Goal: Task Accomplishment & Management: Manage account settings

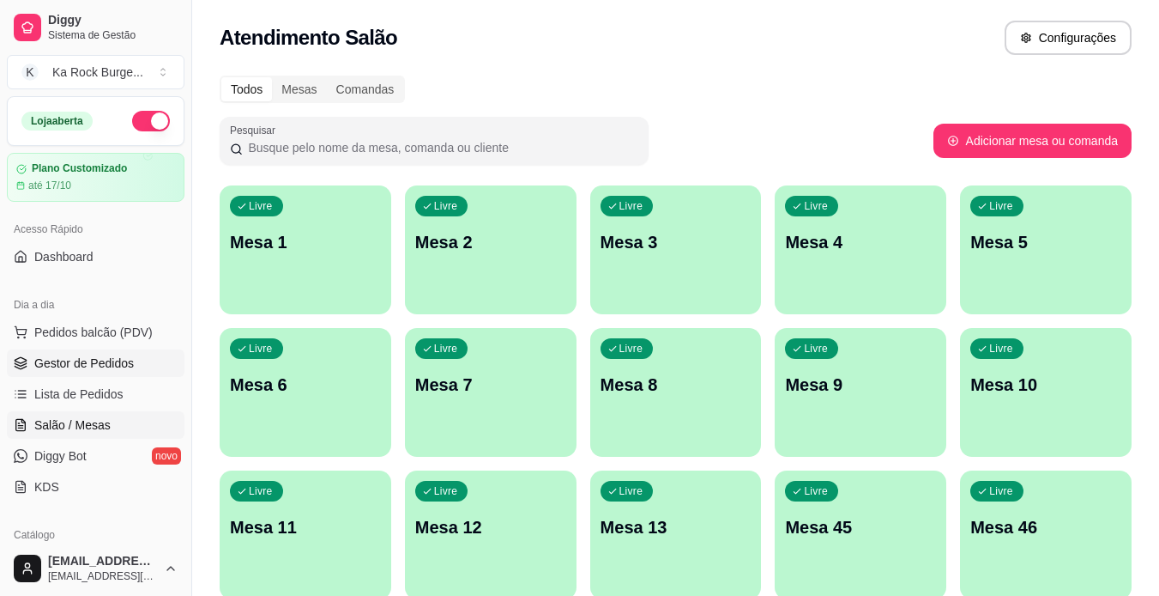
click at [94, 357] on span "Gestor de Pedidos" at bounding box center [84, 362] width 100 height 17
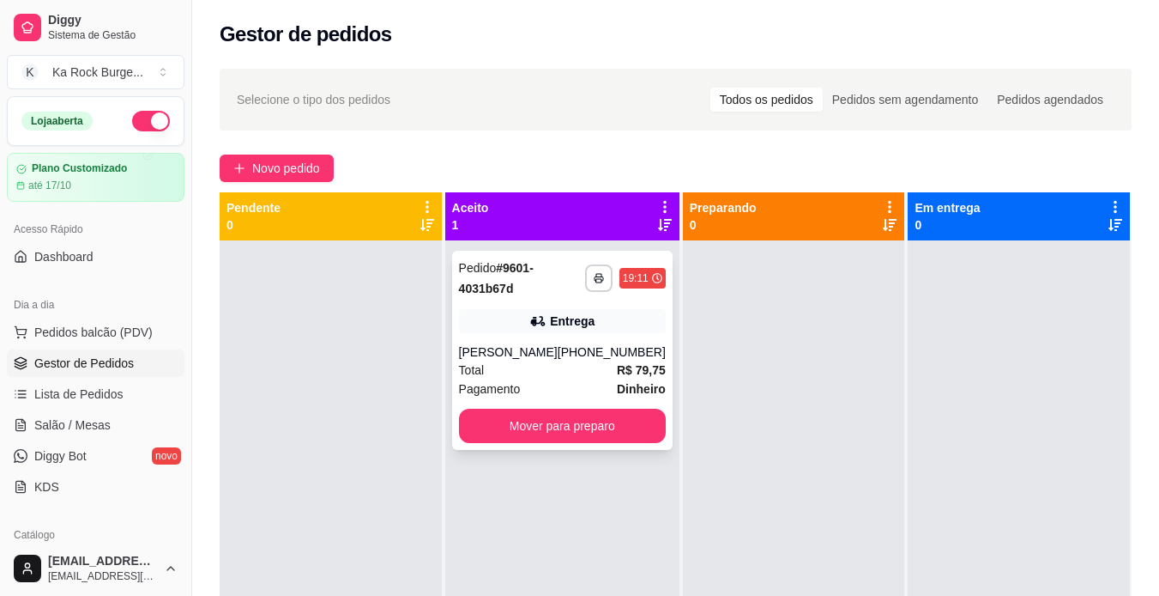
click at [556, 378] on div "Total R$ 79,75" at bounding box center [562, 369] width 207 height 19
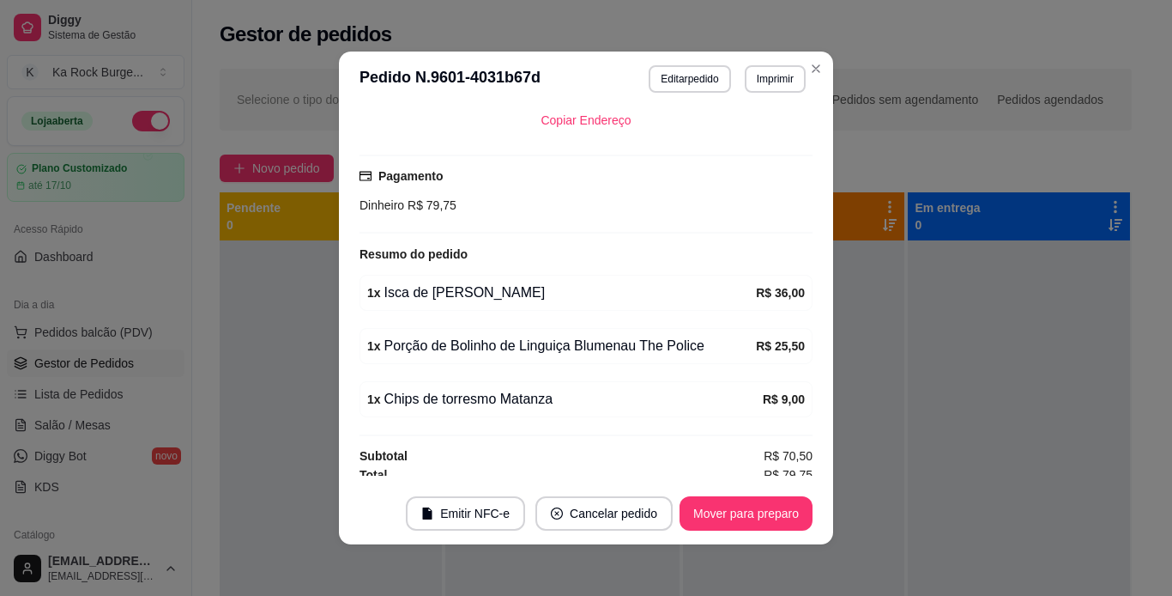
scroll to position [495, 0]
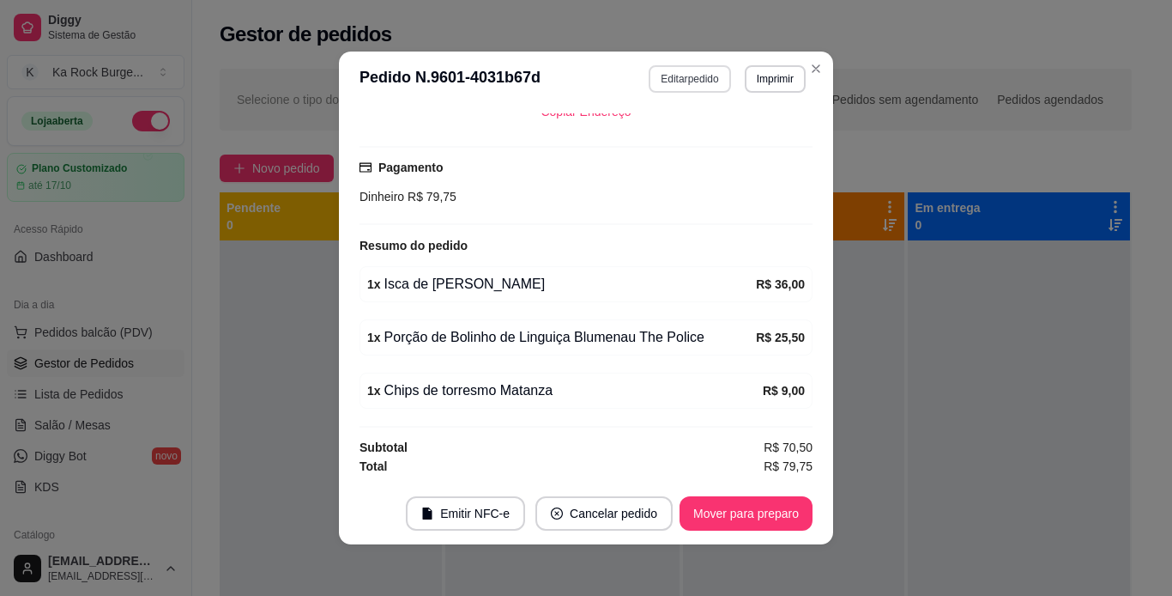
click at [693, 84] on button "Editar pedido" at bounding box center [690, 78] width 82 height 27
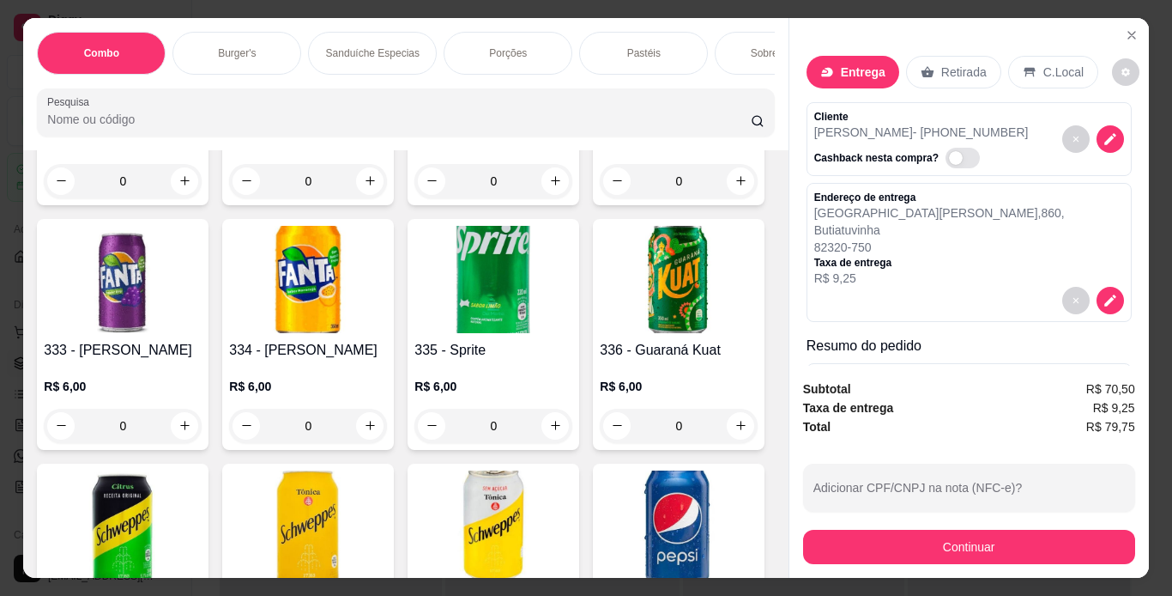
scroll to position [8359, 0]
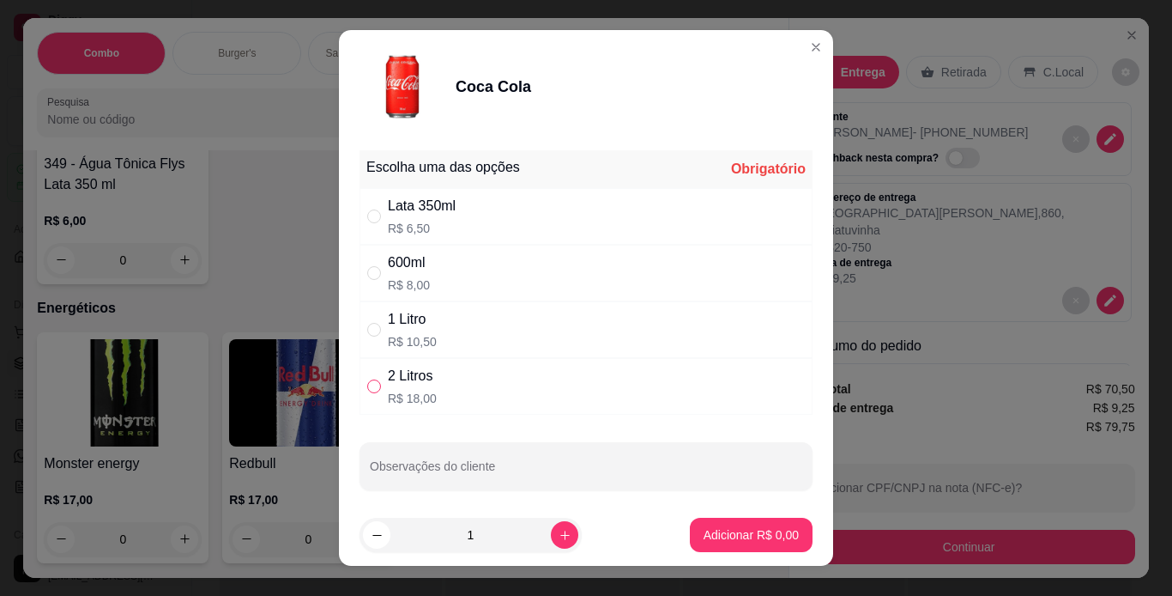
click at [367, 392] on input "" at bounding box center [374, 386] width 14 height 14
radio input "true"
click at [693, 546] on button "Adicionar R$ 18,00" at bounding box center [748, 534] width 130 height 34
type input "1"
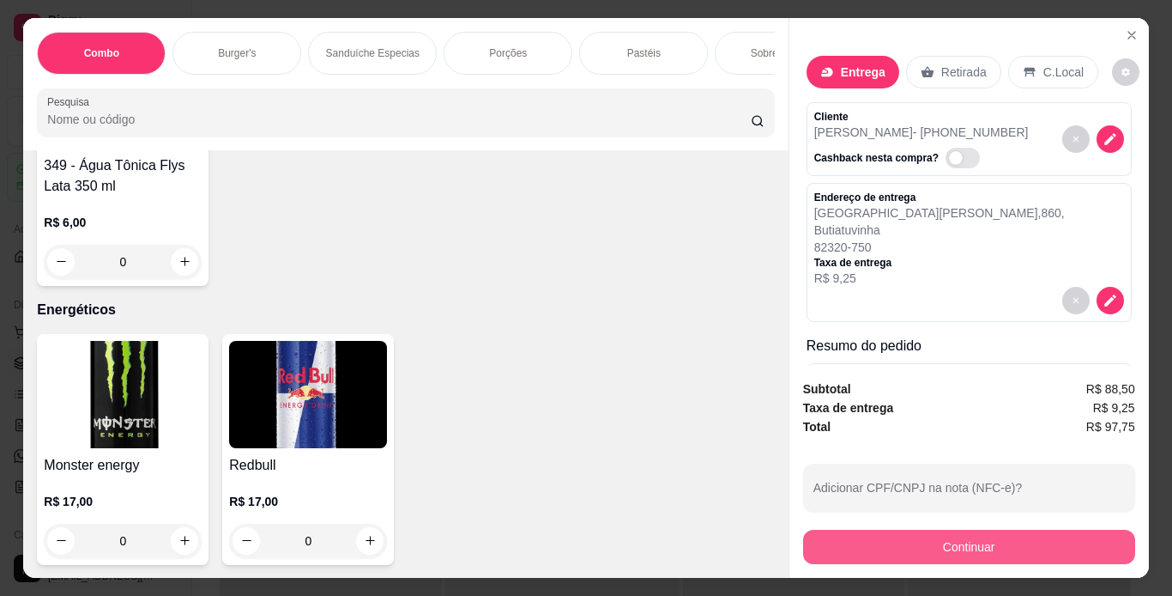
click at [850, 550] on button "Continuar" at bounding box center [969, 546] width 332 height 34
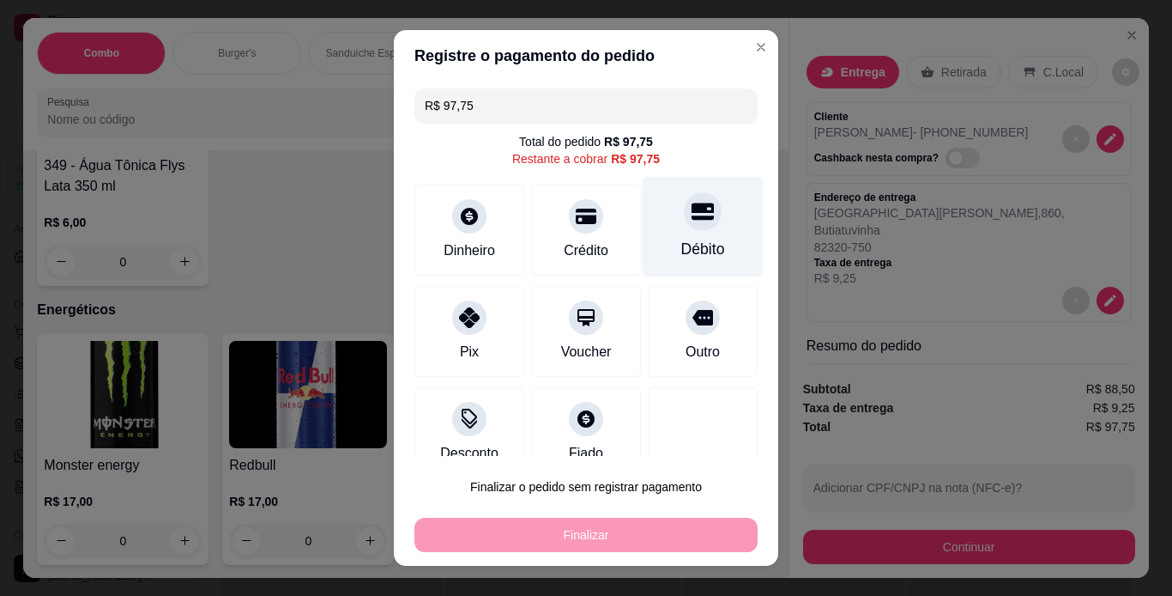
click at [681, 252] on div "Débito" at bounding box center [703, 249] width 44 height 22
type input "R$ 0,00"
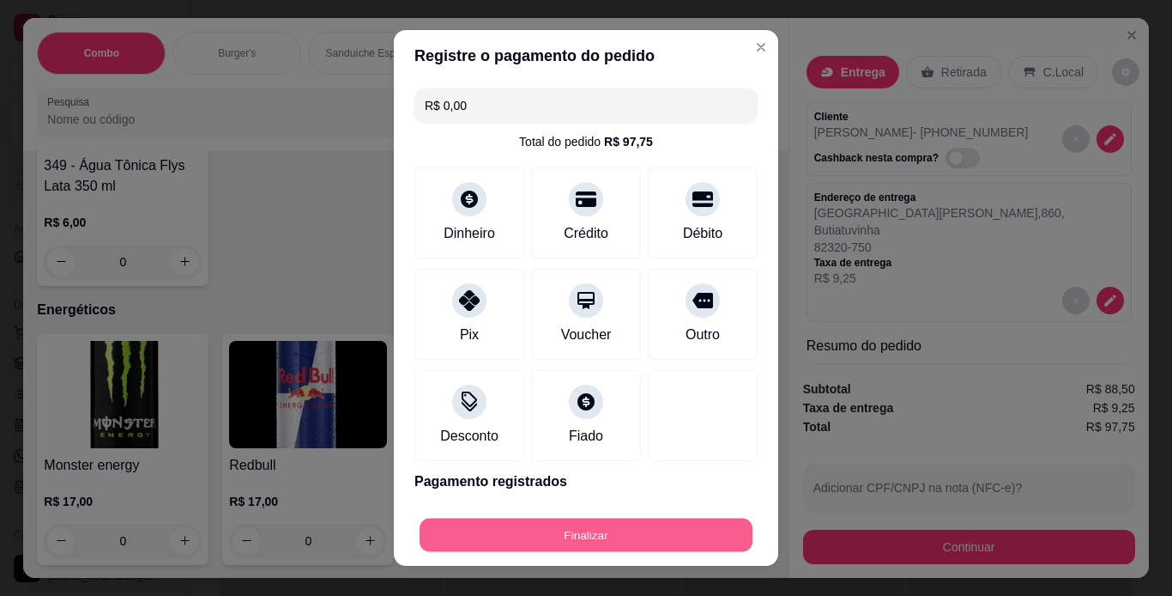
click at [598, 548] on button "Finalizar" at bounding box center [586, 534] width 333 height 33
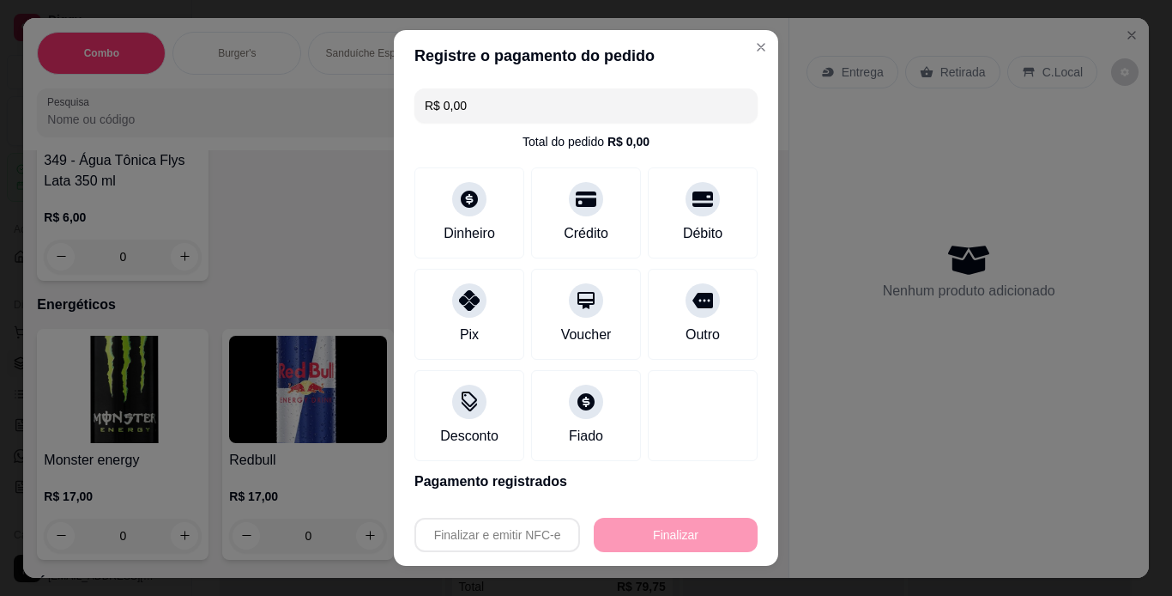
type input "0"
type input "-R$ 97,75"
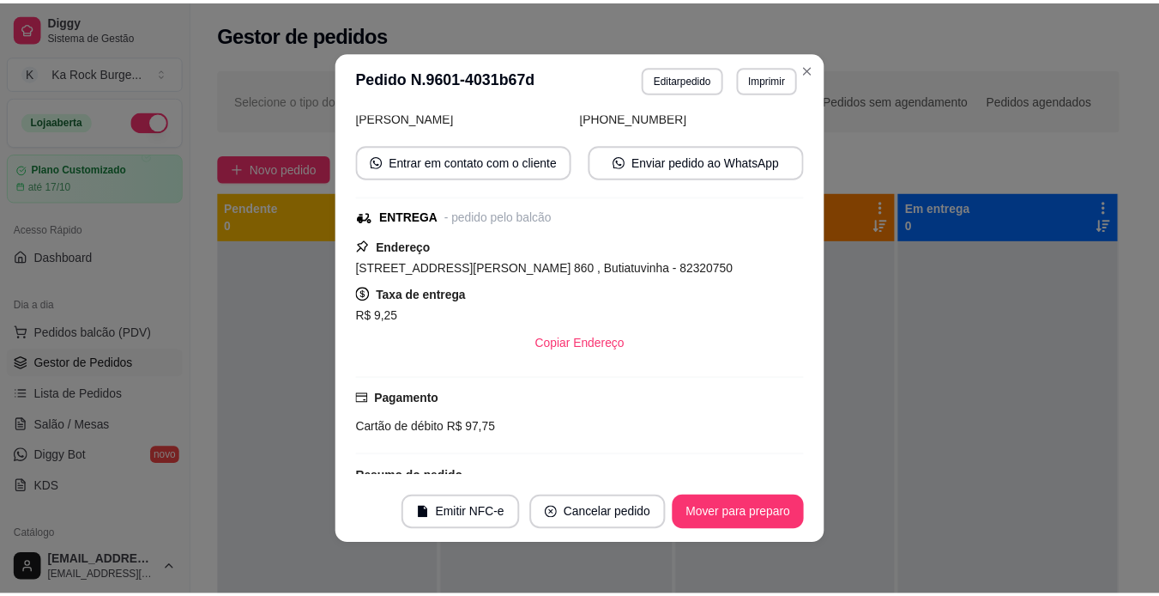
scroll to position [211, 0]
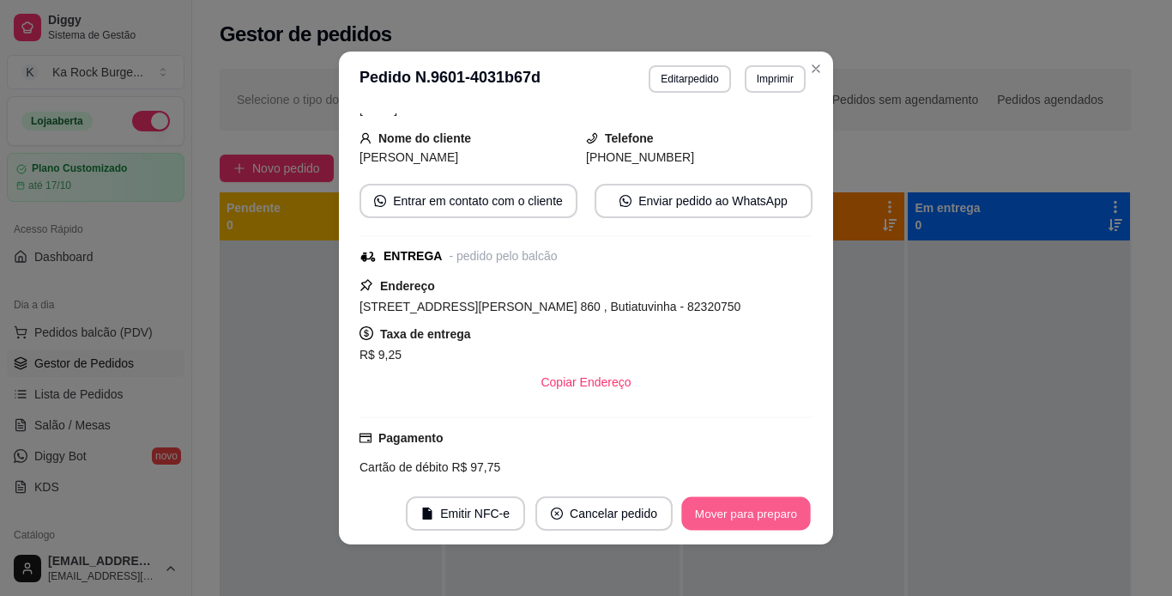
click at [747, 519] on button "Mover para preparo" at bounding box center [745, 513] width 129 height 33
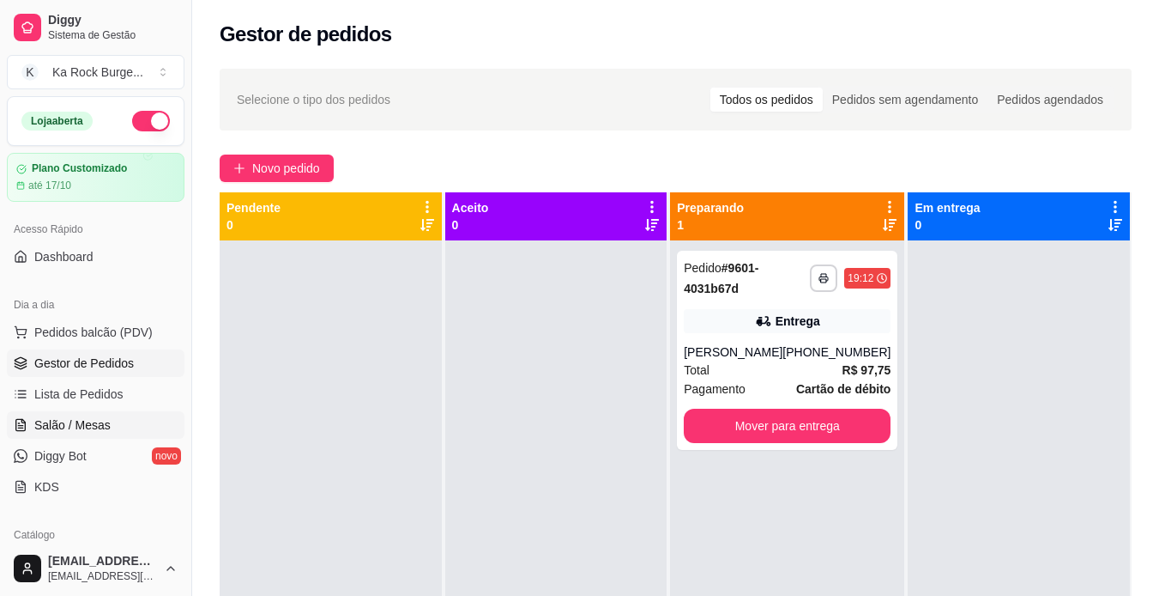
click at [57, 425] on span "Salão / Mesas" at bounding box center [72, 424] width 76 height 17
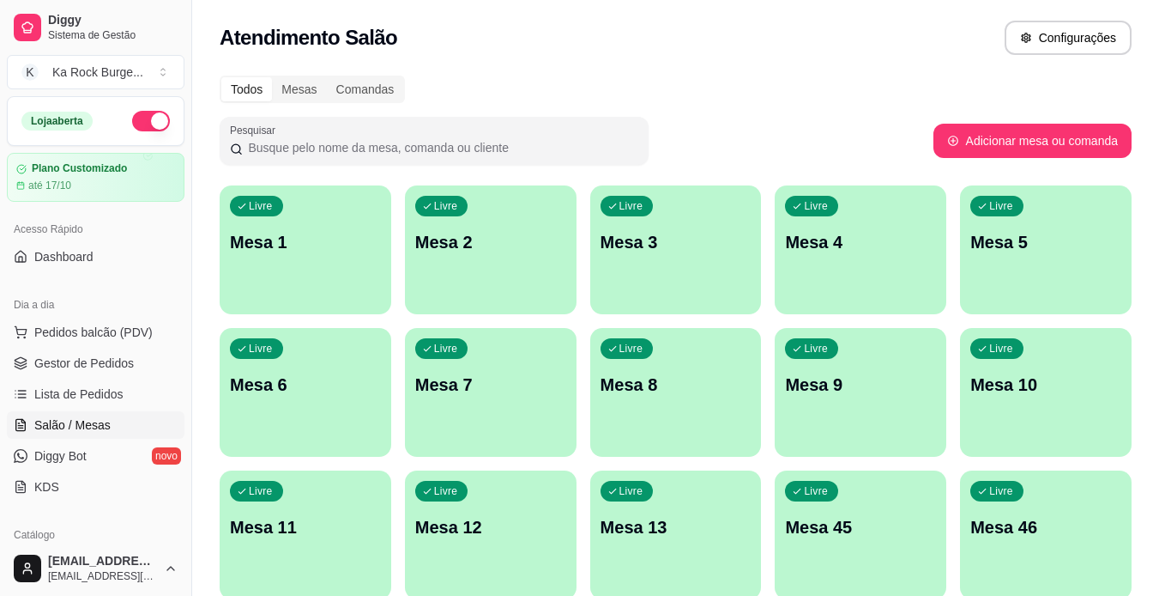
click at [426, 255] on div "Livre Mesa 2" at bounding box center [491, 239] width 172 height 108
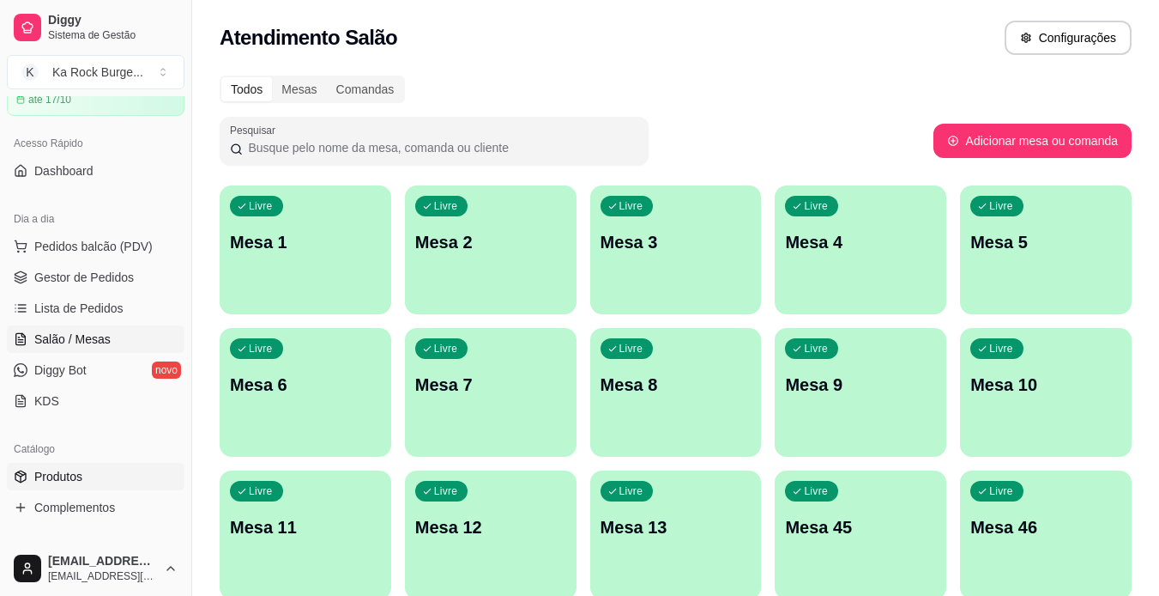
click at [88, 488] on link "Produtos" at bounding box center [96, 476] width 178 height 27
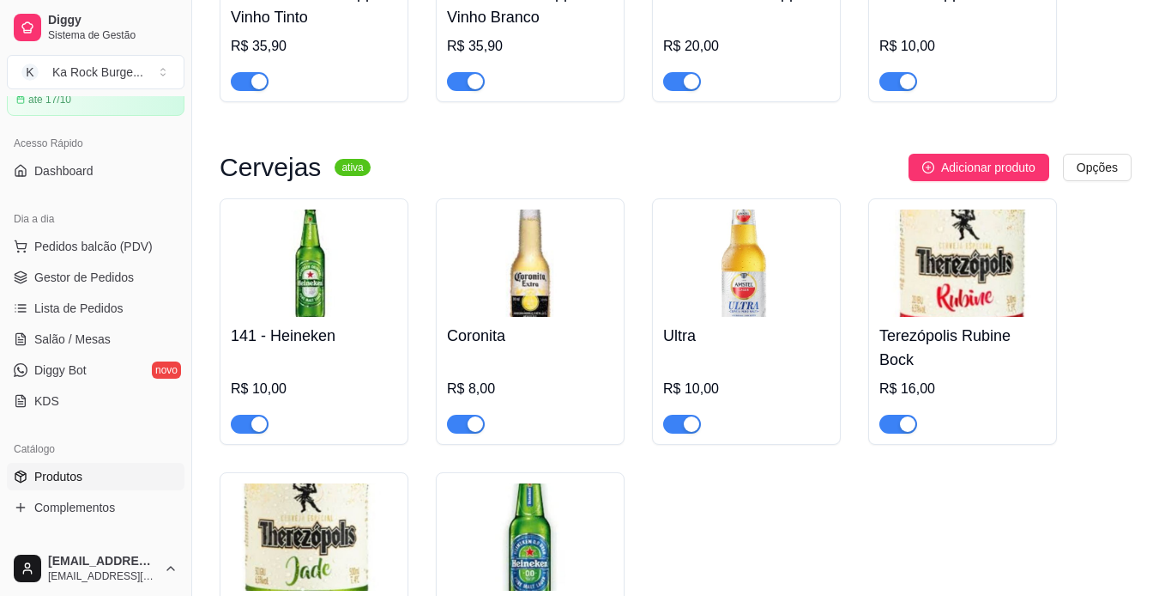
scroll to position [6942, 0]
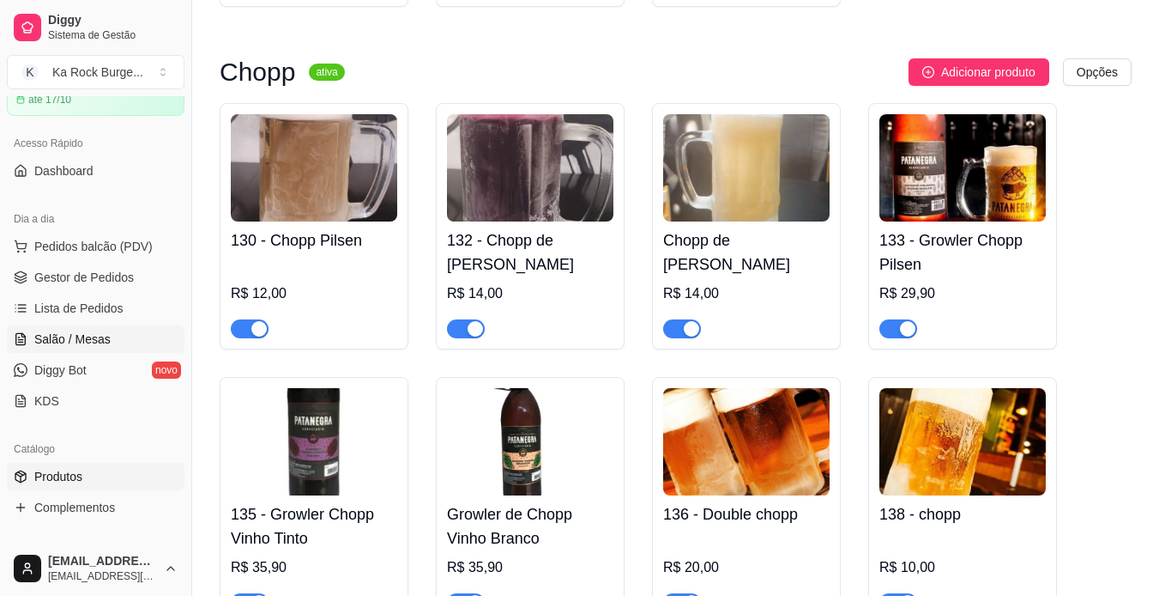
click at [62, 341] on span "Salão / Mesas" at bounding box center [72, 338] width 76 height 17
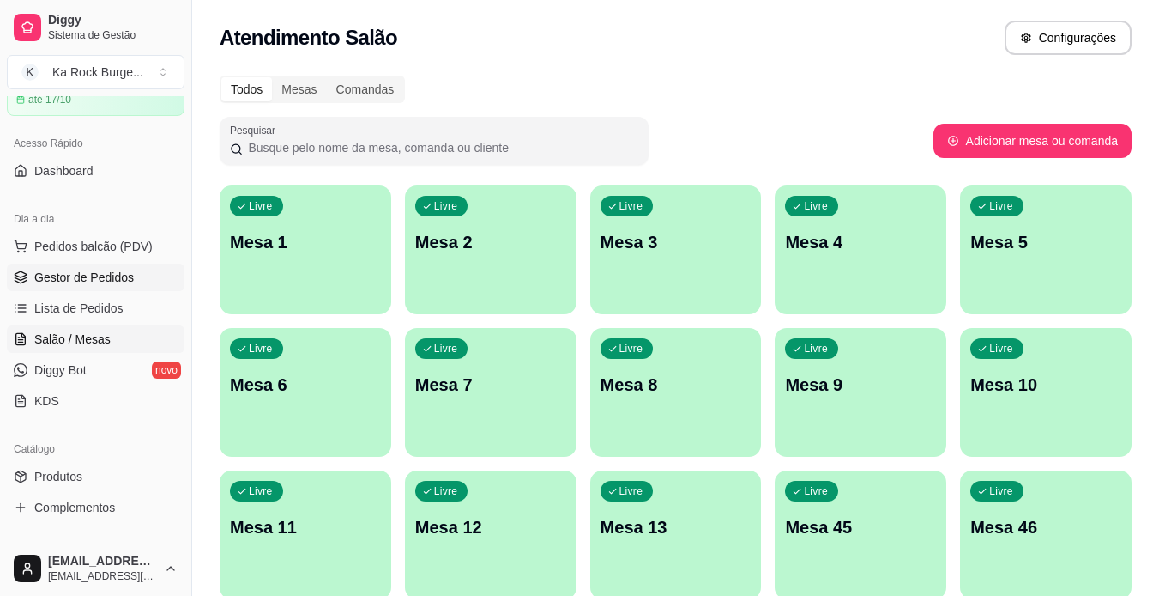
click at [119, 273] on span "Gestor de Pedidos" at bounding box center [84, 277] width 100 height 17
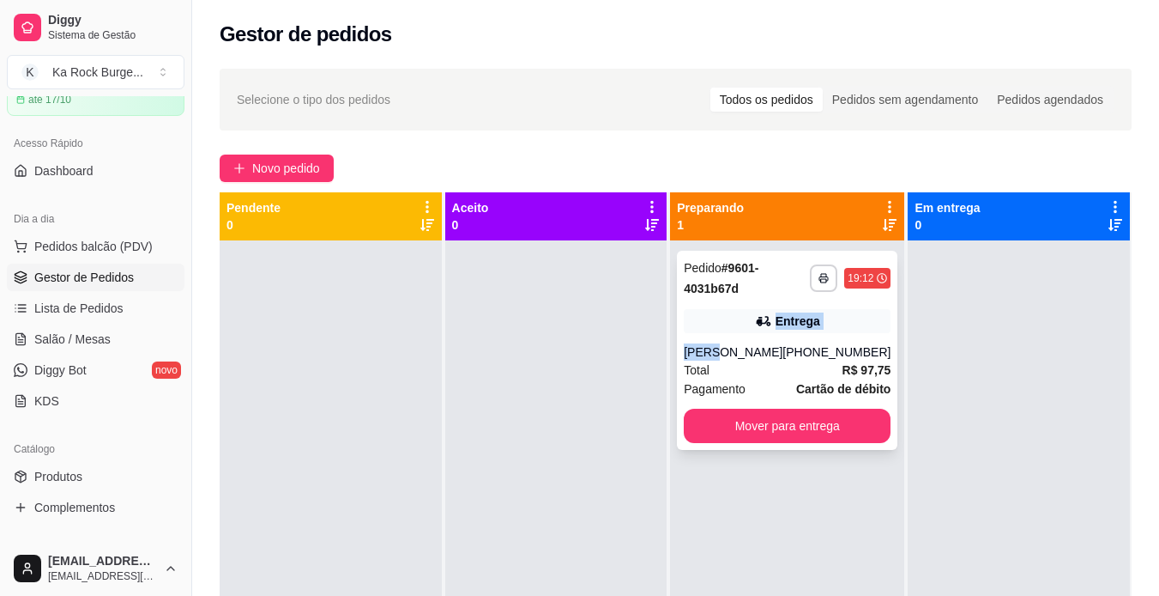
click at [747, 331] on div "**********" at bounding box center [787, 350] width 221 height 199
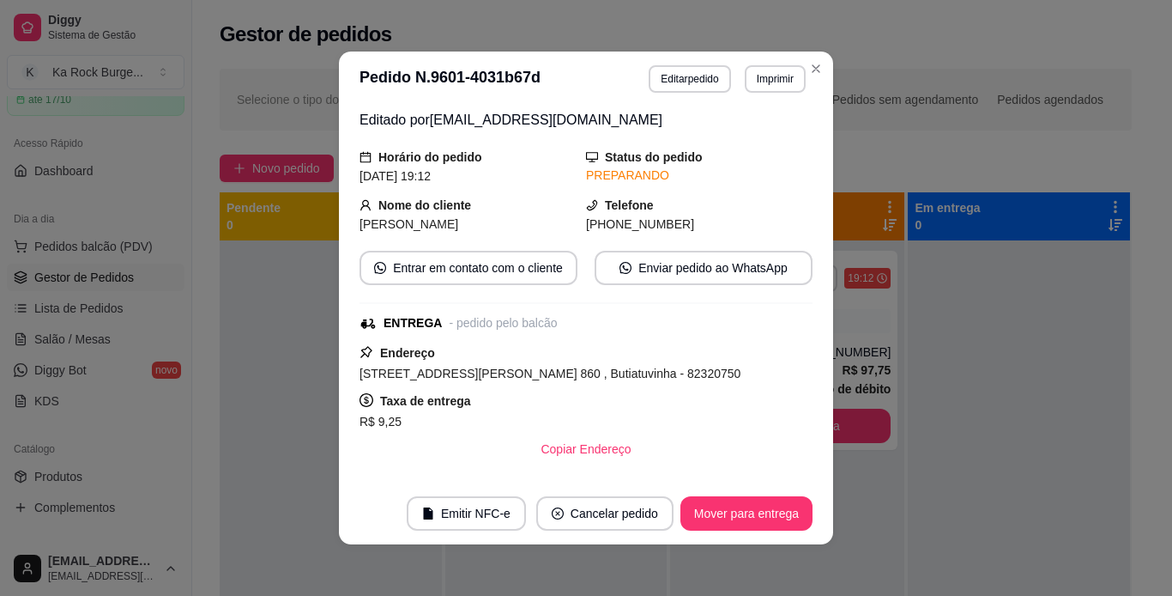
scroll to position [233, 0]
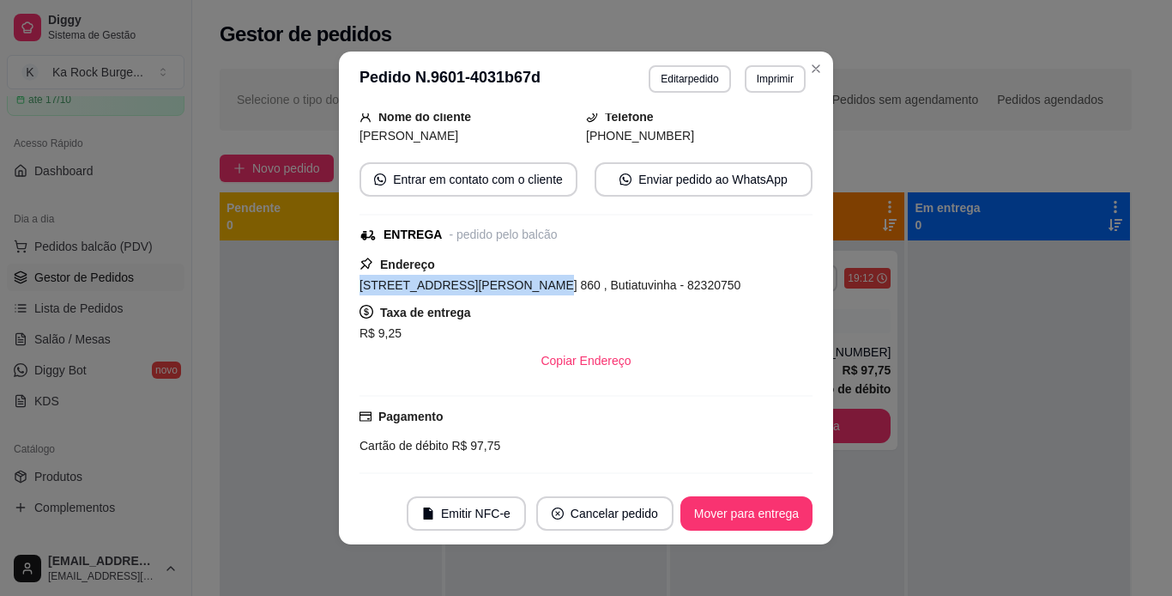
drag, startPoint x: 498, startPoint y: 281, endPoint x: 331, endPoint y: 281, distance: 166.5
click at [331, 281] on div "**********" at bounding box center [586, 298] width 1172 height 596
copy span "[STREET_ADDRESS][PERSON_NAME] 860 ,"
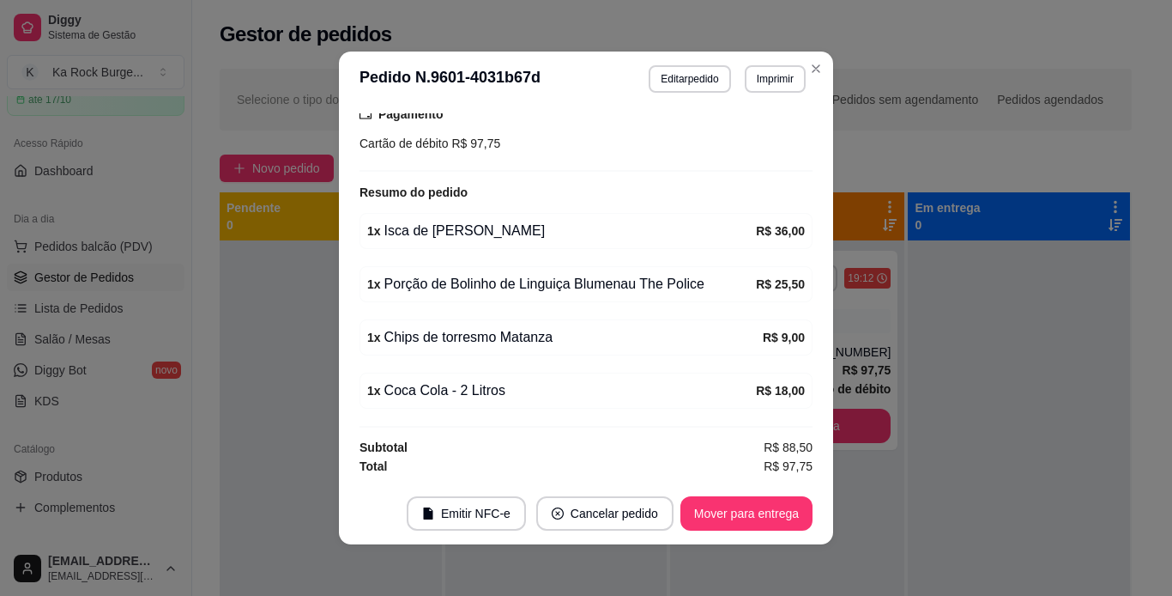
scroll to position [444, 0]
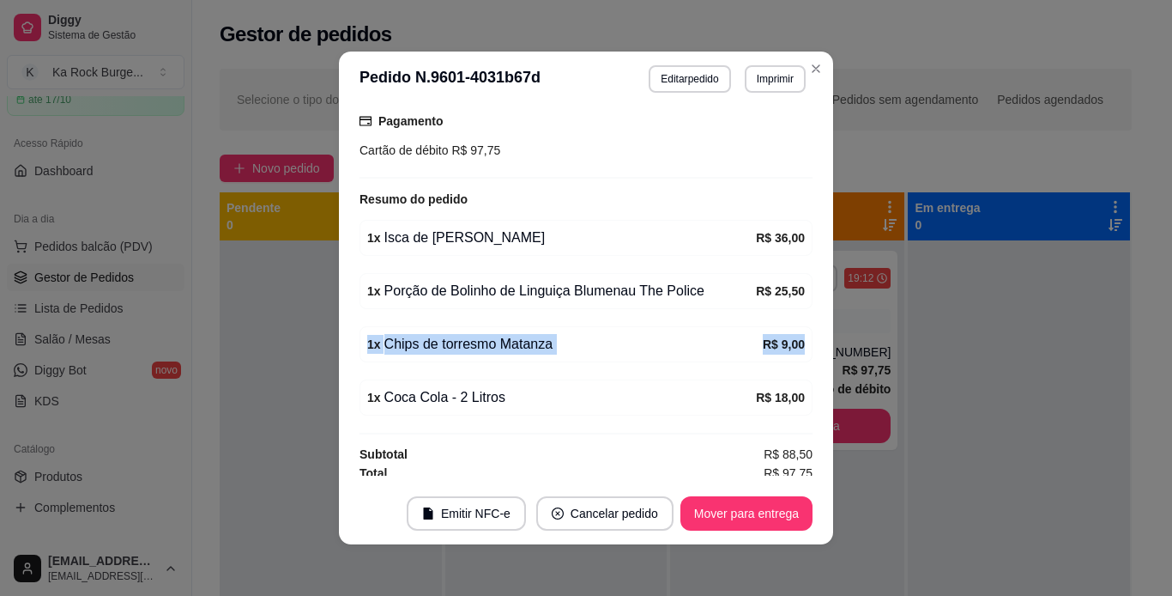
drag, startPoint x: 807, startPoint y: 349, endPoint x: 796, endPoint y: 299, distance: 51.7
click at [796, 299] on div "feito há 11 minutos Editado por [EMAIL_ADDRESS][DOMAIN_NAME] Horário do pedido …" at bounding box center [586, 294] width 494 height 376
click at [753, 169] on div "Pagamento Cartão de débito R$ 97,75" at bounding box center [586, 139] width 453 height 79
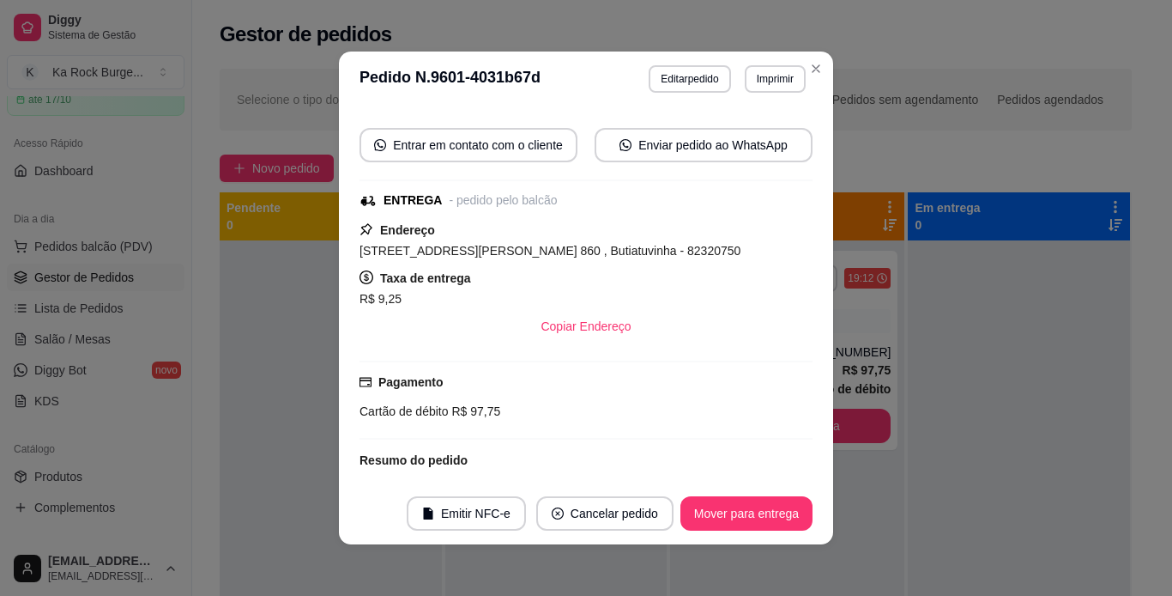
scroll to position [147, 0]
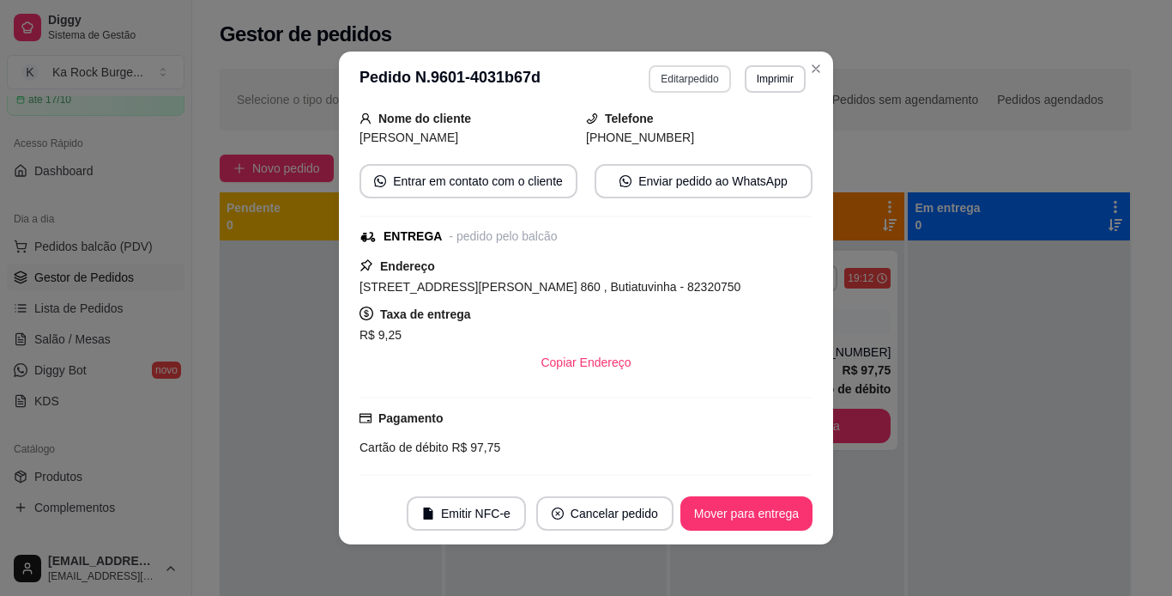
click at [691, 79] on button "Editar pedido" at bounding box center [690, 78] width 82 height 27
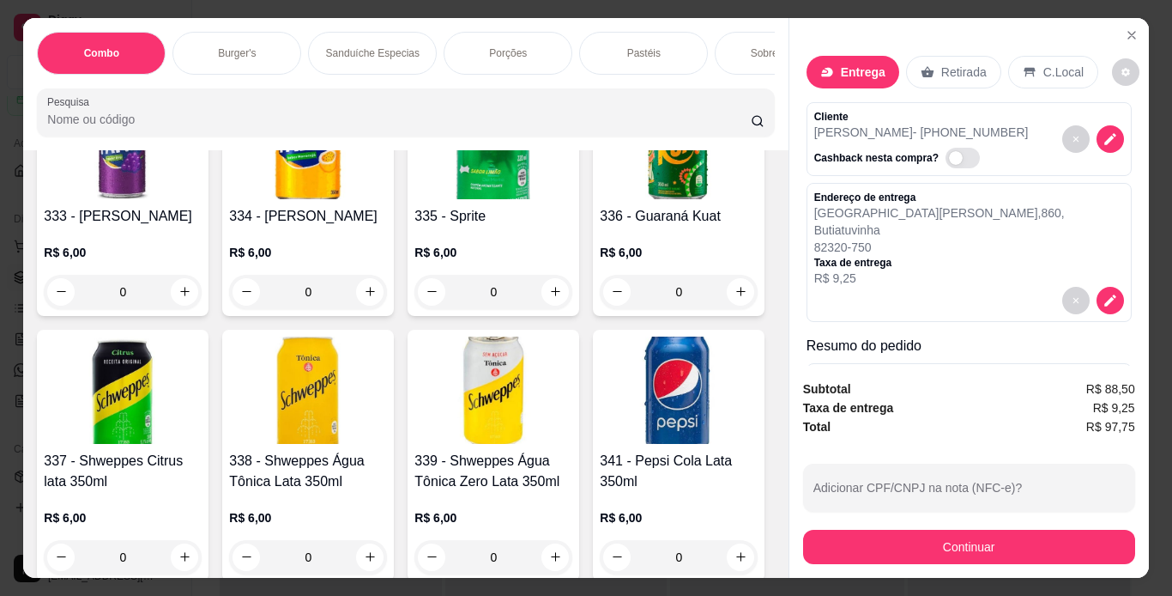
scroll to position [6905, 0]
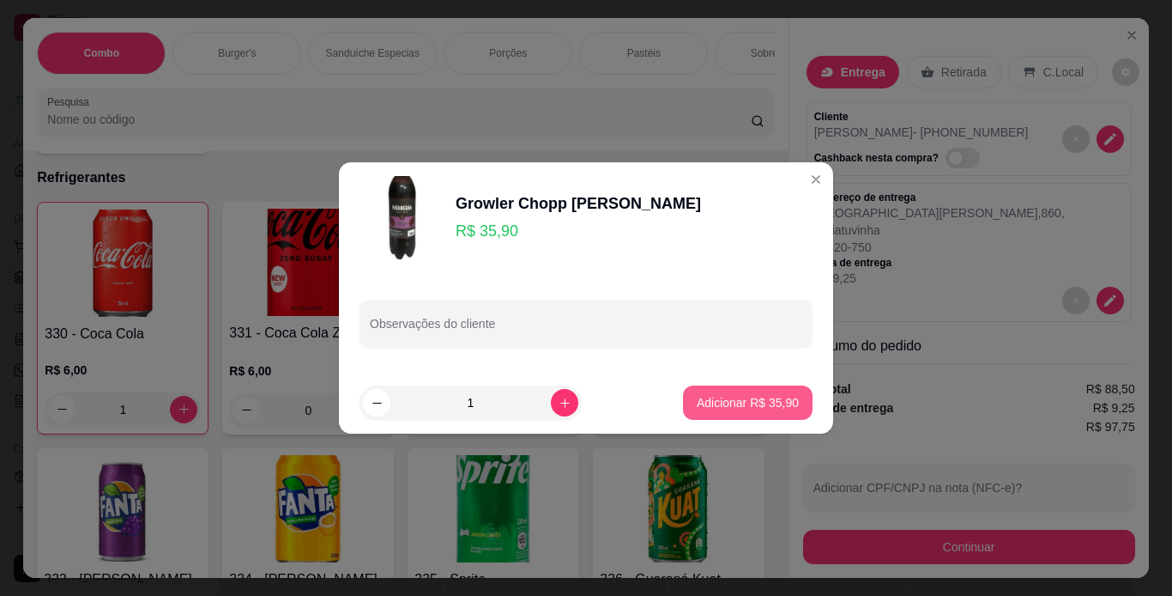
click at [700, 412] on button "Adicionar R$ 35,90" at bounding box center [748, 402] width 130 height 34
type input "1"
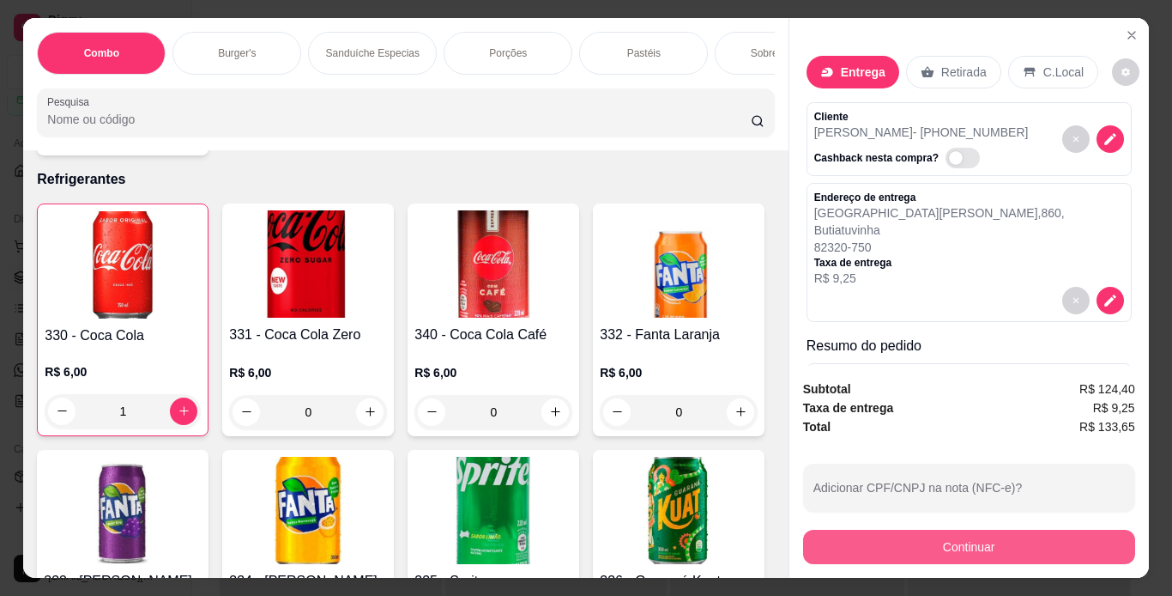
click at [822, 541] on button "Continuar" at bounding box center [969, 546] width 332 height 34
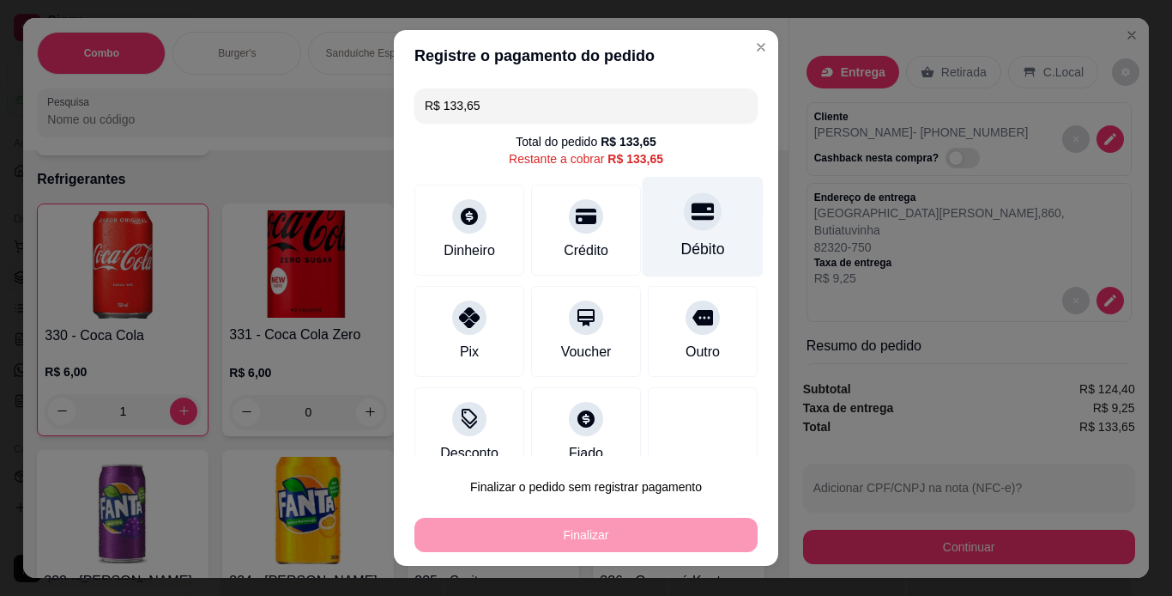
click at [654, 227] on div "Débito" at bounding box center [703, 226] width 121 height 100
type input "R$ 0,00"
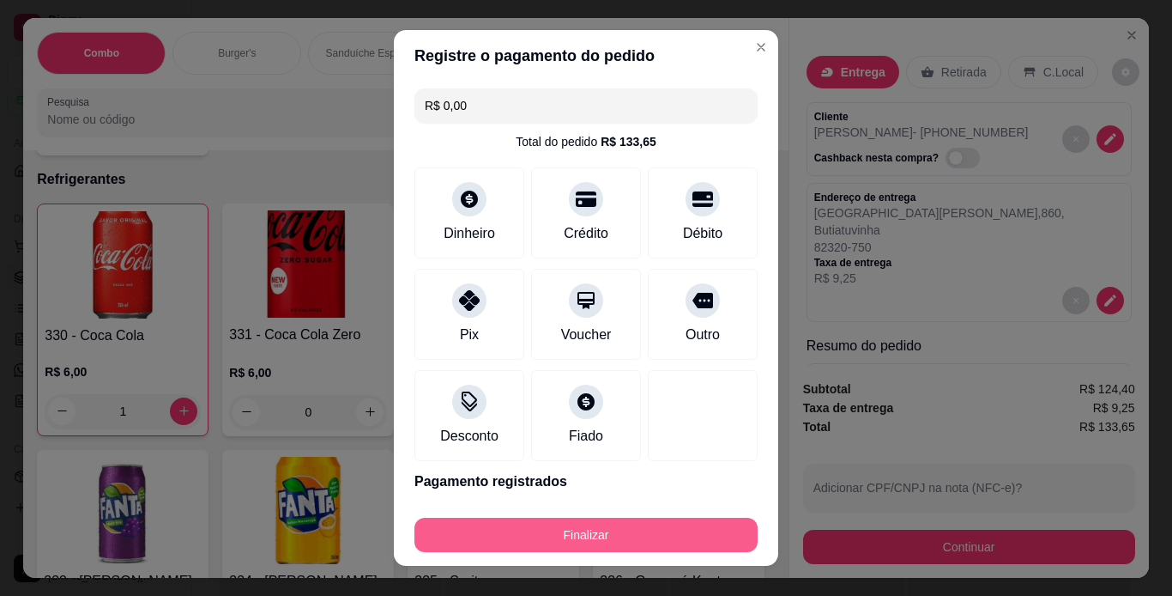
click at [680, 533] on button "Finalizar" at bounding box center [585, 534] width 343 height 34
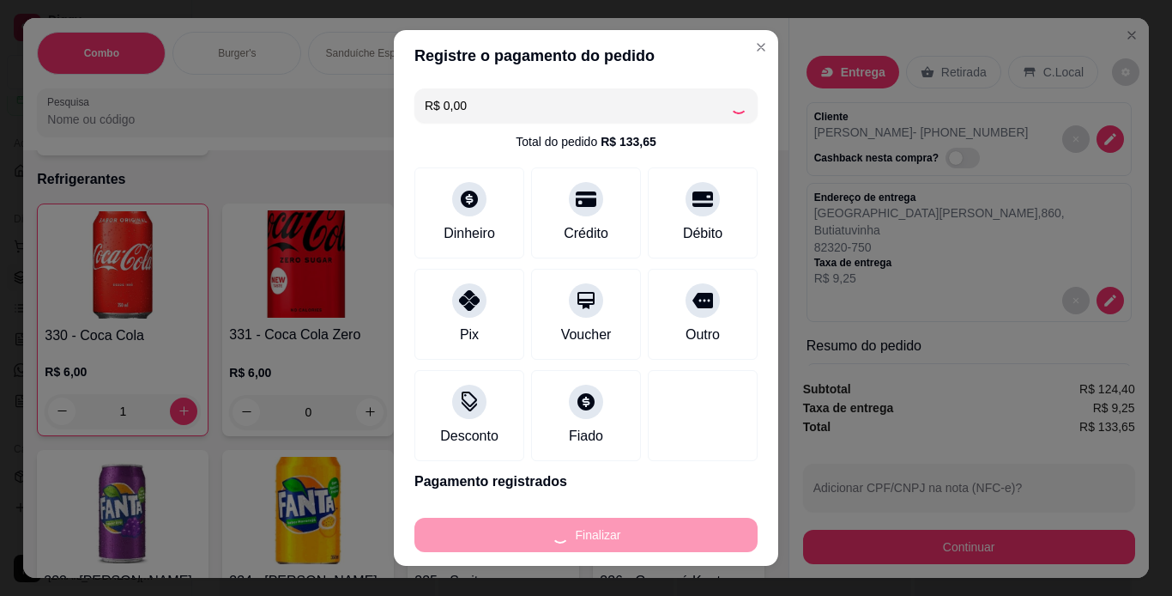
type input "0"
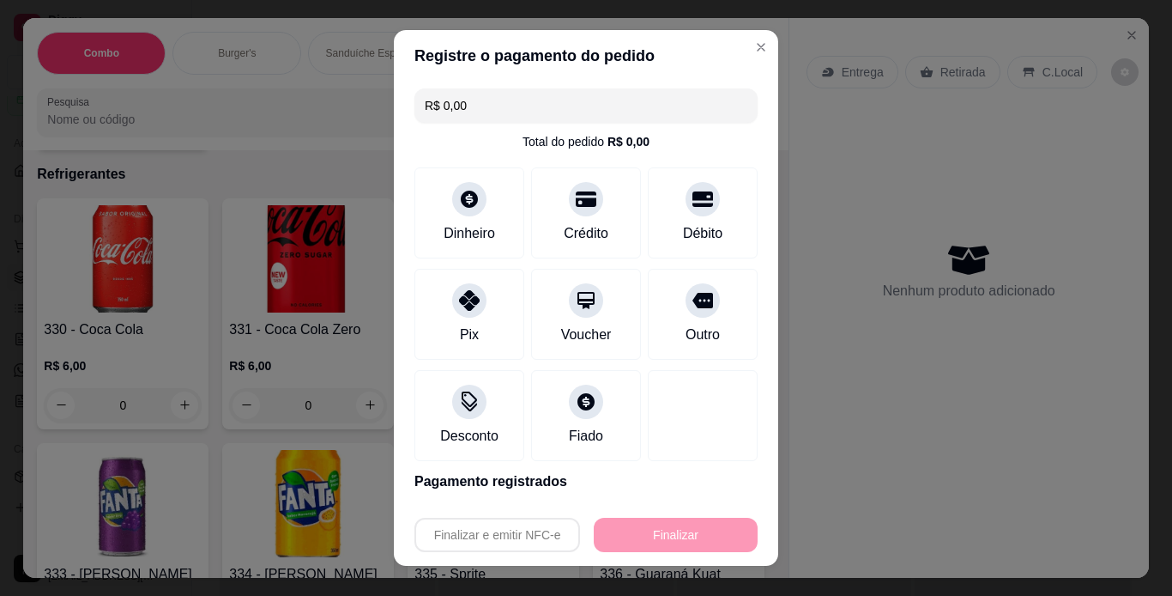
type input "-R$ 133,65"
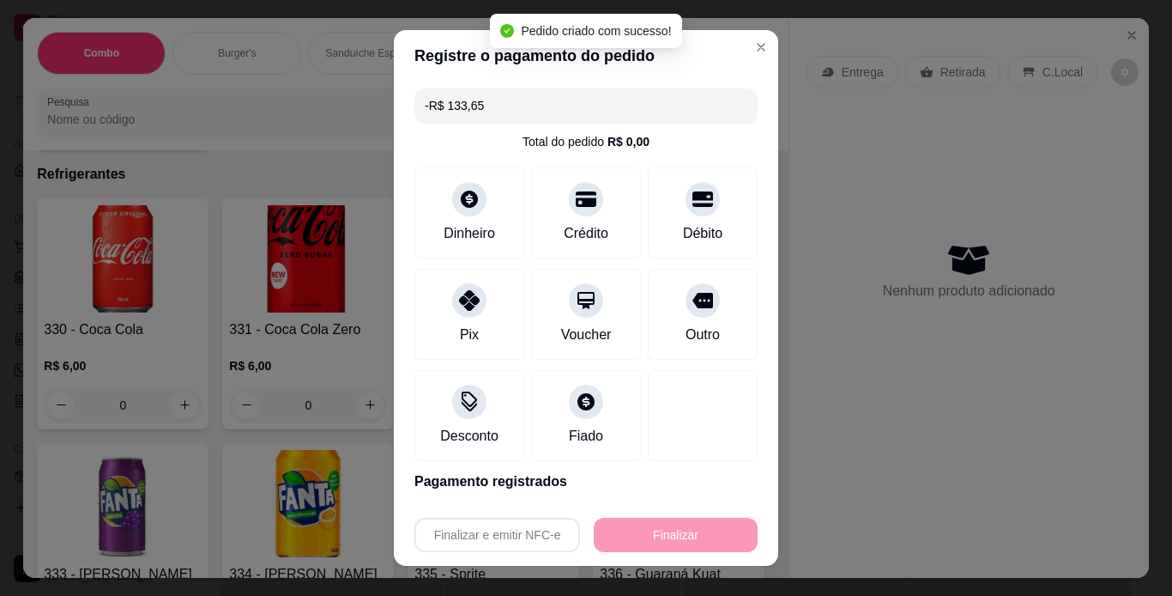
scroll to position [6902, 0]
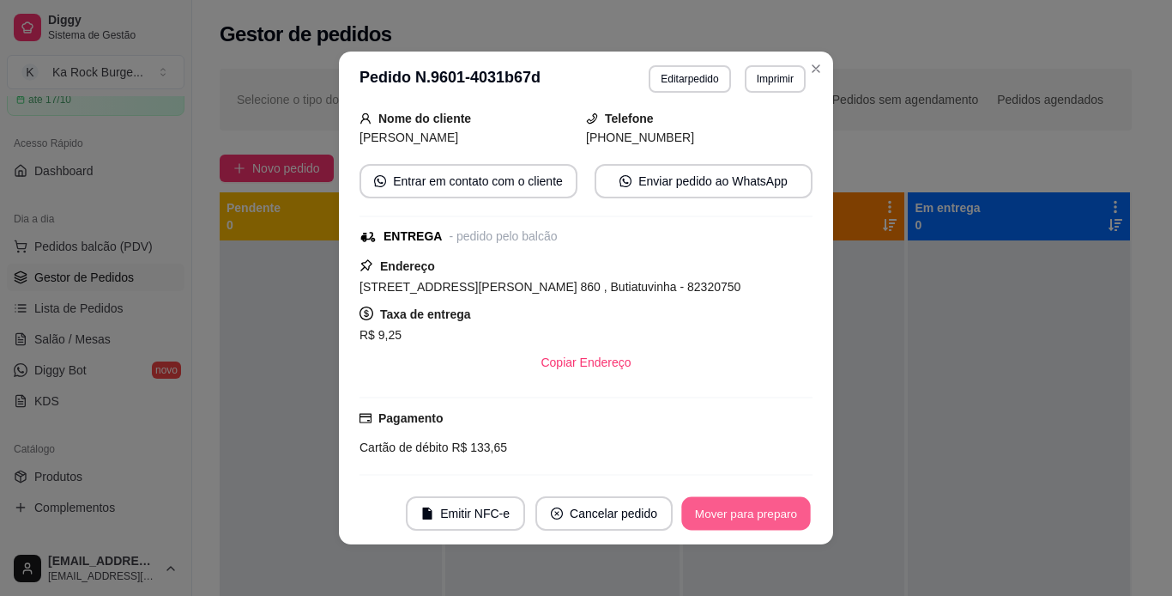
click at [765, 513] on button "Mover para preparo" at bounding box center [745, 513] width 129 height 33
click at [765, 513] on button "Mover para entrega" at bounding box center [746, 513] width 129 height 33
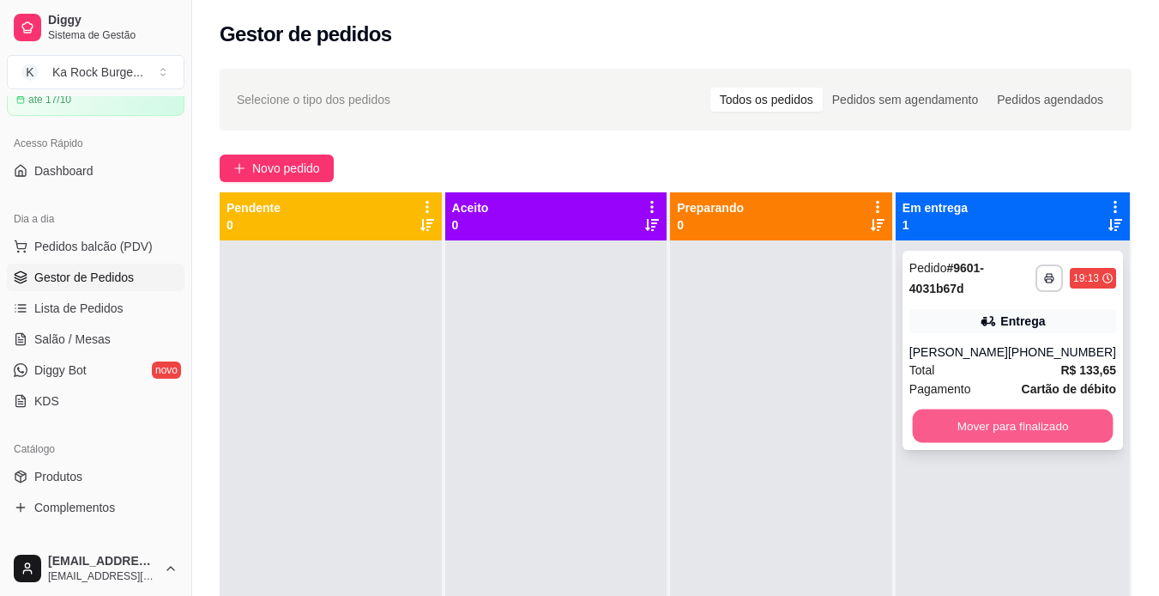
click at [984, 425] on button "Mover para finalizado" at bounding box center [1012, 425] width 201 height 33
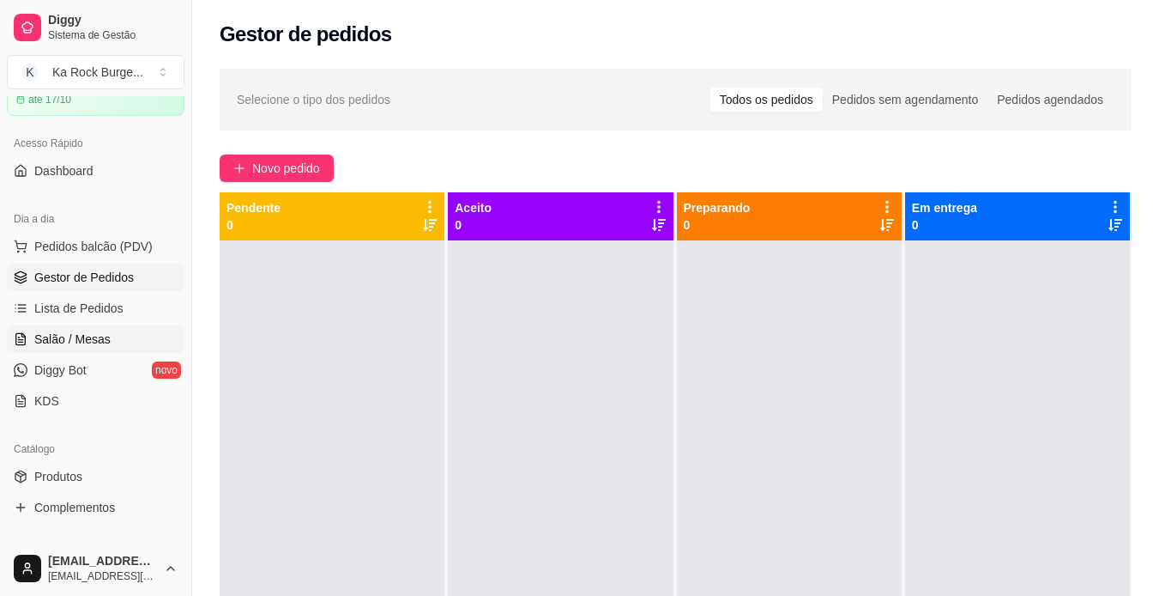
click at [69, 343] on span "Salão / Mesas" at bounding box center [72, 338] width 76 height 17
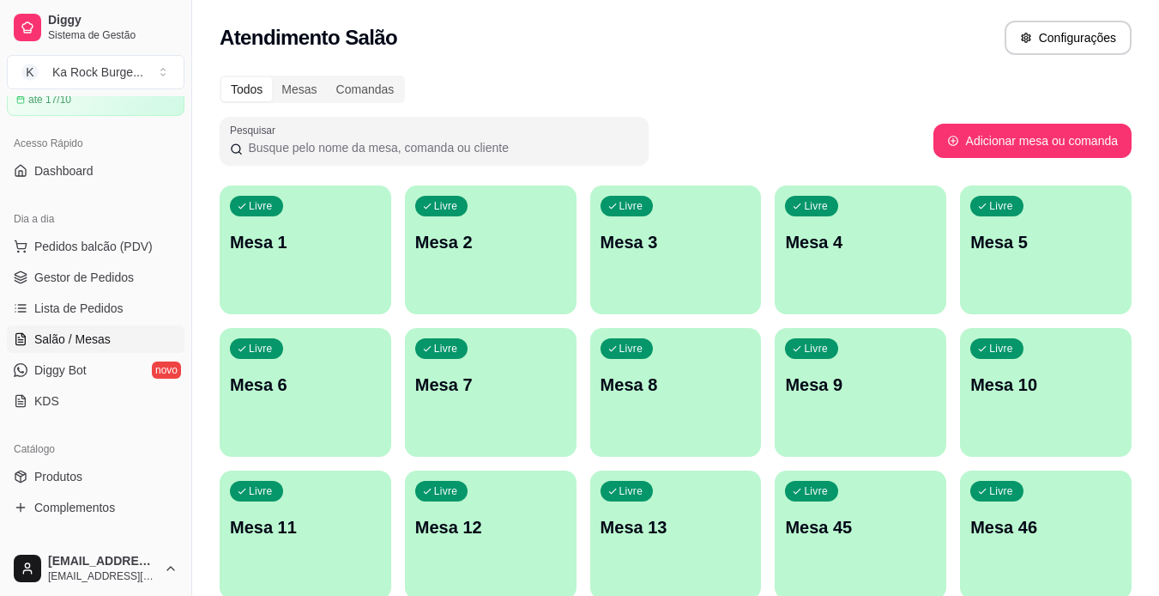
click at [351, 263] on div "Livre Mesa 1" at bounding box center [306, 239] width 172 height 108
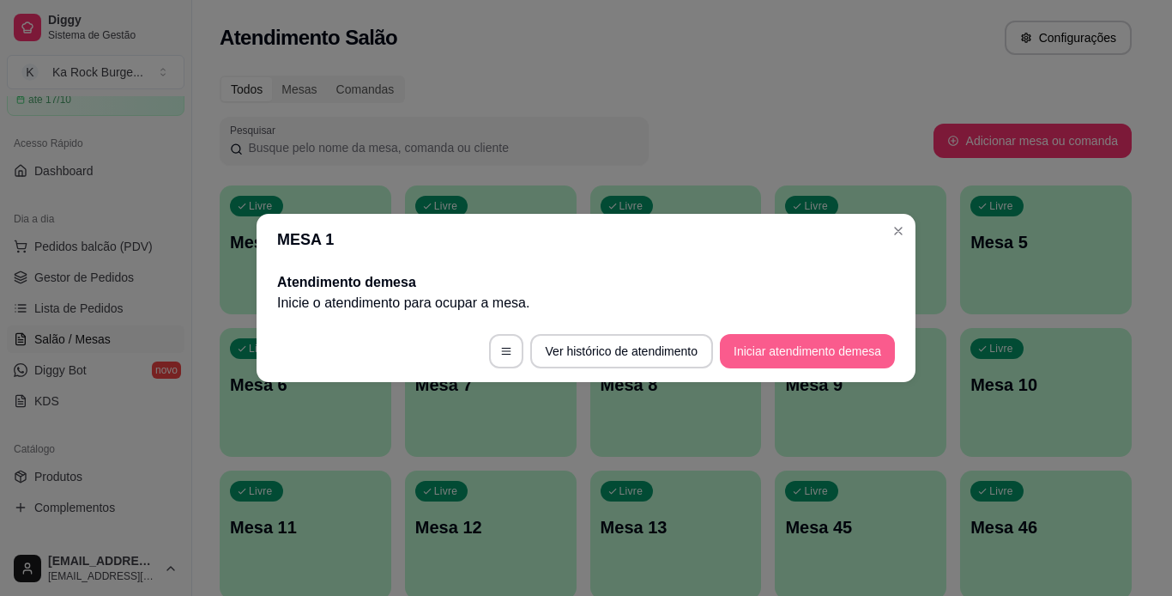
click at [772, 345] on button "Iniciar atendimento de mesa" at bounding box center [807, 351] width 175 height 34
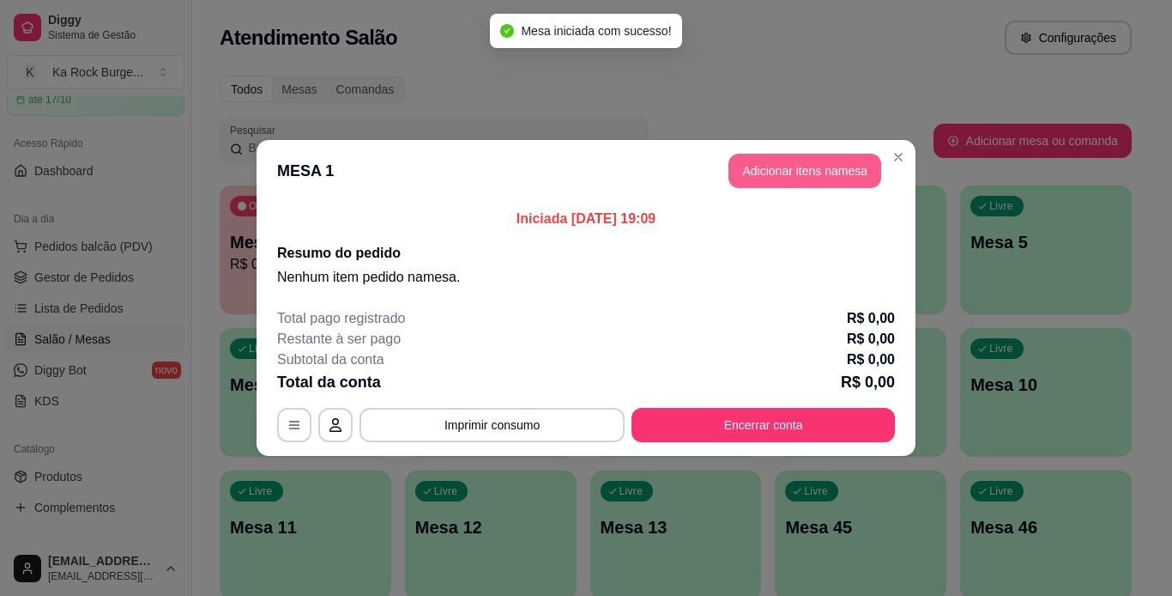
click at [799, 179] on button "Adicionar itens na mesa" at bounding box center [805, 171] width 153 height 34
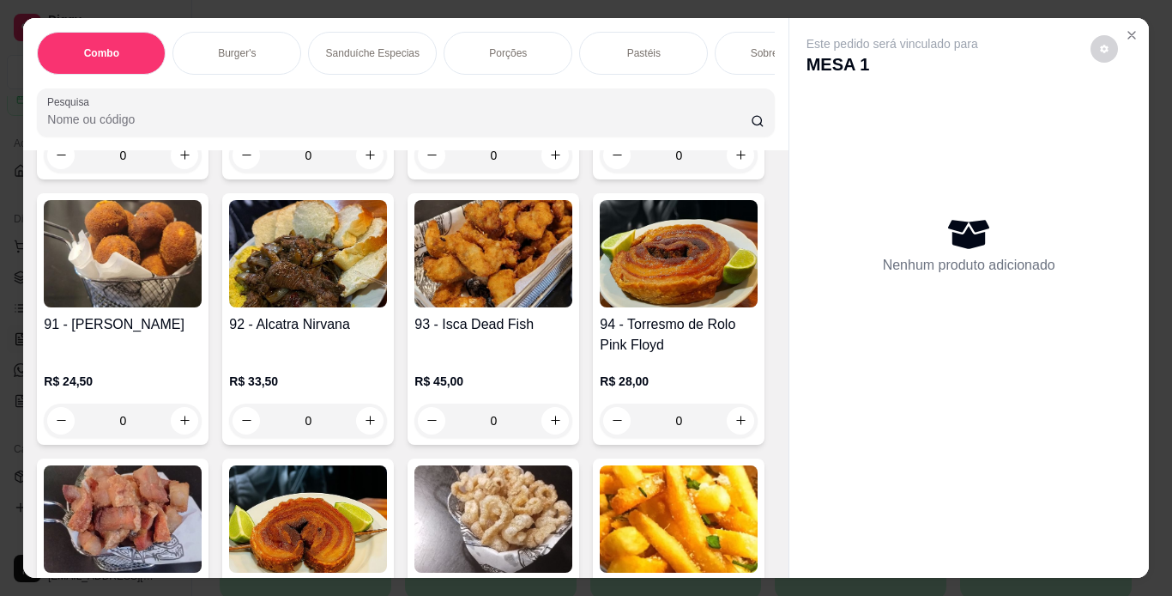
scroll to position [3634, 0]
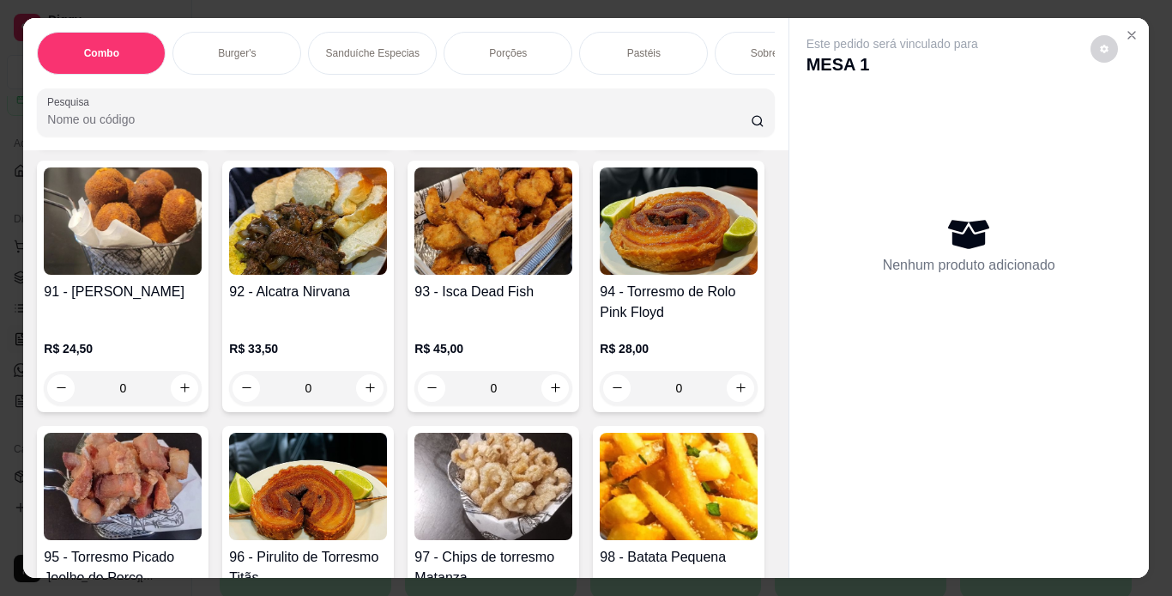
scroll to position [3264, 0]
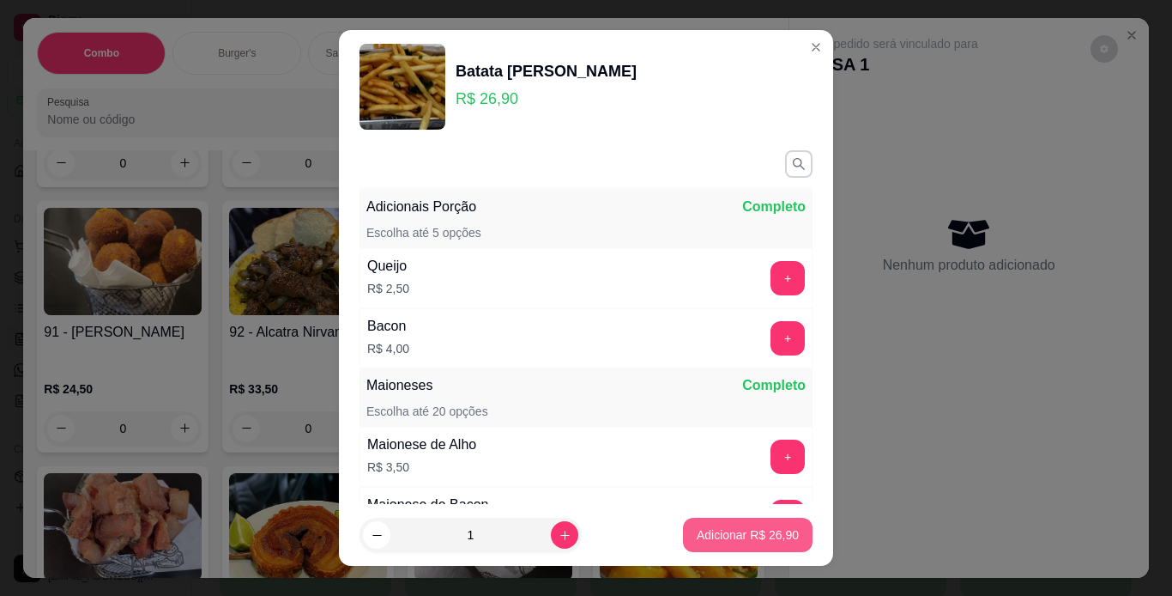
click at [741, 541] on p "Adicionar R$ 26,90" at bounding box center [748, 534] width 102 height 17
type input "1"
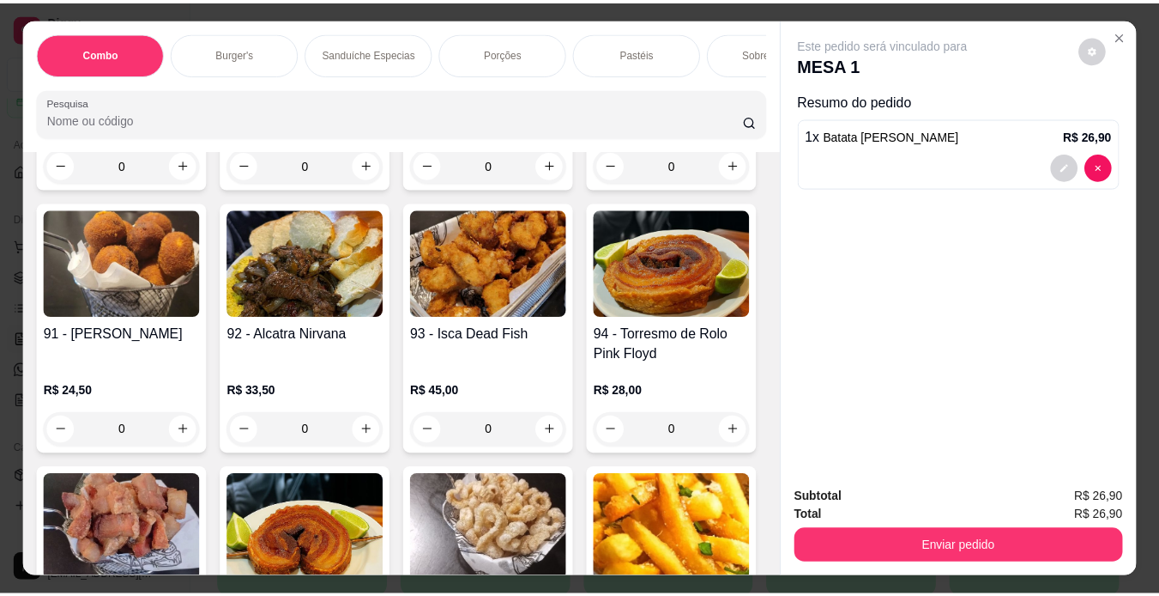
scroll to position [3264, 0]
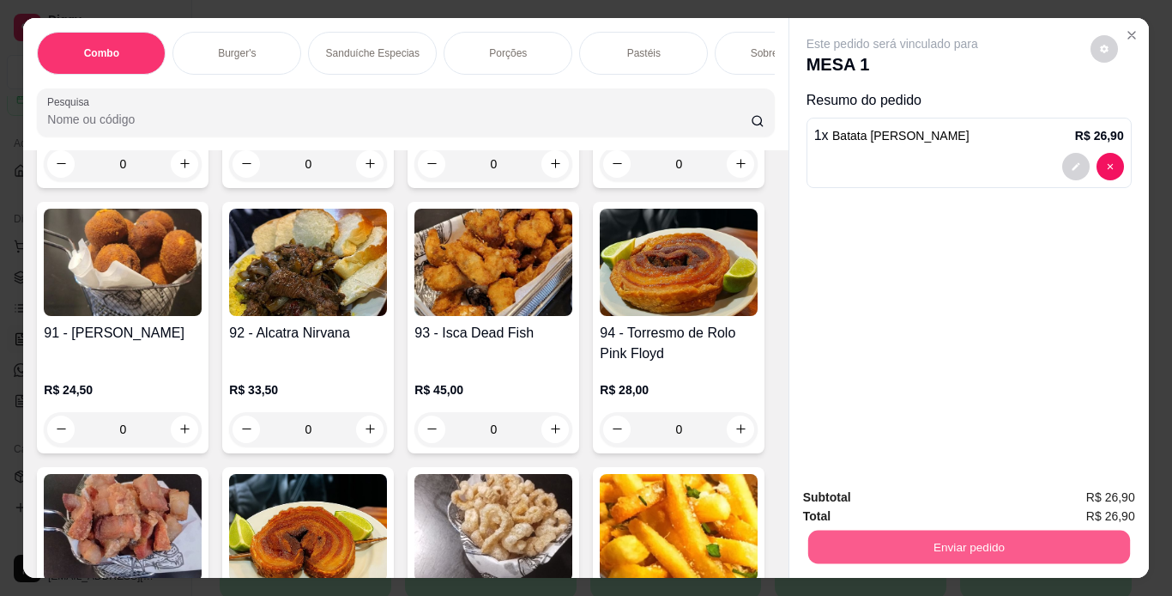
click at [859, 544] on button "Enviar pedido" at bounding box center [969, 546] width 322 height 33
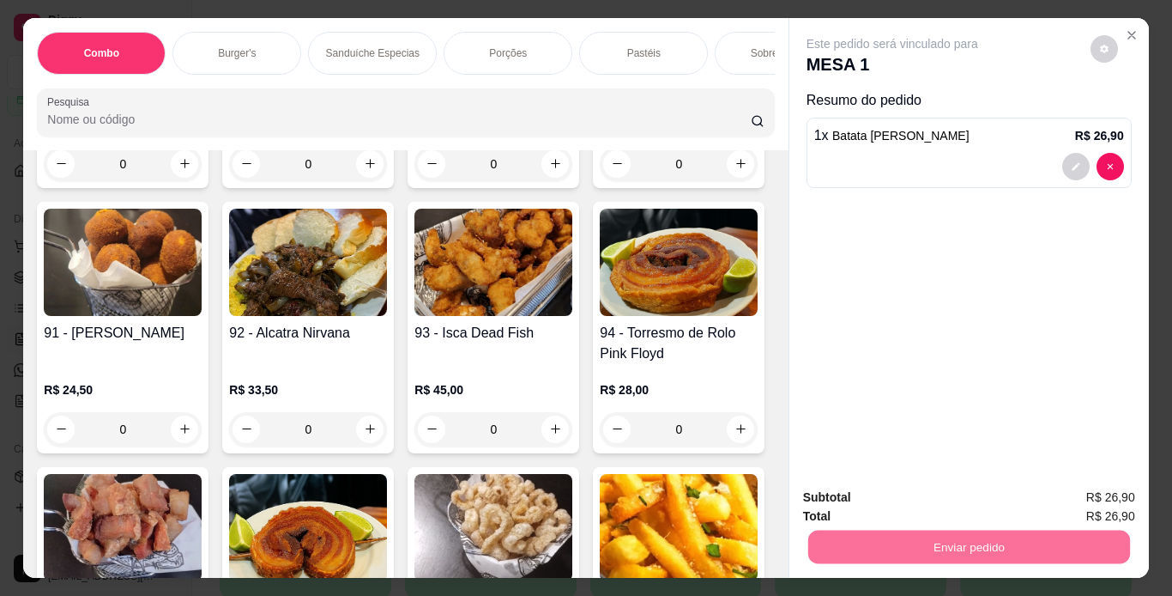
click at [1077, 500] on button "Enviar pedido" at bounding box center [1090, 498] width 97 height 33
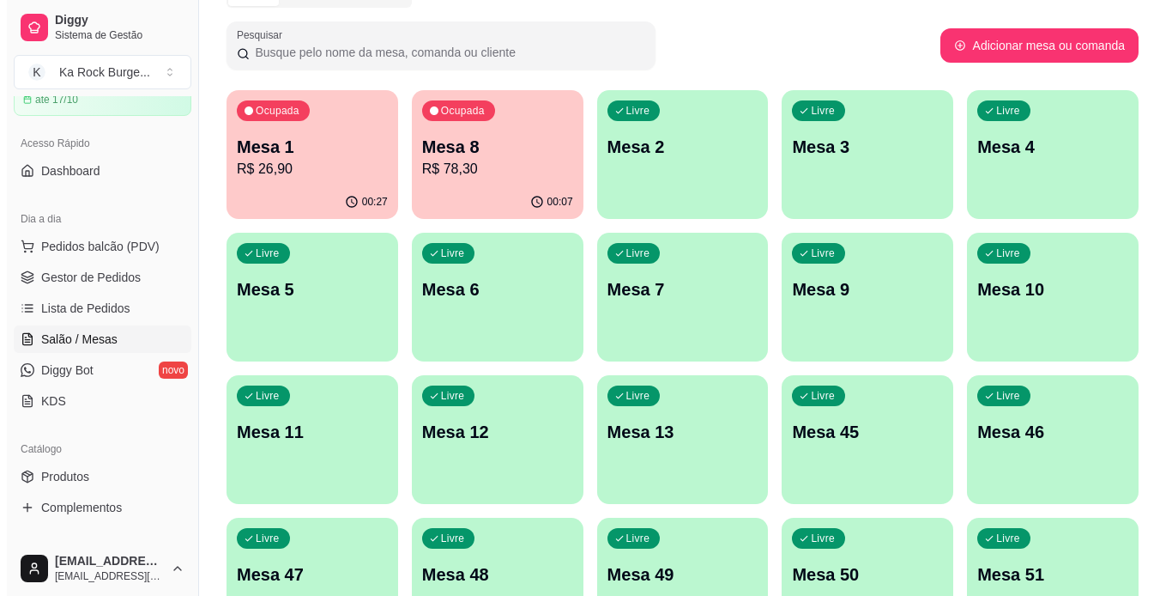
scroll to position [500, 0]
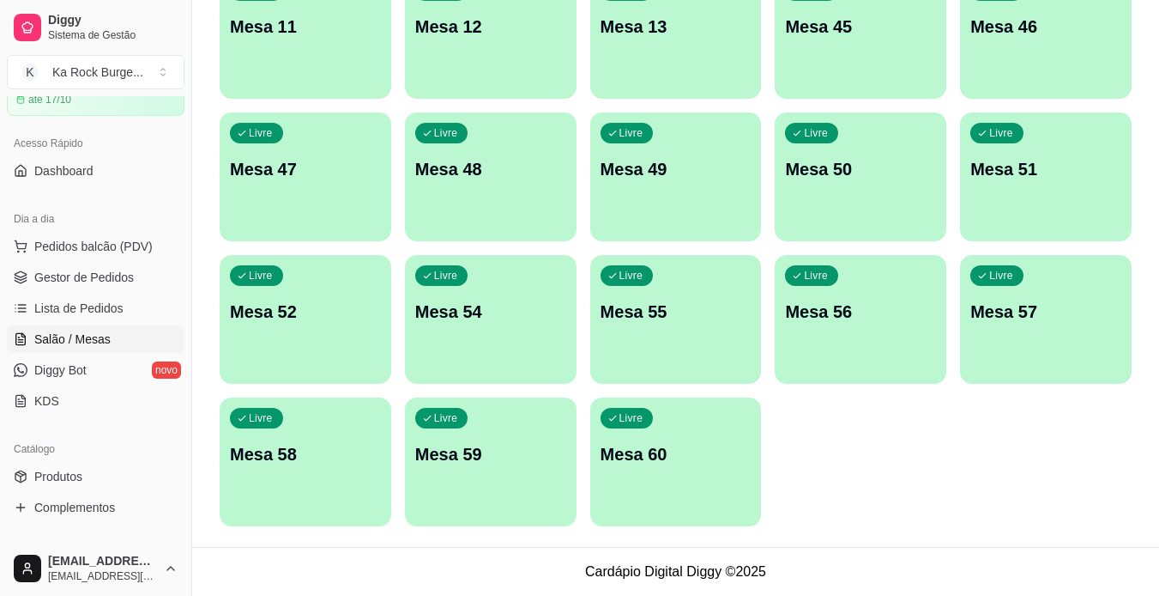
click at [724, 472] on div "Livre Mesa 60" at bounding box center [676, 451] width 172 height 108
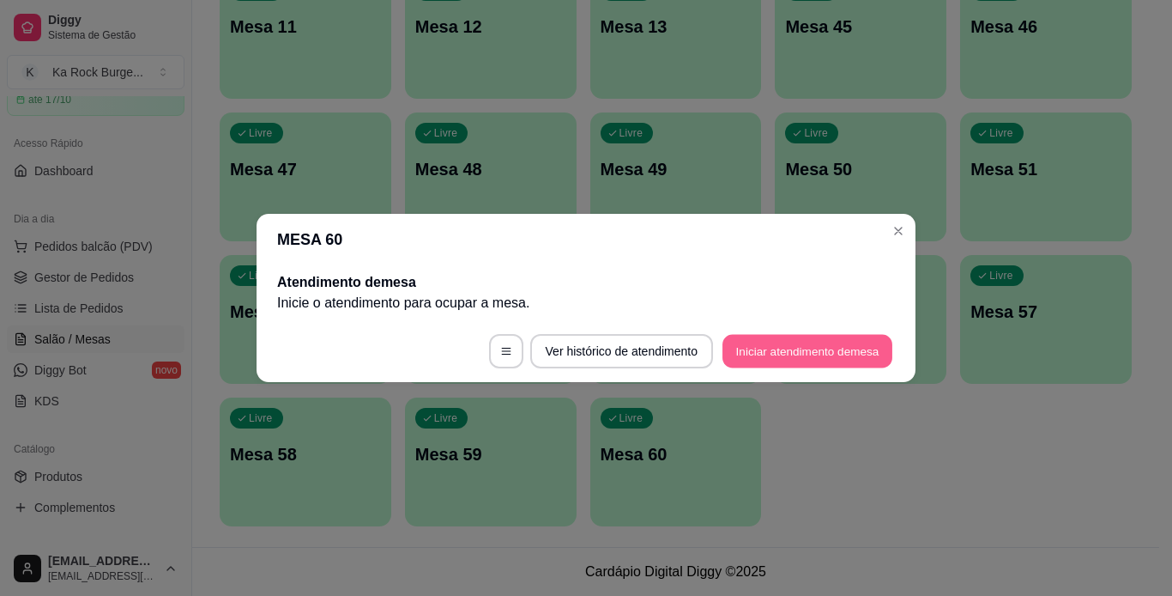
click at [867, 354] on button "Iniciar atendimento de mesa" at bounding box center [808, 351] width 170 height 33
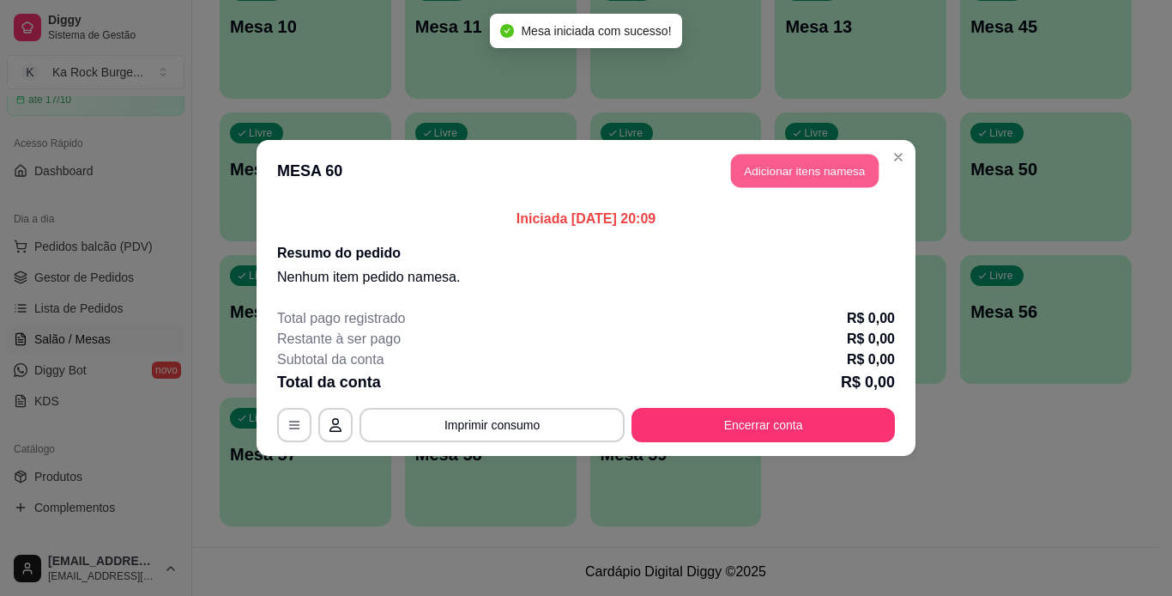
click at [834, 178] on button "Adicionar itens na mesa" at bounding box center [805, 170] width 148 height 33
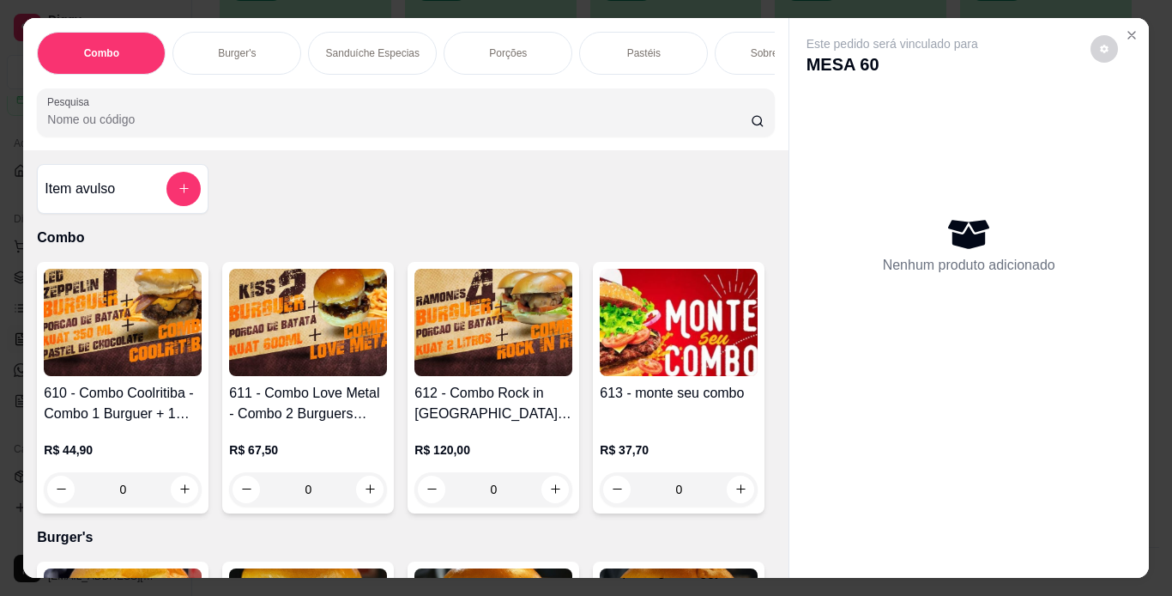
click at [256, 44] on div "Burger's" at bounding box center [236, 53] width 129 height 43
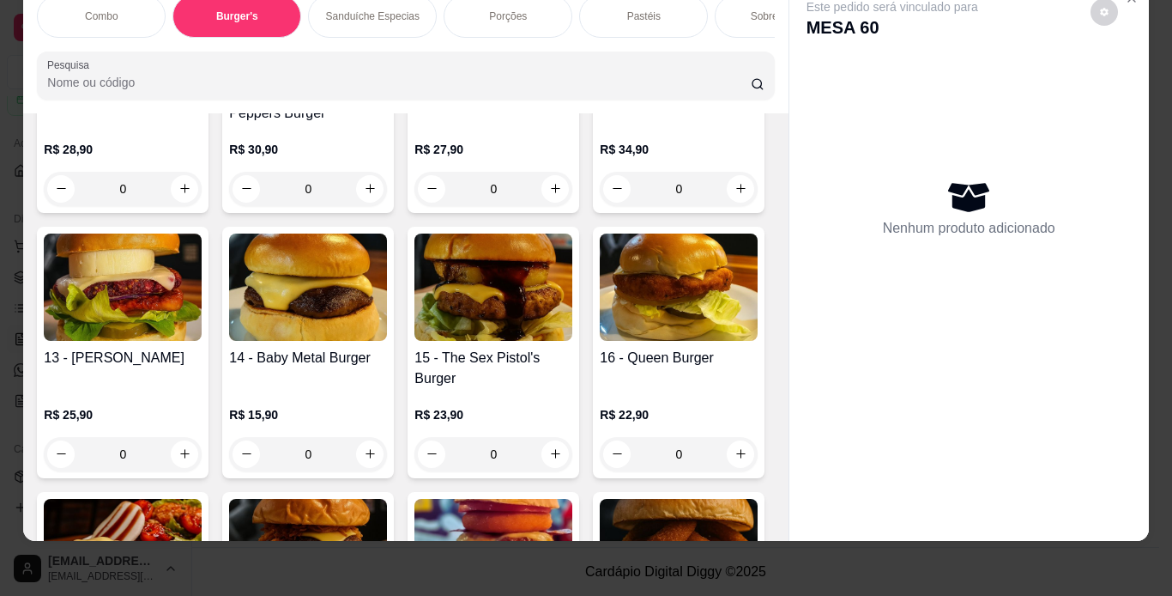
scroll to position [1068, 0]
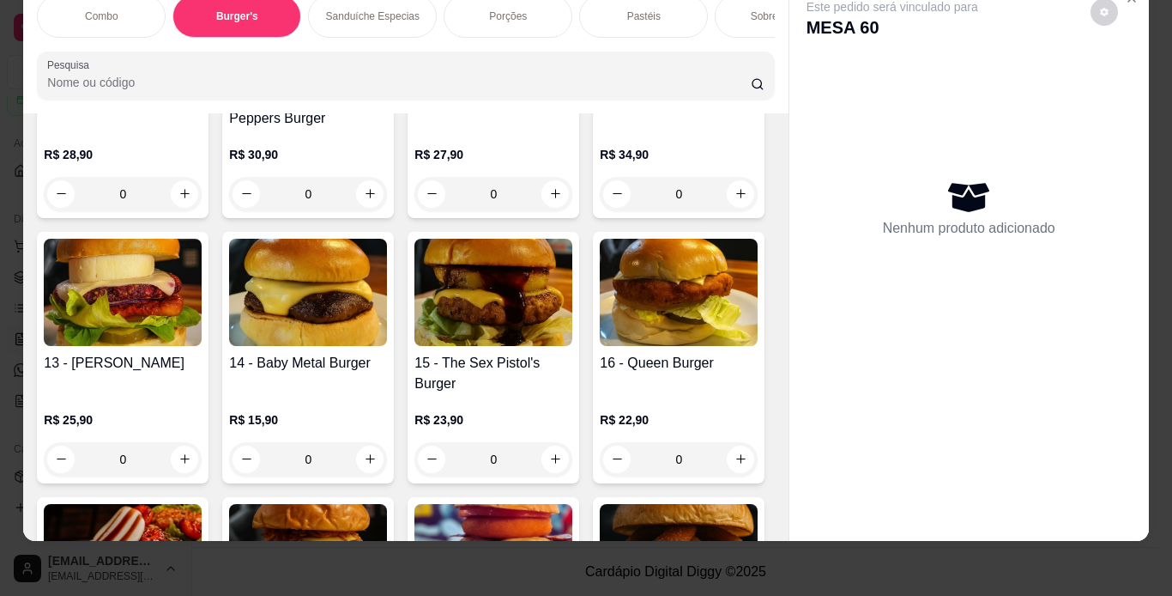
click at [202, 81] on img at bounding box center [123, 26] width 158 height 107
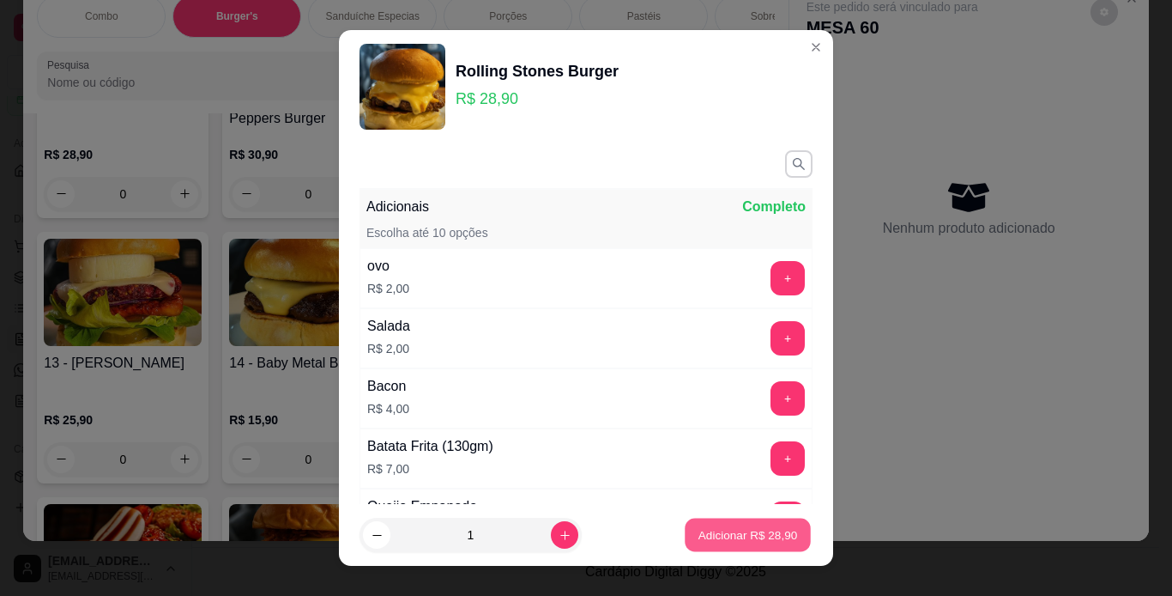
click at [736, 541] on p "Adicionar R$ 28,90" at bounding box center [749, 535] width 100 height 16
type input "1"
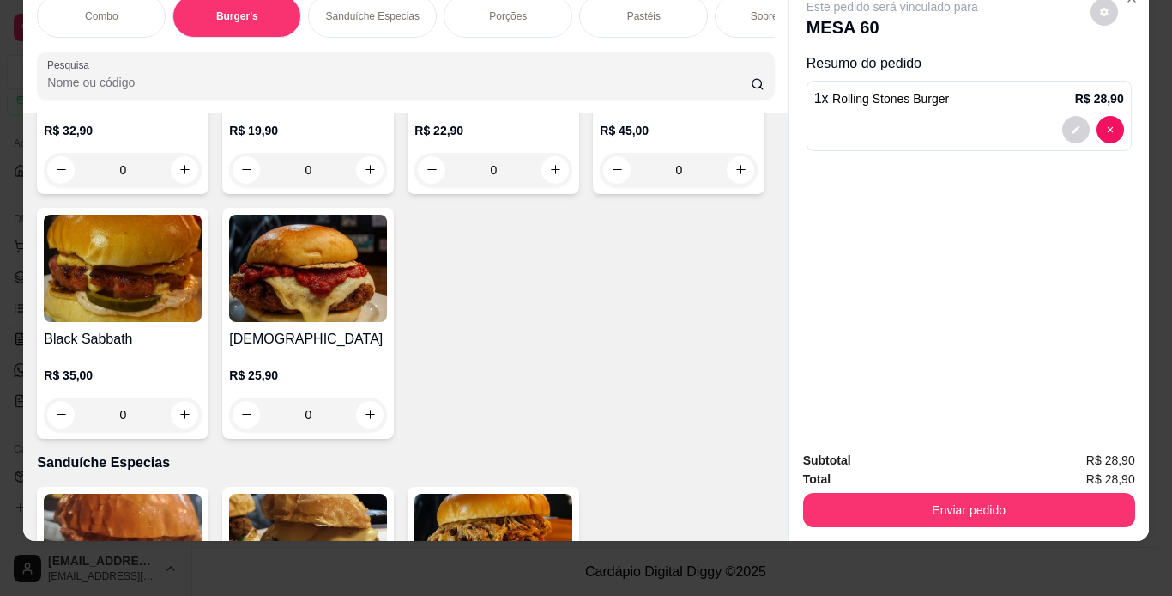
scroll to position [1857, 0]
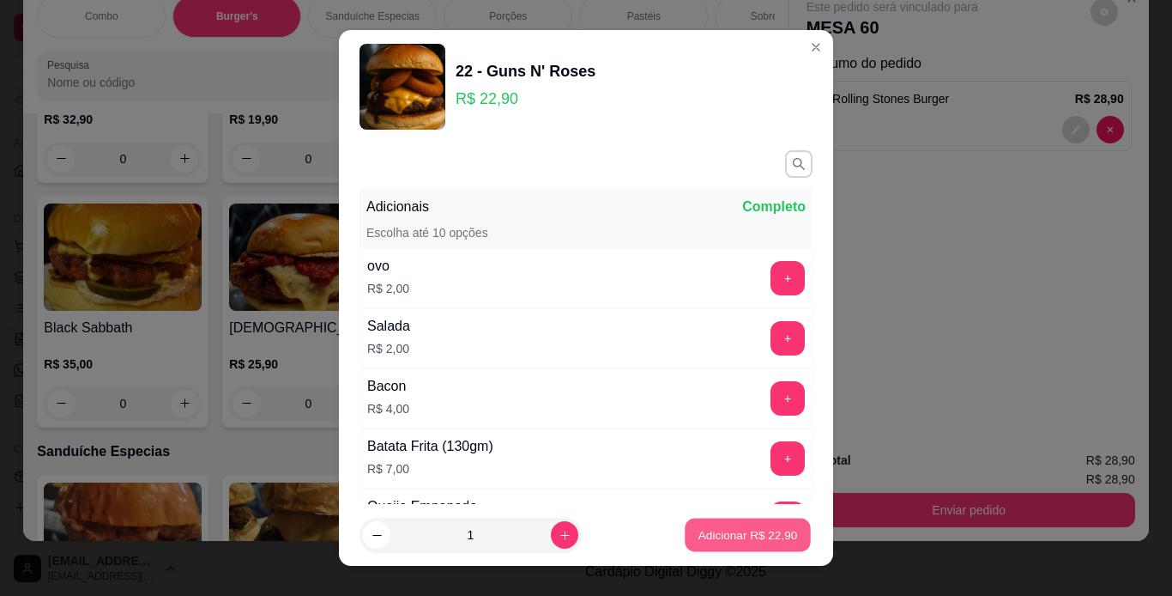
click at [724, 531] on p "Adicionar R$ 22,90" at bounding box center [749, 535] width 100 height 16
type input "1"
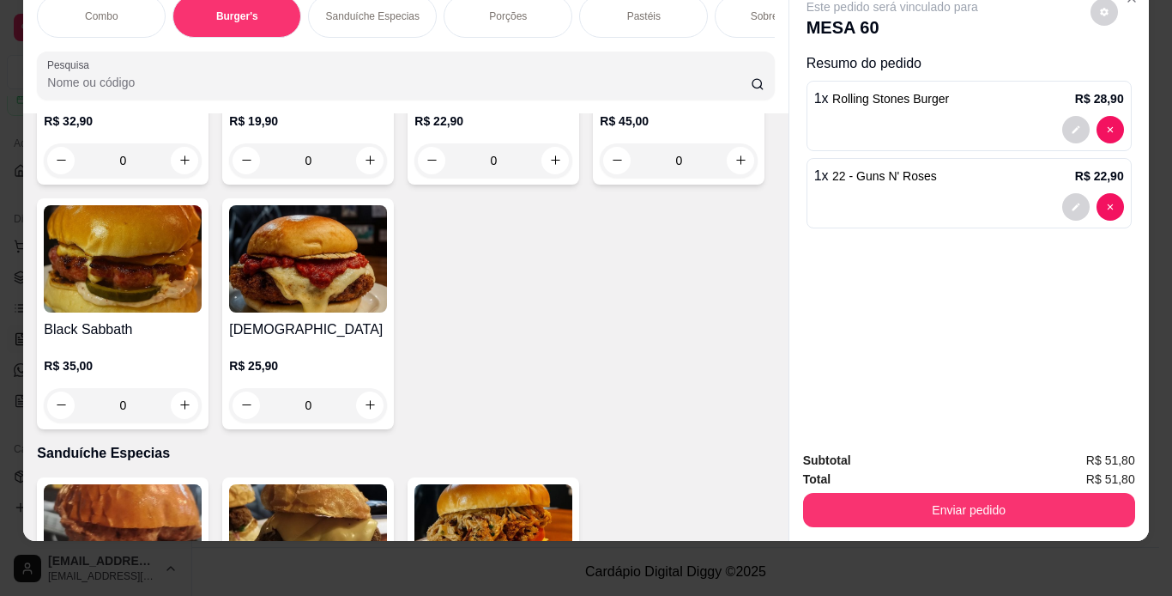
click at [492, 9] on p "Porções" at bounding box center [508, 16] width 38 height 14
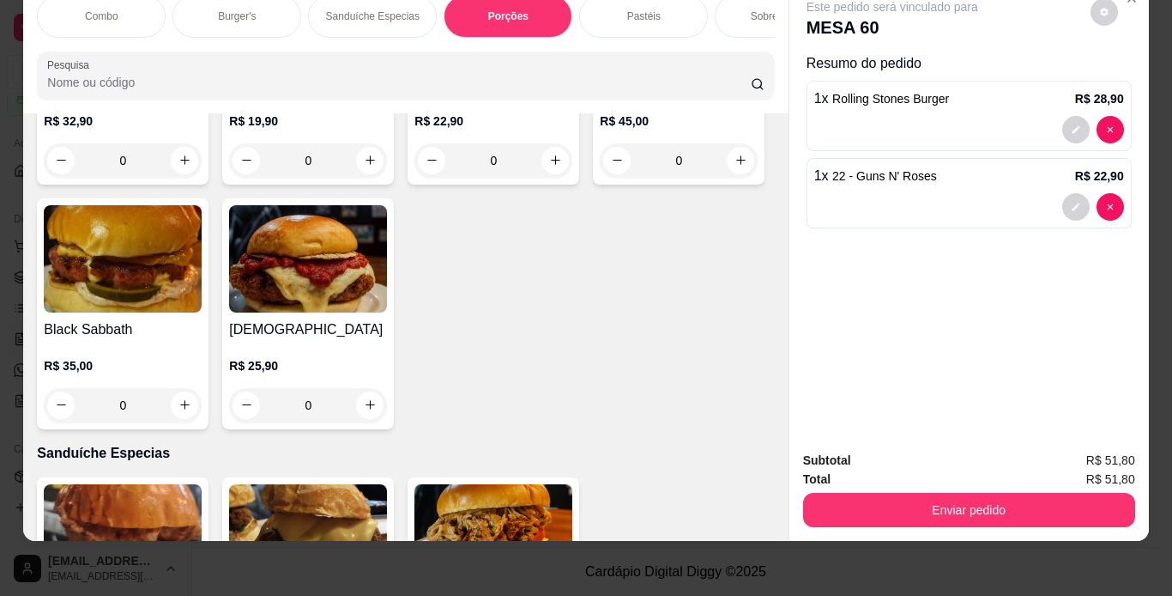
scroll to position [3201, 0]
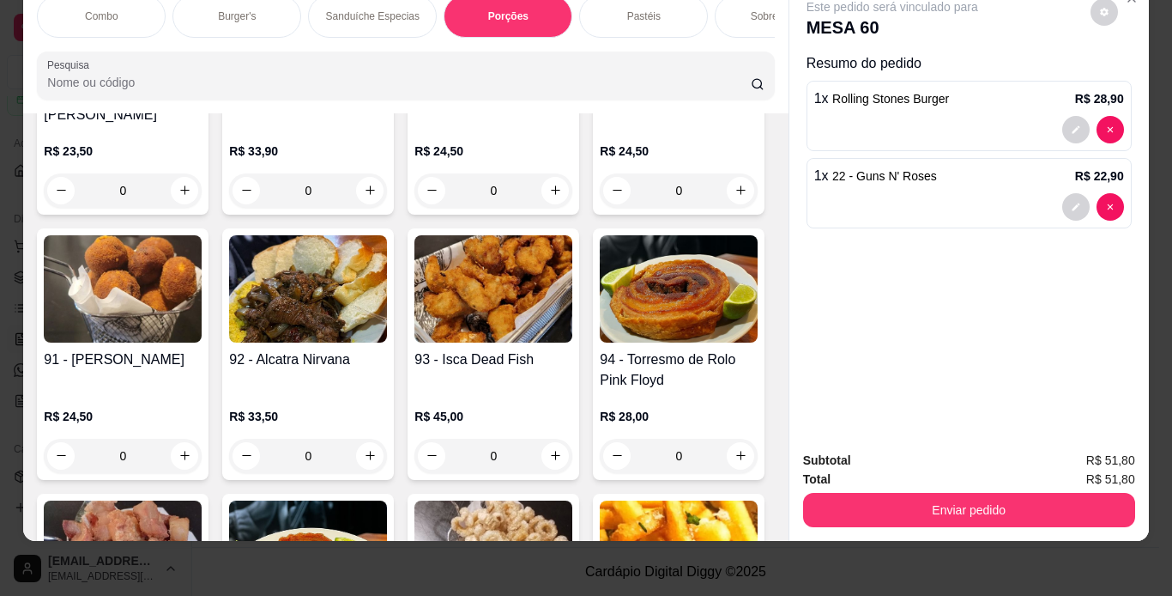
click at [779, 529] on div "Combo Burger's Sanduíche Especias Porções Pastéis Sobremesas Burger's Doces Pas…" at bounding box center [586, 298] width 1172 height 596
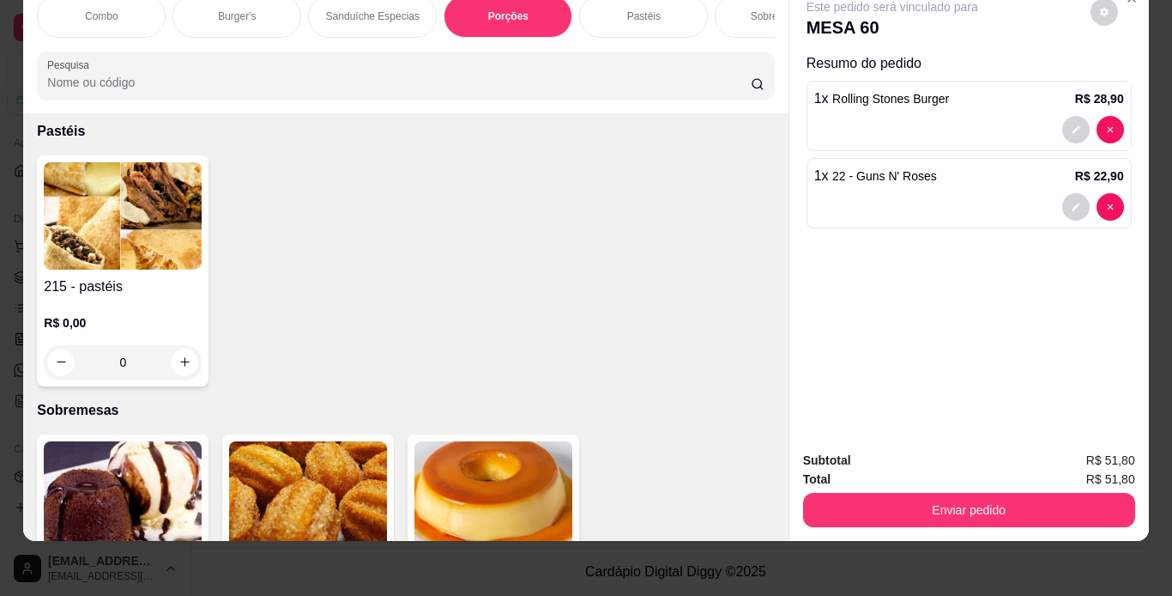
scroll to position [4368, 0]
click at [251, 16] on div "Burger's" at bounding box center [236, 16] width 129 height 43
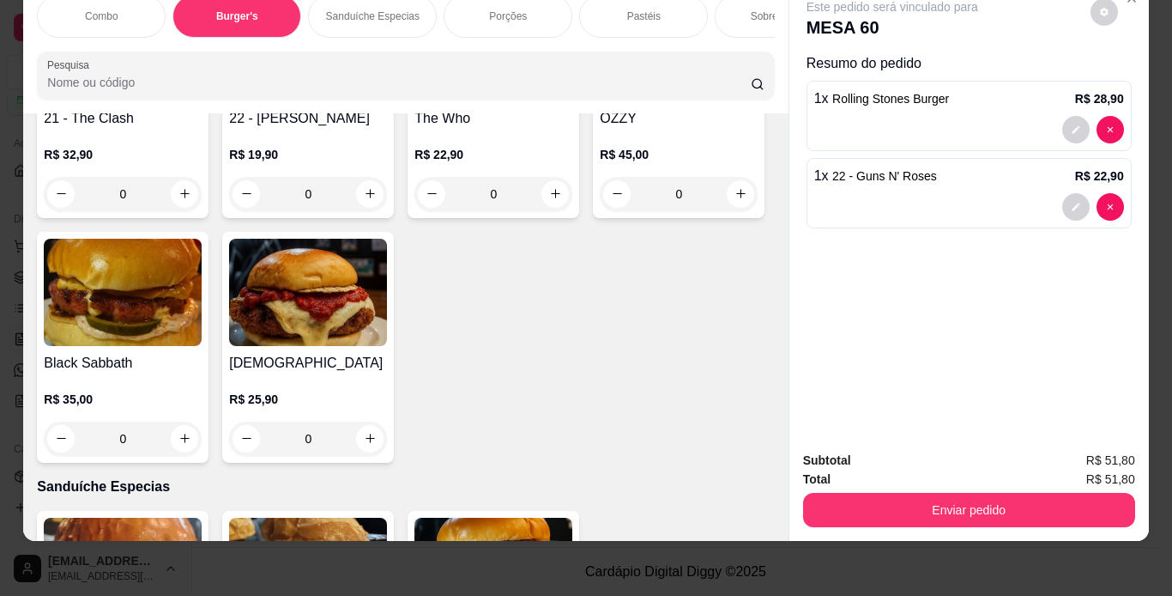
scroll to position [1926, 0]
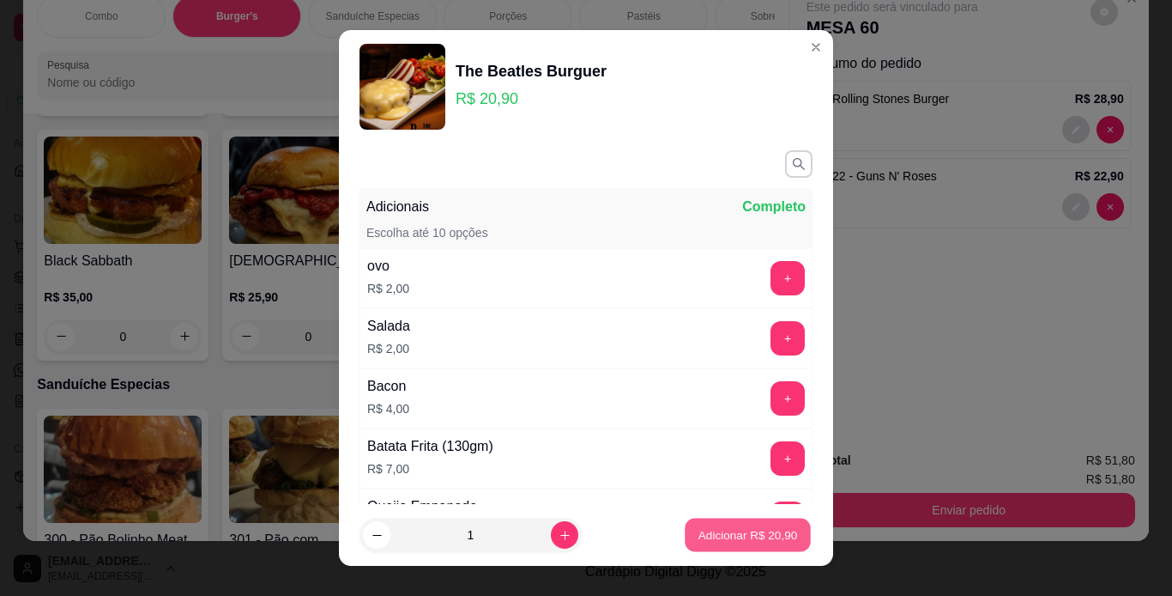
click at [732, 538] on p "Adicionar R$ 20,90" at bounding box center [749, 535] width 100 height 16
type input "1"
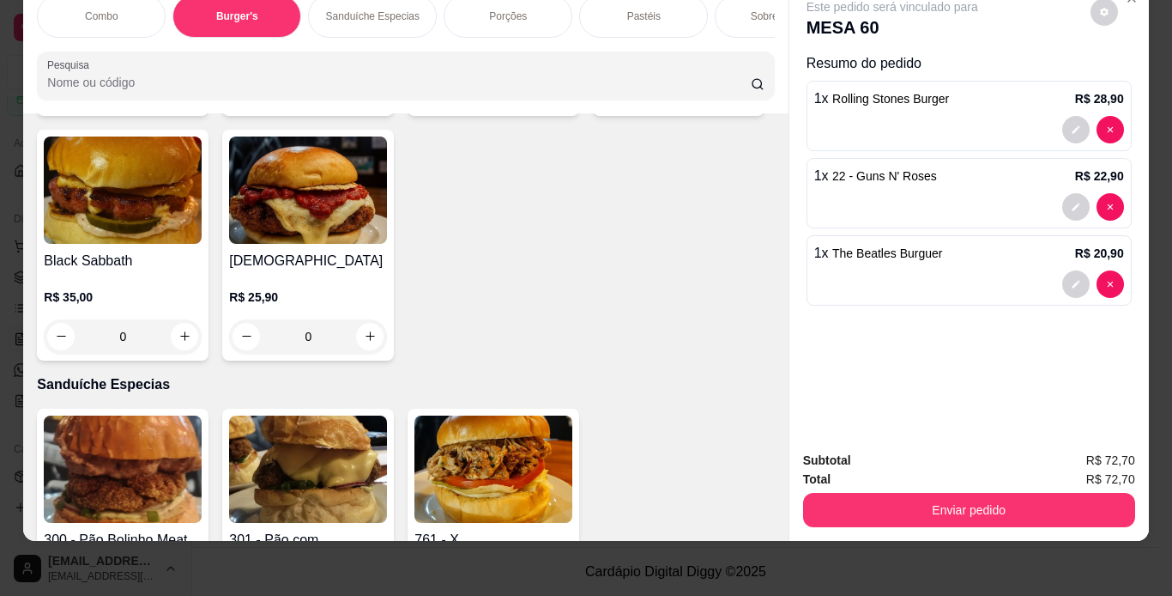
click at [524, 16] on div "Porções" at bounding box center [508, 16] width 129 height 43
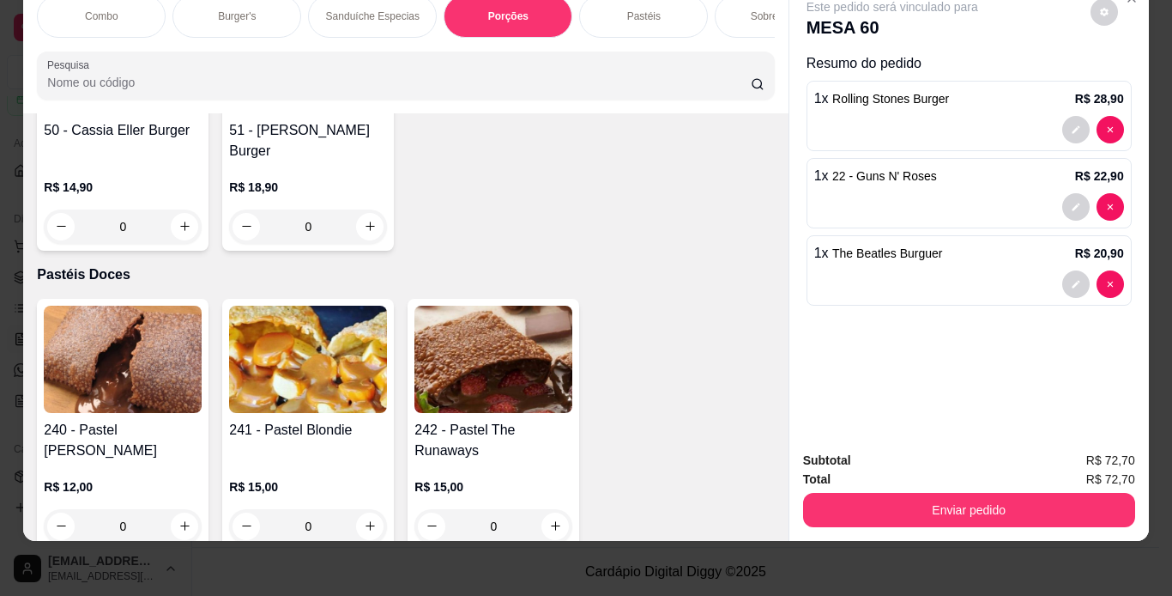
scroll to position [5228, 0]
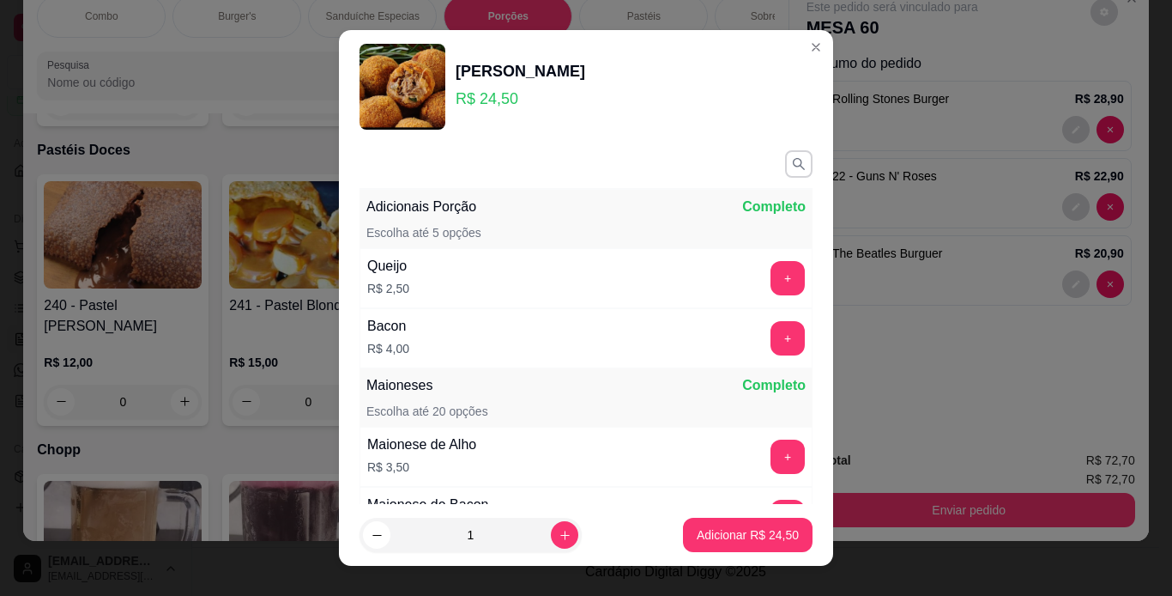
click at [742, 552] on footer "1 Adicionar R$ 24,50" at bounding box center [586, 535] width 494 height 62
click at [741, 525] on button "Adicionar R$ 24,50" at bounding box center [748, 534] width 126 height 33
type input "1"
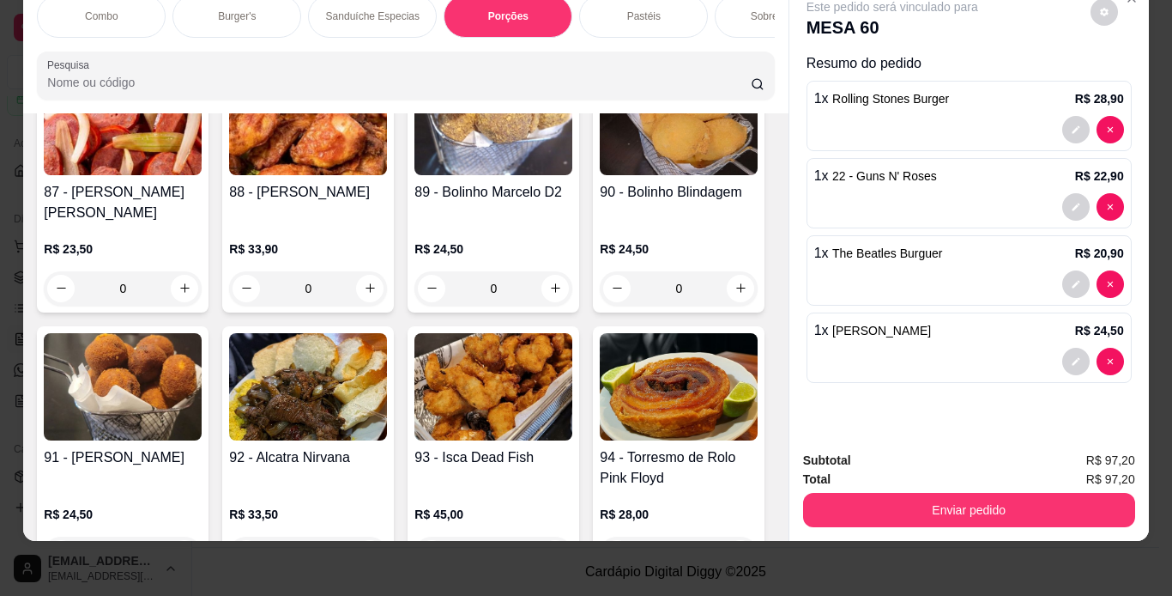
scroll to position [3184, 0]
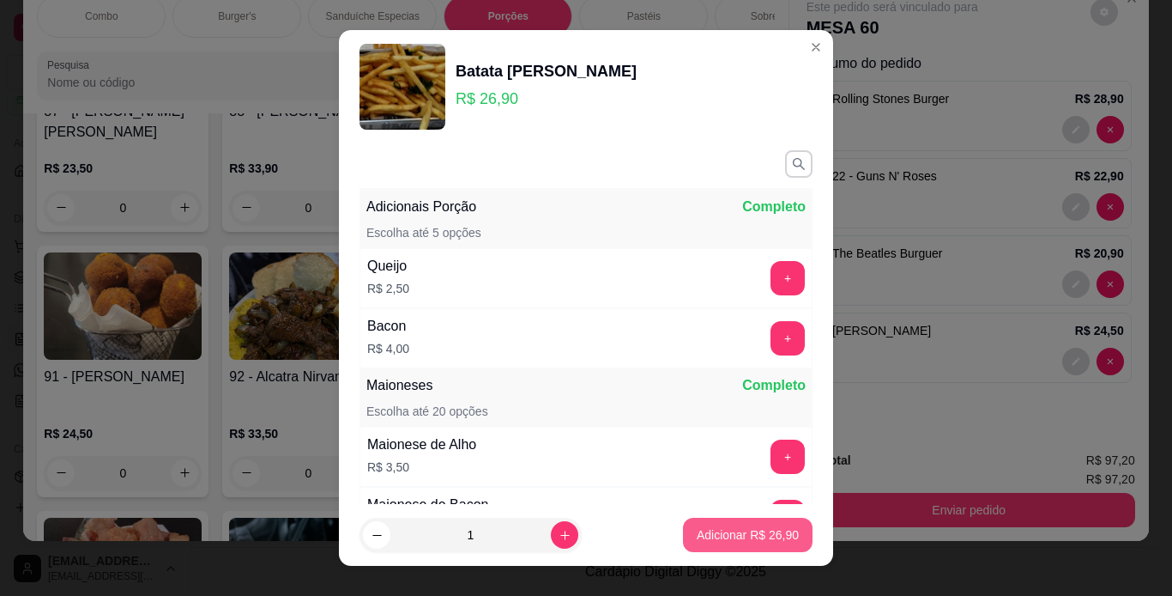
click at [714, 522] on button "Adicionar R$ 26,90" at bounding box center [748, 534] width 130 height 34
type input "1"
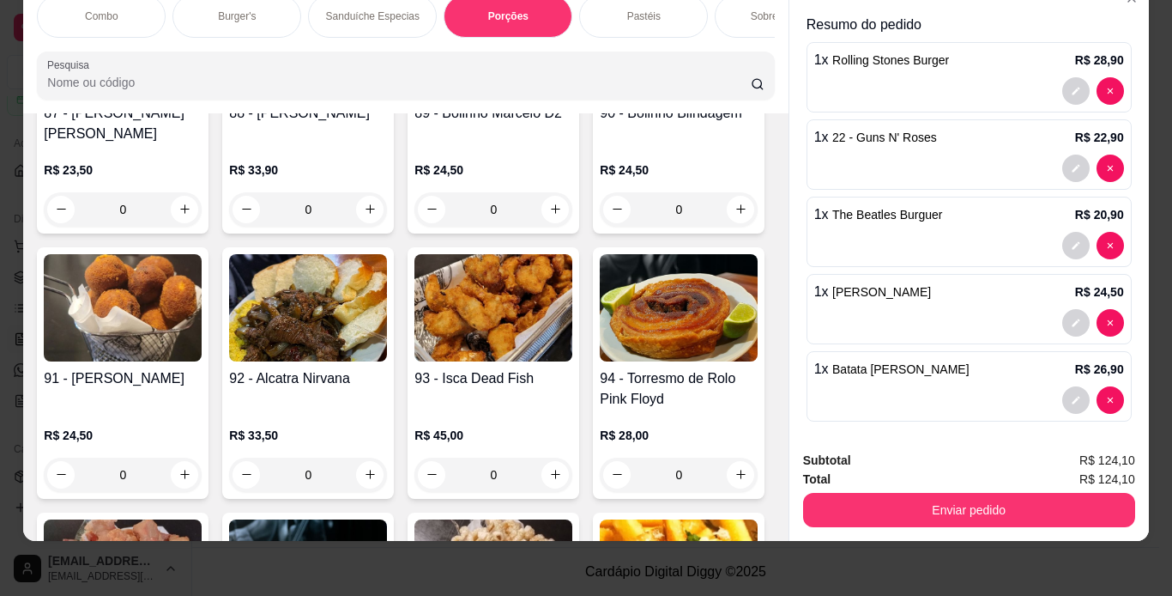
scroll to position [46, 0]
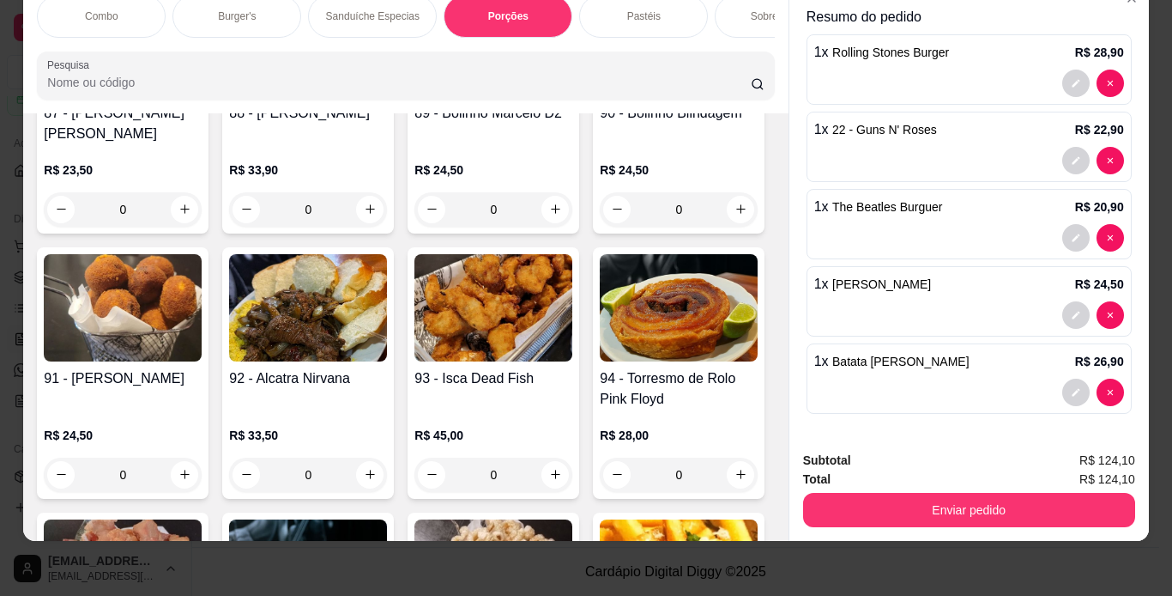
click at [250, 12] on div "Burger's" at bounding box center [236, 16] width 129 height 43
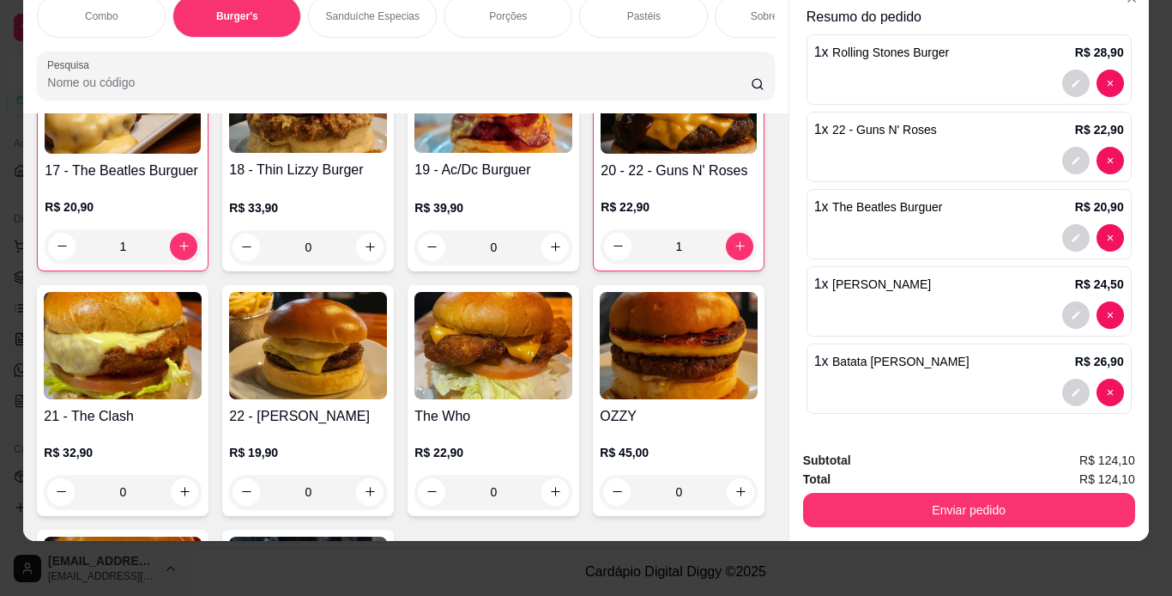
scroll to position [1548, 0]
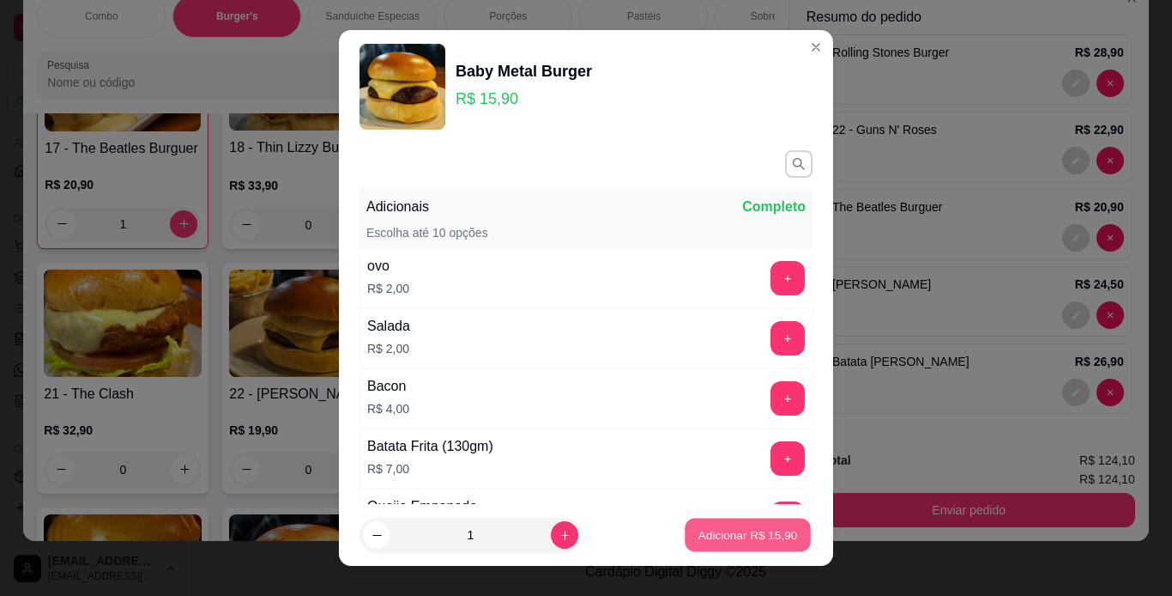
click at [745, 547] on button "Adicionar R$ 15,90" at bounding box center [748, 534] width 126 height 33
type input "1"
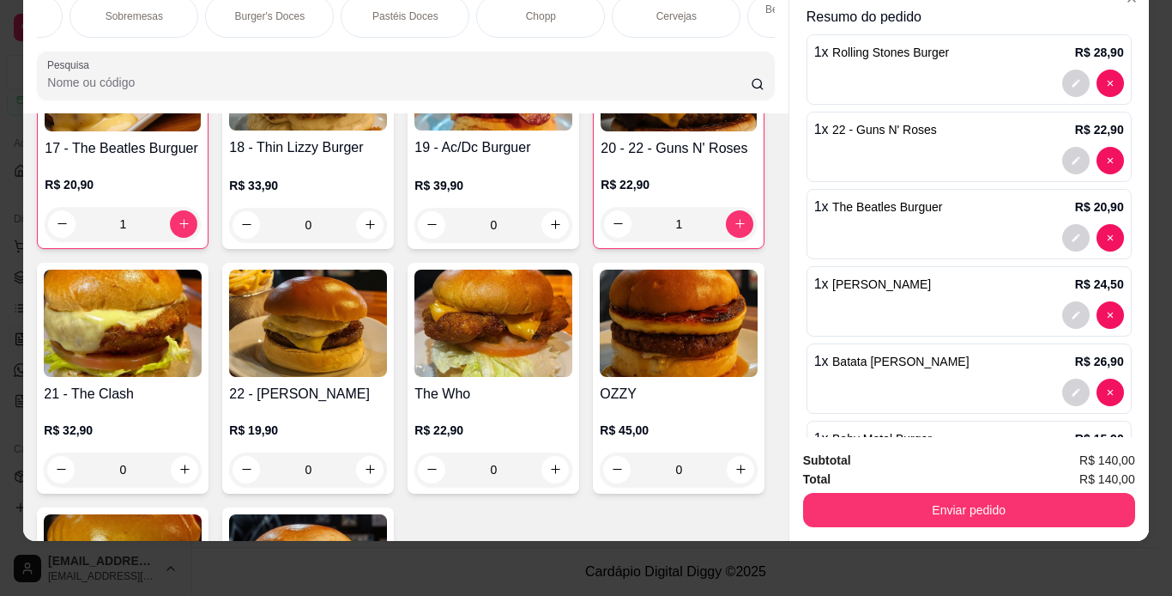
scroll to position [0, 698]
click at [469, 12] on div "Chopp" at bounding box center [488, 16] width 129 height 43
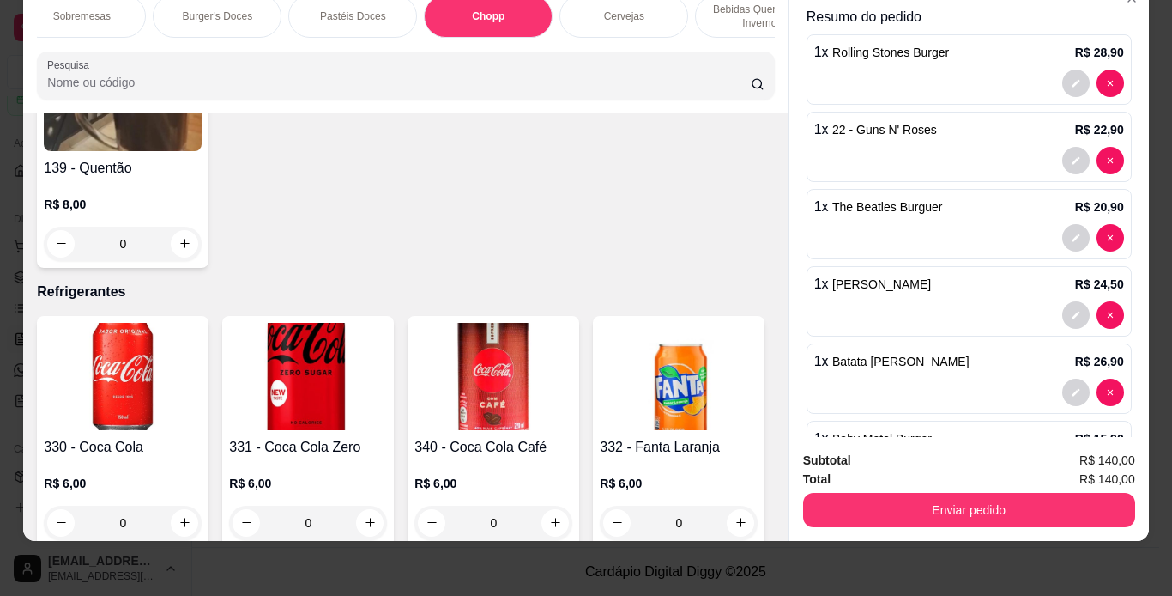
scroll to position [7117, 0]
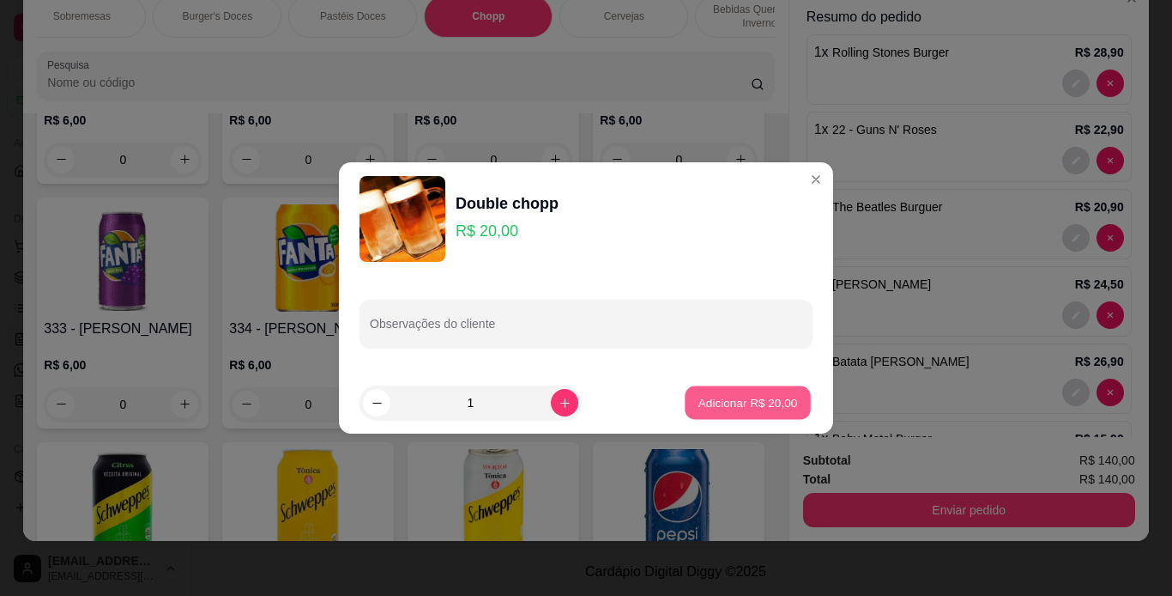
click at [748, 408] on p "Adicionar R$ 20,00" at bounding box center [749, 402] width 100 height 16
type input "1"
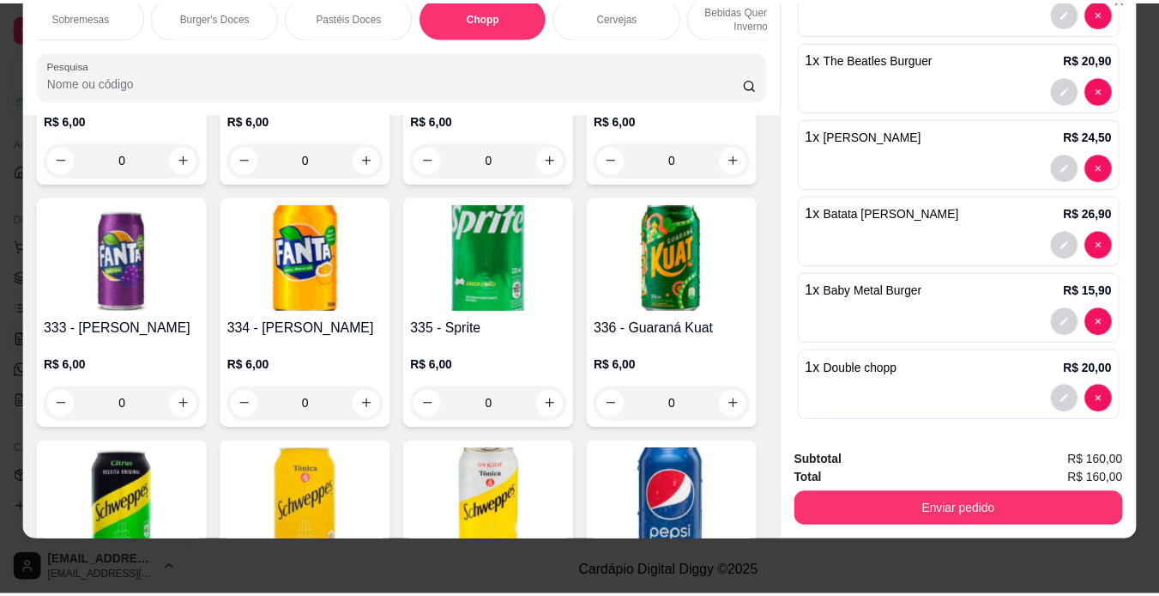
scroll to position [201, 0]
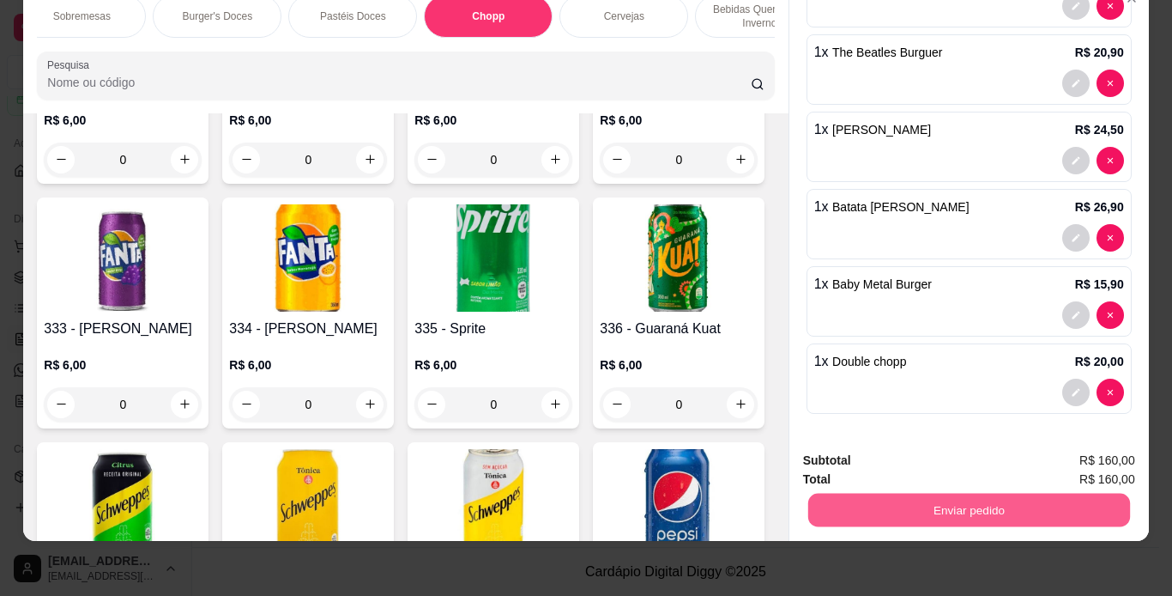
click at [1059, 493] on button "Enviar pedido" at bounding box center [969, 509] width 322 height 33
click at [1079, 449] on button "Enviar pedido" at bounding box center [1090, 455] width 97 height 33
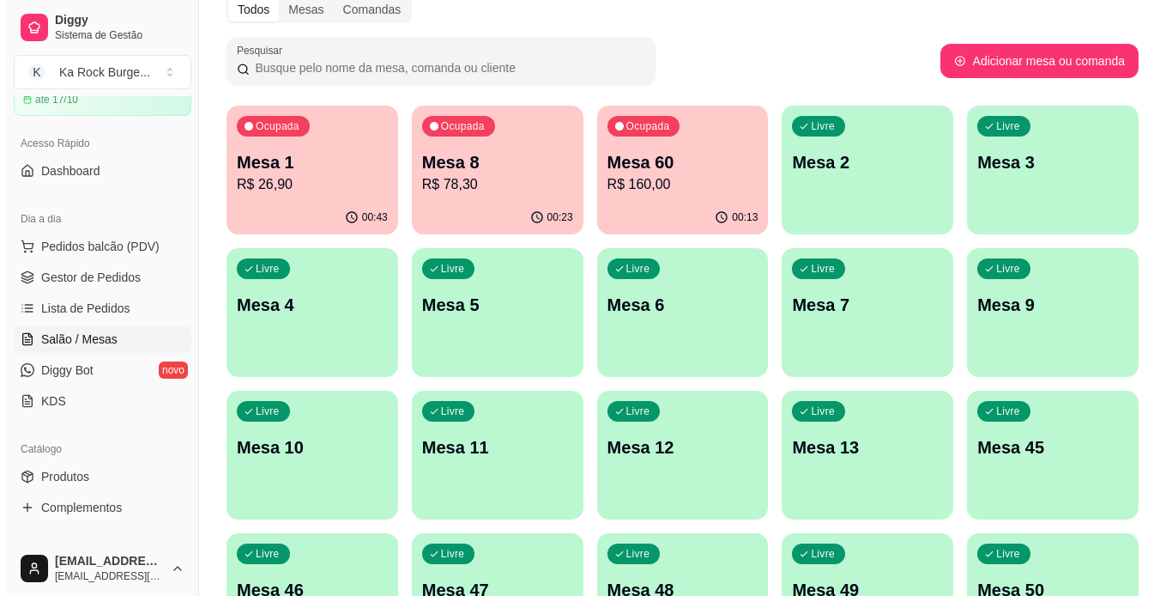
scroll to position [500, 0]
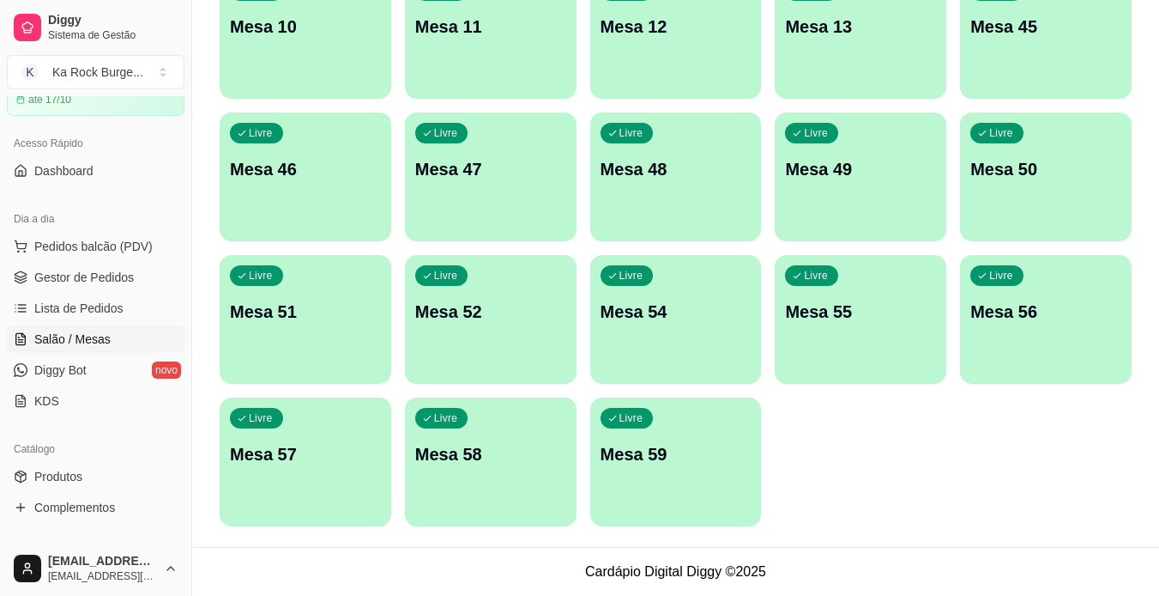
click at [614, 481] on div "Livre Mesa 59" at bounding box center [676, 451] width 172 height 108
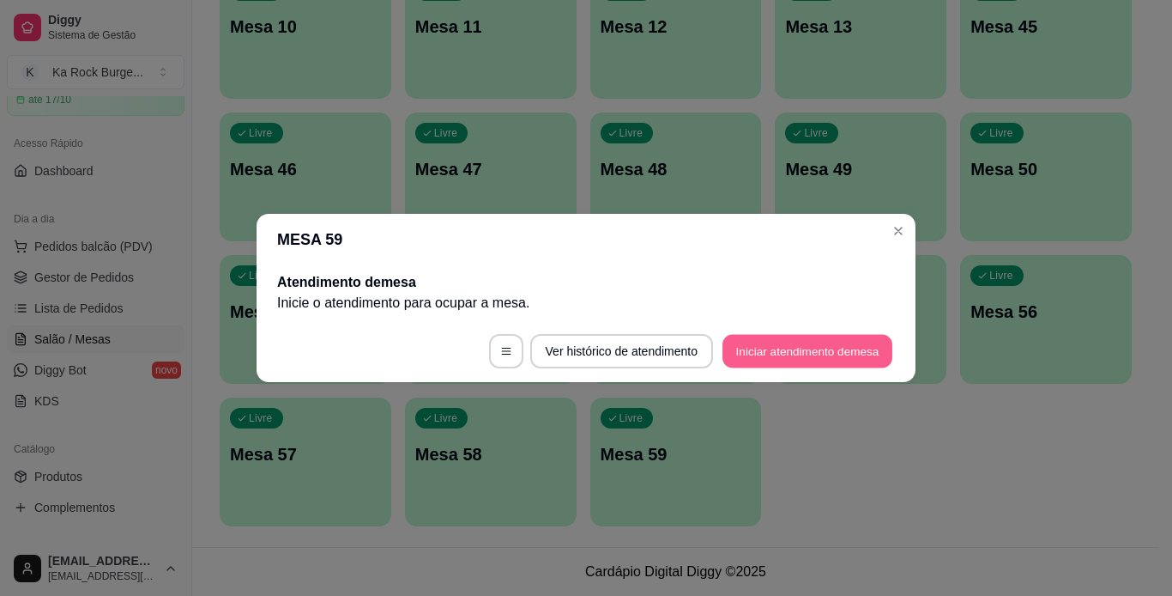
click at [851, 342] on button "Iniciar atendimento de mesa" at bounding box center [808, 351] width 170 height 33
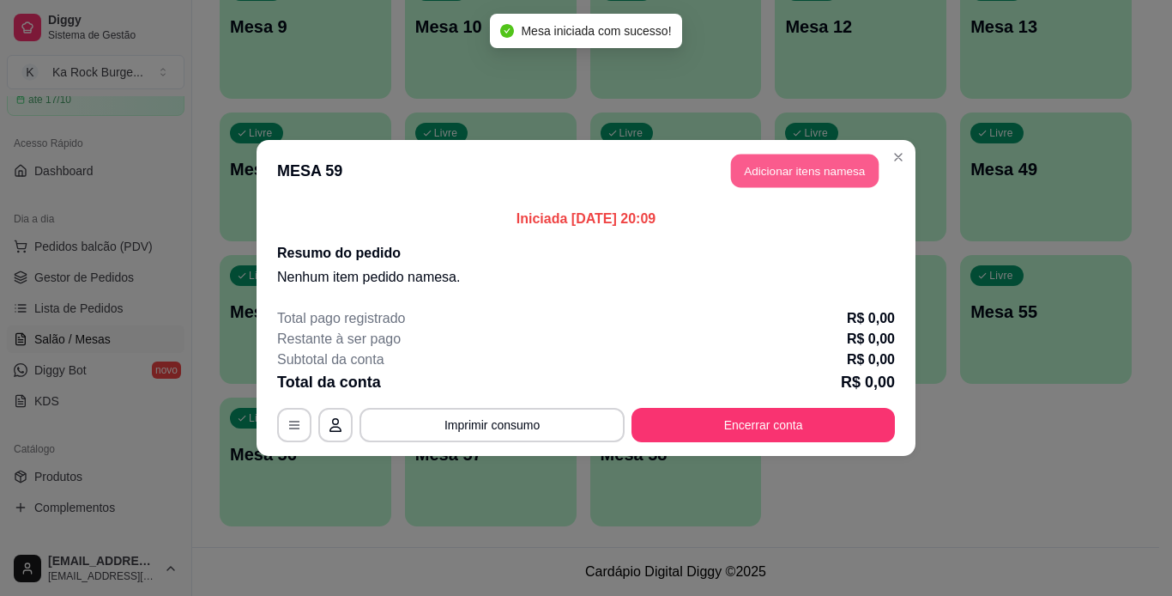
click at [789, 180] on button "Adicionar itens na mesa" at bounding box center [805, 170] width 148 height 33
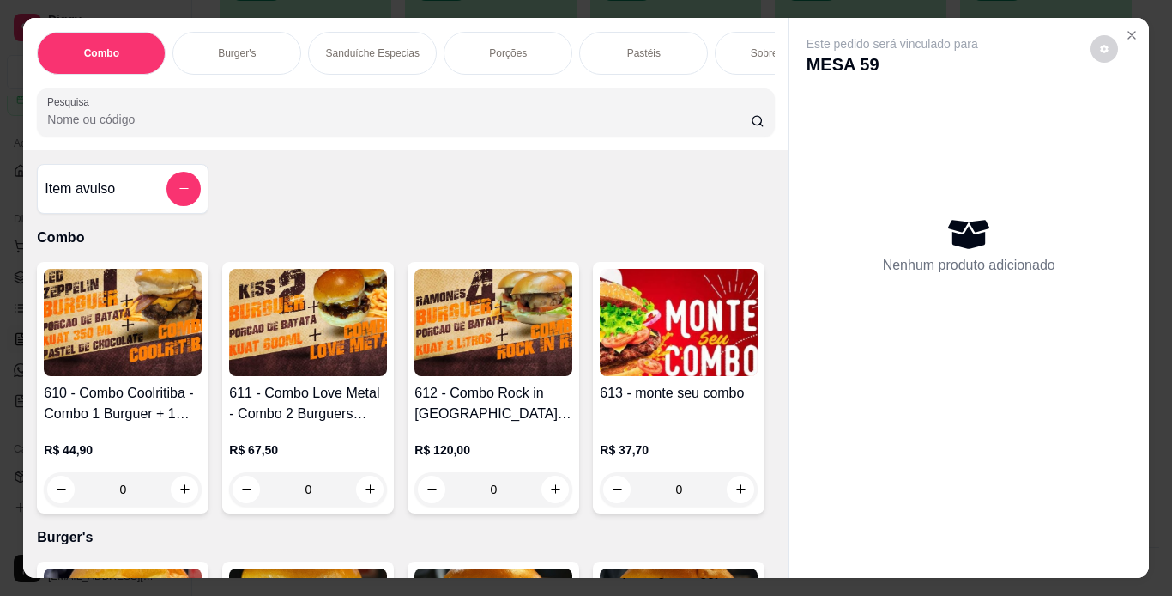
click at [449, 44] on div "Porções" at bounding box center [508, 53] width 129 height 43
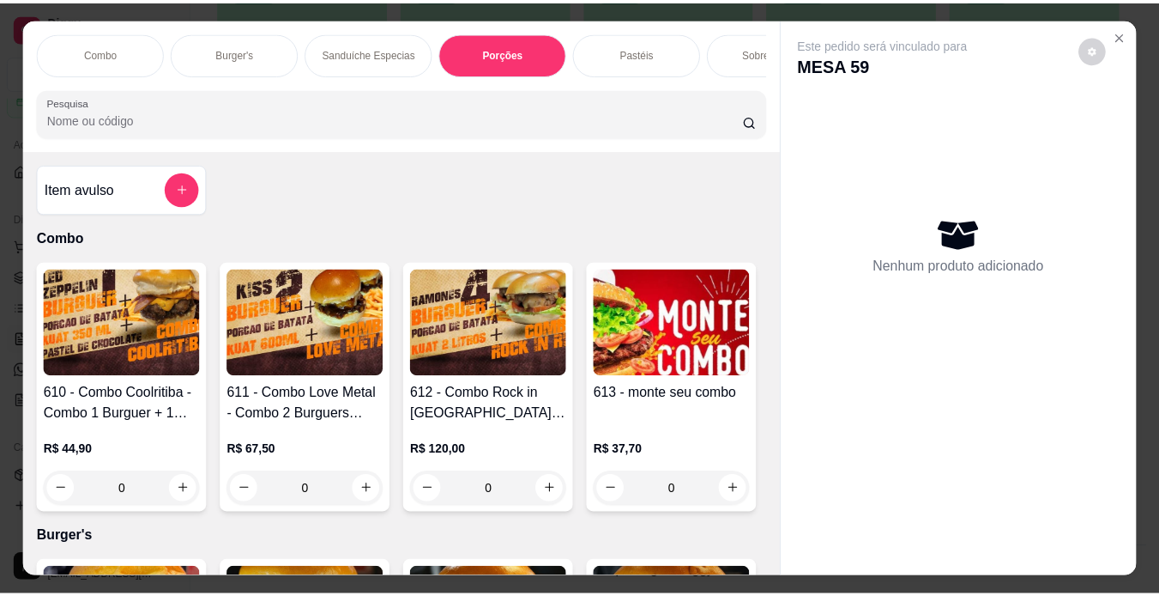
scroll to position [44, 0]
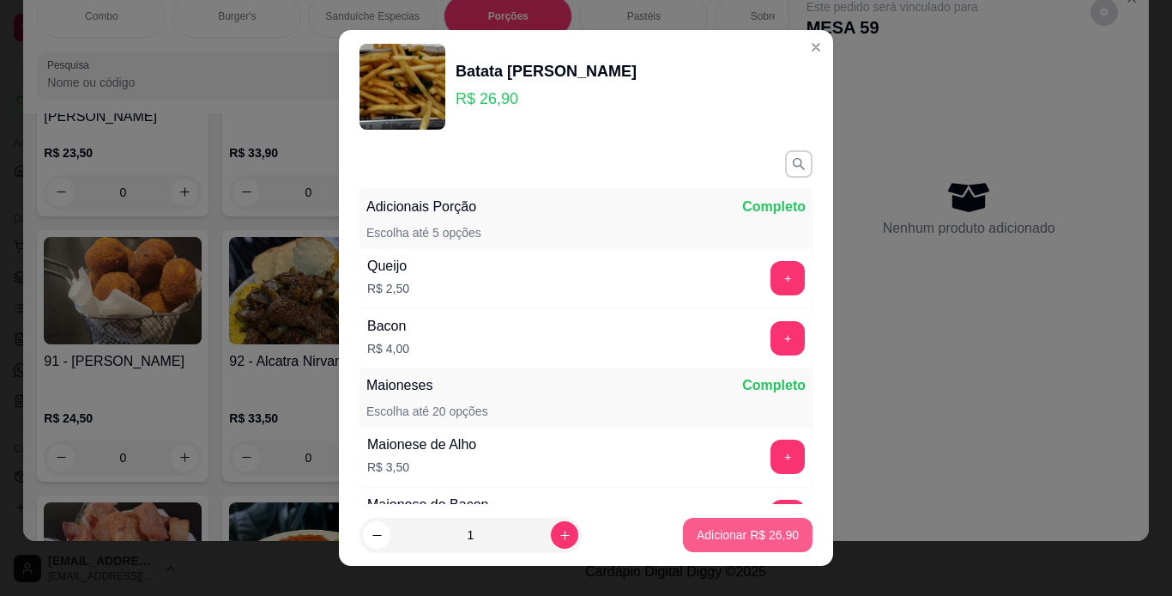
click at [762, 529] on p "Adicionar R$ 26,90" at bounding box center [748, 534] width 102 height 17
type input "1"
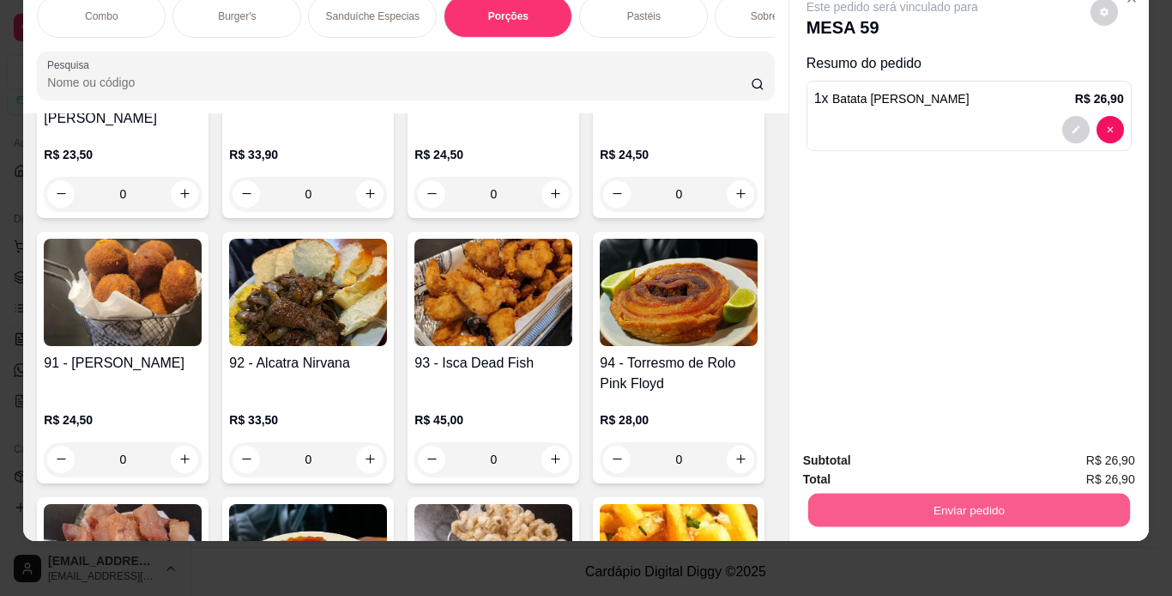
click at [886, 498] on button "Enviar pedido" at bounding box center [969, 509] width 322 height 33
click at [1074, 458] on button "Enviar pedido" at bounding box center [1090, 455] width 97 height 33
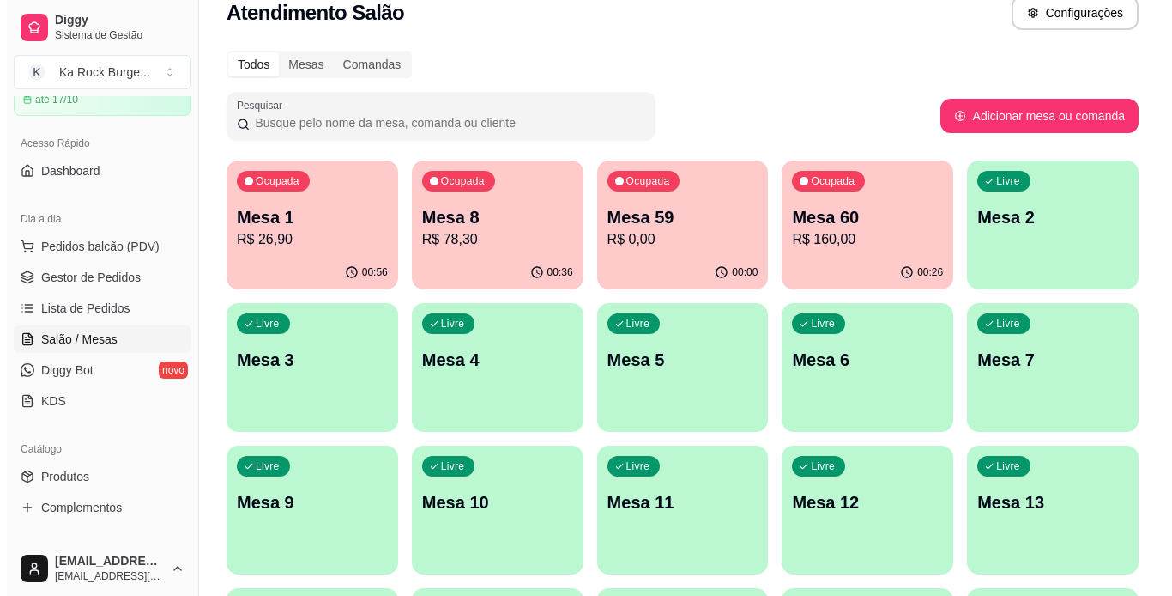
scroll to position [0, 0]
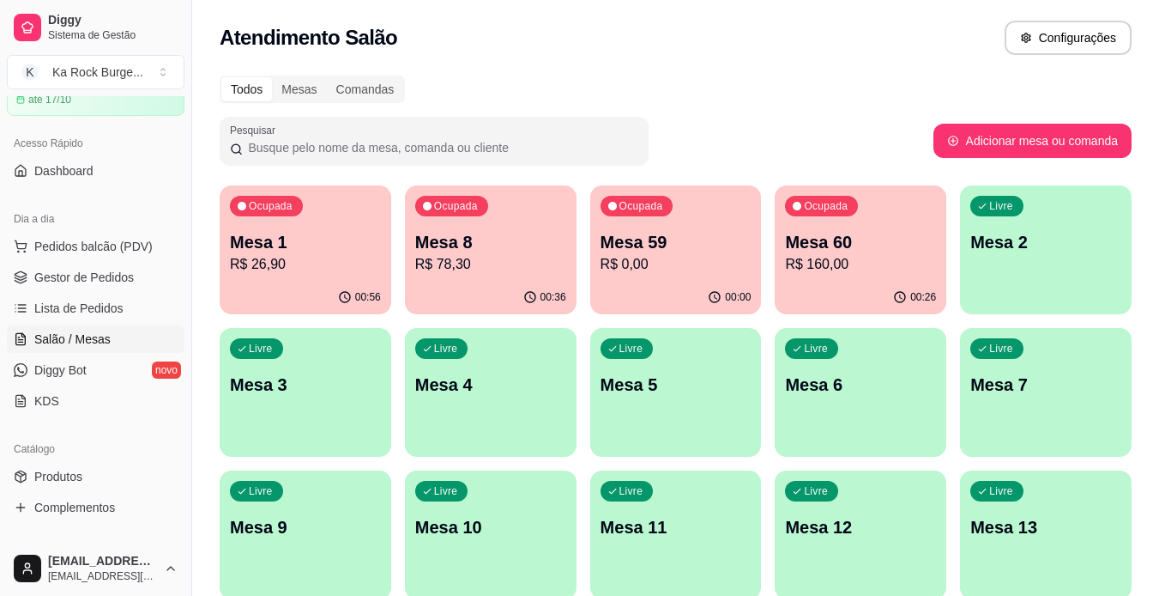
click at [798, 245] on p "Mesa 60" at bounding box center [860, 242] width 151 height 24
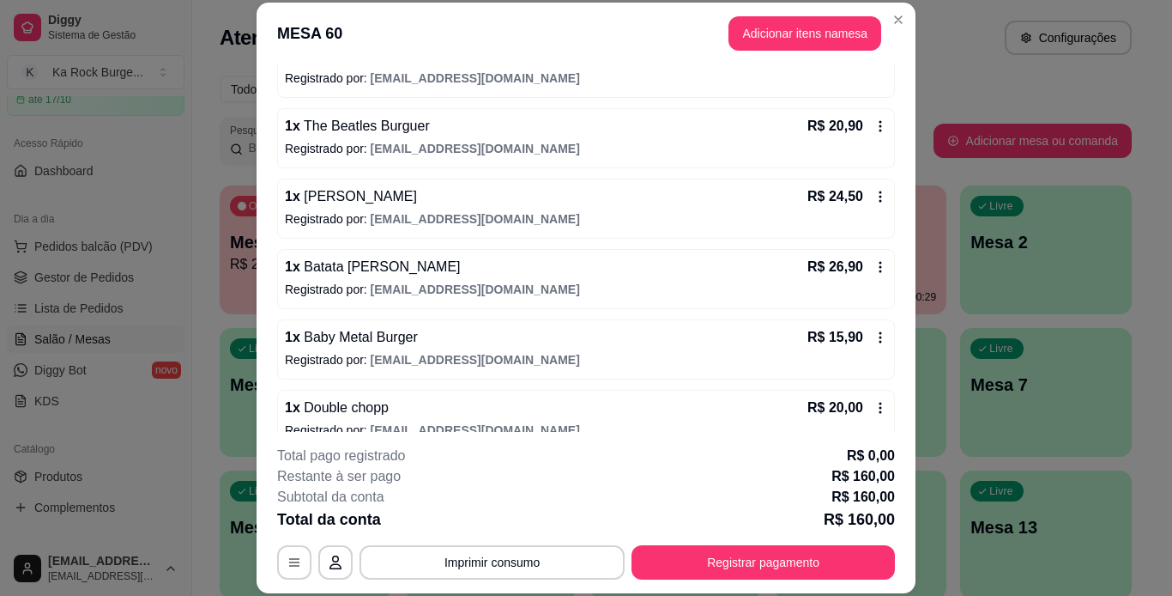
scroll to position [285, 0]
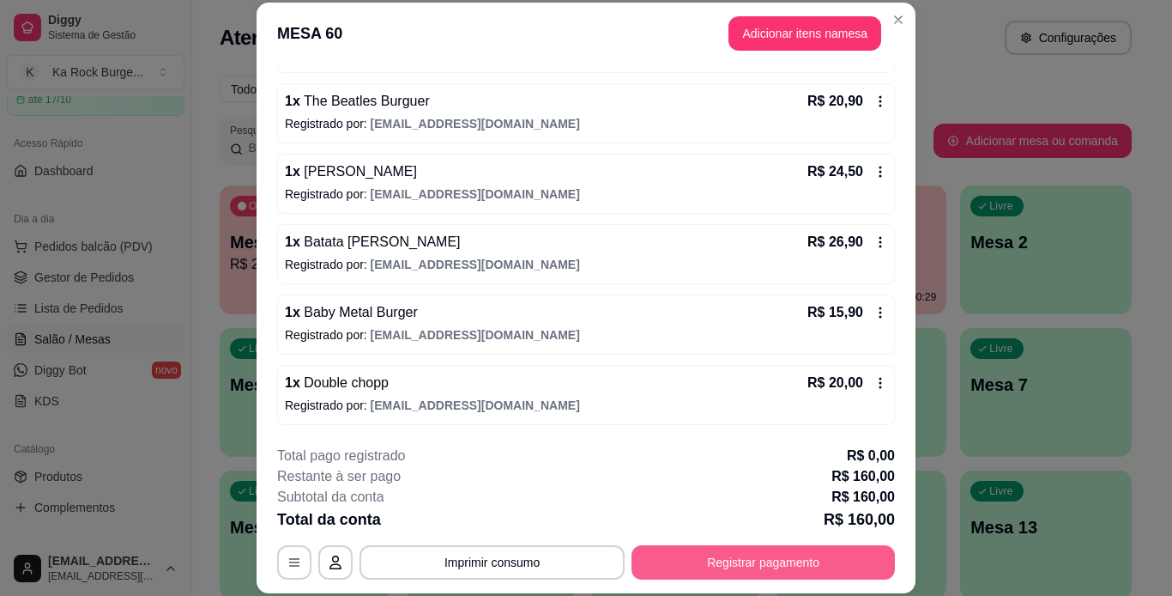
click at [783, 554] on button "Registrar pagamento" at bounding box center [763, 562] width 263 height 34
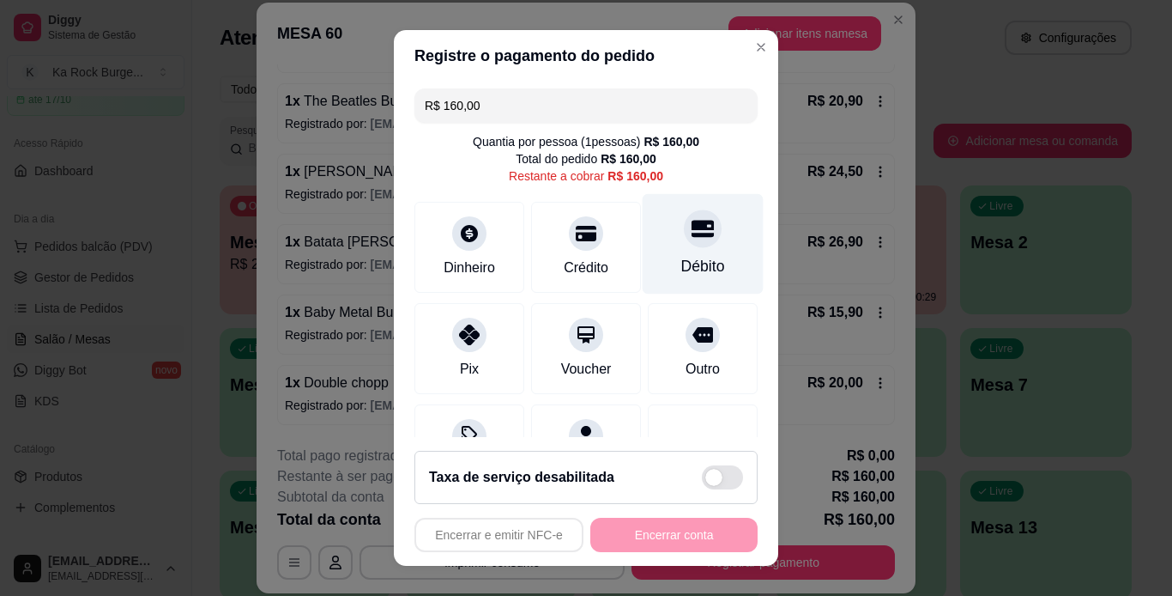
click at [693, 239] on div "Débito" at bounding box center [703, 243] width 121 height 100
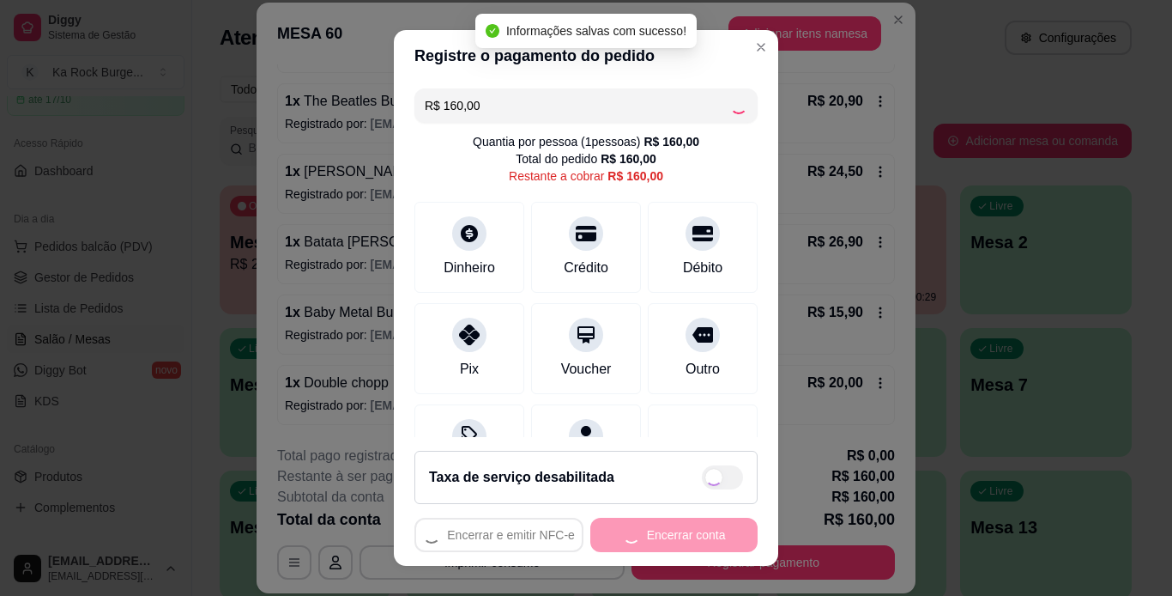
type input "R$ 0,00"
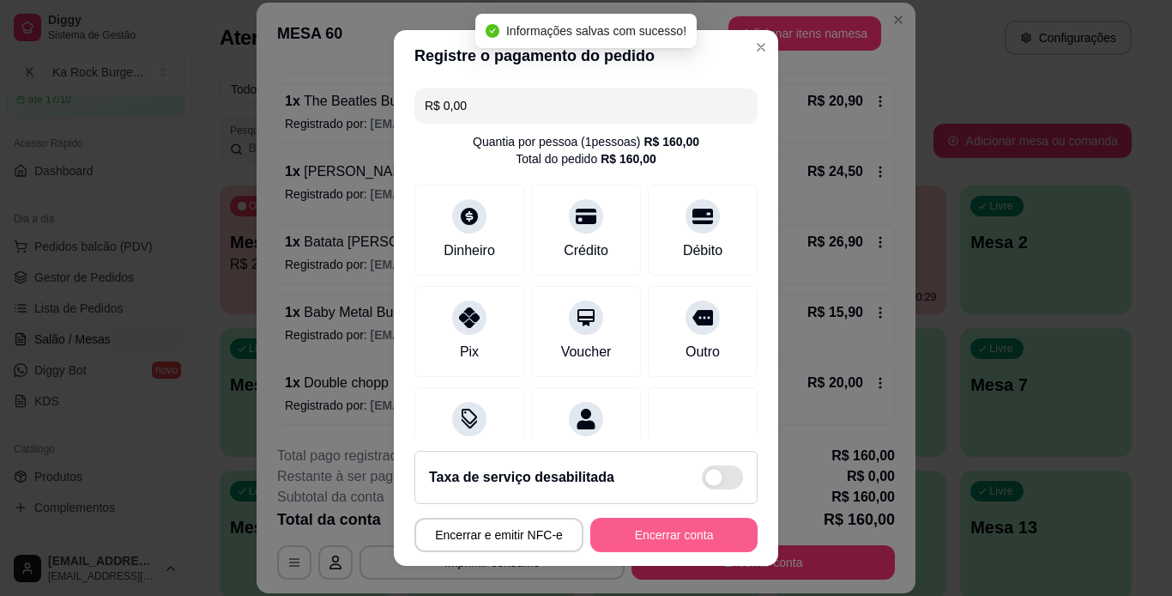
click at [711, 532] on button "Encerrar conta" at bounding box center [673, 534] width 167 height 34
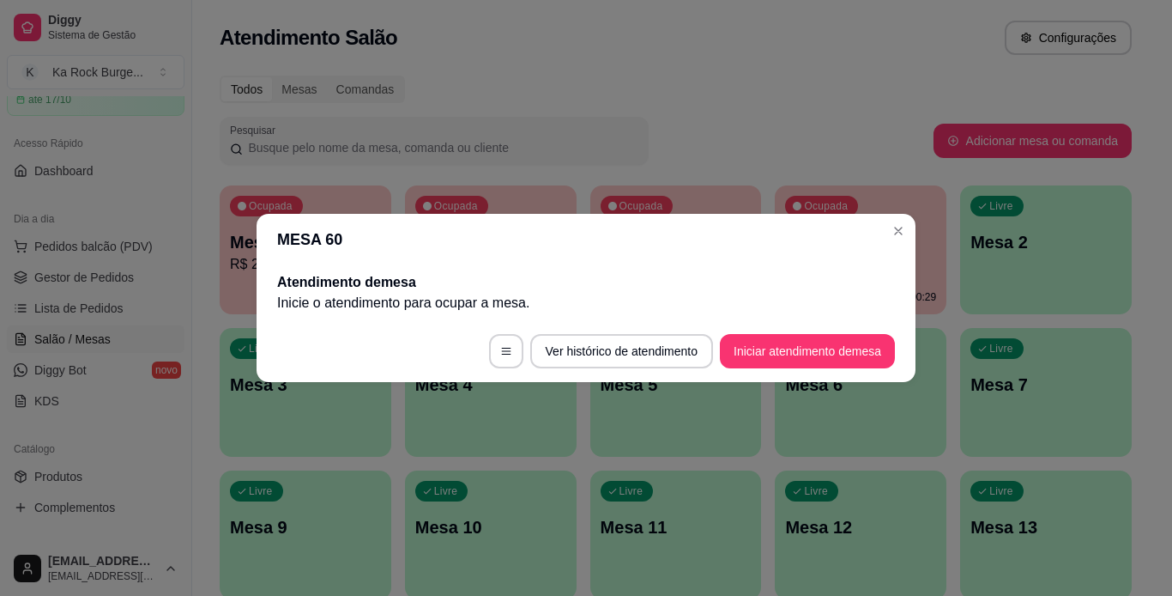
scroll to position [0, 0]
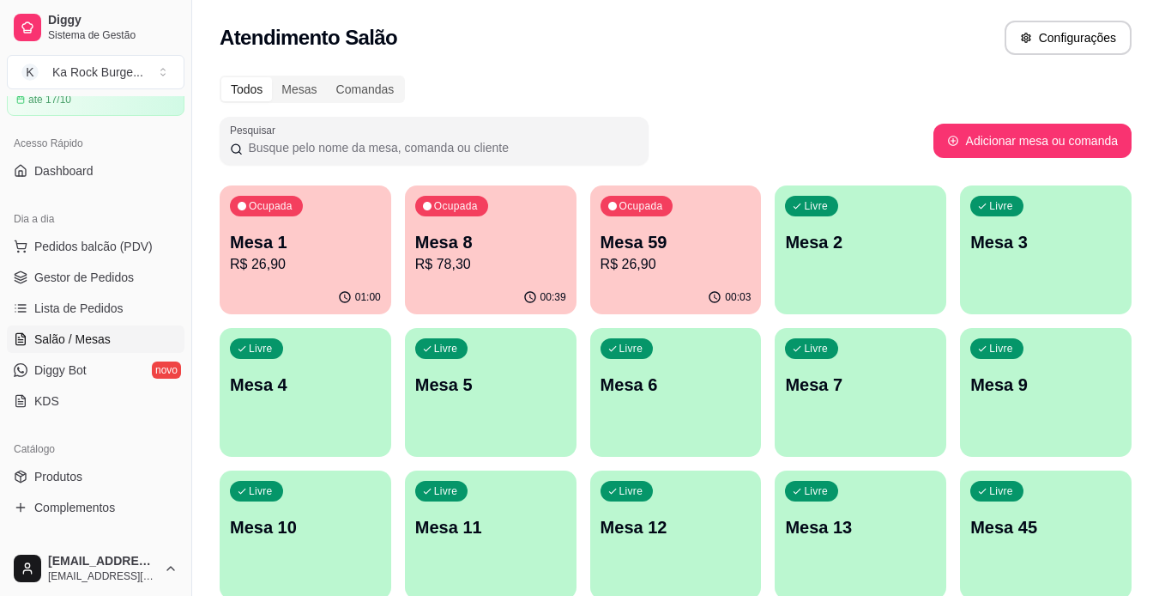
click at [547, 262] on p "R$ 78,30" at bounding box center [490, 264] width 151 height 21
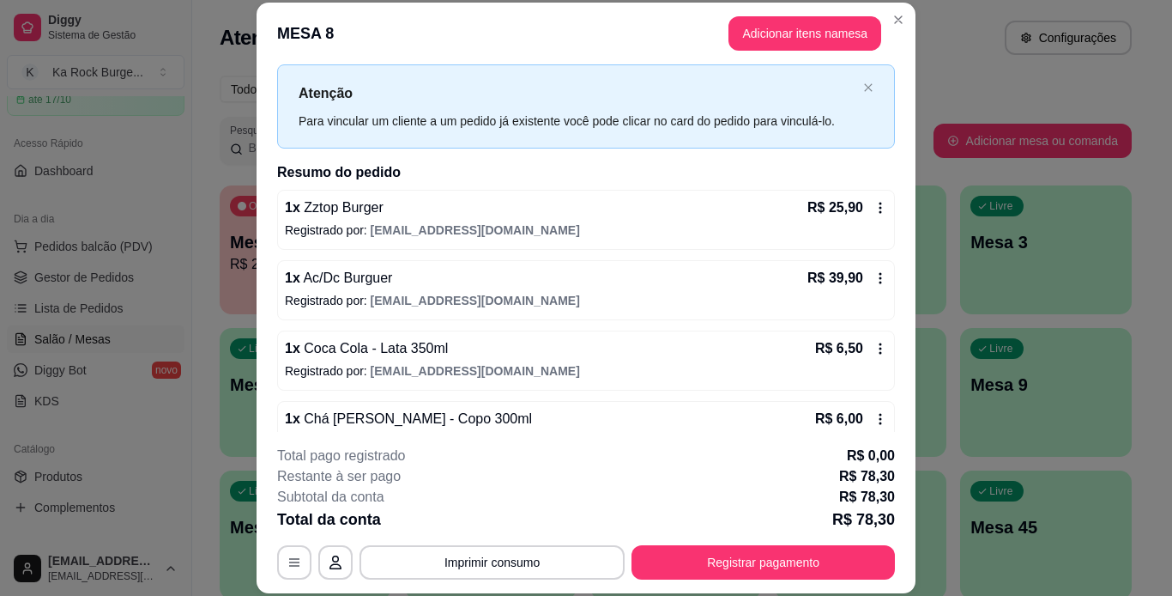
scroll to position [74, 0]
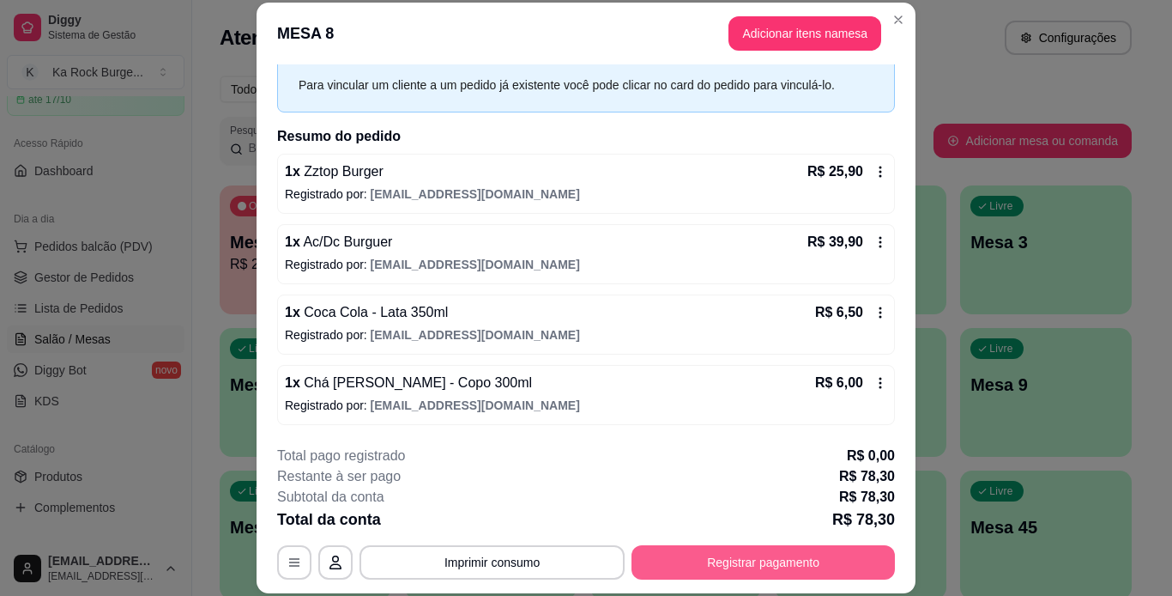
click at [731, 564] on button "Registrar pagamento" at bounding box center [763, 562] width 263 height 34
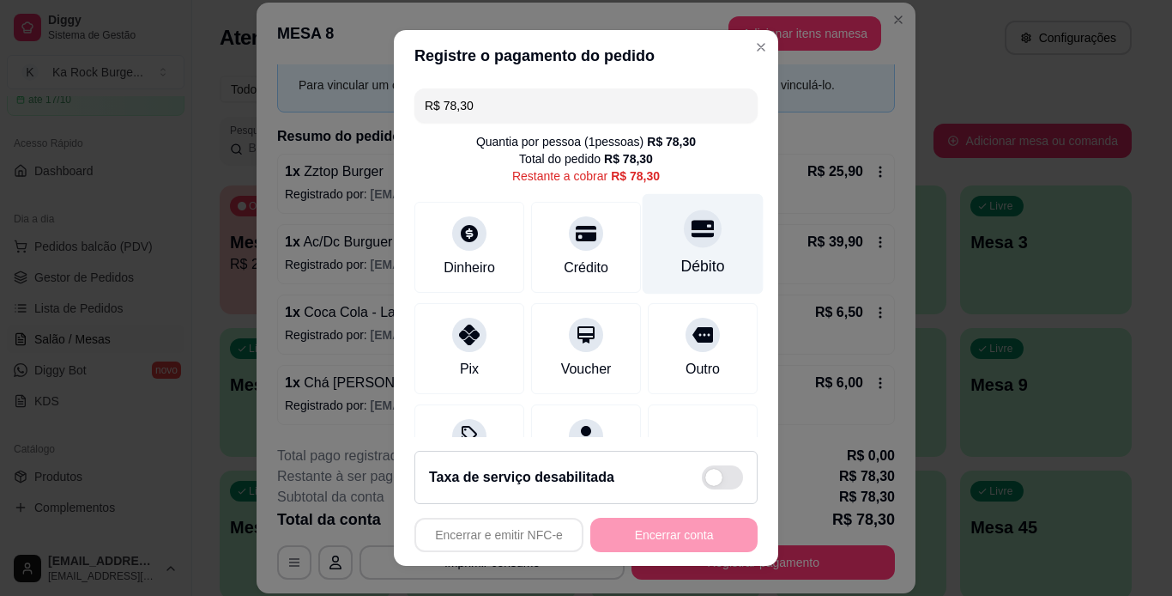
click at [684, 243] on div at bounding box center [703, 228] width 38 height 38
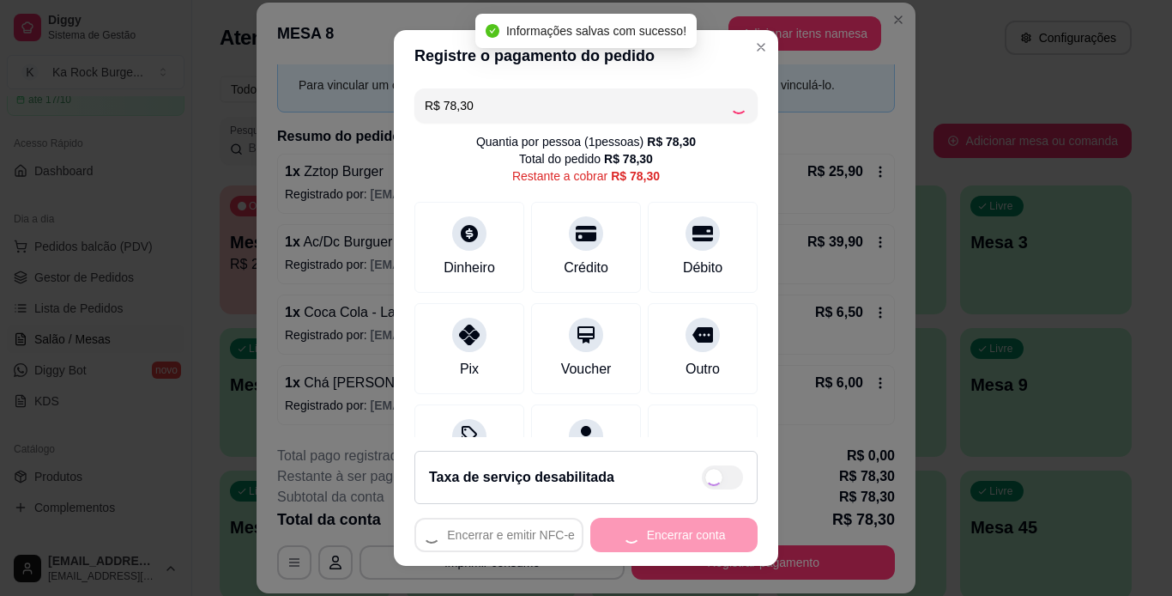
type input "R$ 0,00"
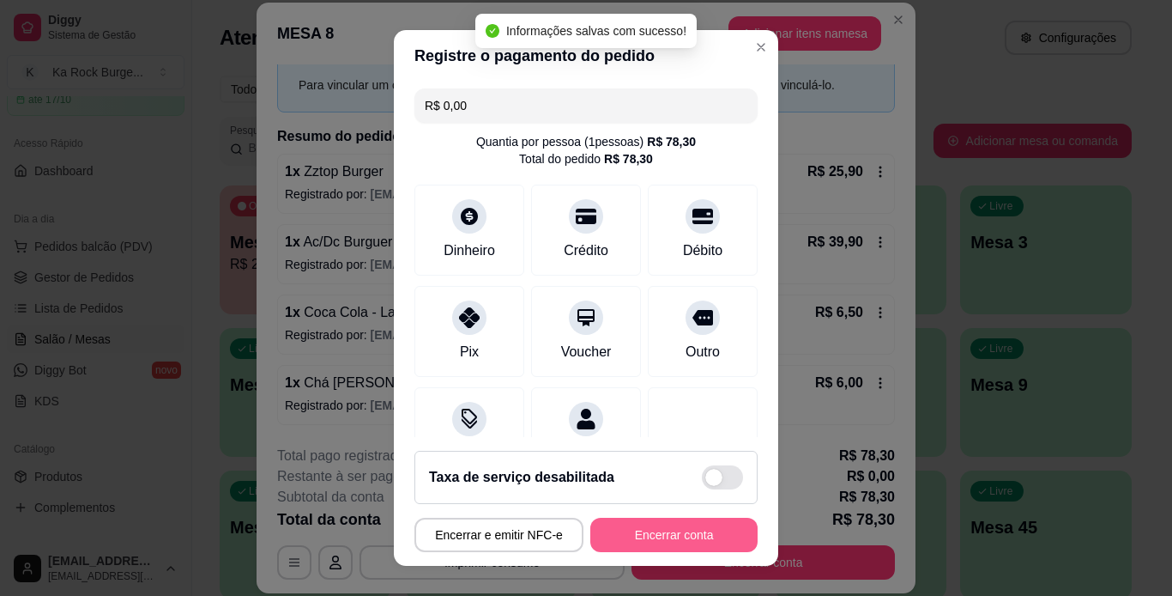
click at [632, 535] on button "Encerrar conta" at bounding box center [673, 534] width 167 height 34
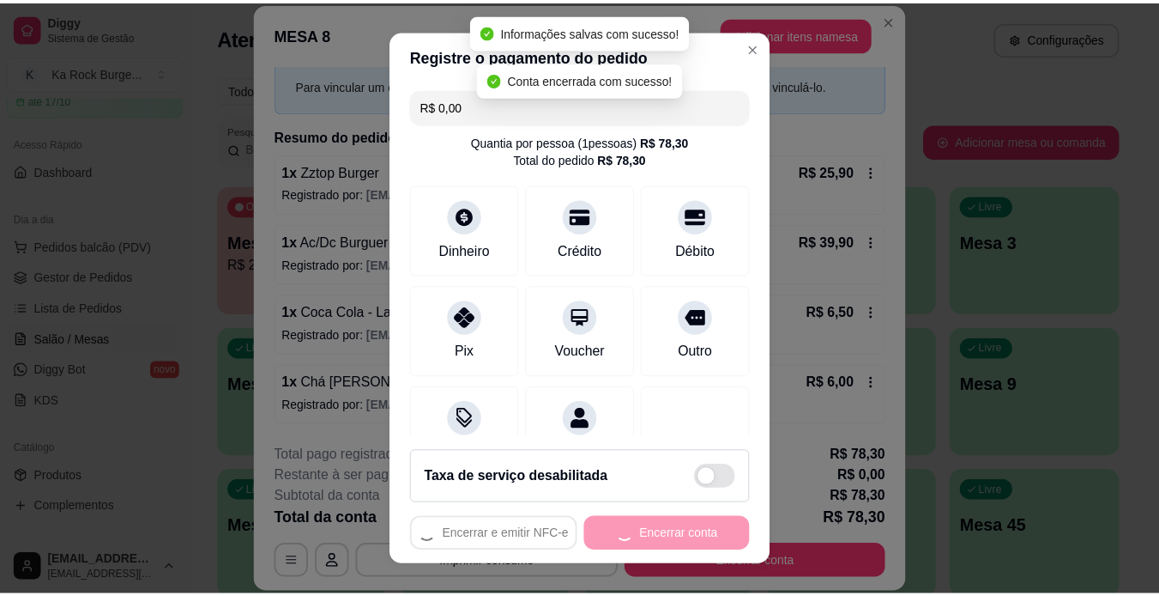
scroll to position [0, 0]
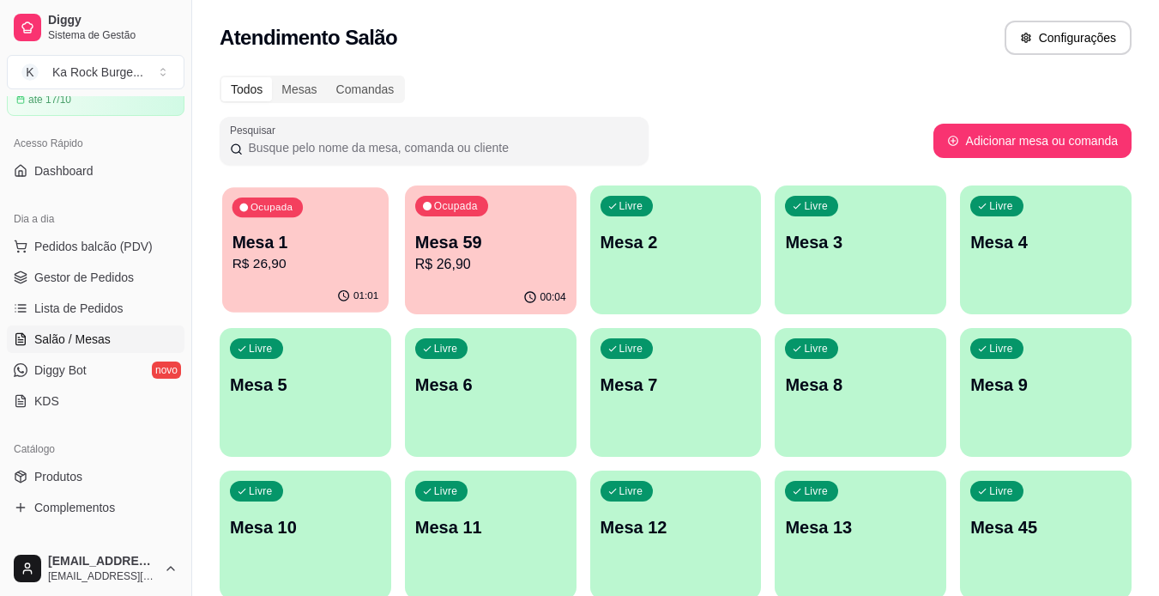
click at [336, 258] on p "R$ 26,90" at bounding box center [306, 264] width 147 height 20
click at [458, 258] on p "R$ 26,90" at bounding box center [490, 264] width 147 height 20
click at [122, 276] on span "Gestor de Pedidos" at bounding box center [84, 277] width 100 height 17
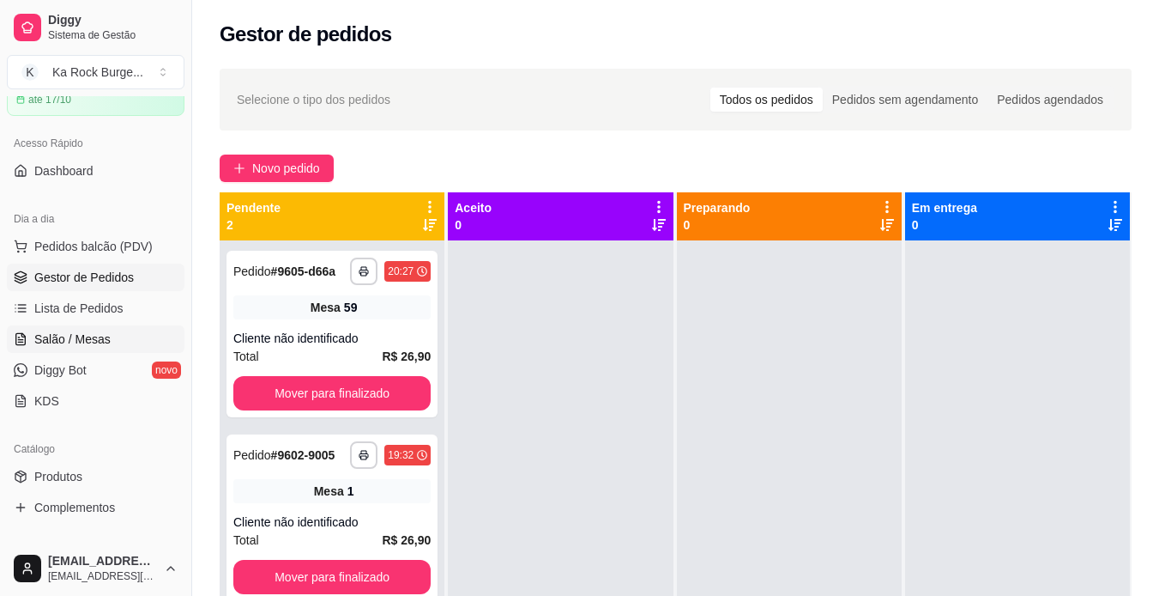
click at [94, 337] on span "Salão / Mesas" at bounding box center [72, 338] width 76 height 17
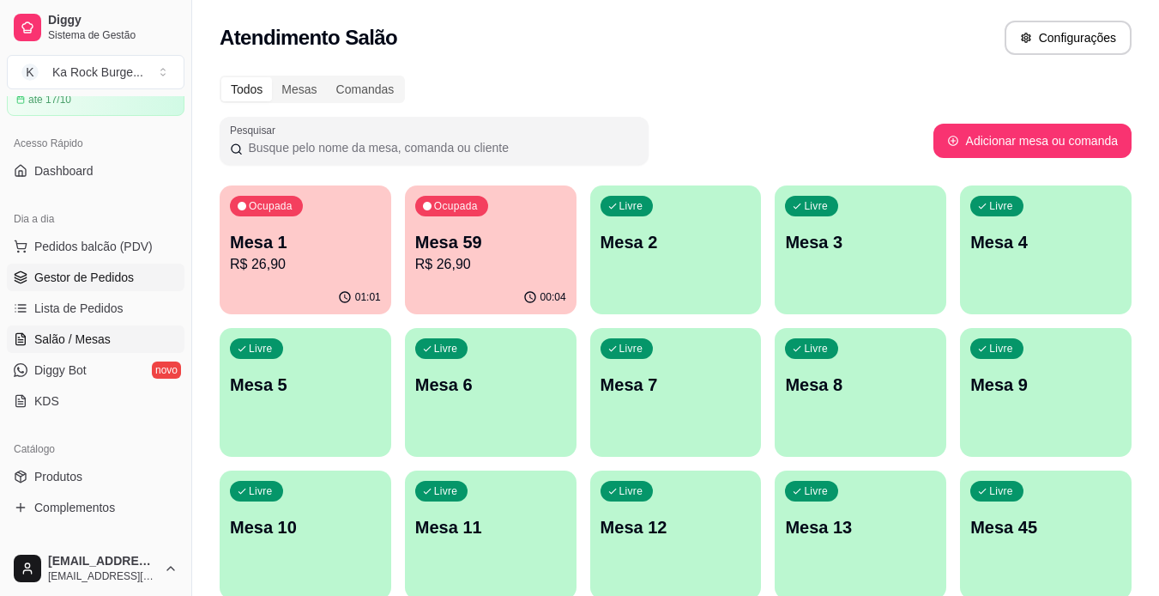
click at [59, 284] on span "Gestor de Pedidos" at bounding box center [84, 277] width 100 height 17
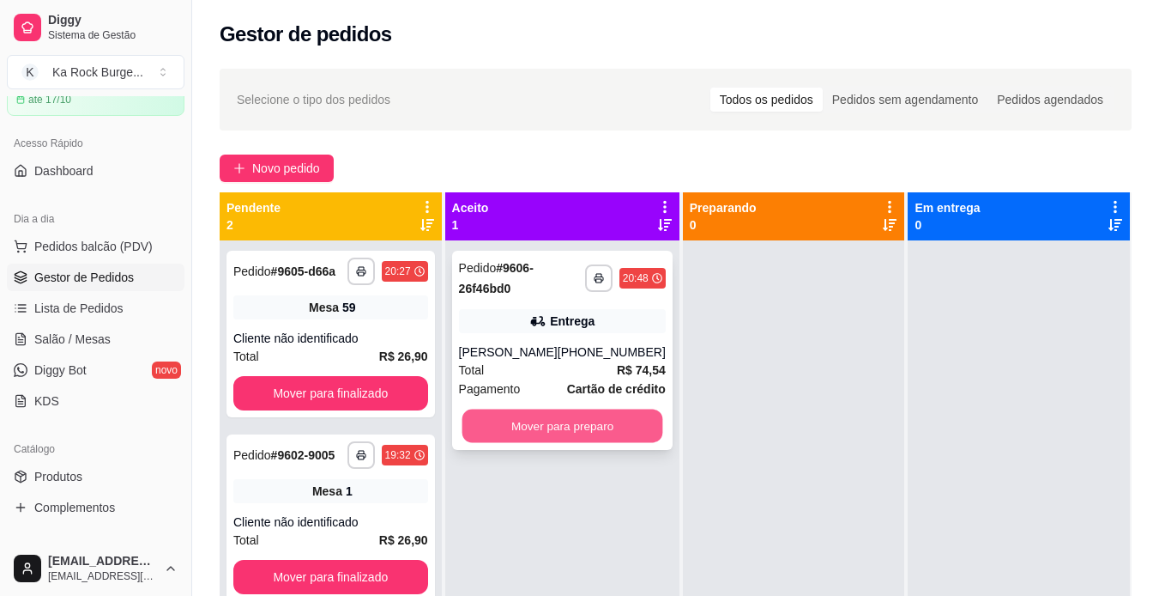
click at [610, 416] on button "Mover para preparo" at bounding box center [562, 425] width 201 height 33
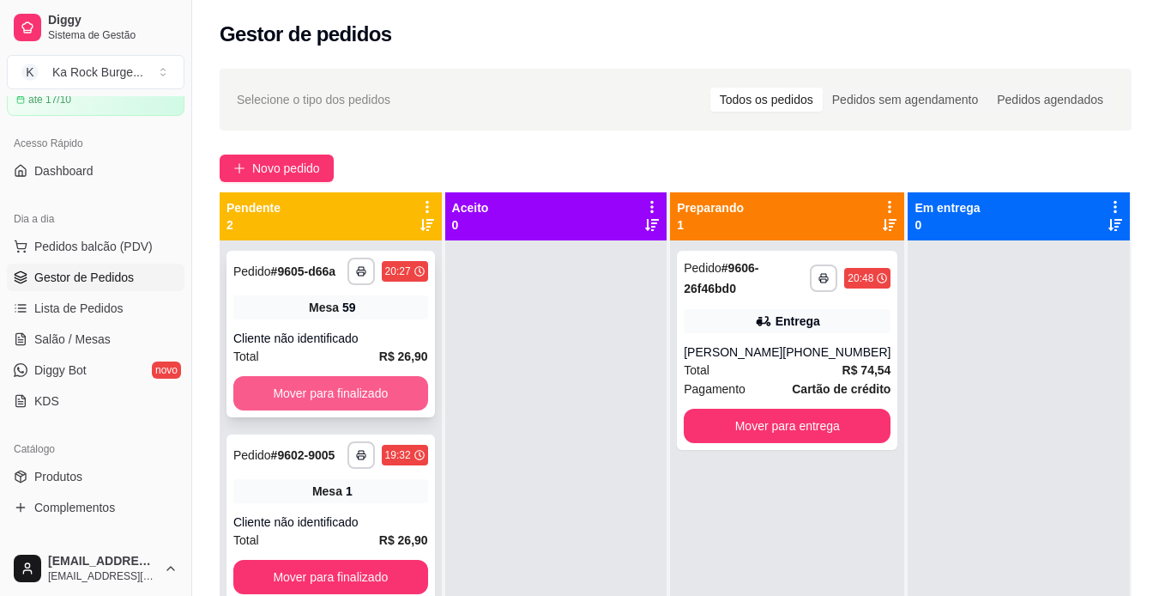
click at [363, 399] on button "Mover para finalizado" at bounding box center [330, 393] width 195 height 34
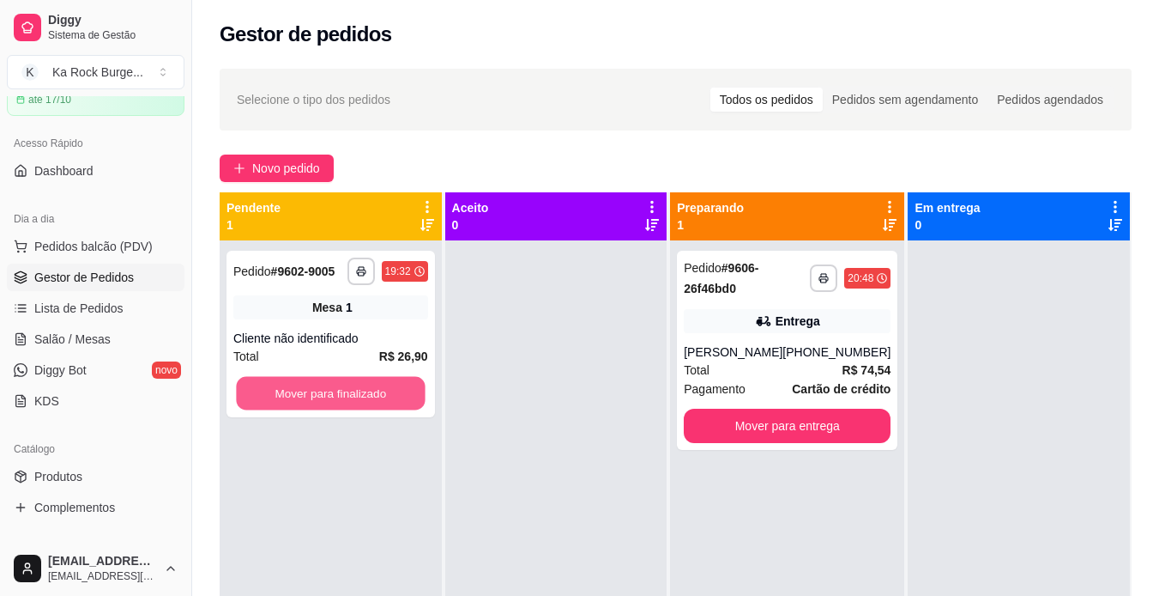
click at [363, 399] on button "Mover para finalizado" at bounding box center [330, 393] width 189 height 33
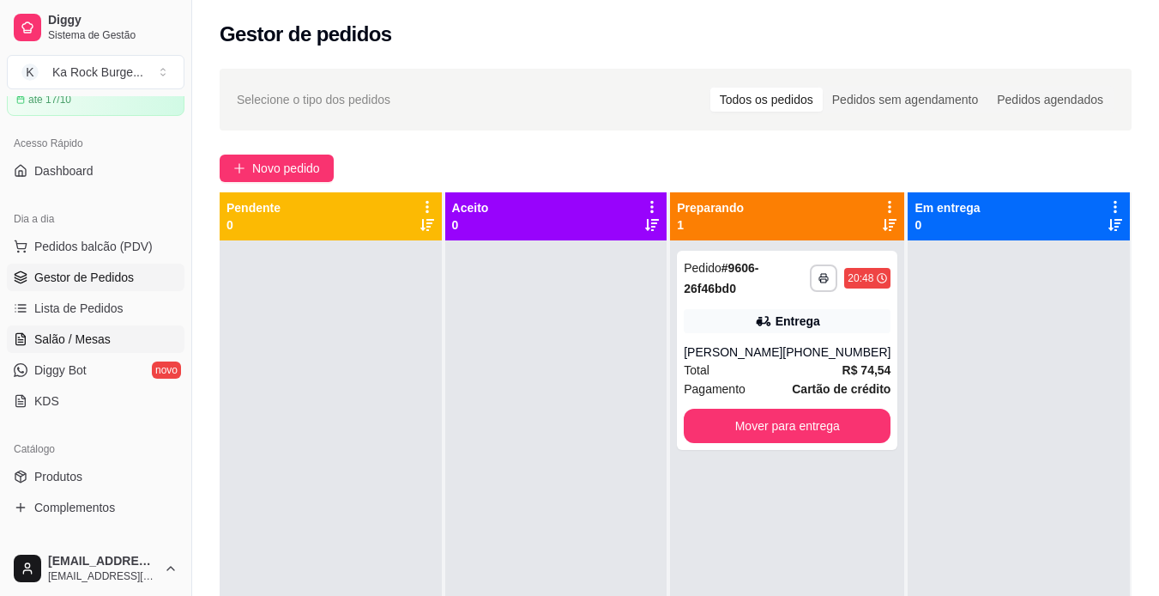
click at [46, 338] on span "Salão / Mesas" at bounding box center [72, 338] width 76 height 17
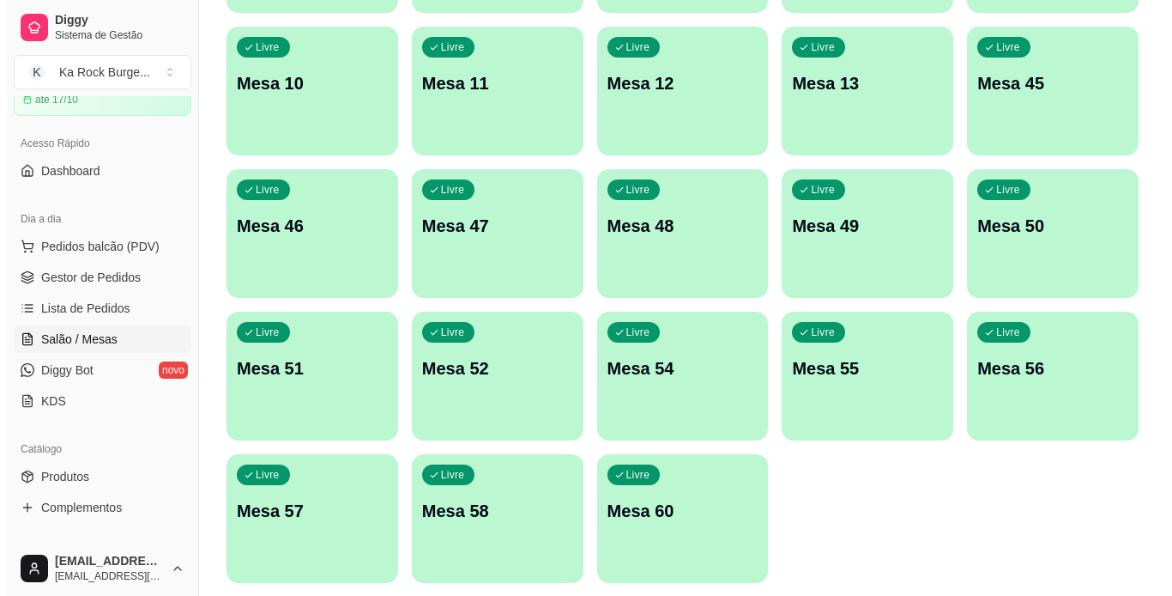
scroll to position [500, 0]
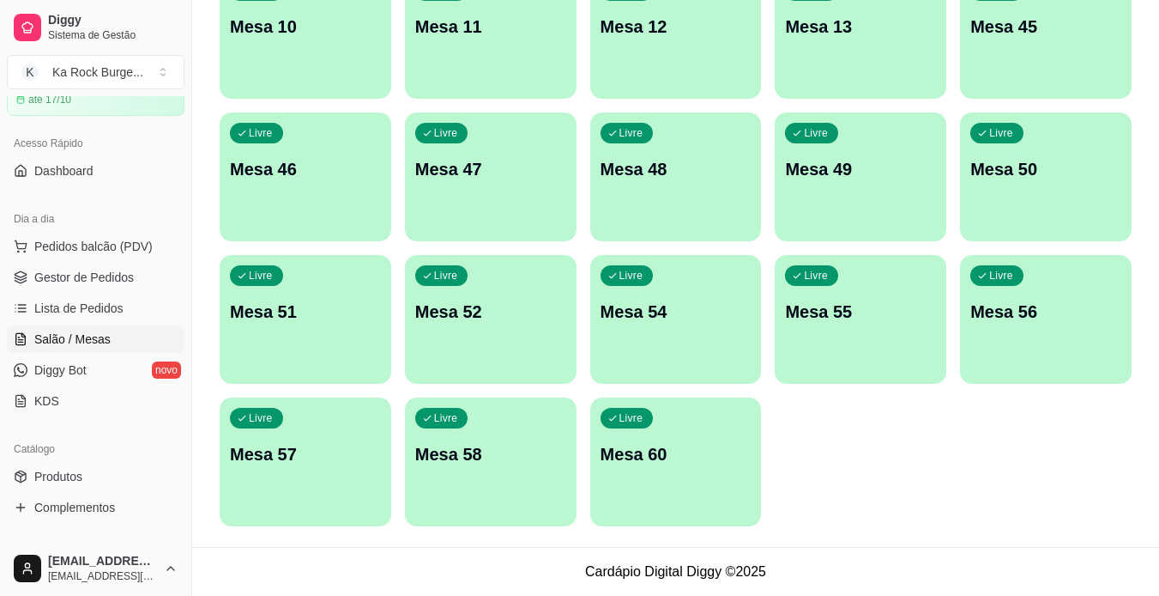
click at [632, 475] on div "Livre Mesa 60" at bounding box center [676, 451] width 172 height 108
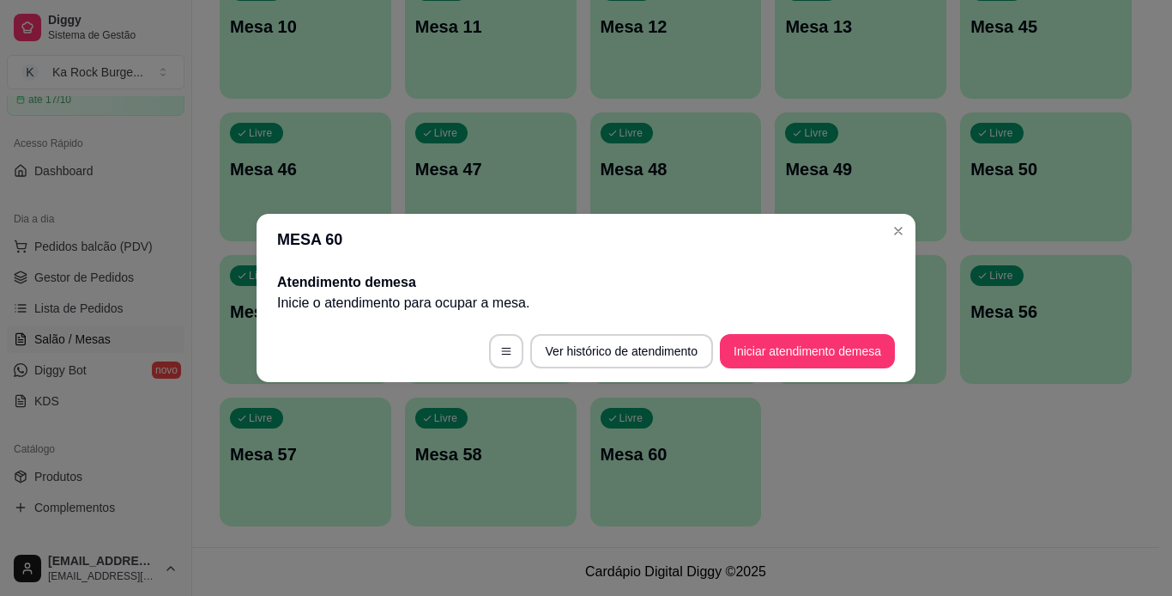
click at [862, 370] on footer "Ver histórico de atendimento Iniciar atendimento de mesa" at bounding box center [586, 351] width 659 height 62
click at [864, 345] on button "Iniciar atendimento de mesa" at bounding box center [808, 351] width 170 height 33
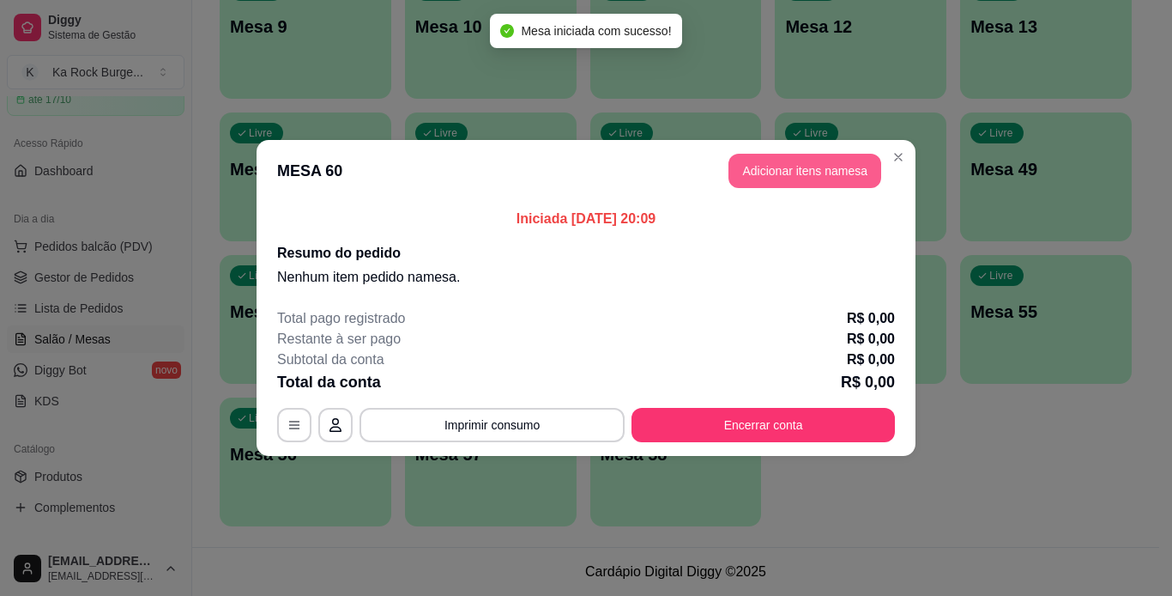
click at [815, 184] on button "Adicionar itens na mesa" at bounding box center [805, 171] width 153 height 34
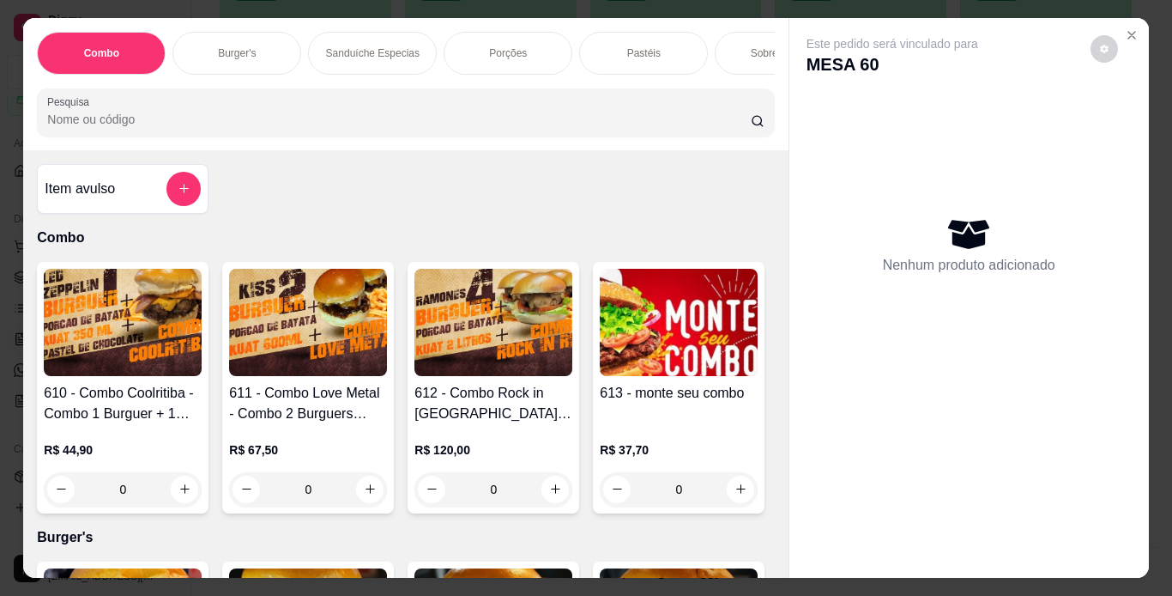
click at [277, 53] on div "Burger's" at bounding box center [236, 53] width 129 height 43
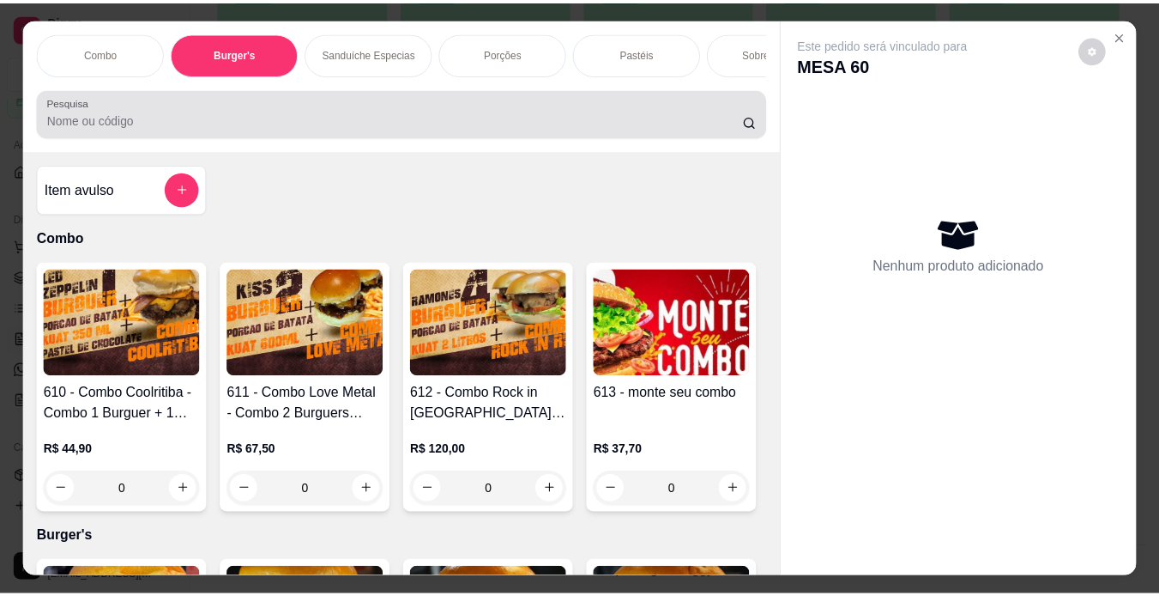
scroll to position [44, 0]
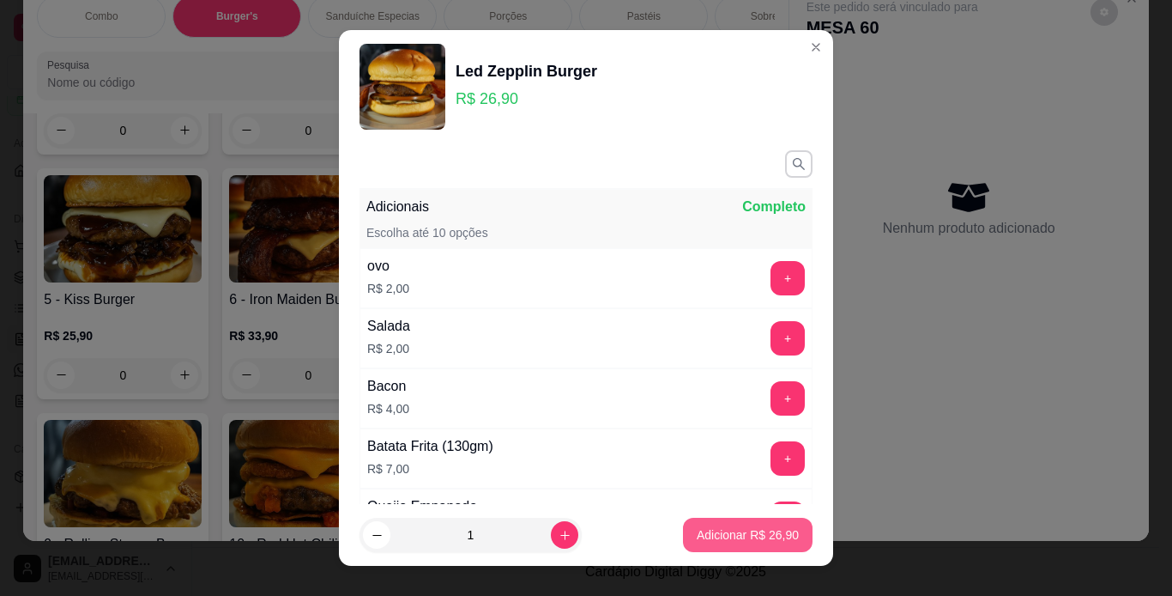
click at [766, 532] on p "Adicionar R$ 26,90" at bounding box center [748, 534] width 102 height 17
type input "1"
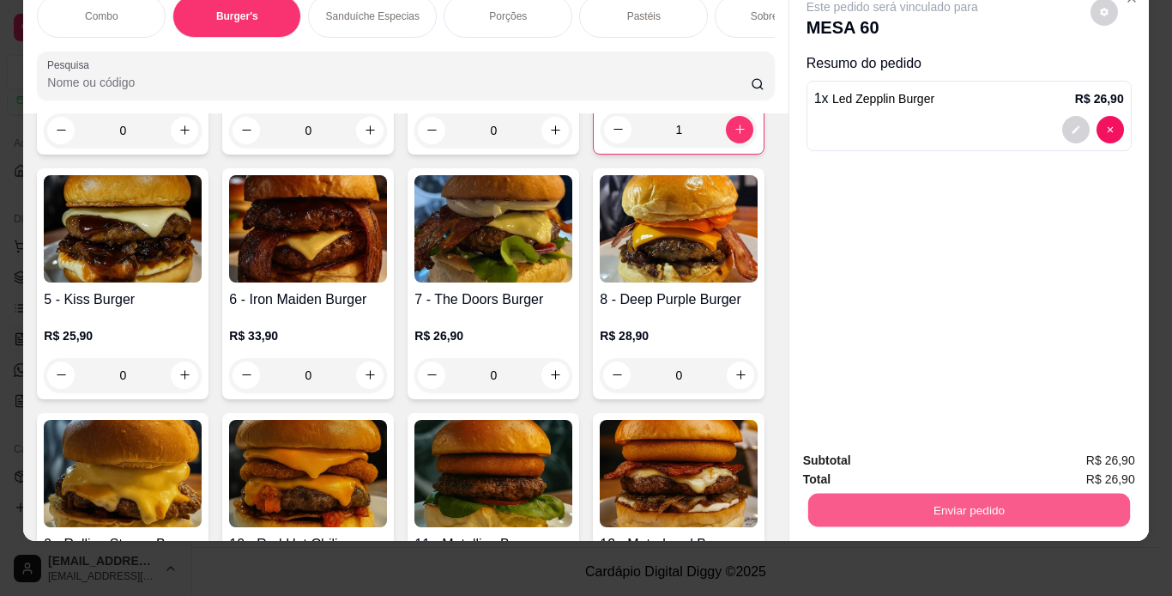
click at [1076, 493] on button "Enviar pedido" at bounding box center [969, 509] width 322 height 33
click at [1065, 463] on button "Enviar pedido" at bounding box center [1090, 455] width 97 height 33
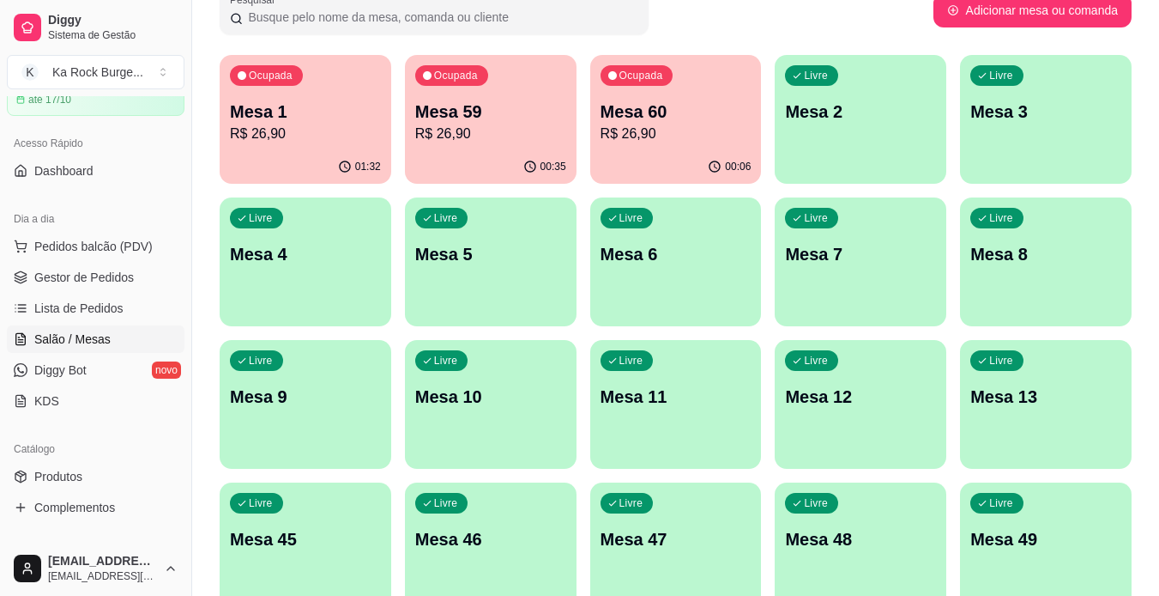
scroll to position [129, 0]
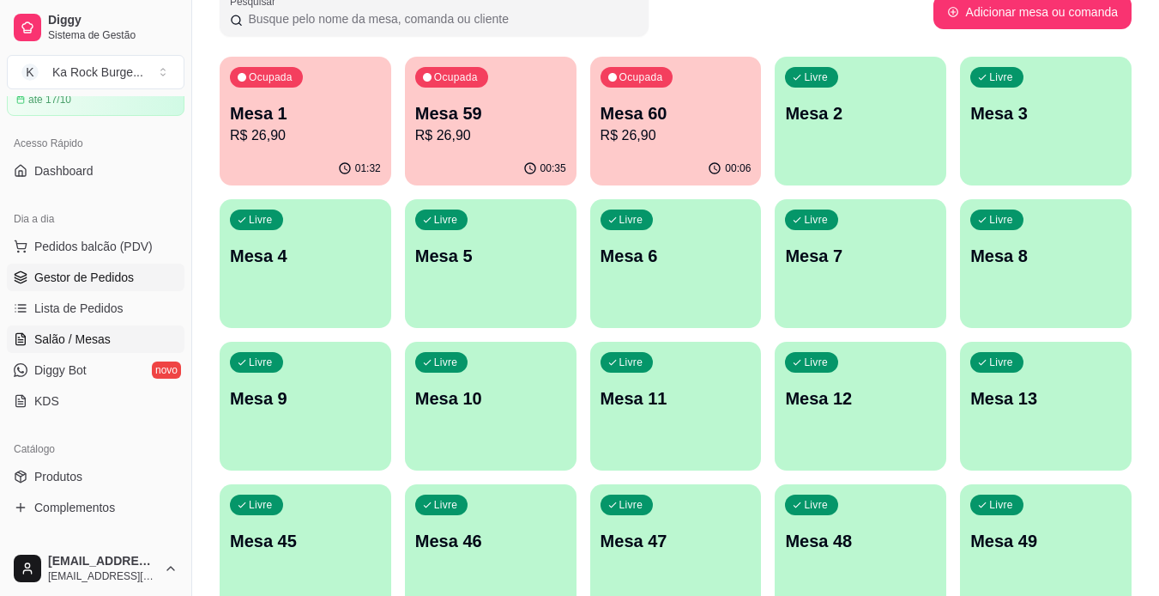
click at [58, 275] on span "Gestor de Pedidos" at bounding box center [84, 277] width 100 height 17
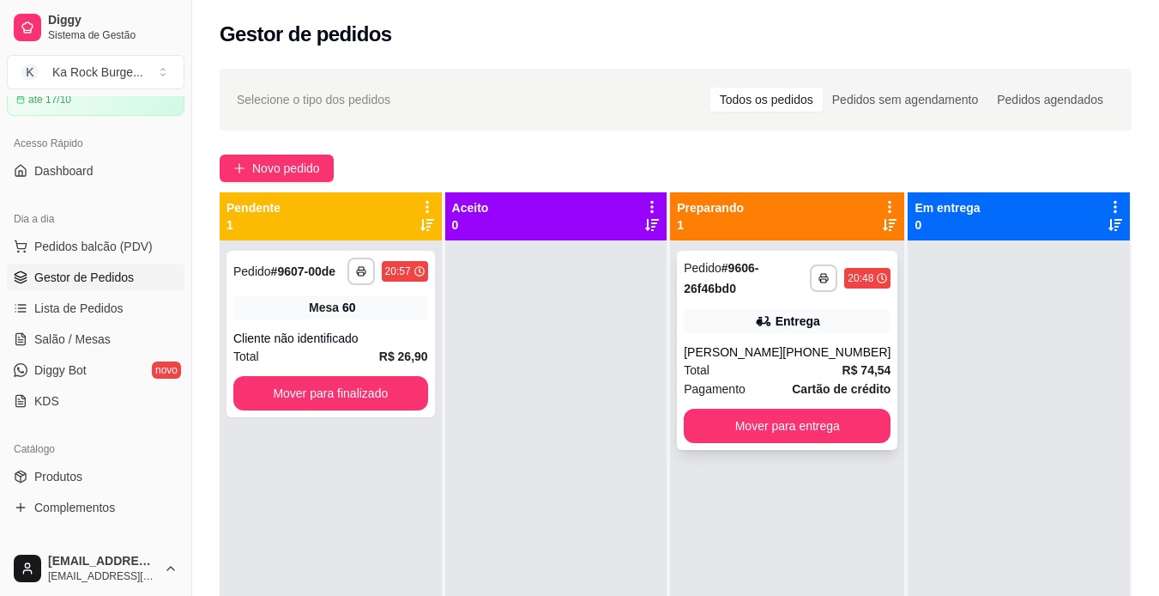
click at [777, 325] on div "Entrega" at bounding box center [798, 320] width 45 height 17
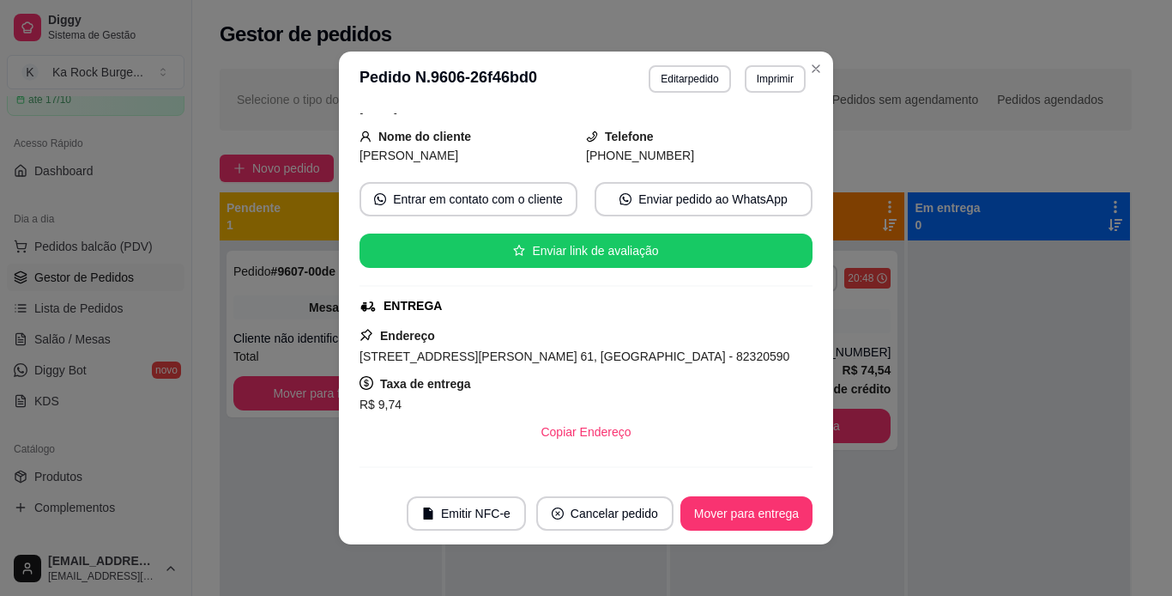
scroll to position [184, 0]
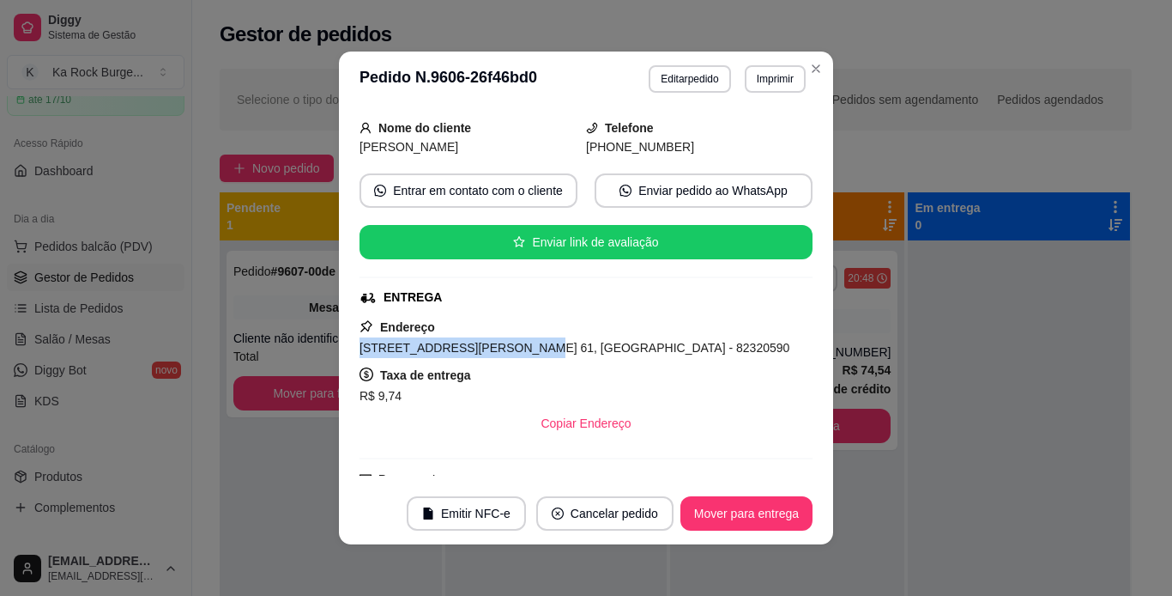
drag, startPoint x: 355, startPoint y: 343, endPoint x: 492, endPoint y: 342, distance: 136.4
click at [492, 342] on span "[STREET_ADDRESS][PERSON_NAME] 61, [GEOGRAPHIC_DATA] - 82320590" at bounding box center [575, 348] width 430 height 14
copy span "[STREET_ADDRESS][PERSON_NAME] 61"
click at [761, 515] on button "Mover para entrega" at bounding box center [747, 513] width 132 height 34
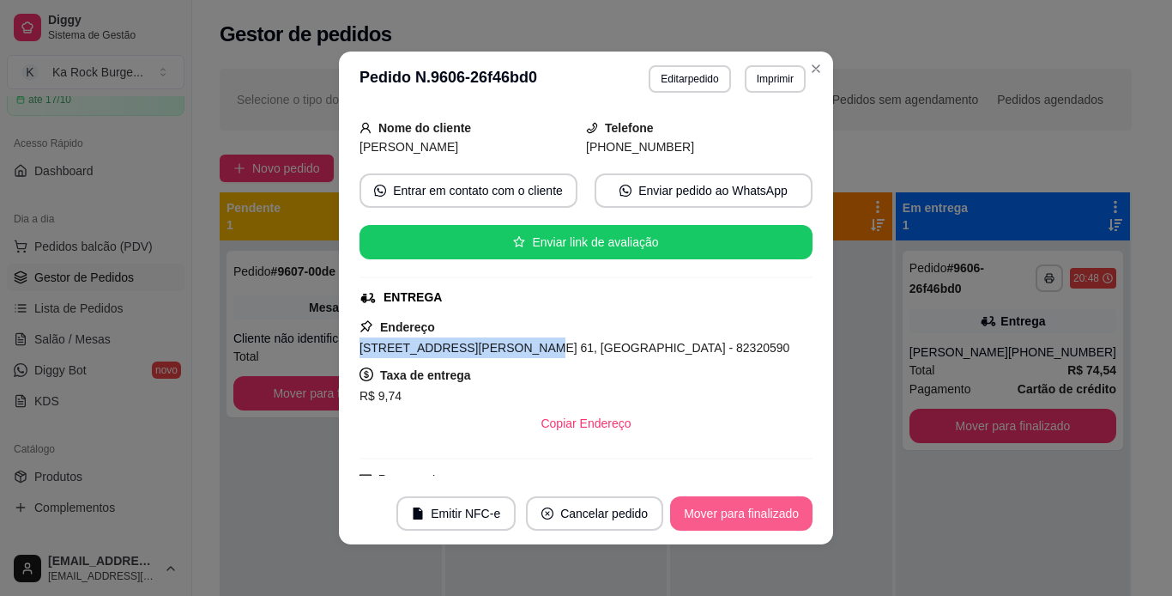
click at [760, 517] on button "Mover para finalizado" at bounding box center [741, 513] width 142 height 34
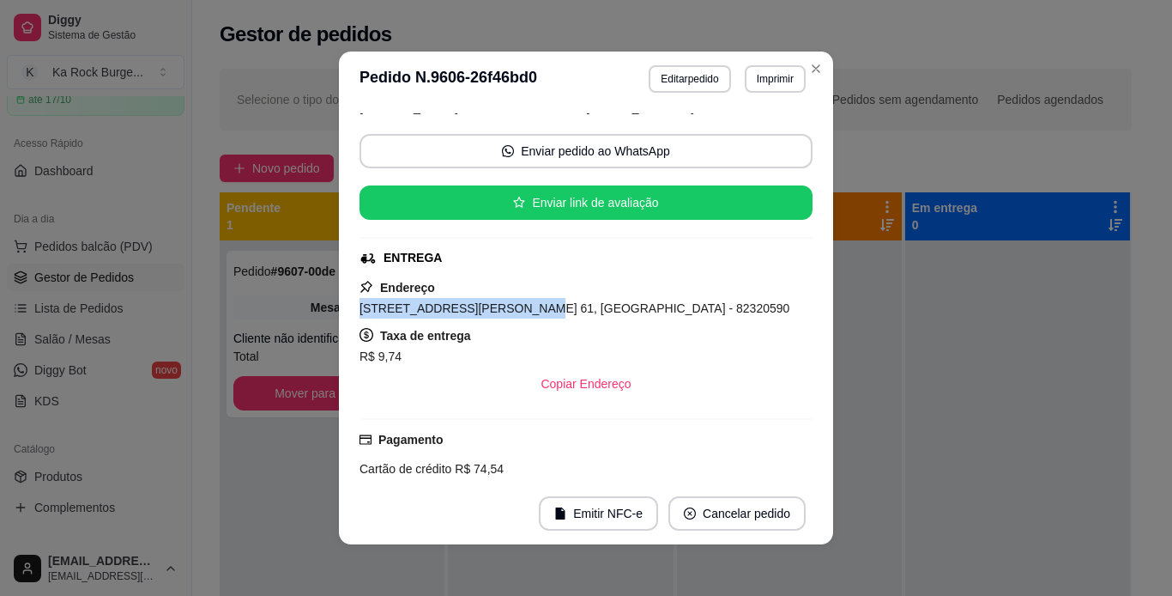
scroll to position [60, 0]
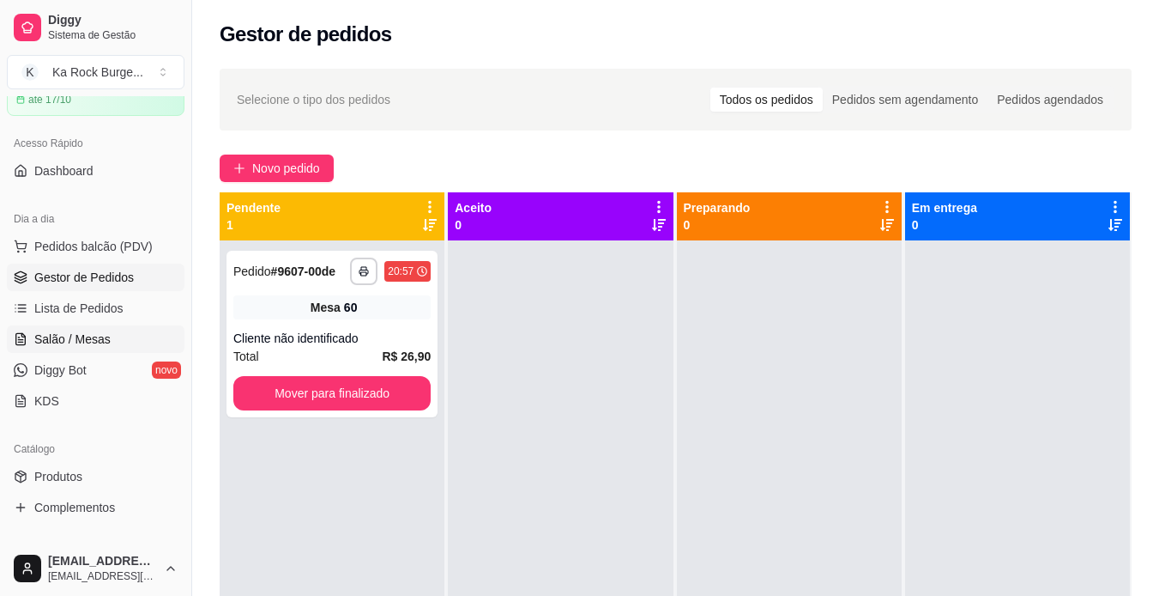
click at [56, 343] on span "Salão / Mesas" at bounding box center [72, 338] width 76 height 17
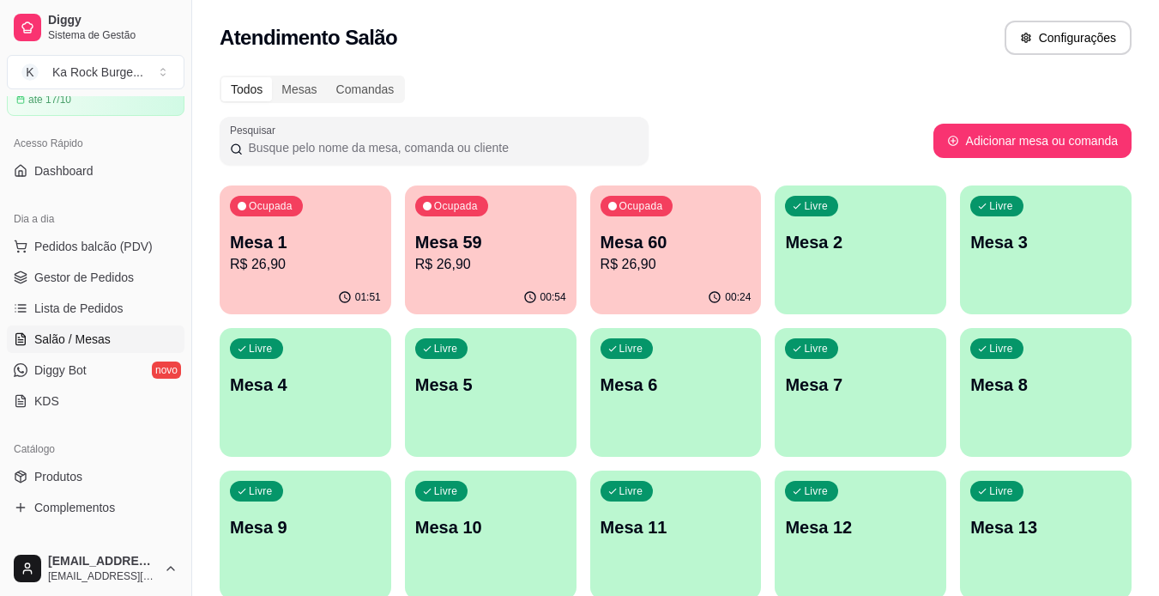
click at [314, 272] on p "R$ 26,90" at bounding box center [305, 264] width 151 height 21
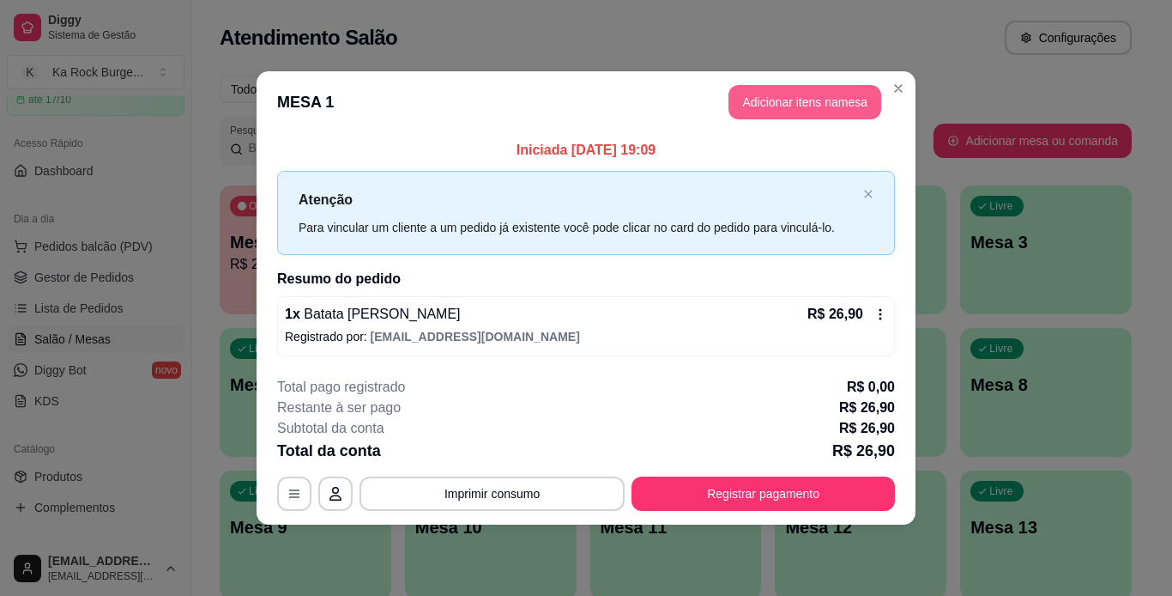
click at [791, 107] on button "Adicionar itens na mesa" at bounding box center [805, 102] width 153 height 34
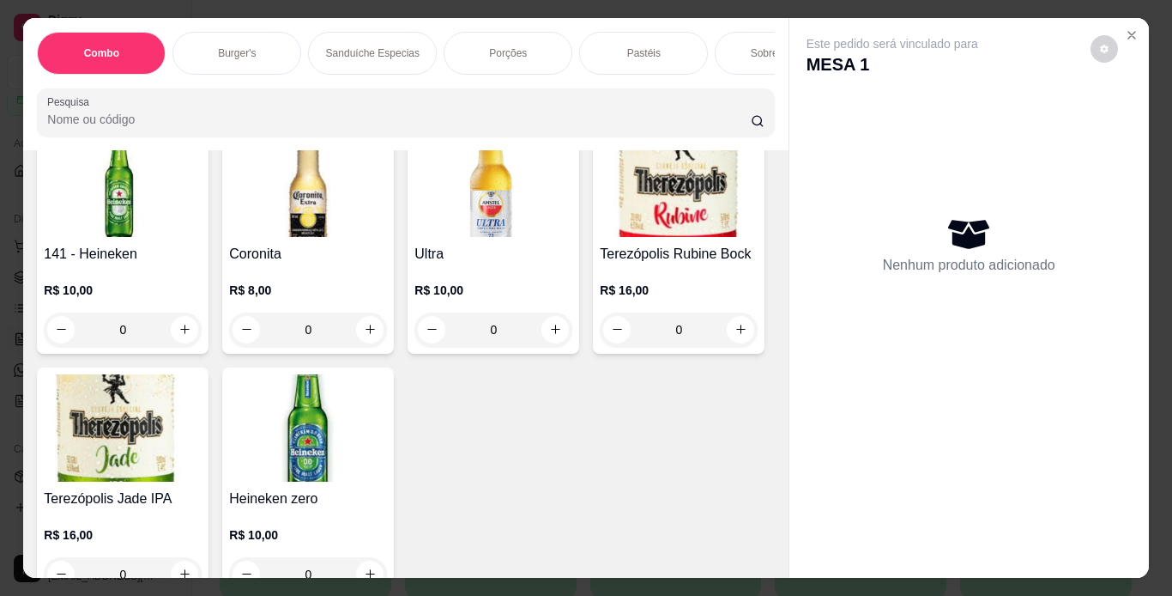
scroll to position [6542, 0]
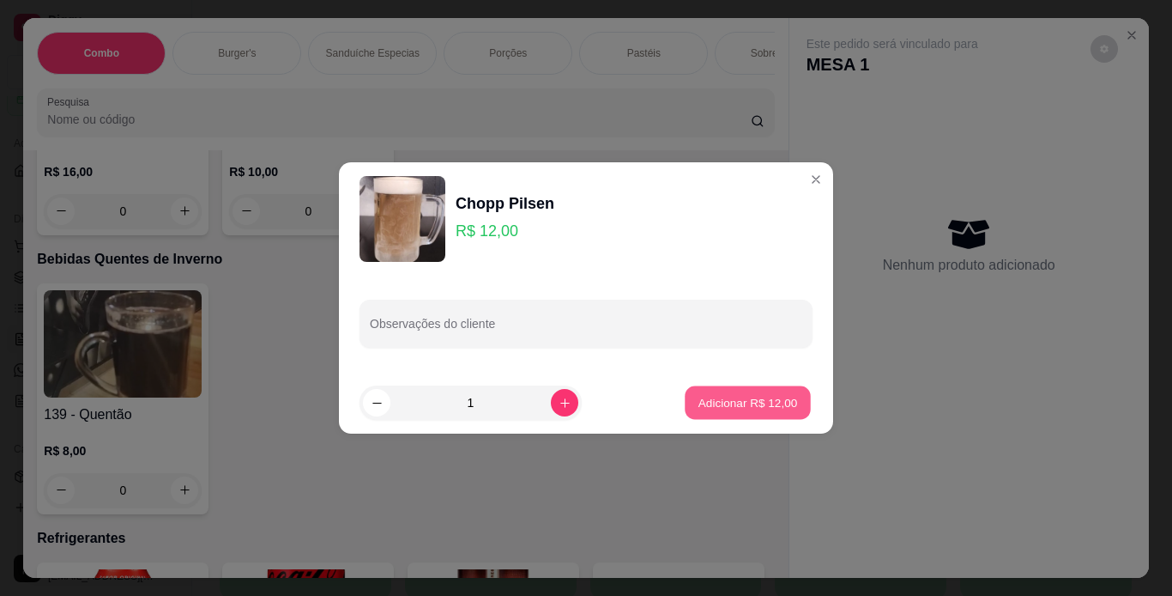
click at [719, 418] on button "Adicionar R$ 12,00" at bounding box center [748, 402] width 126 height 33
type input "1"
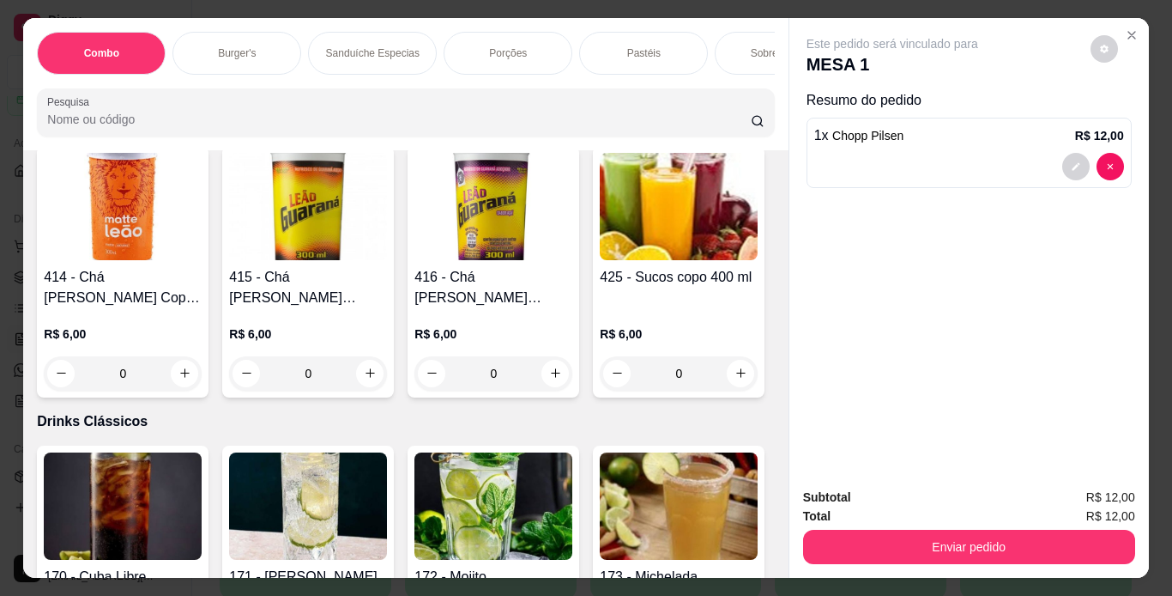
scroll to position [8722, 0]
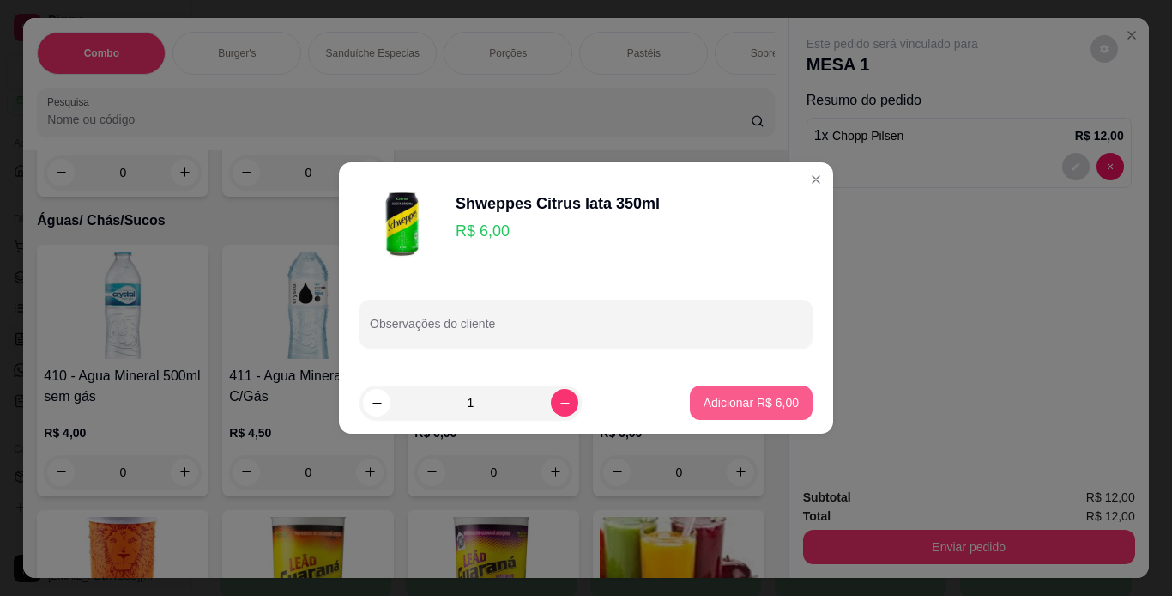
click at [734, 408] on p "Adicionar R$ 6,00" at bounding box center [751, 402] width 95 height 17
type input "1"
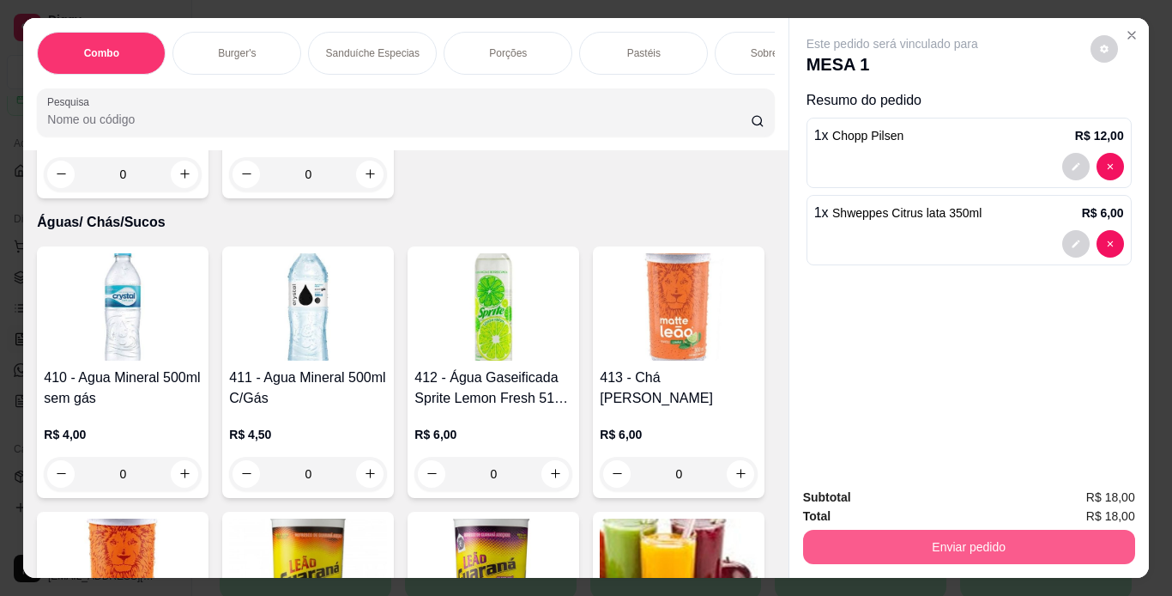
click at [866, 540] on button "Enviar pedido" at bounding box center [969, 546] width 332 height 34
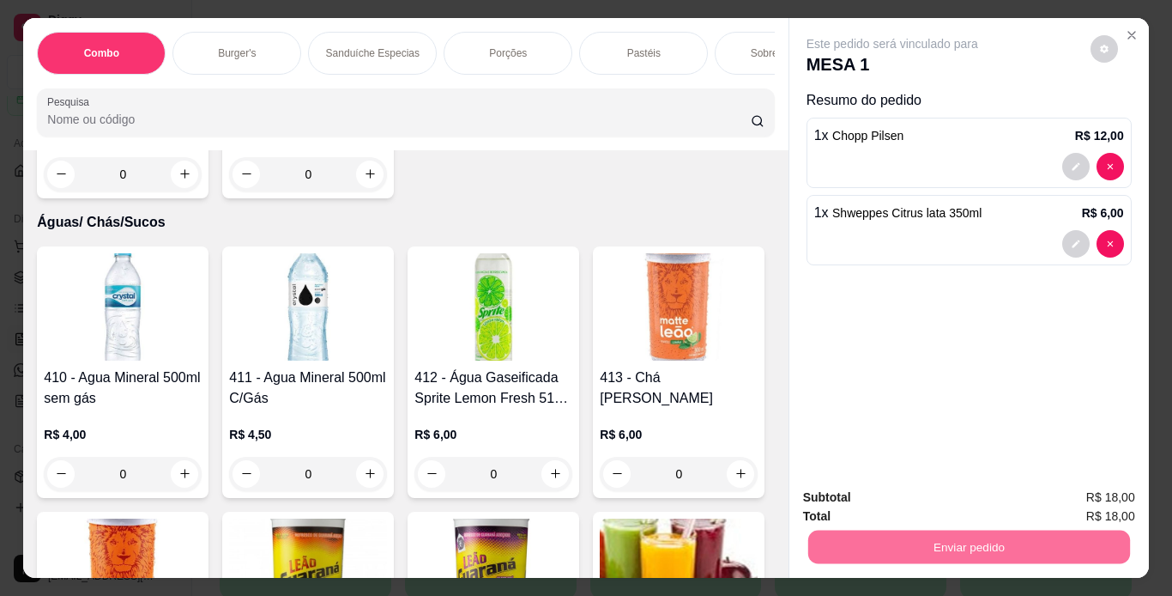
click at [1088, 506] on button "Enviar pedido" at bounding box center [1090, 498] width 94 height 32
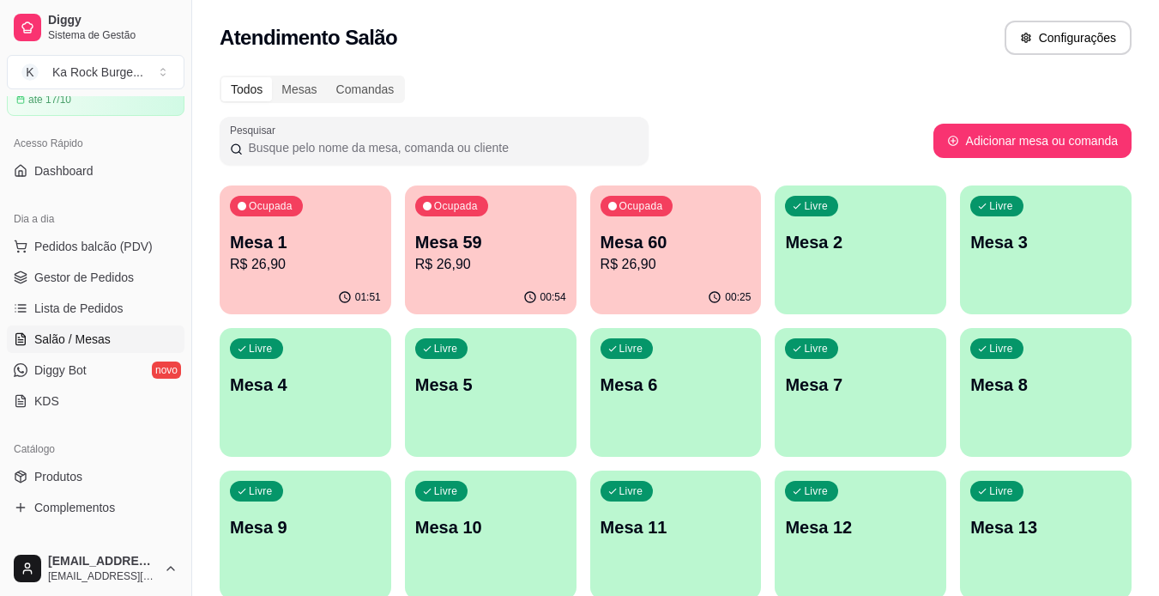
click at [523, 266] on p "R$ 26,90" at bounding box center [490, 264] width 151 height 21
click at [296, 291] on div "01:51" at bounding box center [306, 297] width 172 height 33
click at [438, 286] on div "00:54" at bounding box center [491, 296] width 166 height 33
click at [668, 284] on div "00:25" at bounding box center [676, 297] width 172 height 33
click at [649, 283] on div "00:26" at bounding box center [676, 296] width 166 height 33
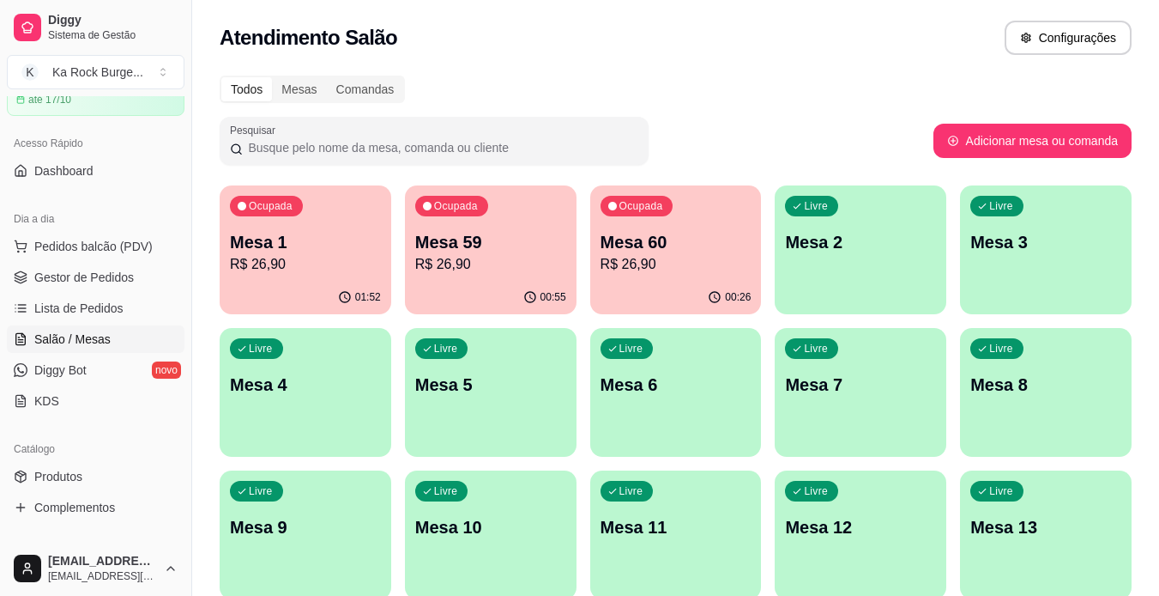
click at [763, 290] on div "Ocupada Mesa 1 R$ 26,90 01:52 Ocupada Mesa 59 R$ 26,90 00:55 Ocupada Mesa 60 R$…" at bounding box center [676, 605] width 912 height 841
click at [719, 277] on div "Ocupada Mesa 60 R$ 26,90" at bounding box center [676, 232] width 172 height 95
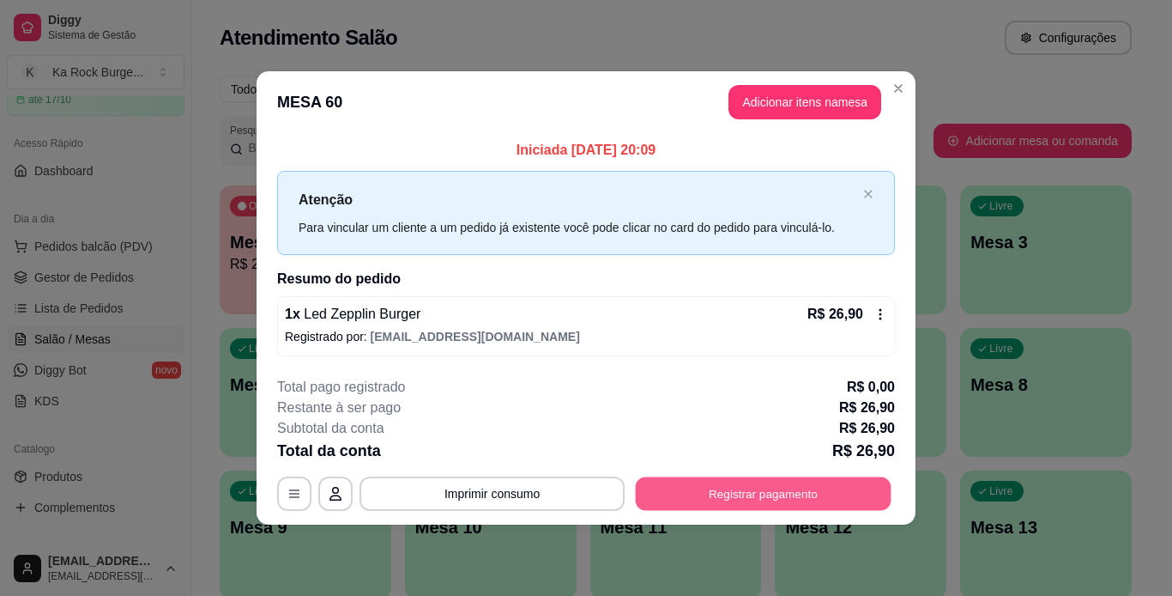
click at [821, 483] on button "Registrar pagamento" at bounding box center [764, 492] width 256 height 33
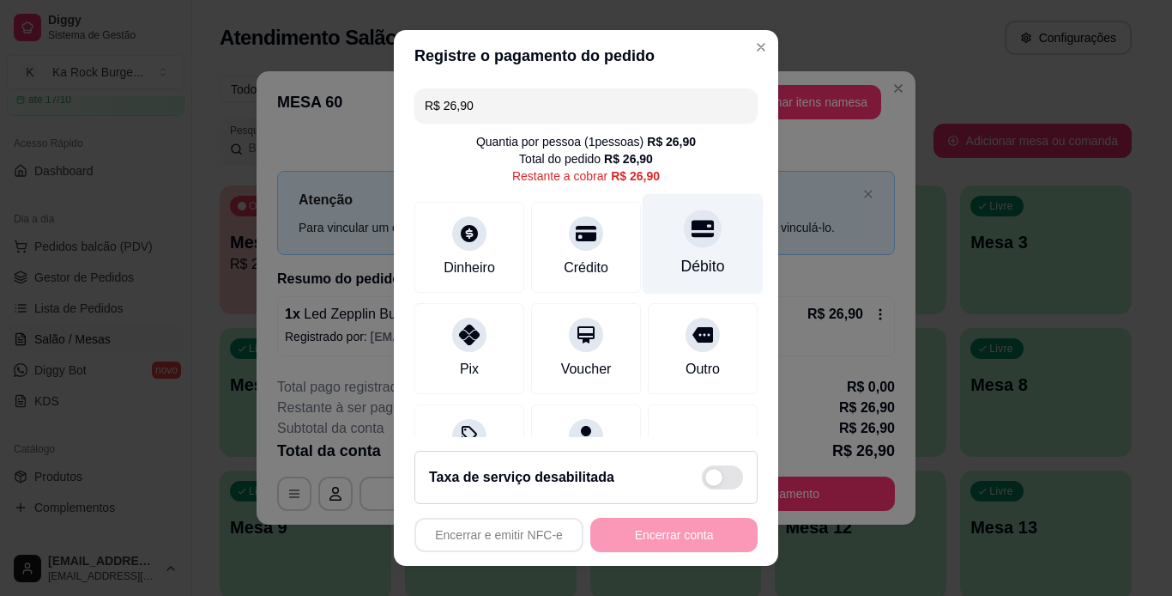
click at [684, 241] on div at bounding box center [703, 228] width 38 height 38
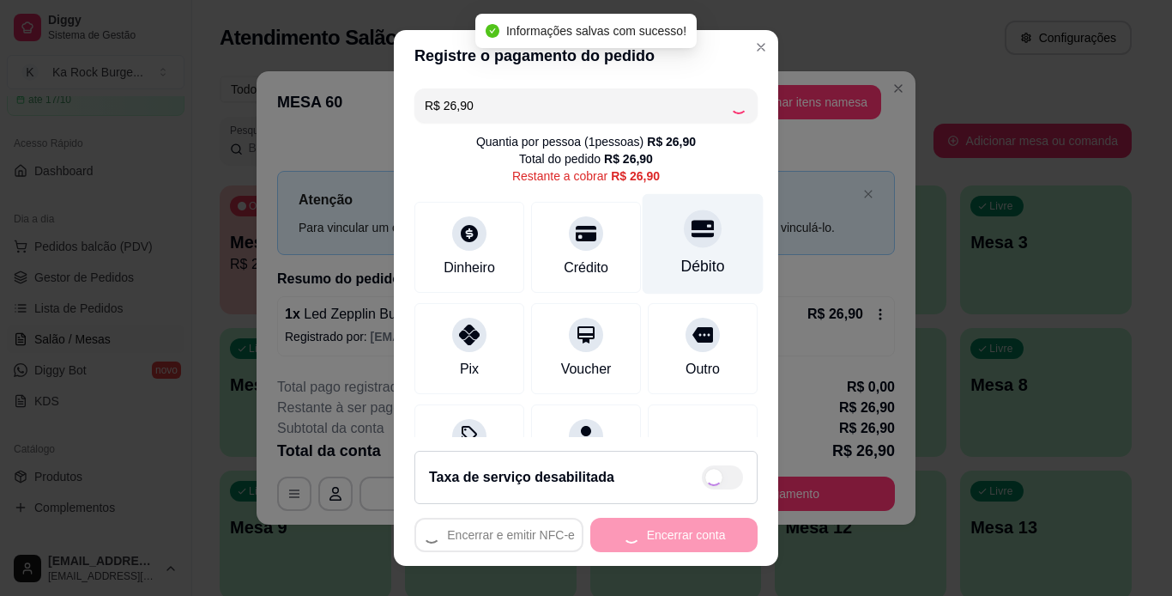
type input "R$ 0,00"
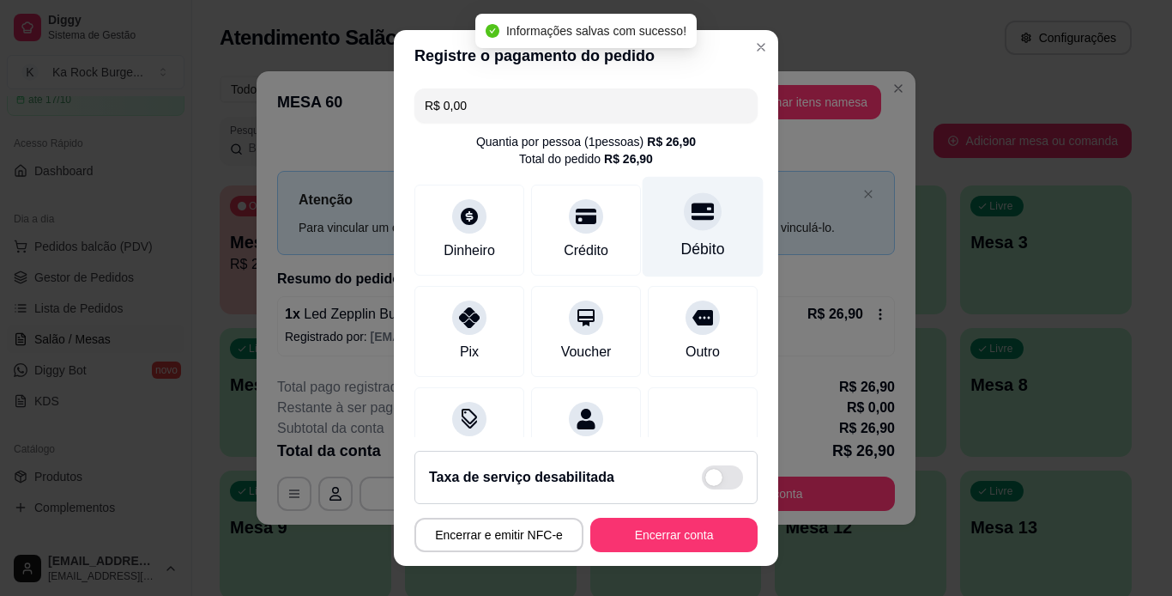
click at [681, 244] on div "Débito" at bounding box center [703, 249] width 44 height 22
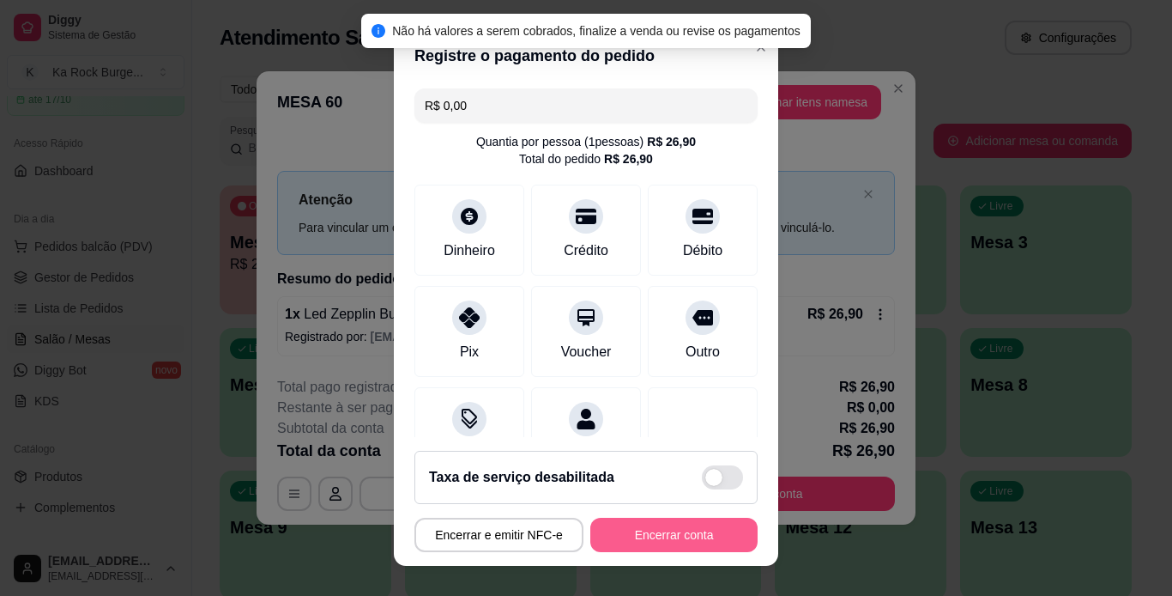
click at [689, 526] on button "Encerrar conta" at bounding box center [673, 534] width 167 height 34
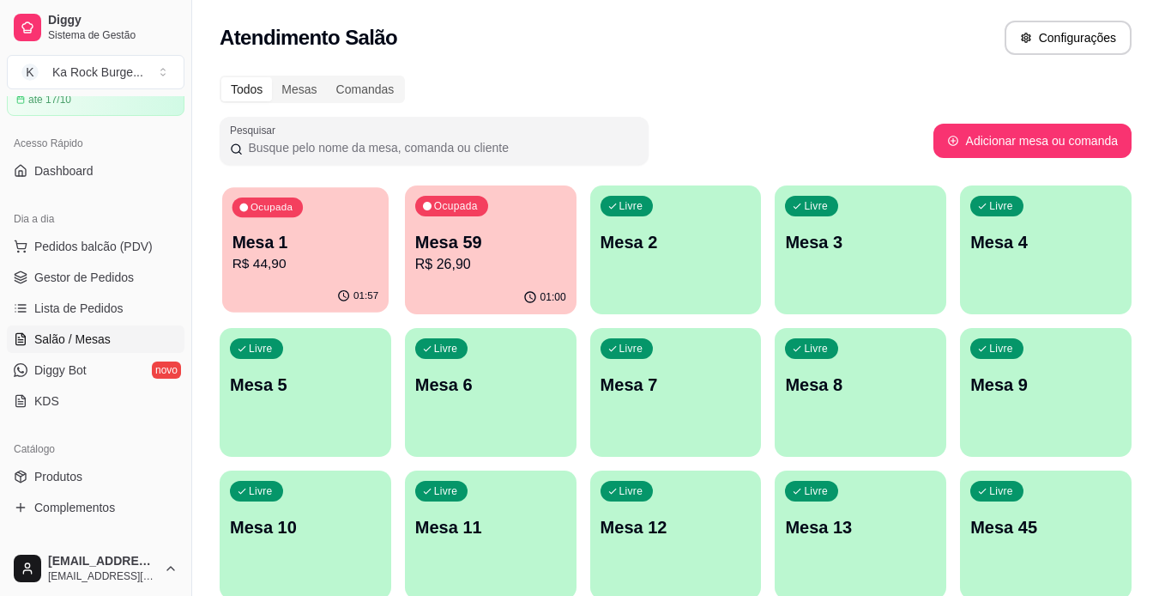
click at [301, 257] on p "R$ 44,90" at bounding box center [306, 264] width 147 height 20
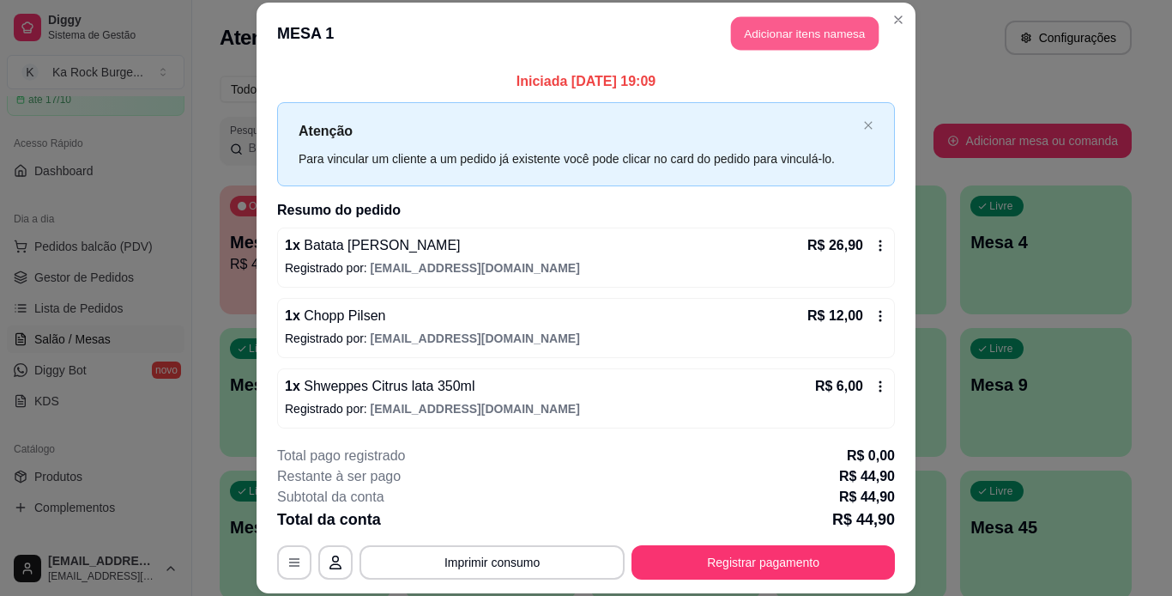
click at [774, 39] on button "Adicionar itens na mesa" at bounding box center [805, 33] width 148 height 33
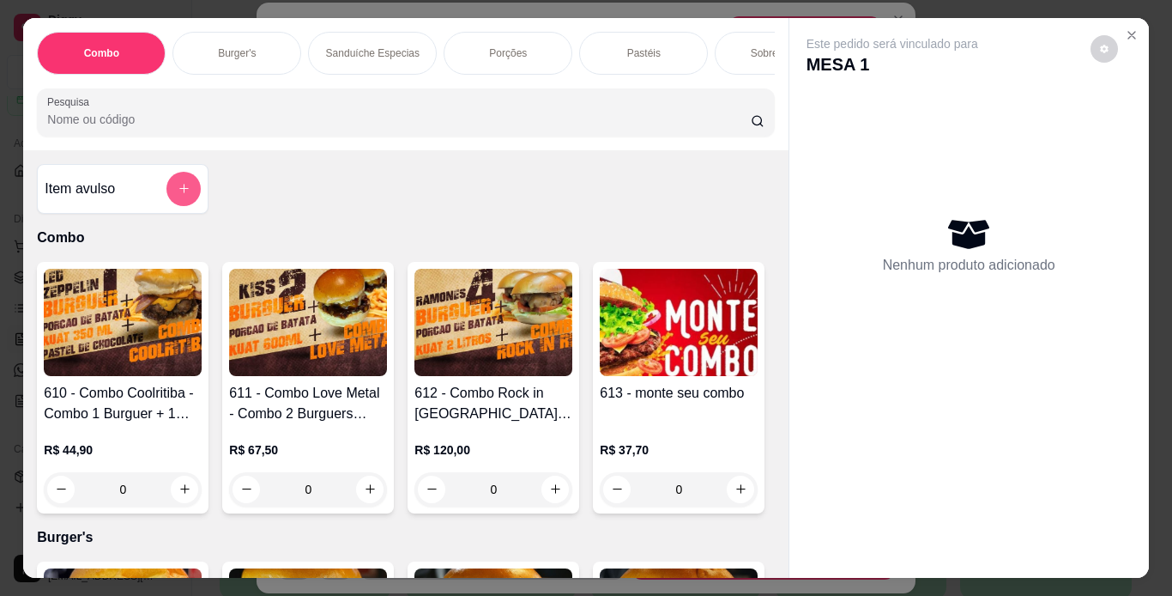
click at [181, 195] on icon "add-separate-item" at bounding box center [184, 188] width 13 height 13
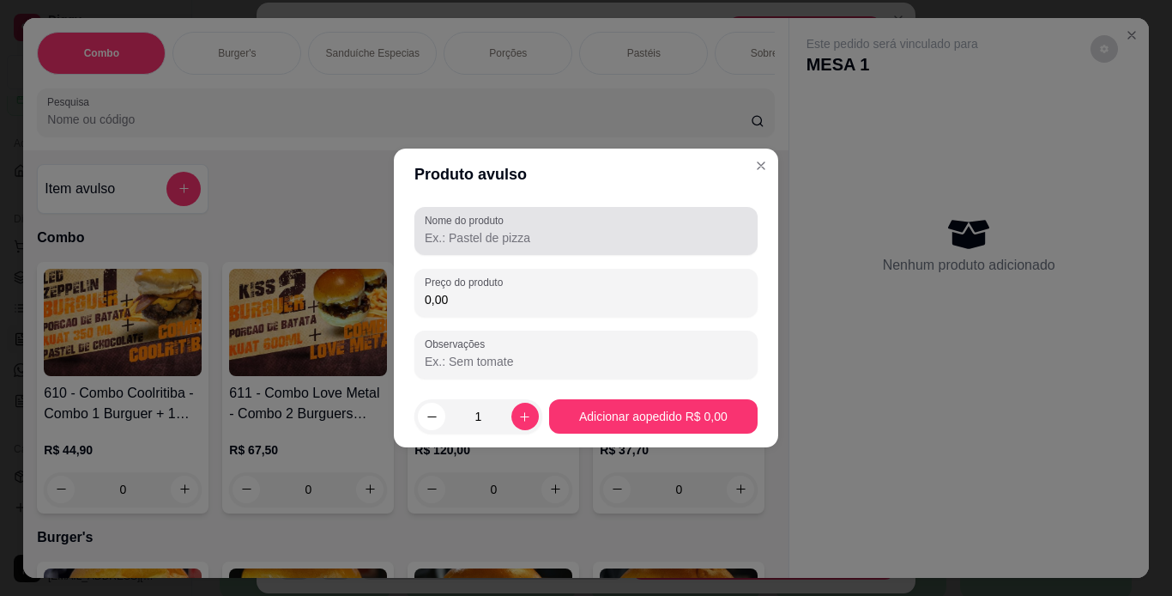
click at [597, 241] on input "Nome do produto" at bounding box center [586, 237] width 323 height 17
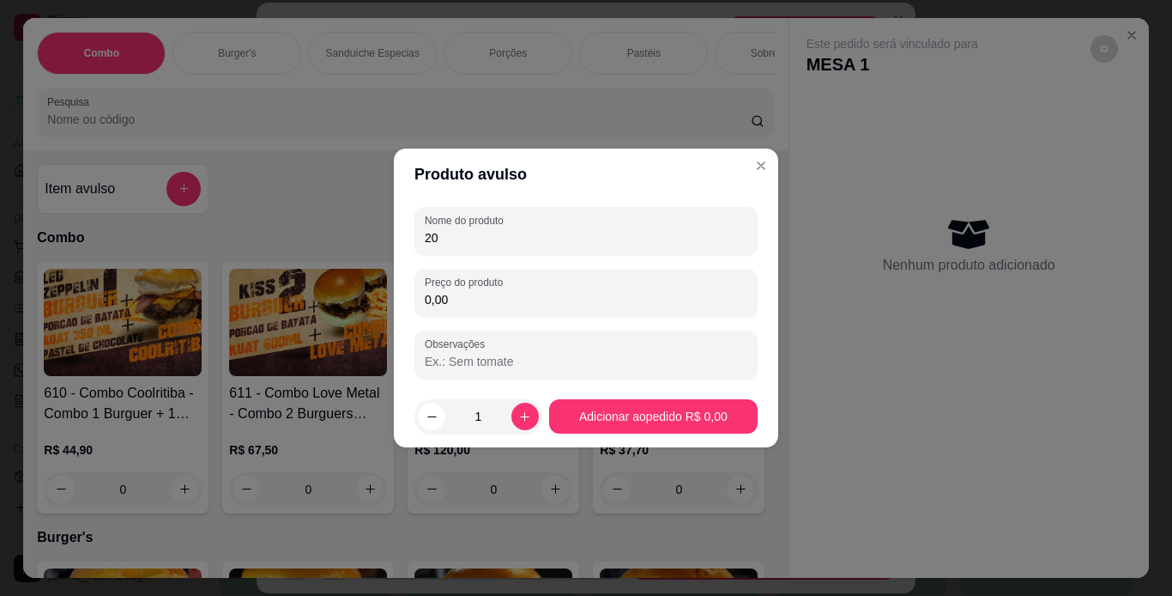
type input "2"
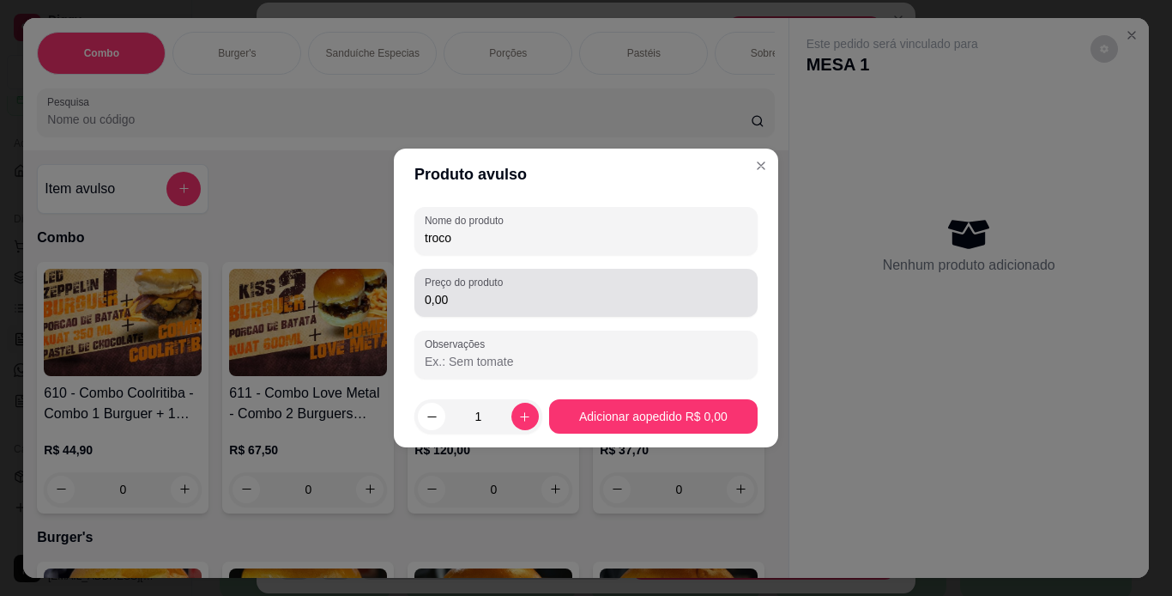
type input "troco"
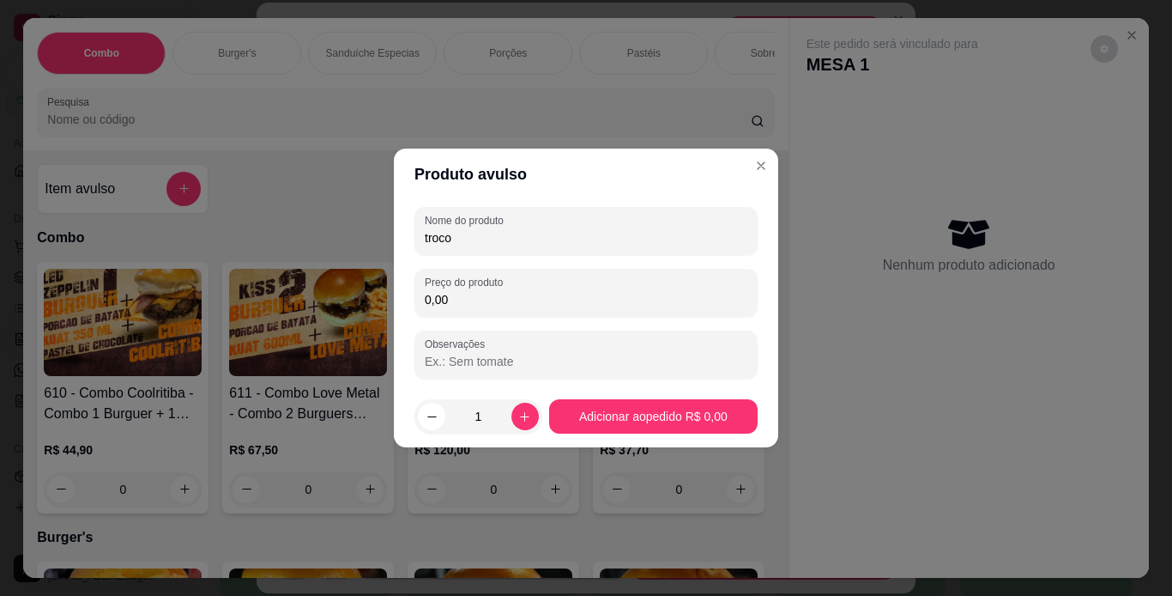
click at [499, 305] on input "0,00" at bounding box center [586, 299] width 323 height 17
type input "20,00"
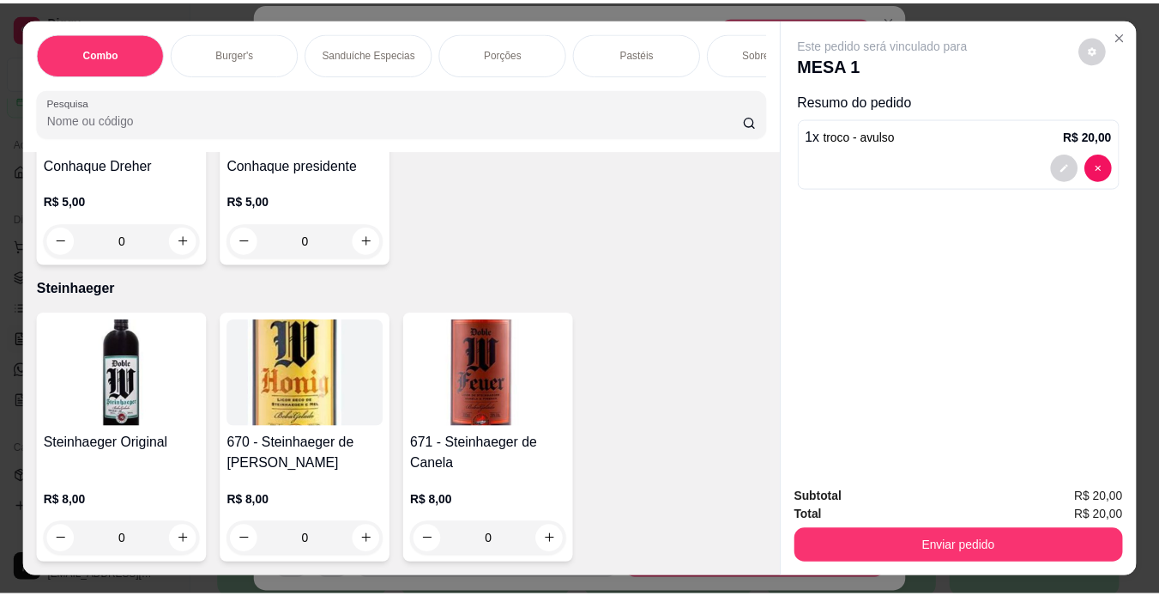
scroll to position [14865, 0]
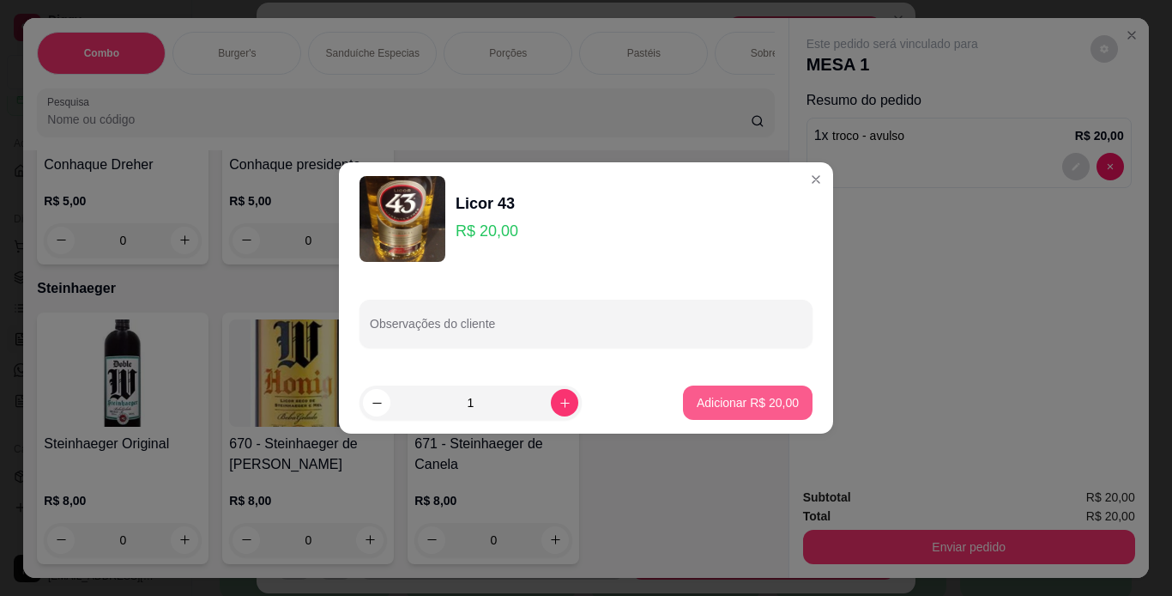
click at [747, 400] on p "Adicionar R$ 20,00" at bounding box center [748, 402] width 102 height 17
type input "1"
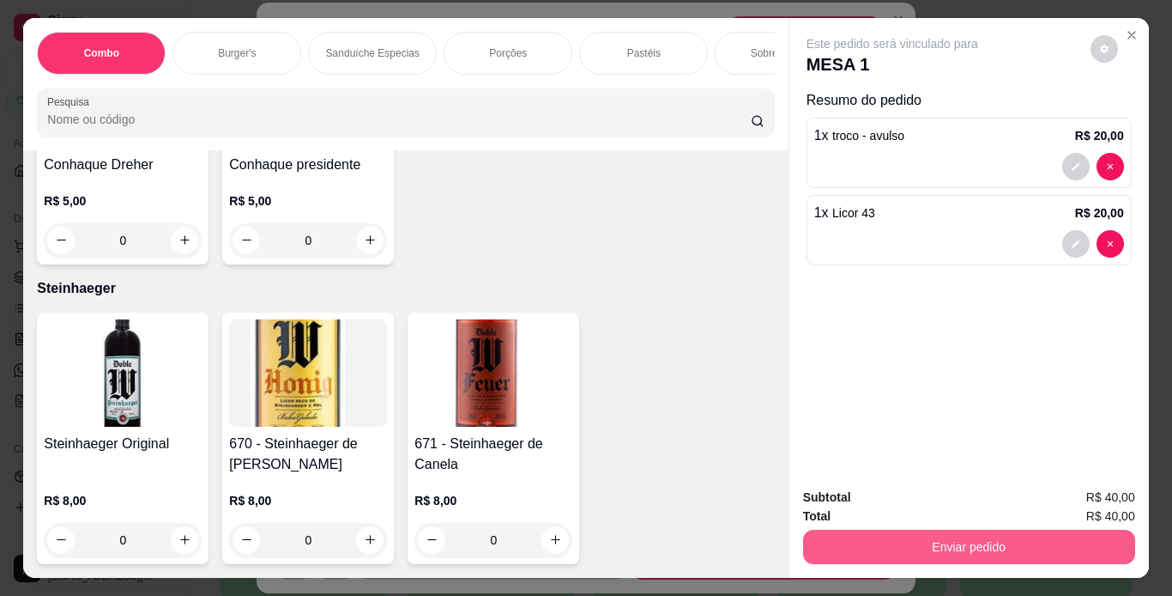
click at [873, 544] on button "Enviar pedido" at bounding box center [969, 546] width 332 height 34
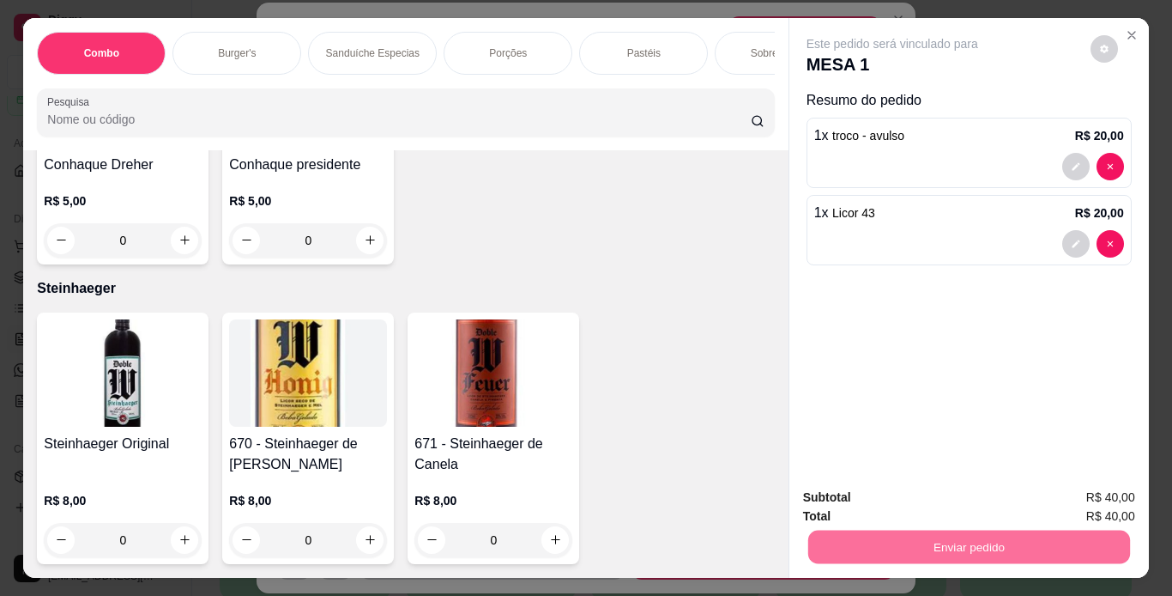
click at [1092, 501] on button "Enviar pedido" at bounding box center [1090, 498] width 94 height 32
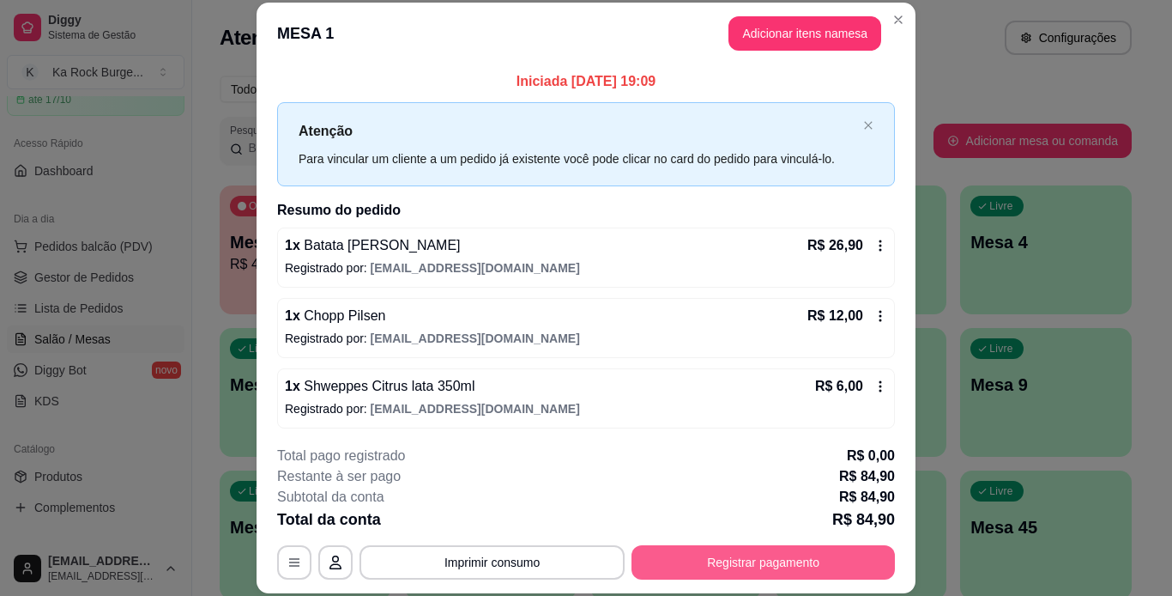
click at [744, 554] on button "Registrar pagamento" at bounding box center [763, 562] width 263 height 34
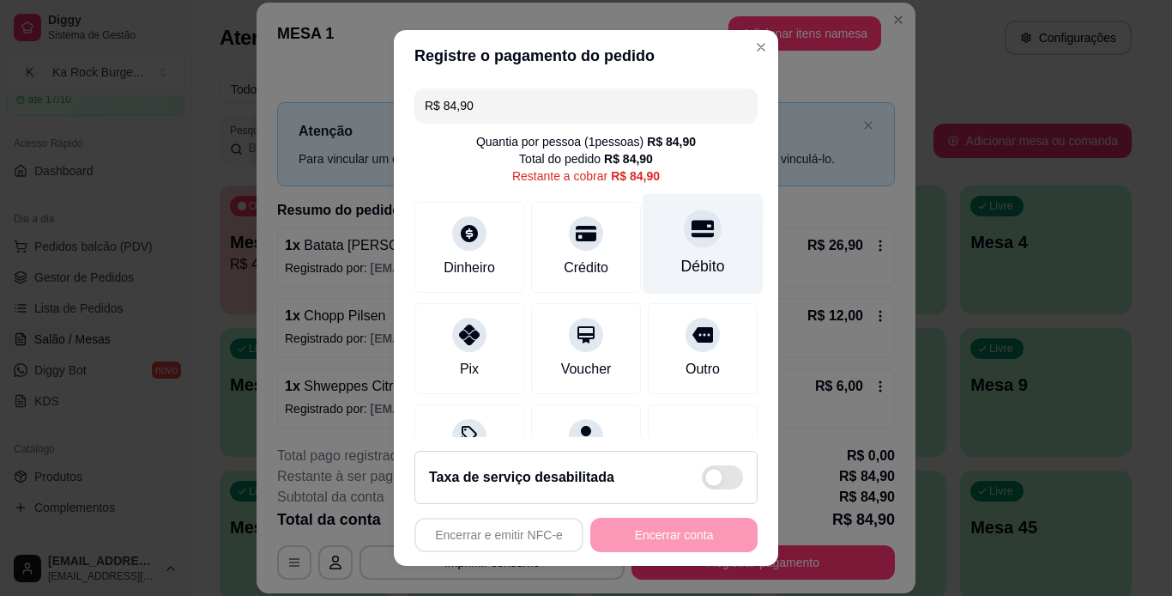
click at [681, 259] on div "Débito" at bounding box center [703, 266] width 44 height 22
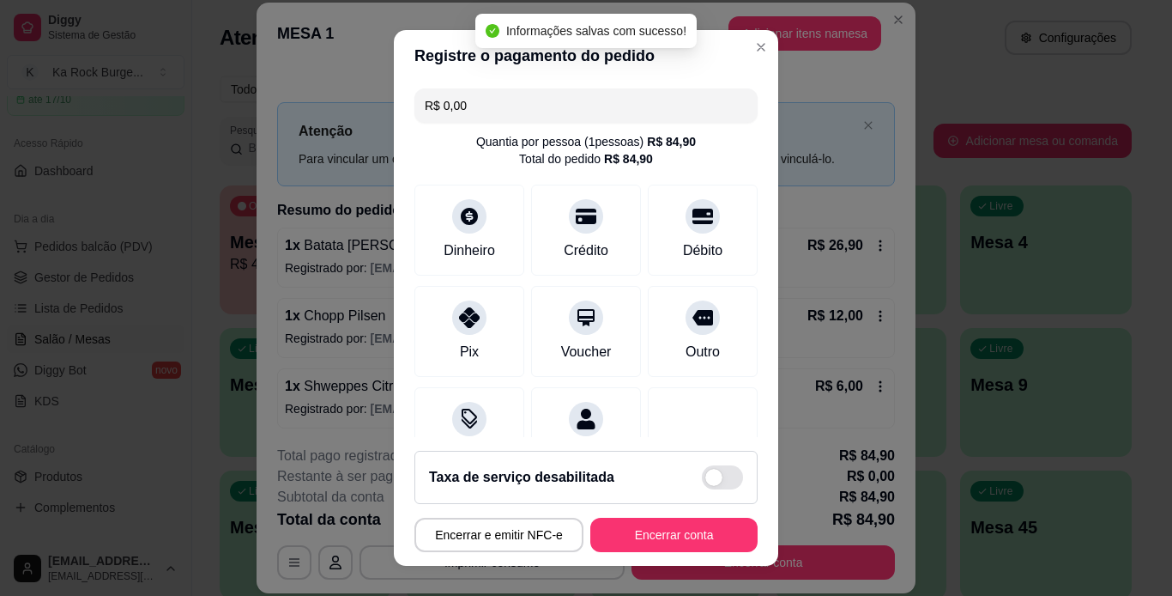
type input "R$ 0,00"
click at [638, 545] on button "Encerrar conta" at bounding box center [674, 534] width 162 height 33
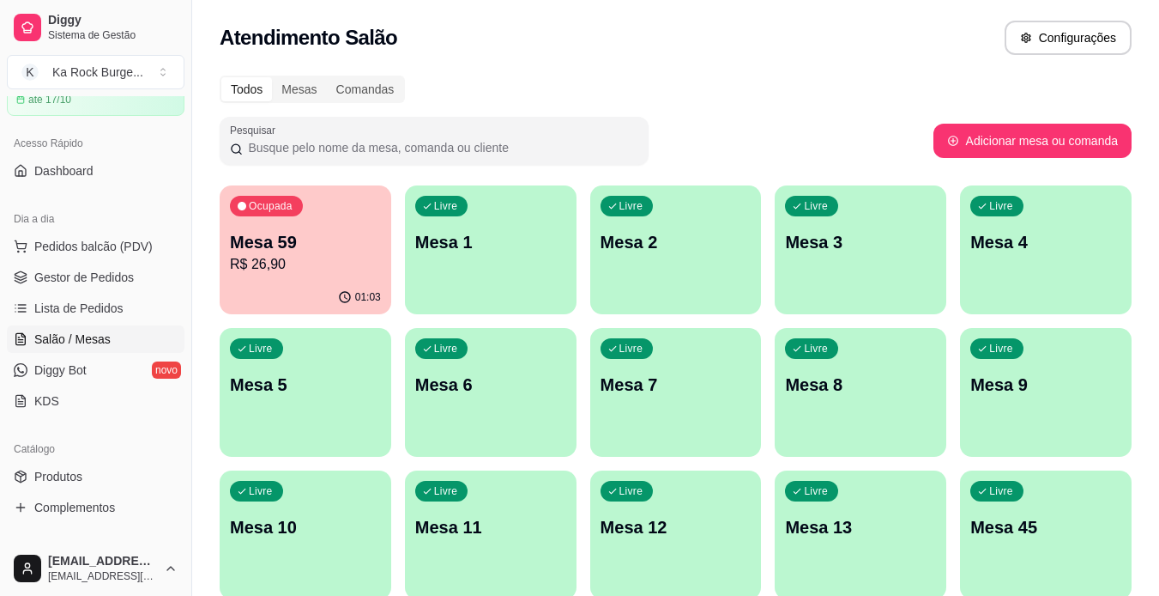
click at [272, 275] on div "Ocupada Mesa 59 R$ 26,90" at bounding box center [306, 232] width 172 height 95
click at [297, 240] on p "Mesa 59" at bounding box center [306, 242] width 147 height 23
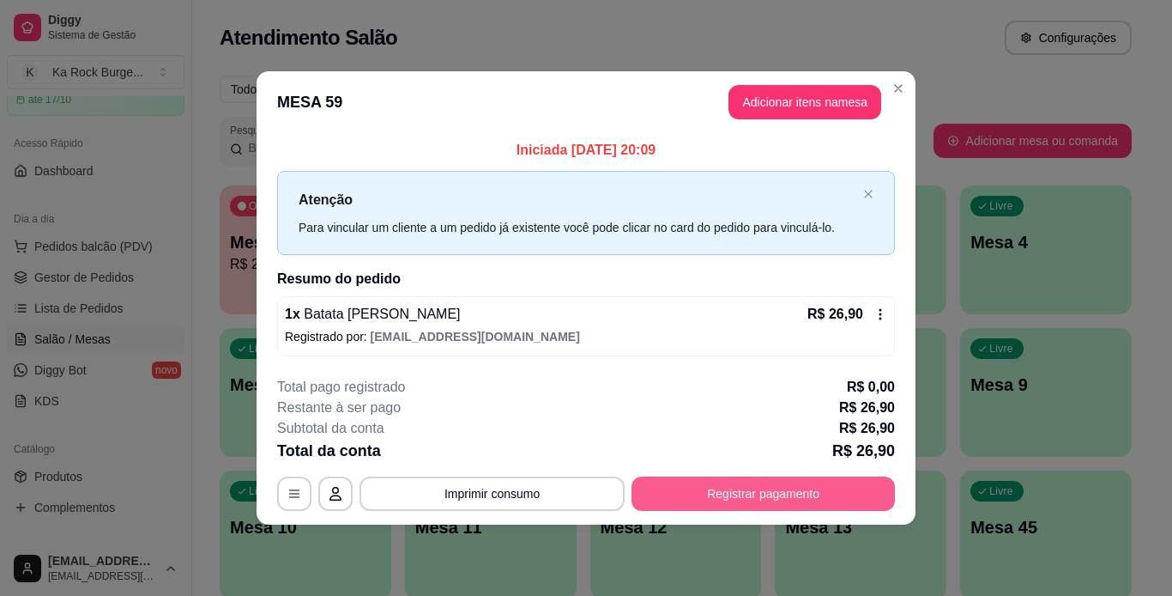
click at [683, 491] on button "Registrar pagamento" at bounding box center [763, 493] width 263 height 34
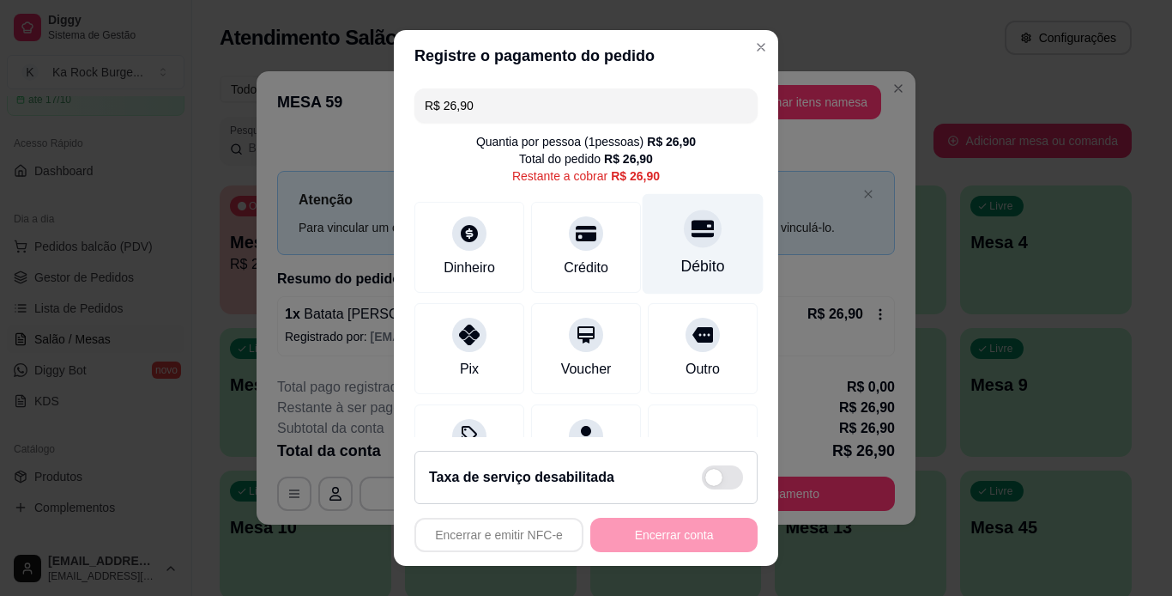
click at [662, 249] on div "Débito" at bounding box center [703, 243] width 121 height 100
type input "R$ 0,00"
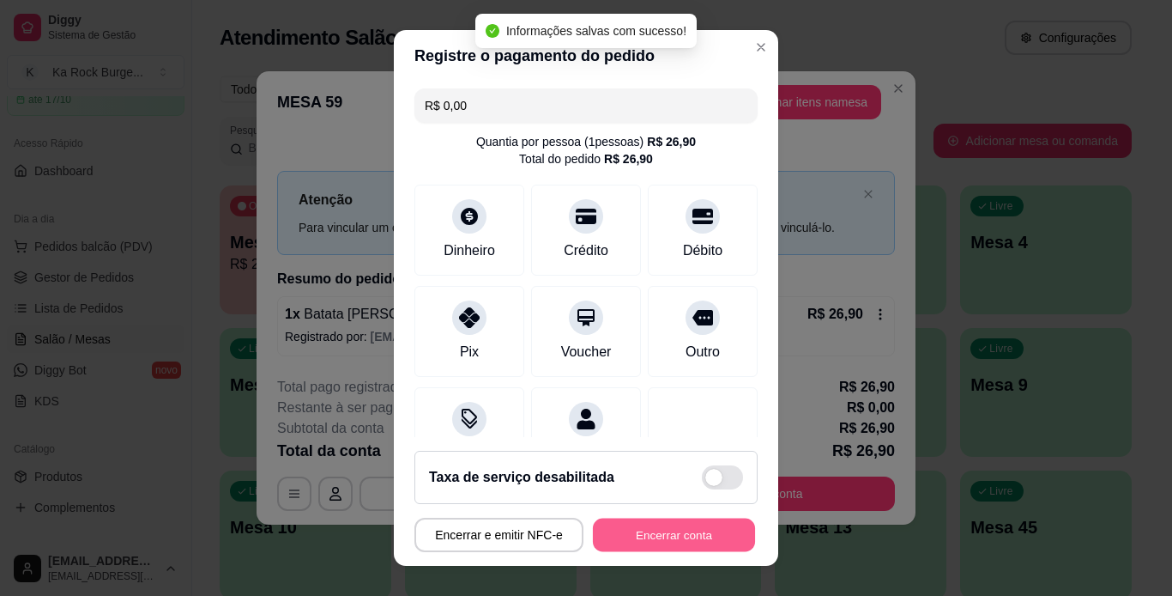
click at [689, 549] on button "Encerrar conta" at bounding box center [674, 534] width 162 height 33
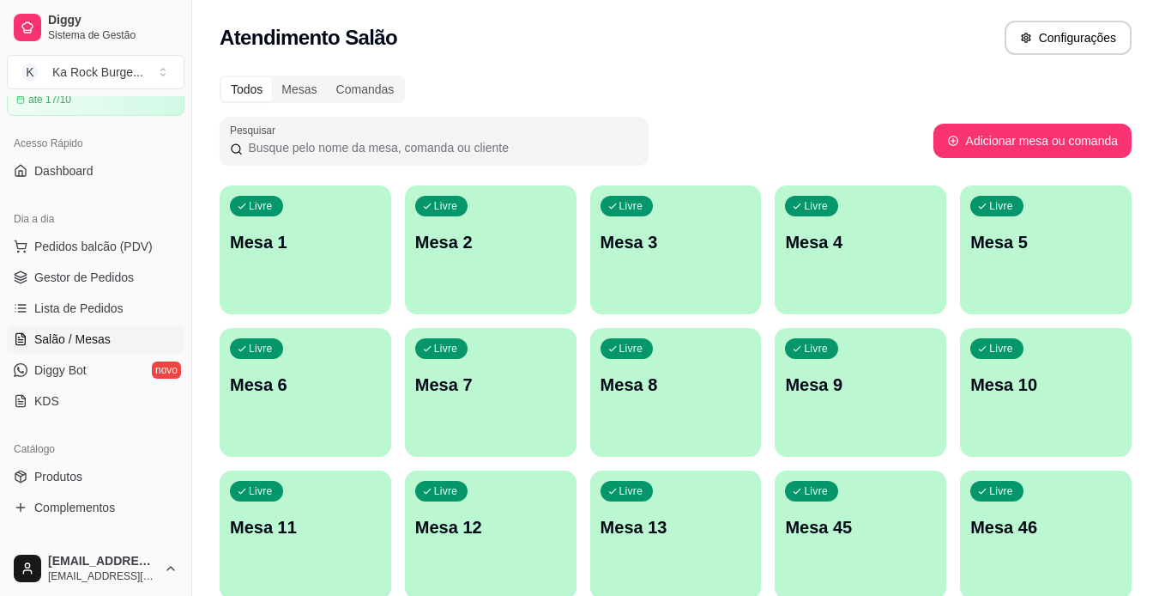
scroll to position [475, 0]
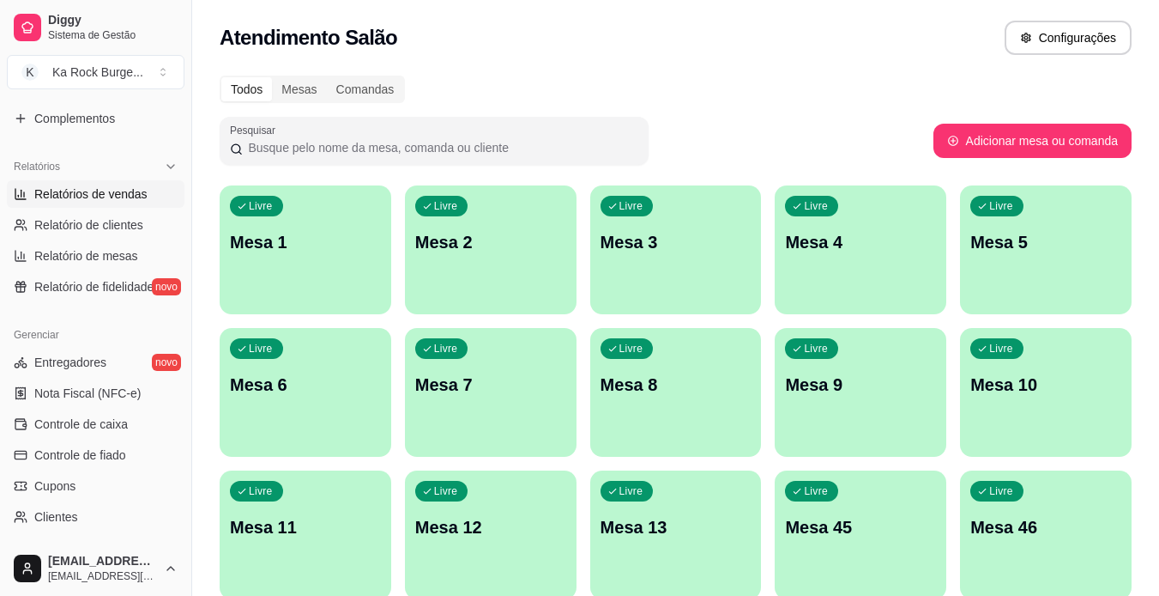
click at [97, 202] on span "Relatórios de vendas" at bounding box center [90, 193] width 113 height 17
select select "ALL"
select select "0"
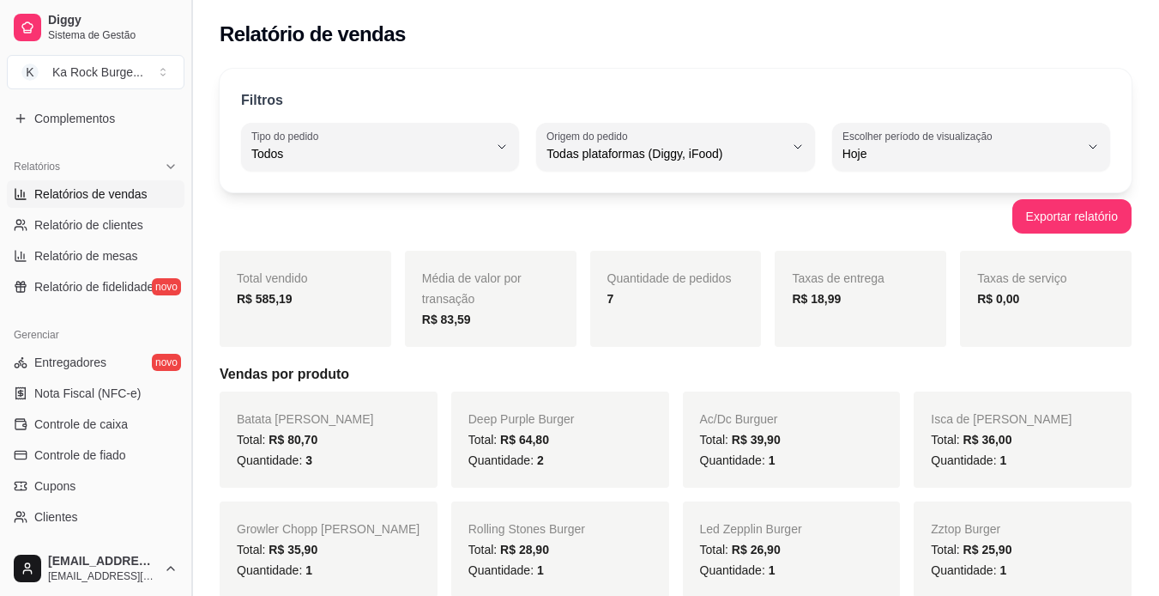
click at [185, 131] on button "Toggle Sidebar" at bounding box center [192, 298] width 14 height 596
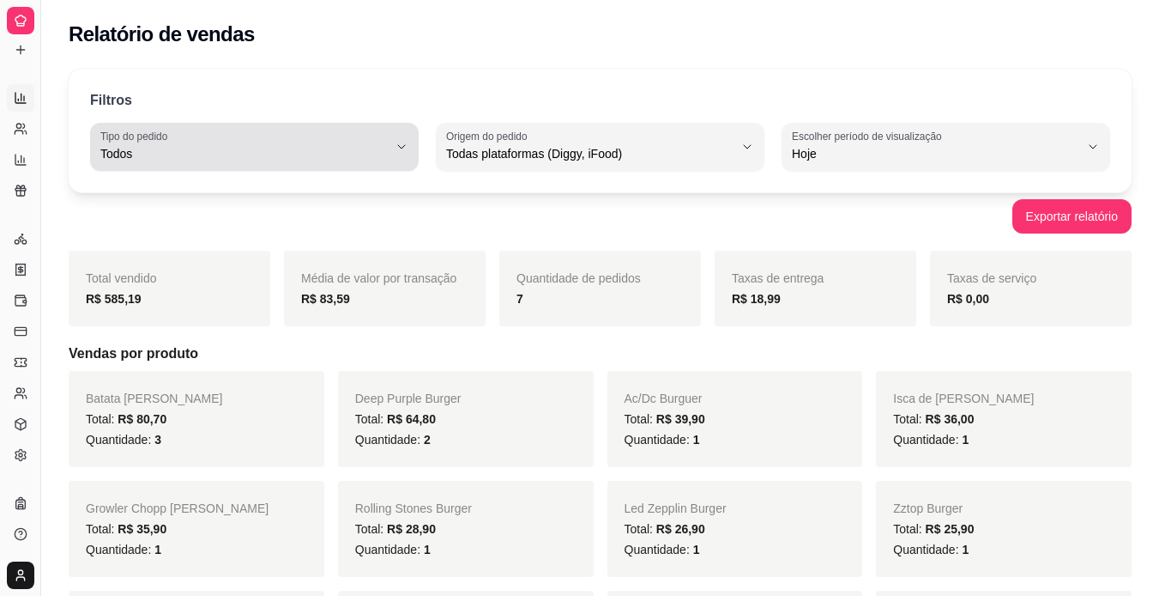
scroll to position [287, 0]
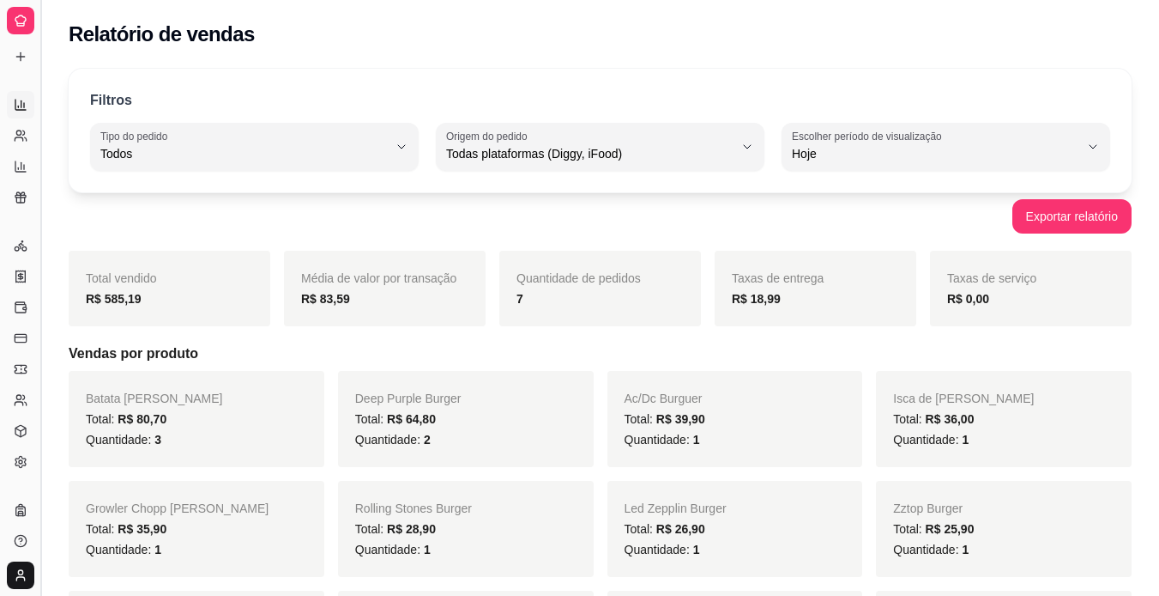
click at [38, 145] on button "Toggle Sidebar" at bounding box center [40, 298] width 14 height 596
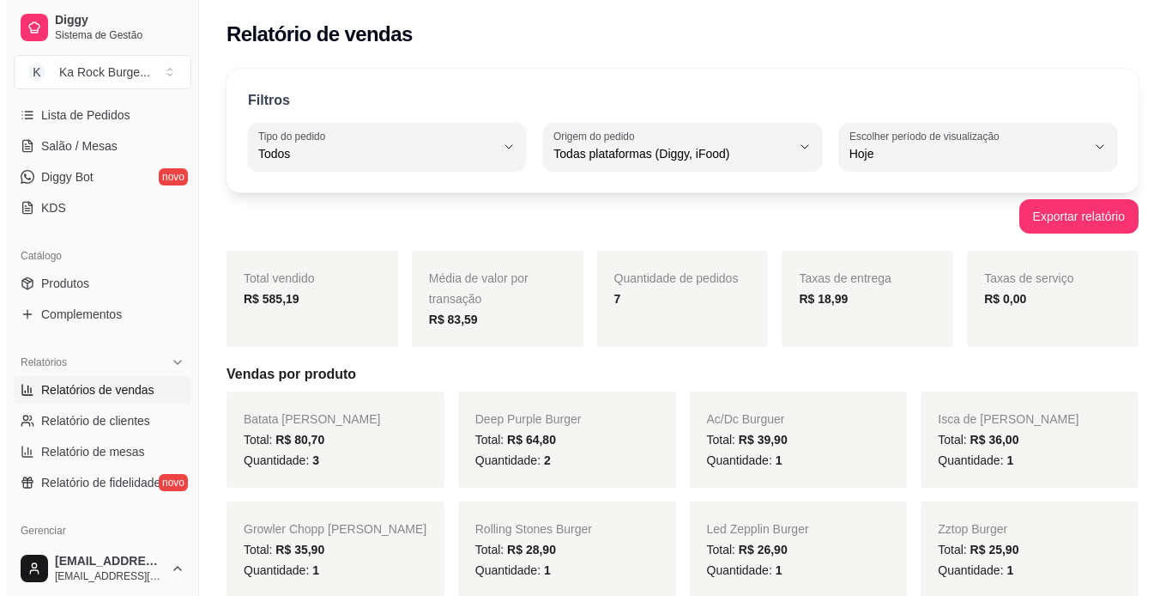
scroll to position [190, 0]
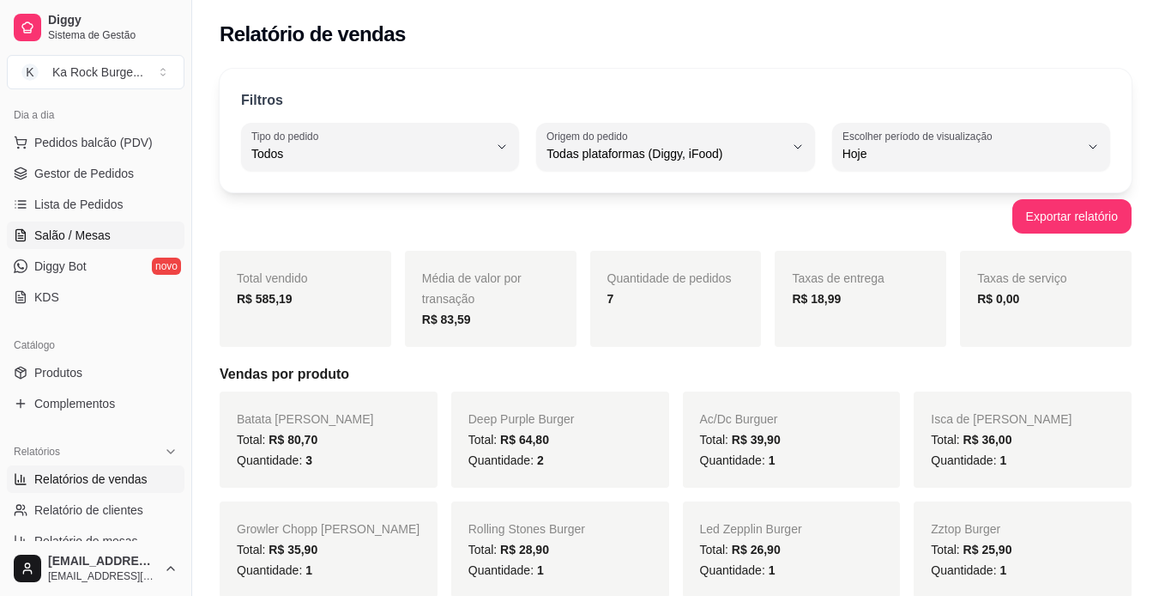
click at [84, 221] on link "Salão / Mesas" at bounding box center [96, 234] width 178 height 27
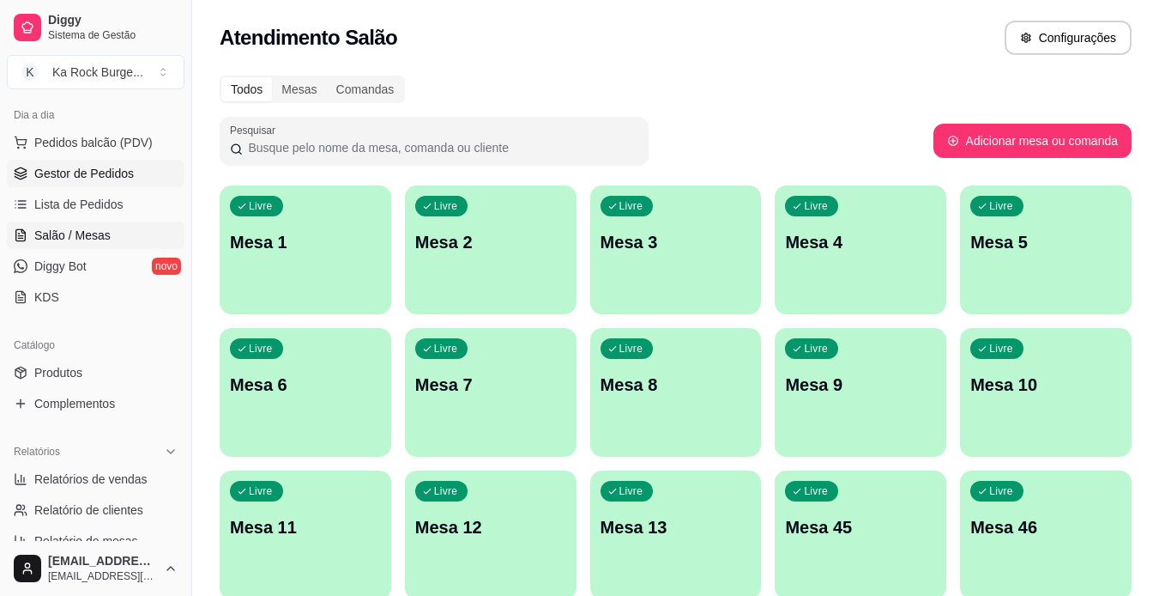
click at [63, 185] on link "Gestor de Pedidos" at bounding box center [96, 173] width 178 height 27
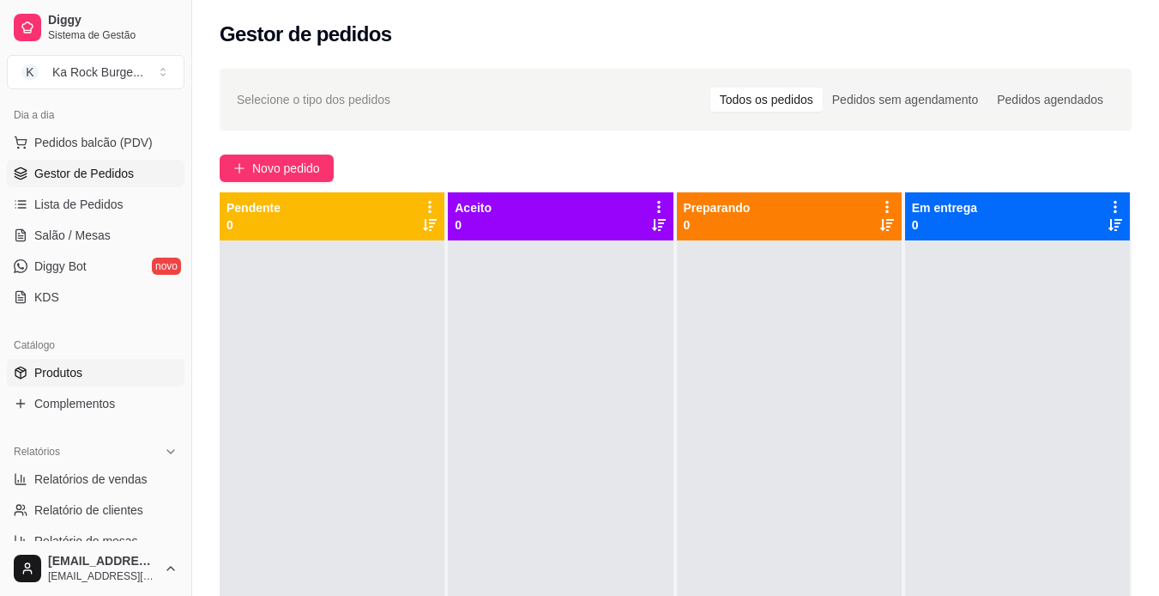
click at [92, 375] on link "Produtos" at bounding box center [96, 372] width 178 height 27
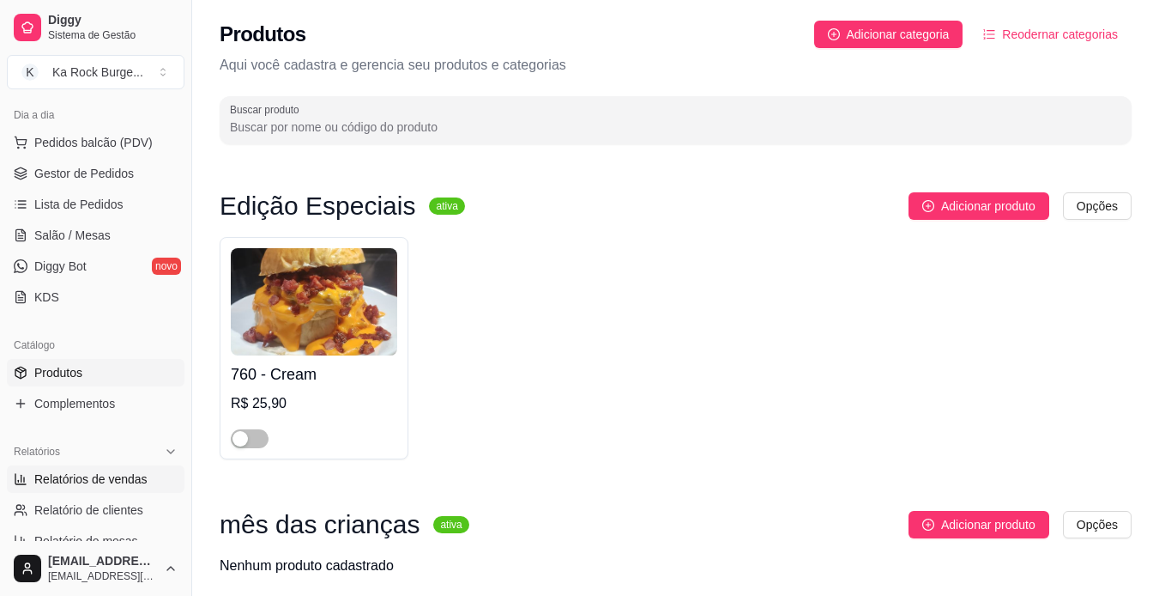
click at [108, 471] on span "Relatórios de vendas" at bounding box center [90, 478] width 113 height 17
select select "ALL"
select select "0"
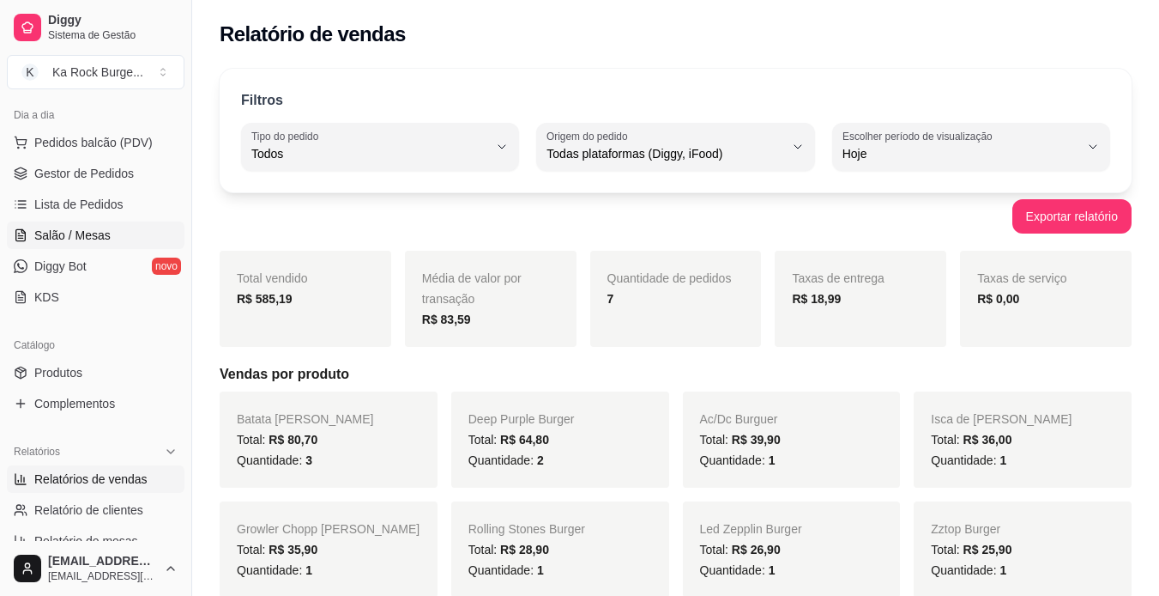
click at [88, 239] on span "Salão / Mesas" at bounding box center [72, 235] width 76 height 17
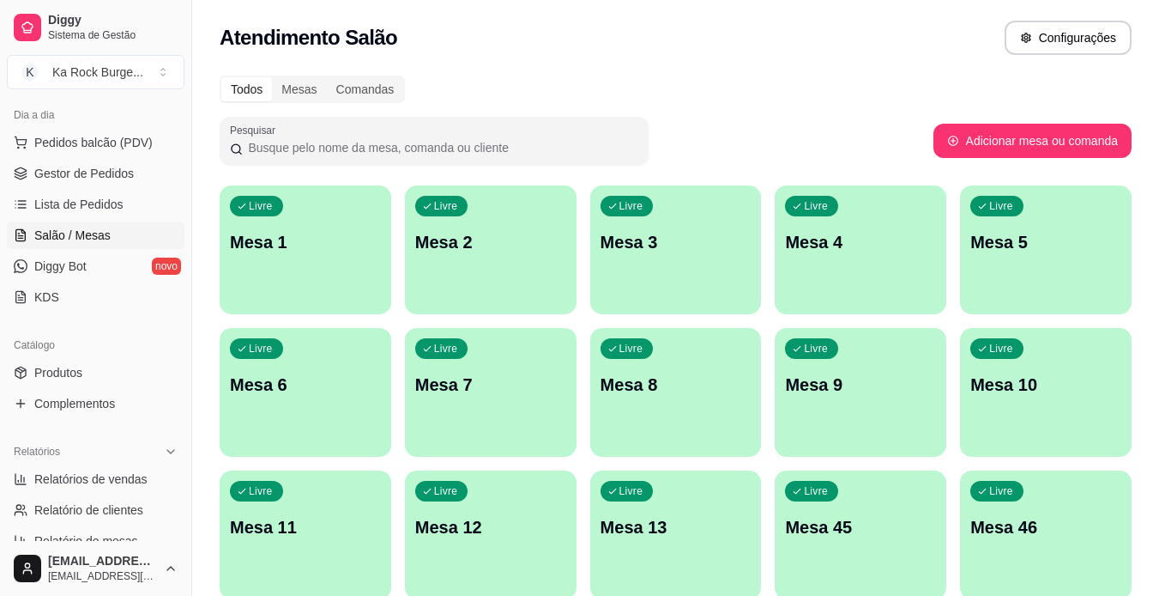
click at [259, 530] on p "Mesa 11" at bounding box center [305, 527] width 151 height 24
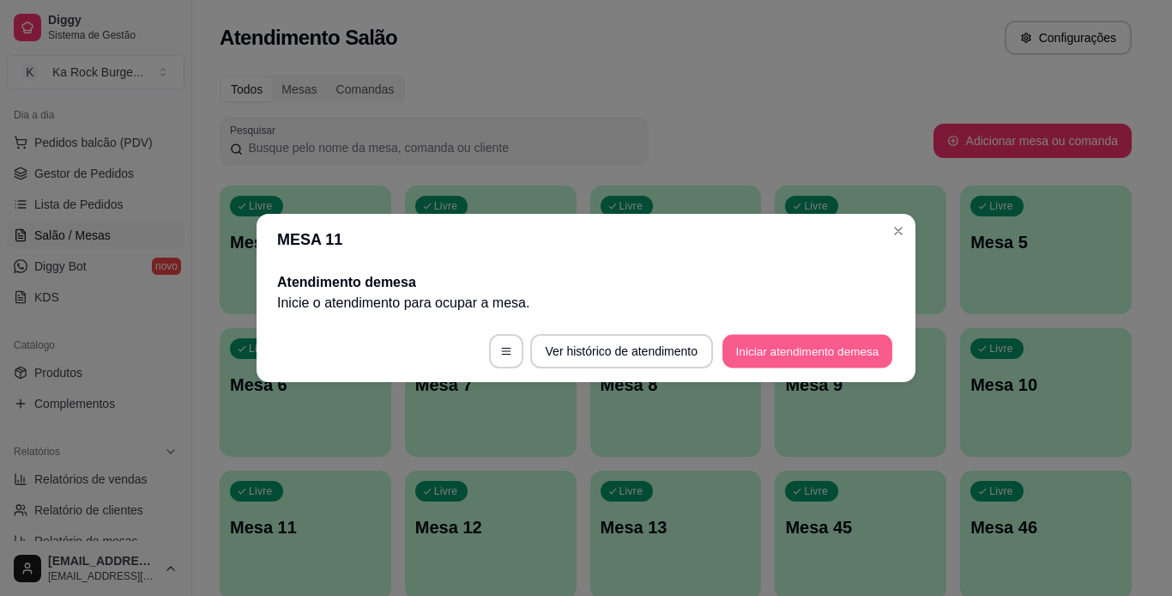
click at [795, 347] on button "Iniciar atendimento de mesa" at bounding box center [808, 351] width 170 height 33
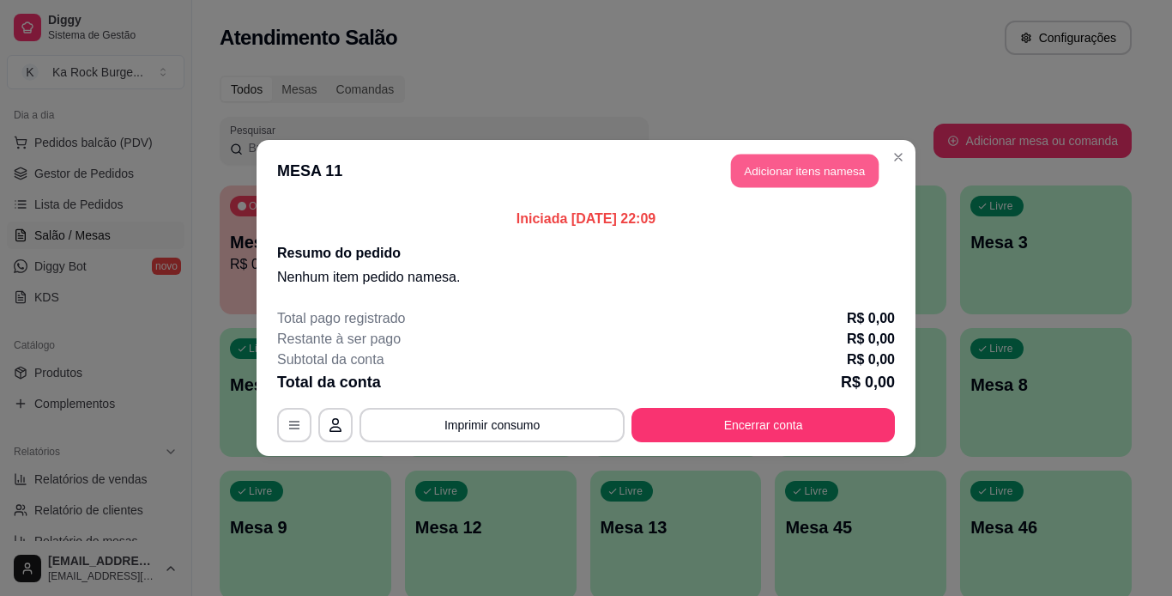
click at [782, 172] on button "Adicionar itens na mesa" at bounding box center [805, 170] width 148 height 33
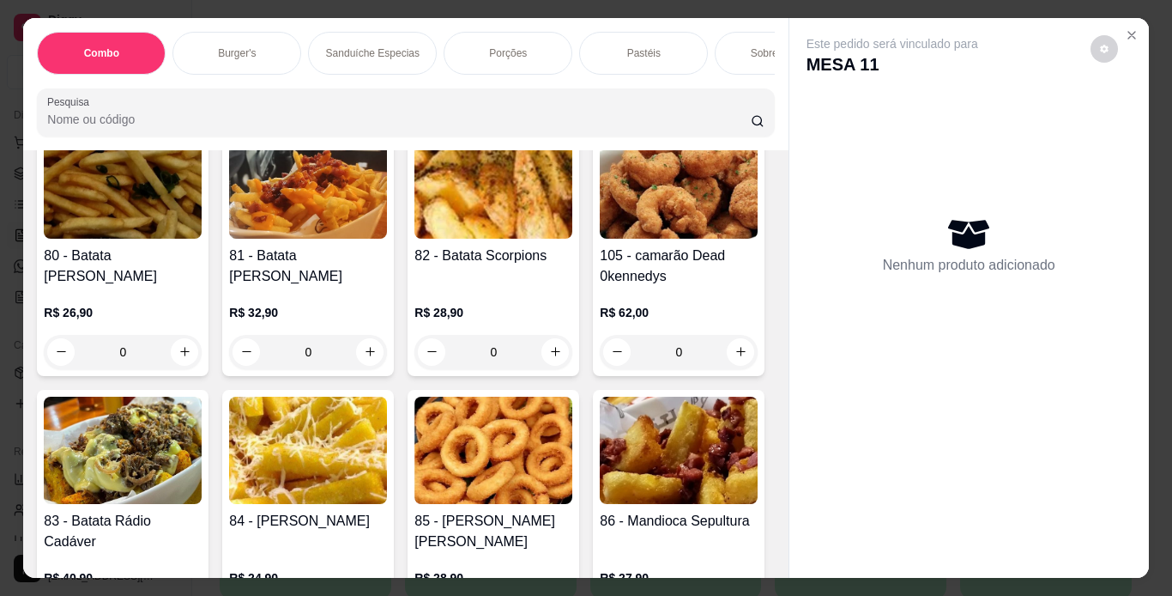
scroll to position [2907, 0]
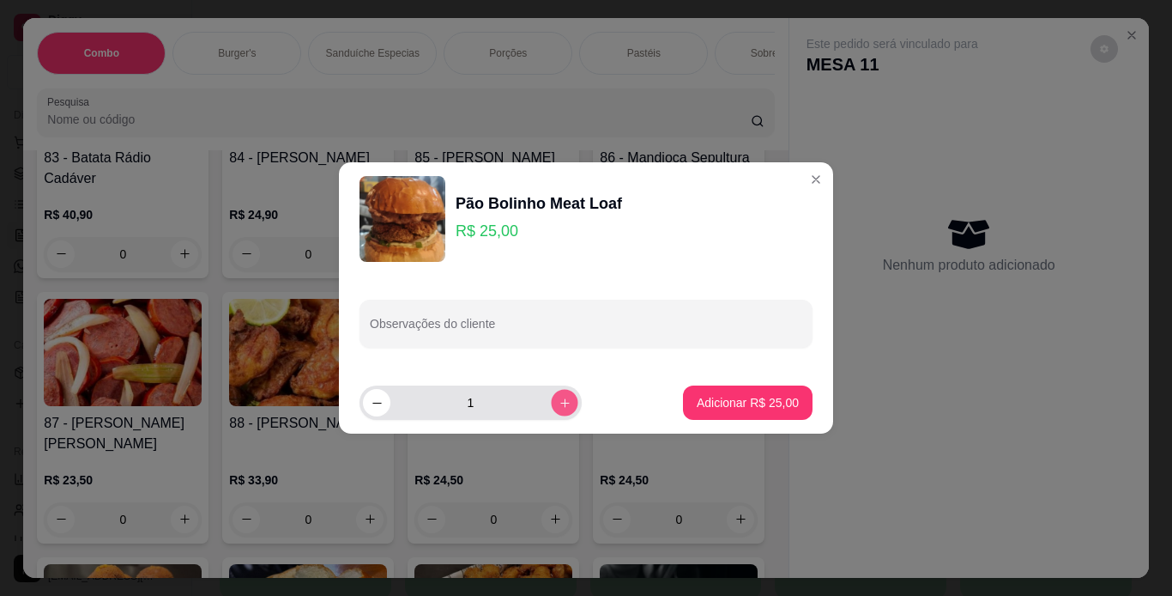
click at [560, 408] on button "increase-product-quantity" at bounding box center [564, 402] width 27 height 27
type input "3"
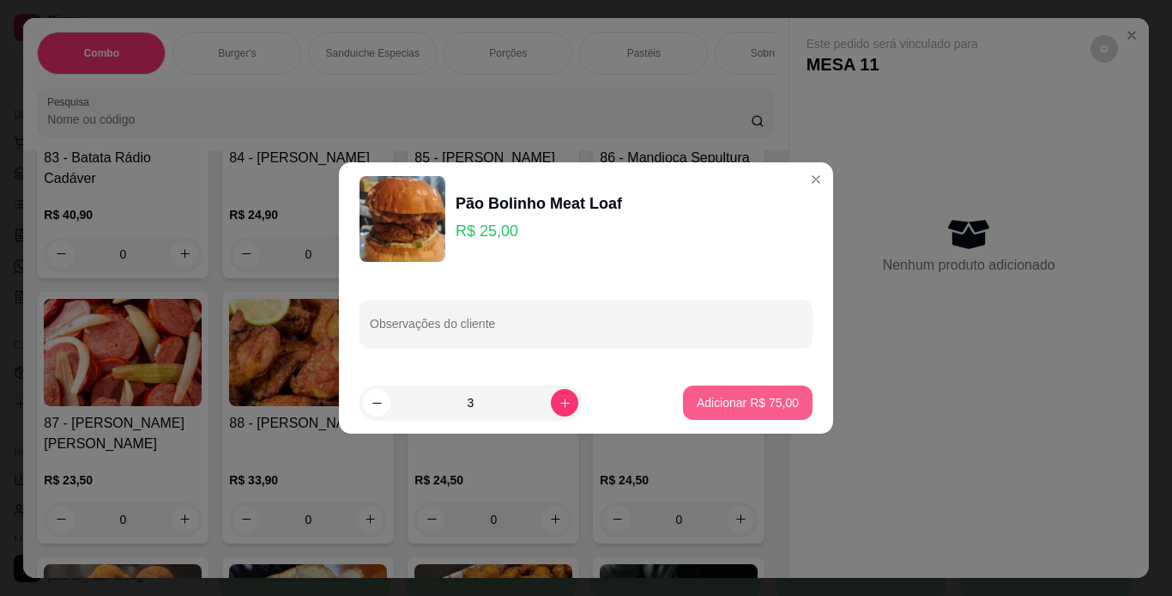
click at [721, 406] on p "Adicionar R$ 75,00" at bounding box center [748, 402] width 102 height 17
type input "3"
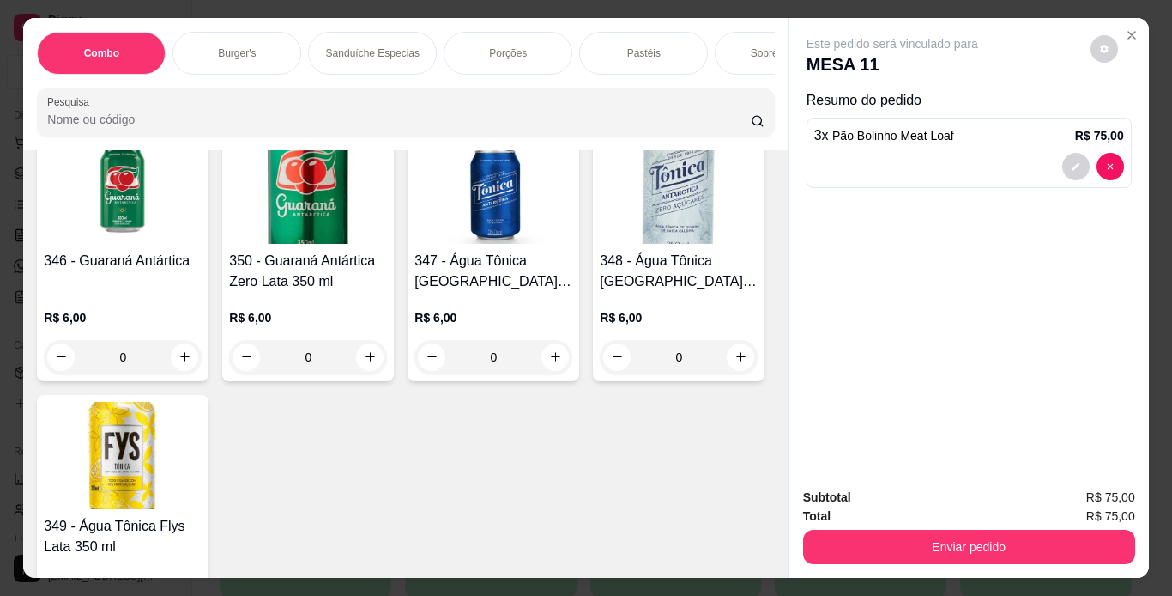
scroll to position [8359, 0]
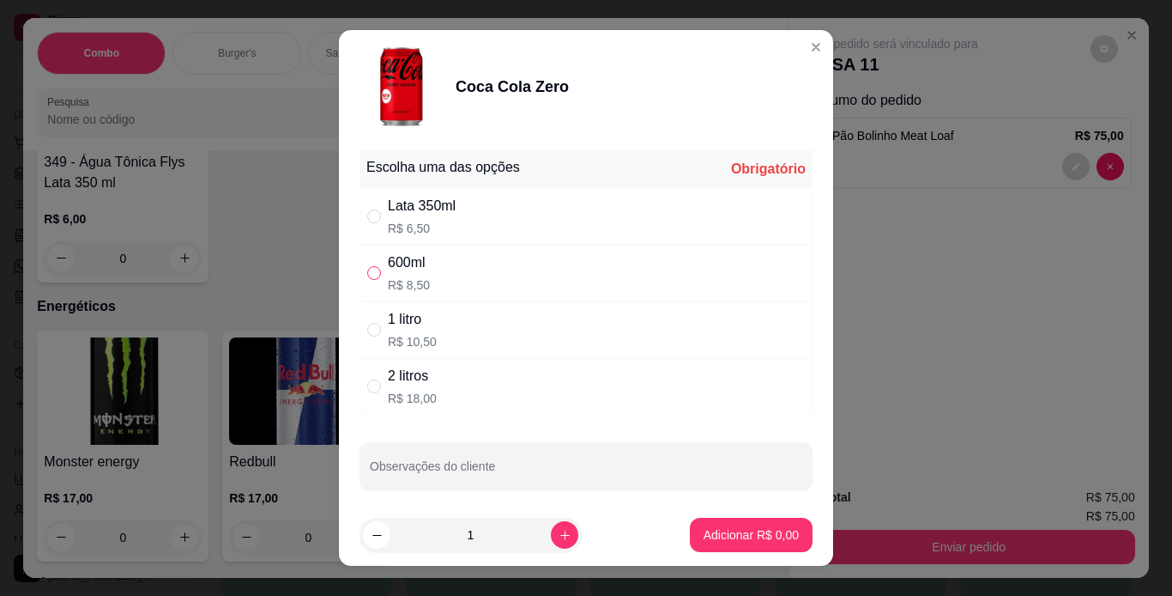
click at [367, 271] on input "" at bounding box center [374, 273] width 14 height 14
radio input "true"
click at [705, 540] on p "Adicionar R$ 8,50" at bounding box center [751, 534] width 95 height 17
type input "1"
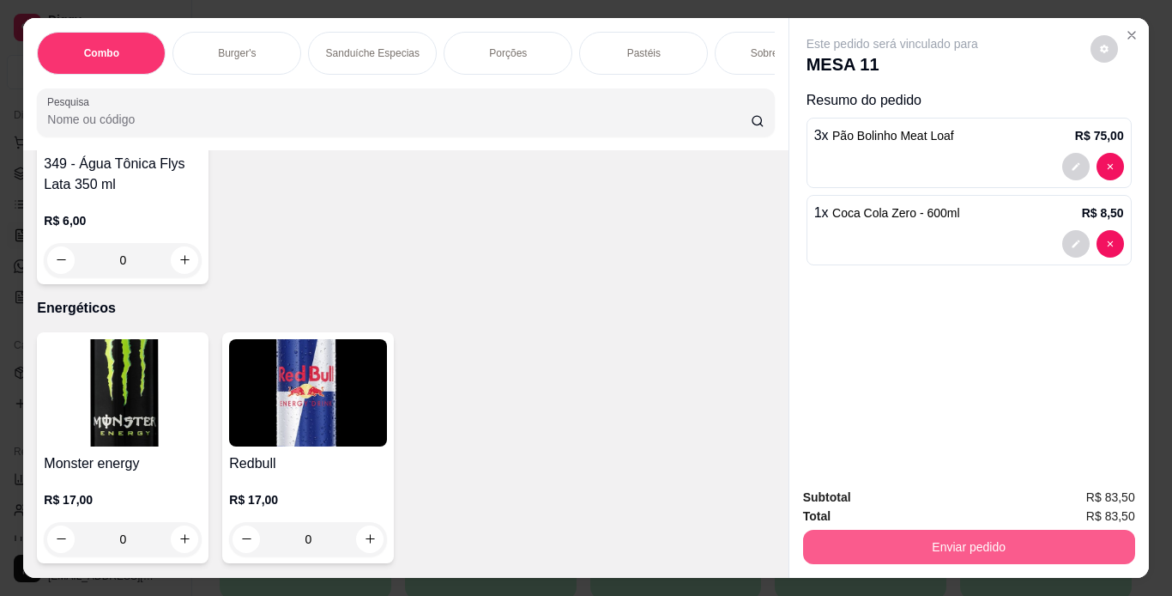
click at [819, 547] on button "Enviar pedido" at bounding box center [969, 546] width 332 height 34
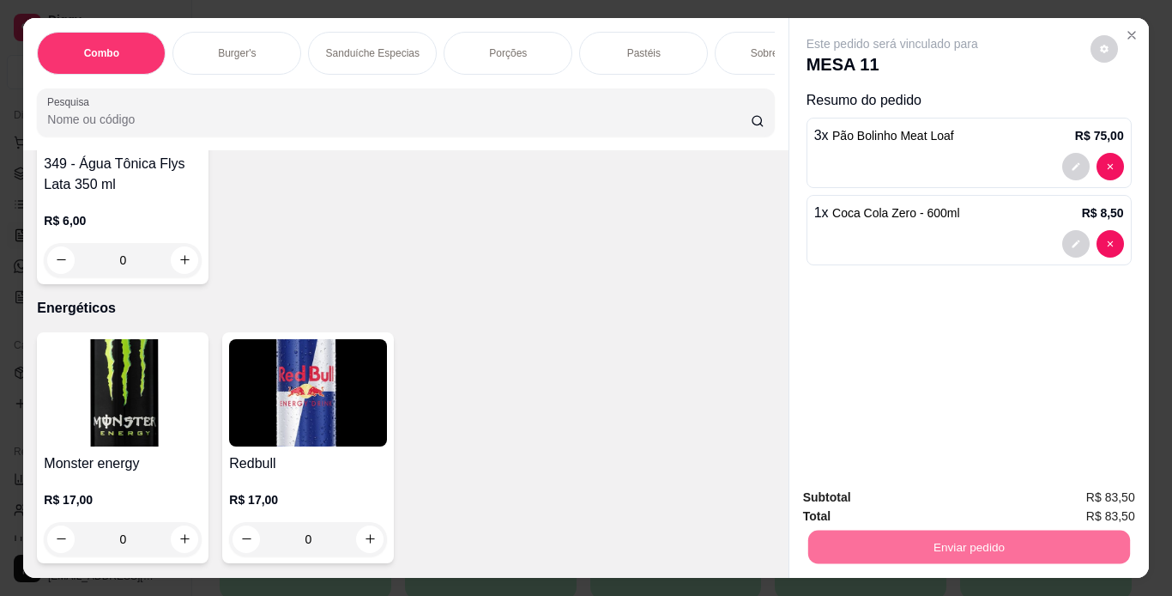
click at [1060, 499] on button "Enviar pedido" at bounding box center [1090, 498] width 97 height 33
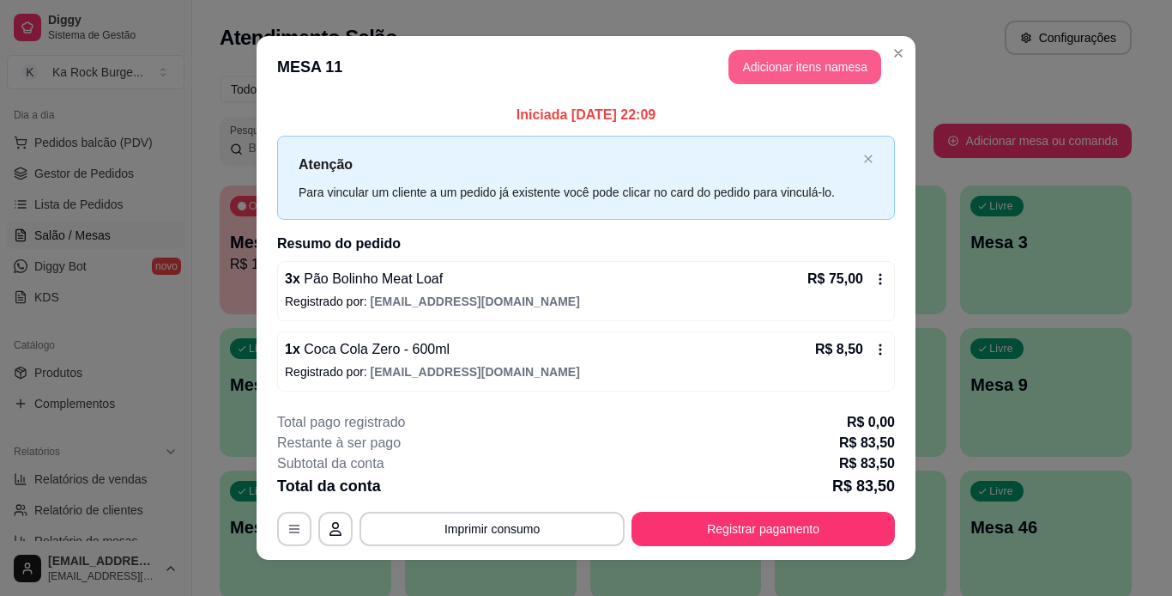
click at [771, 70] on button "Adicionar itens na mesa" at bounding box center [805, 67] width 153 height 34
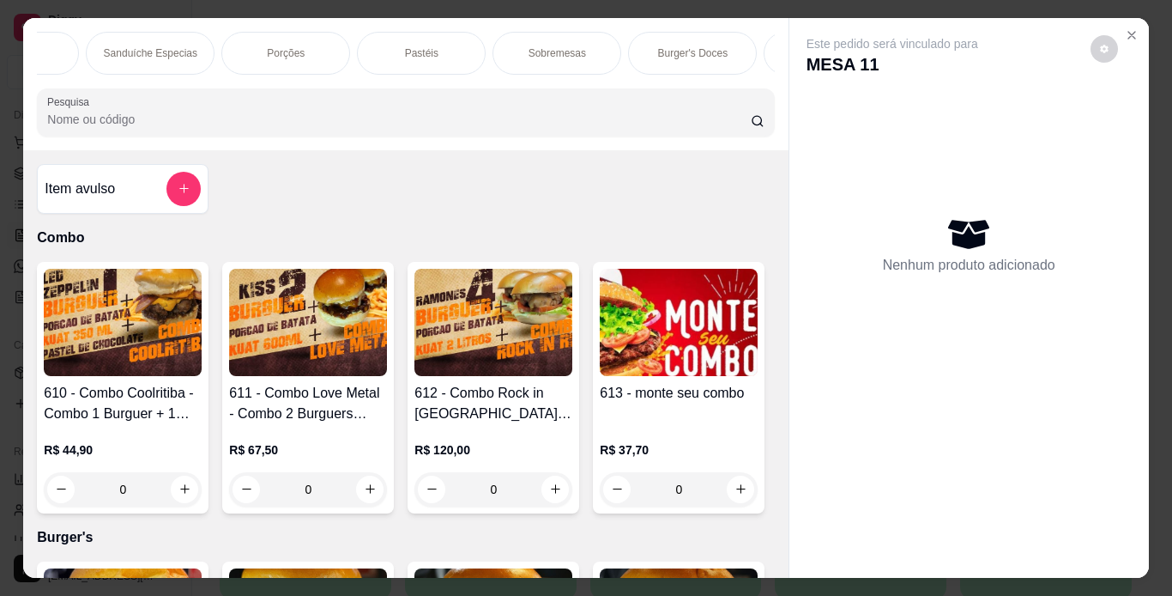
scroll to position [0, 115]
click at [238, 49] on p "Sanduíche Especias" at bounding box center [258, 53] width 94 height 14
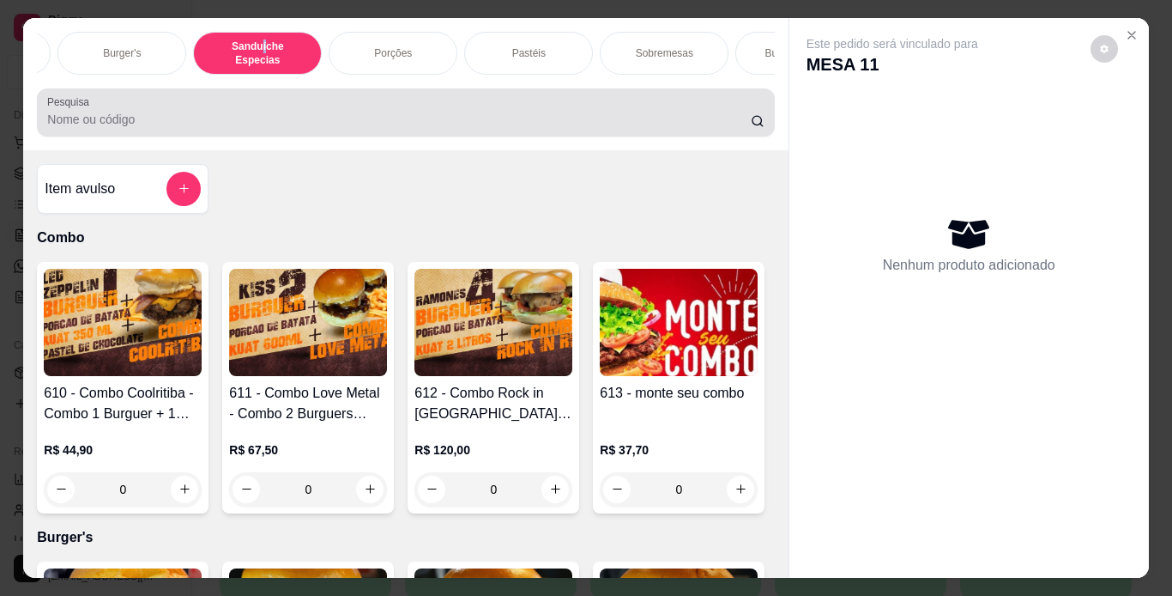
scroll to position [44, 0]
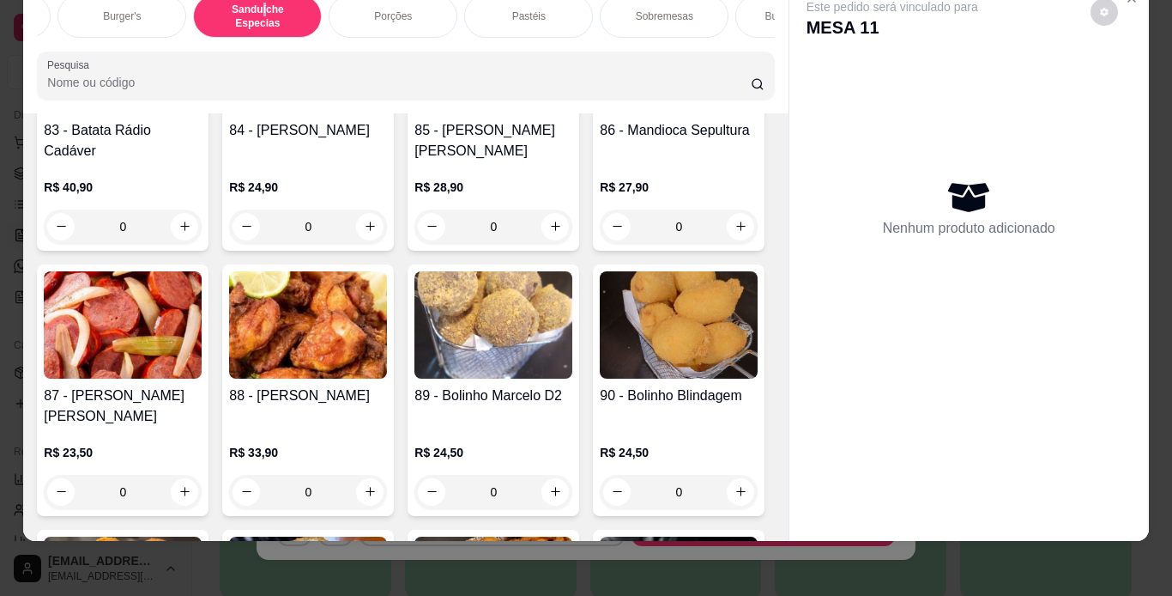
type input "2"
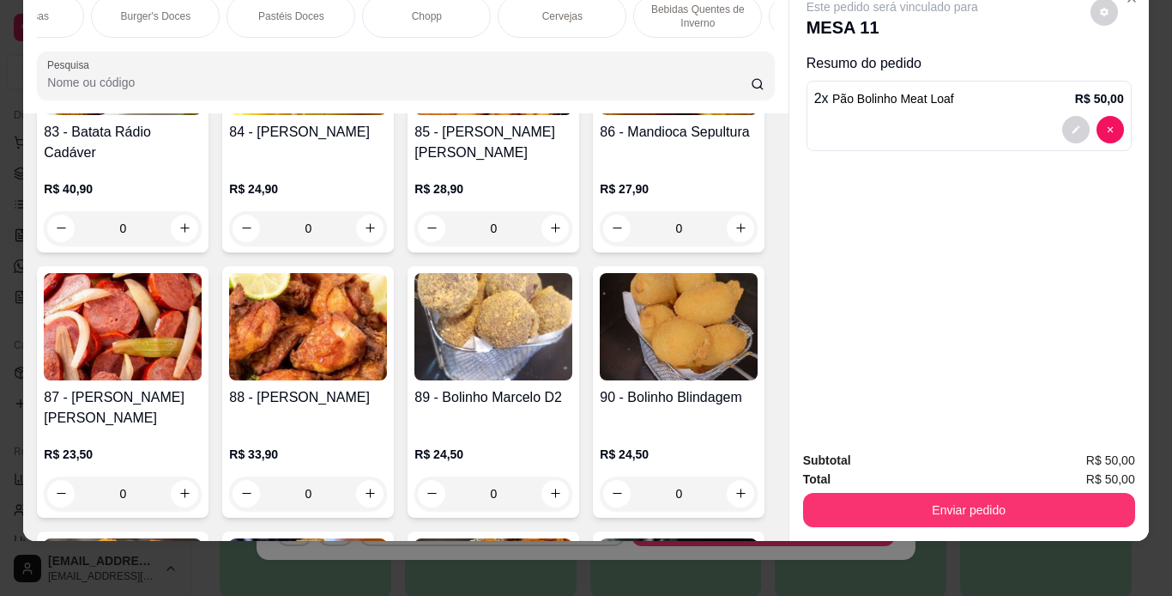
scroll to position [0, 1405]
click at [204, 13] on div "Refrigerantes" at bounding box center [188, 16] width 129 height 43
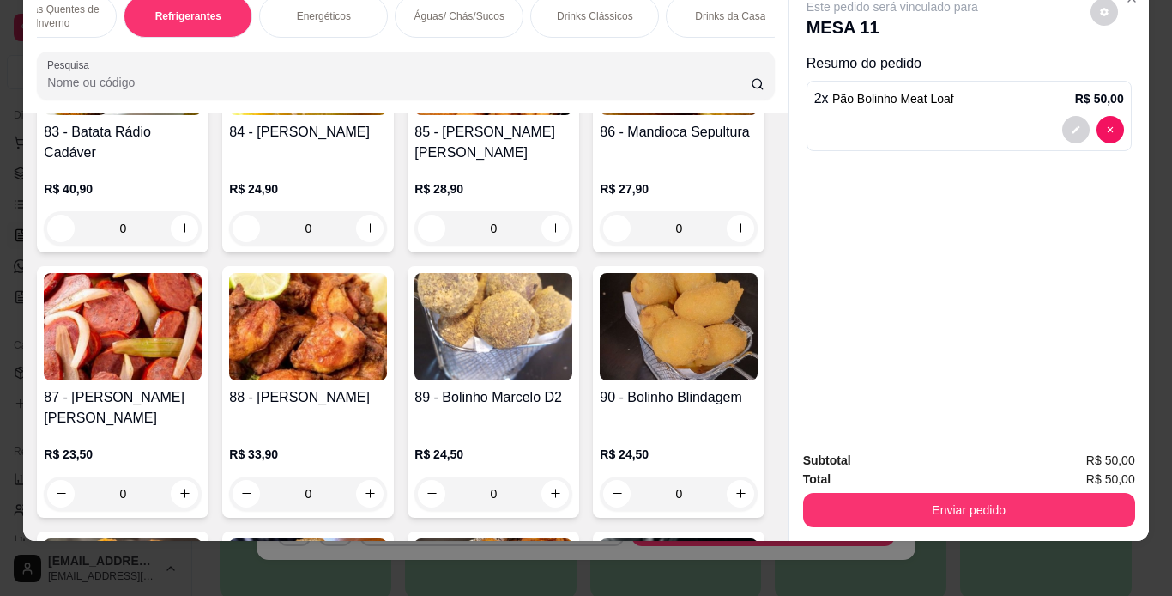
scroll to position [8327, 0]
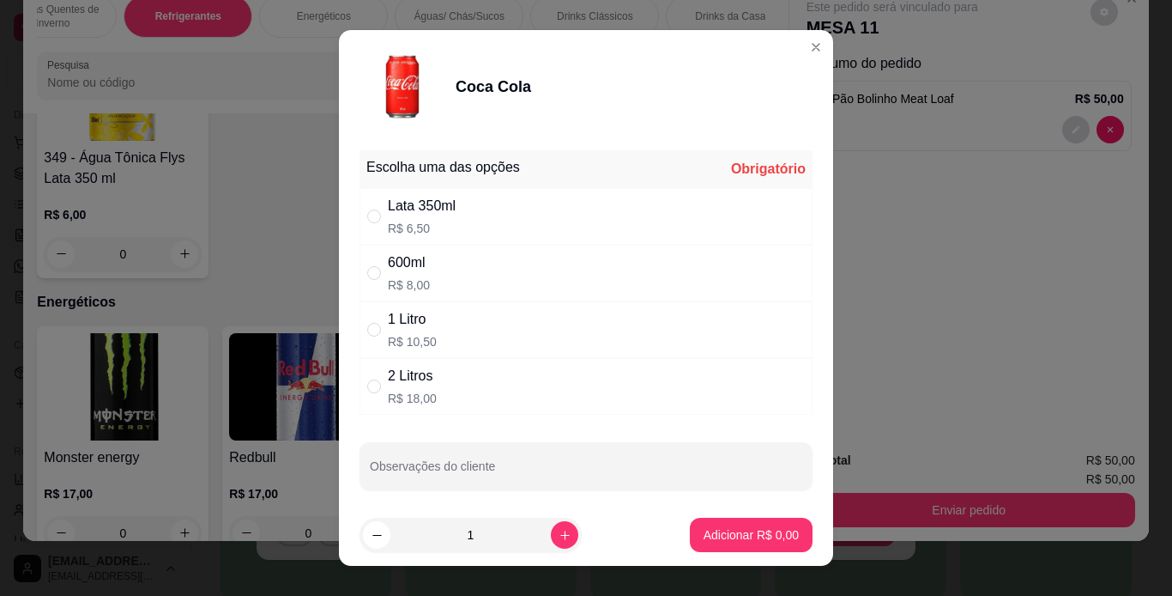
click at [532, 273] on div "600ml R$ 8,00" at bounding box center [586, 273] width 453 height 57
radio input "true"
click at [740, 539] on p "Adicionar R$ 8,00" at bounding box center [751, 535] width 93 height 16
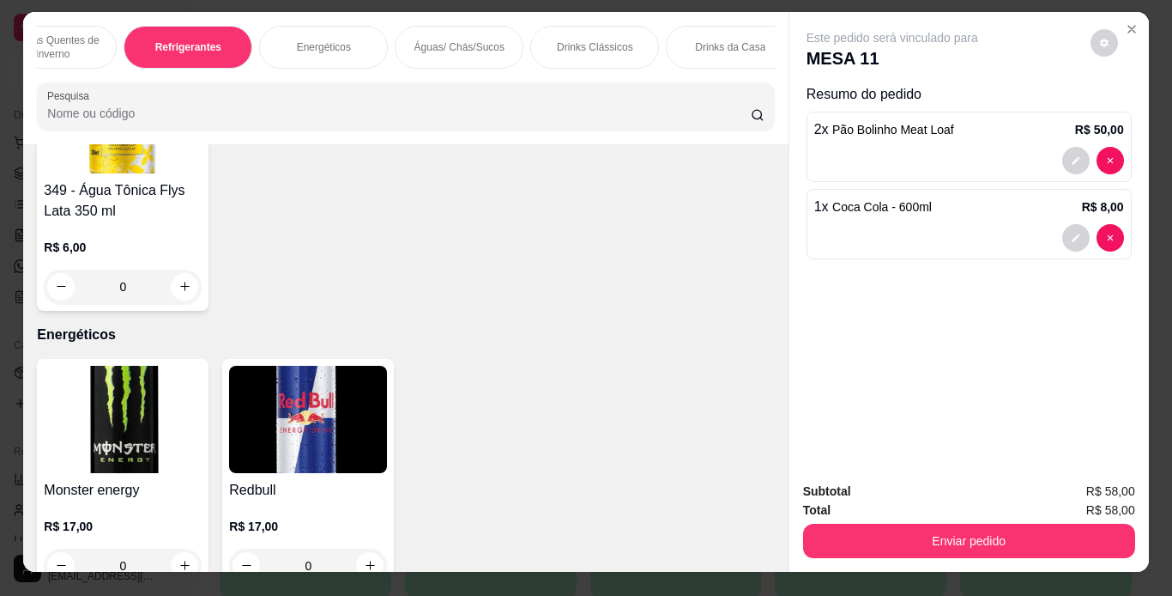
scroll to position [0, 0]
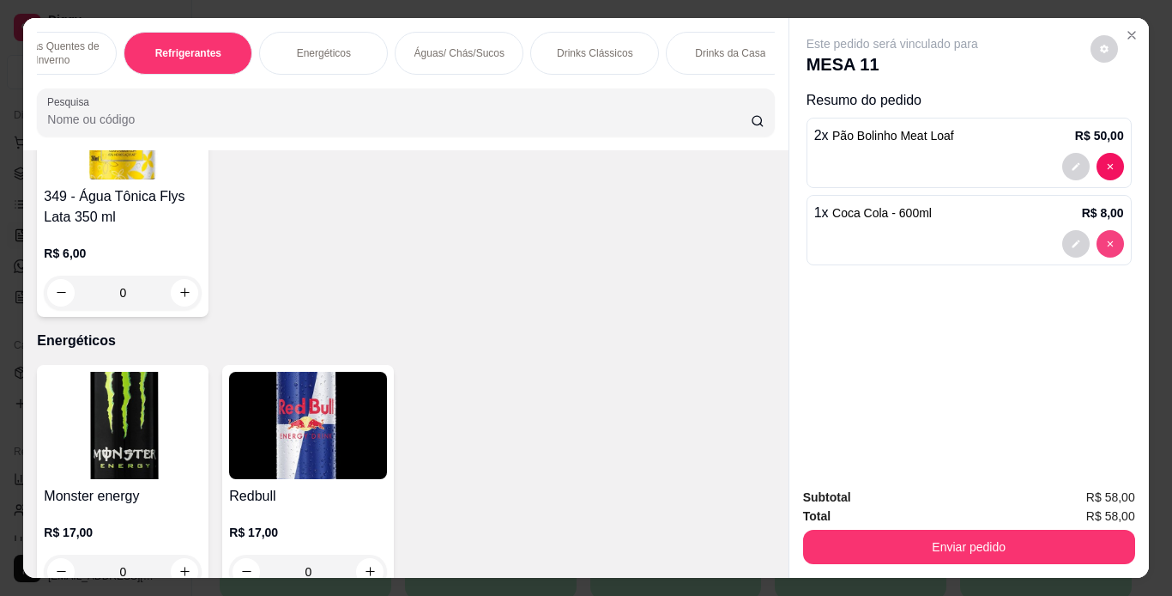
type input "0"
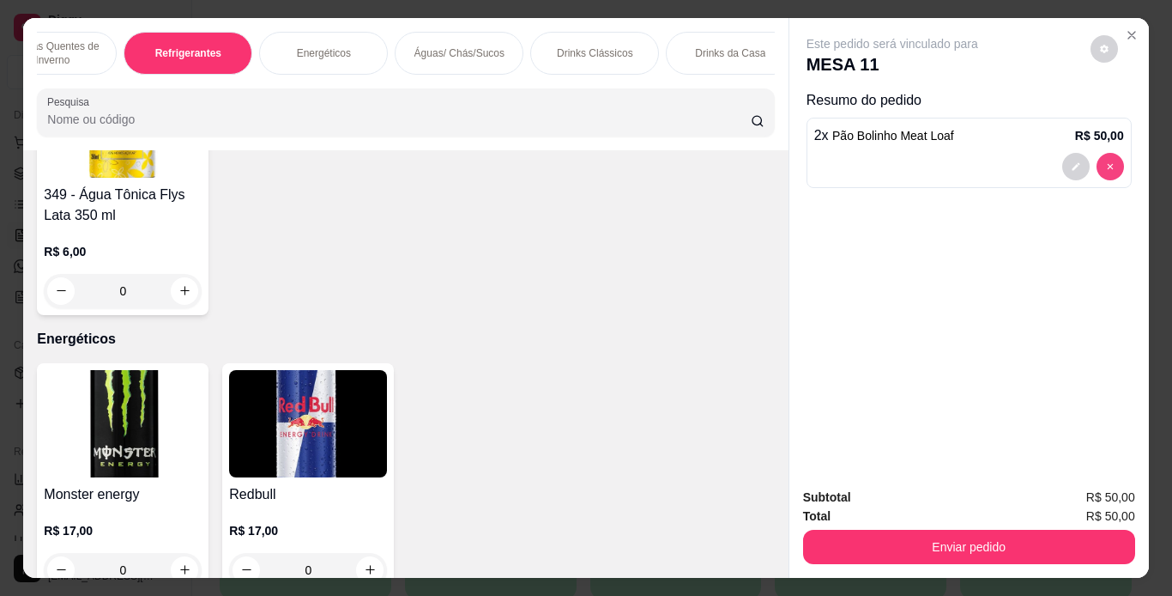
type input "0"
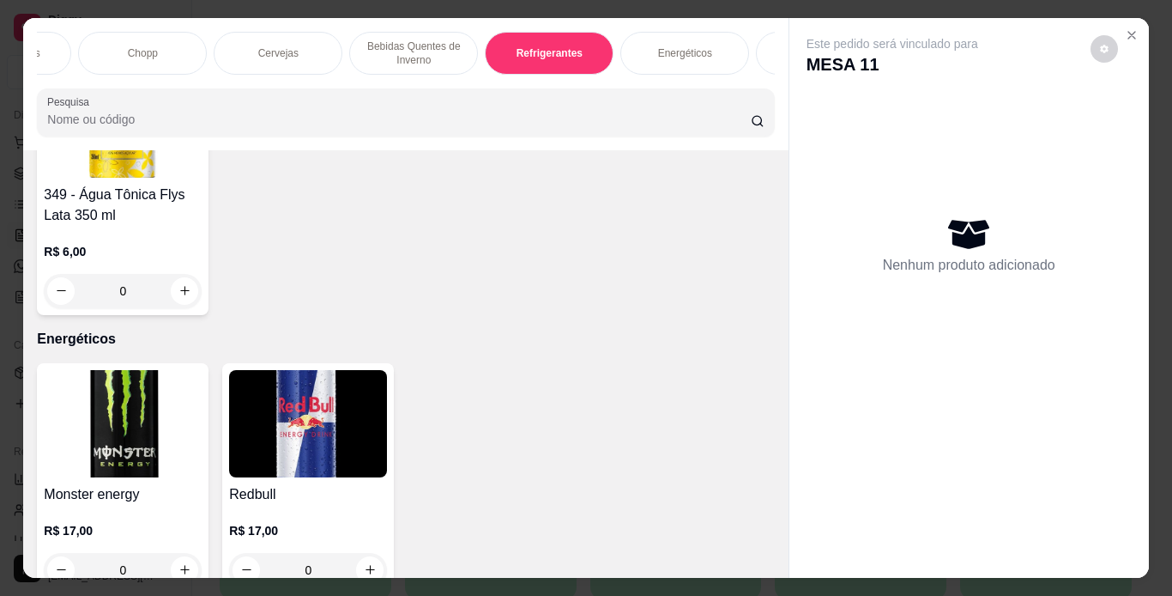
scroll to position [0, 279]
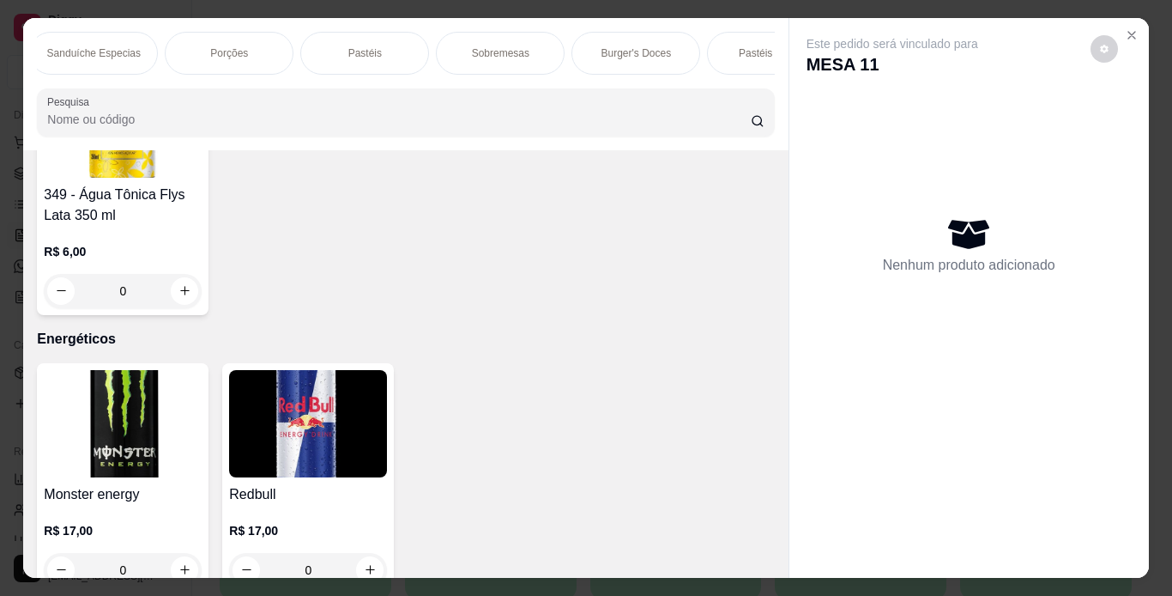
click at [114, 48] on p "Sanduíche Especias" at bounding box center [94, 53] width 94 height 14
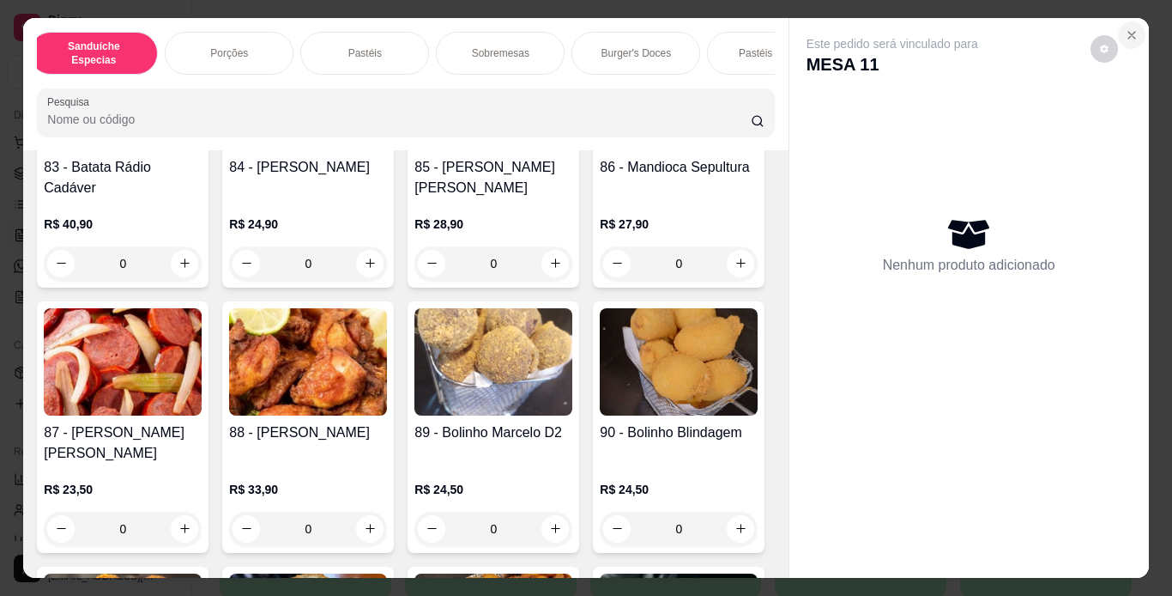
click at [1125, 33] on icon "Close" at bounding box center [1132, 35] width 14 height 14
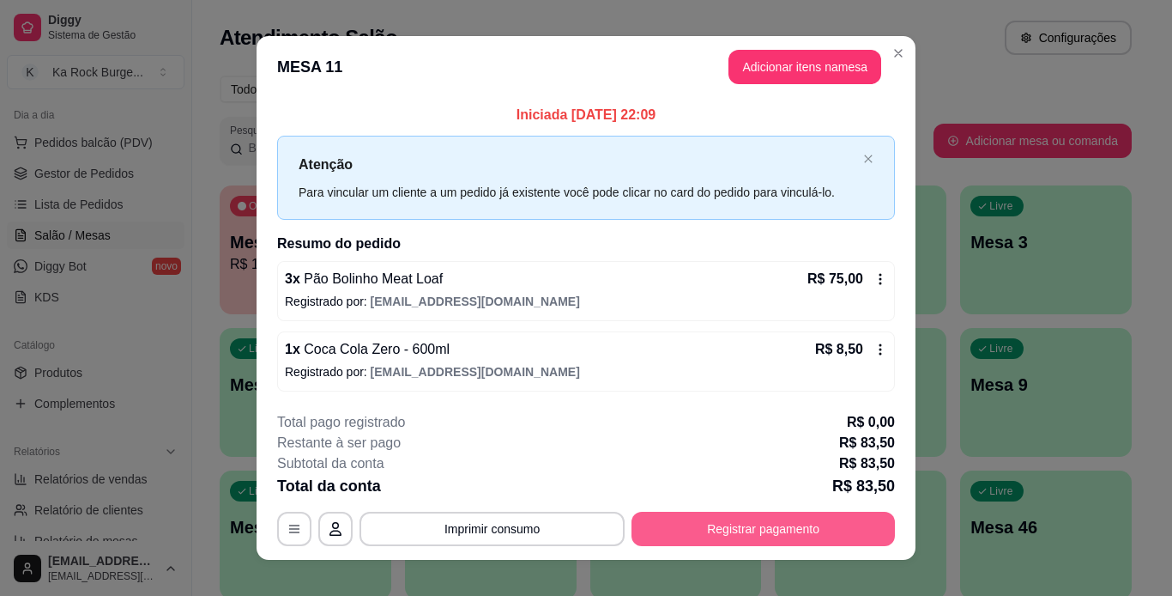
click at [711, 525] on button "Registrar pagamento" at bounding box center [763, 528] width 263 height 34
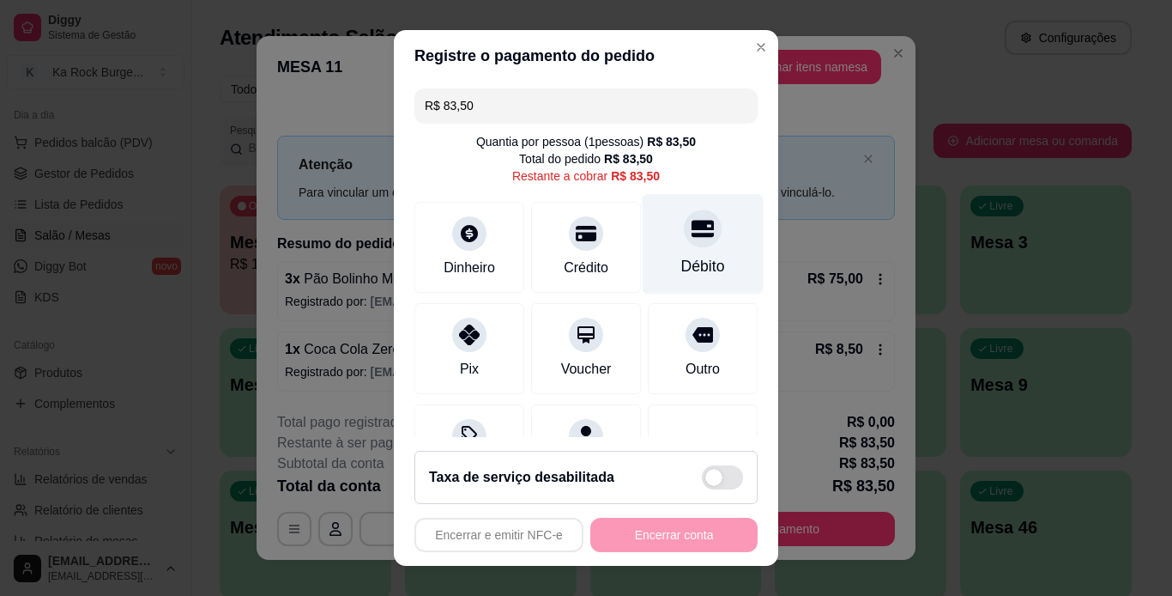
click at [692, 221] on icon at bounding box center [703, 228] width 22 height 17
type input "R$ 0,00"
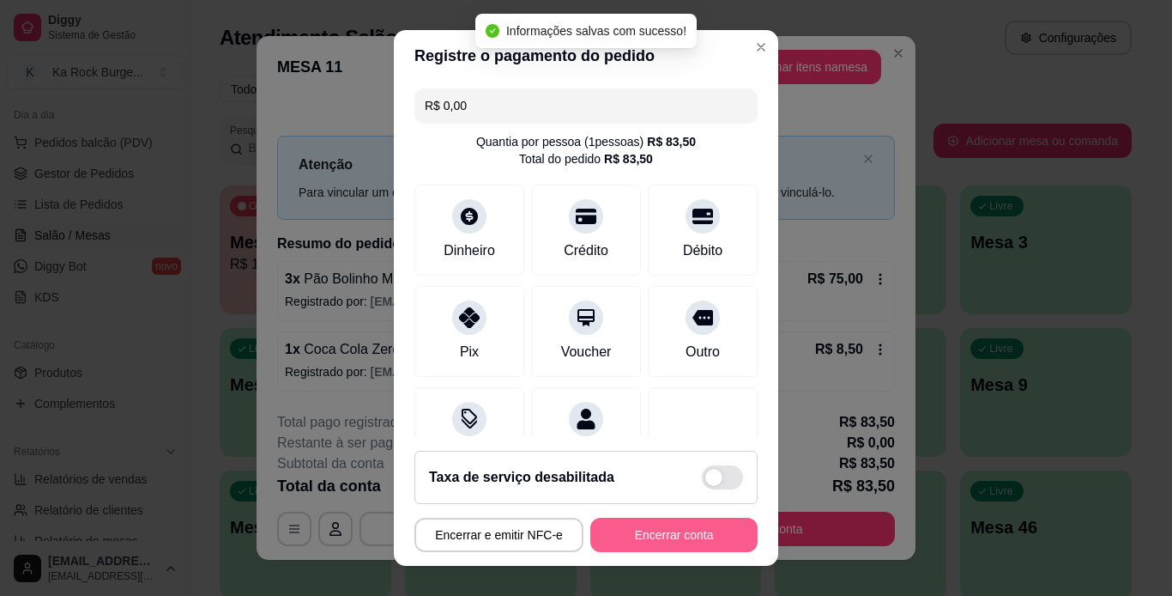
click at [689, 538] on button "Encerrar conta" at bounding box center [673, 534] width 167 height 34
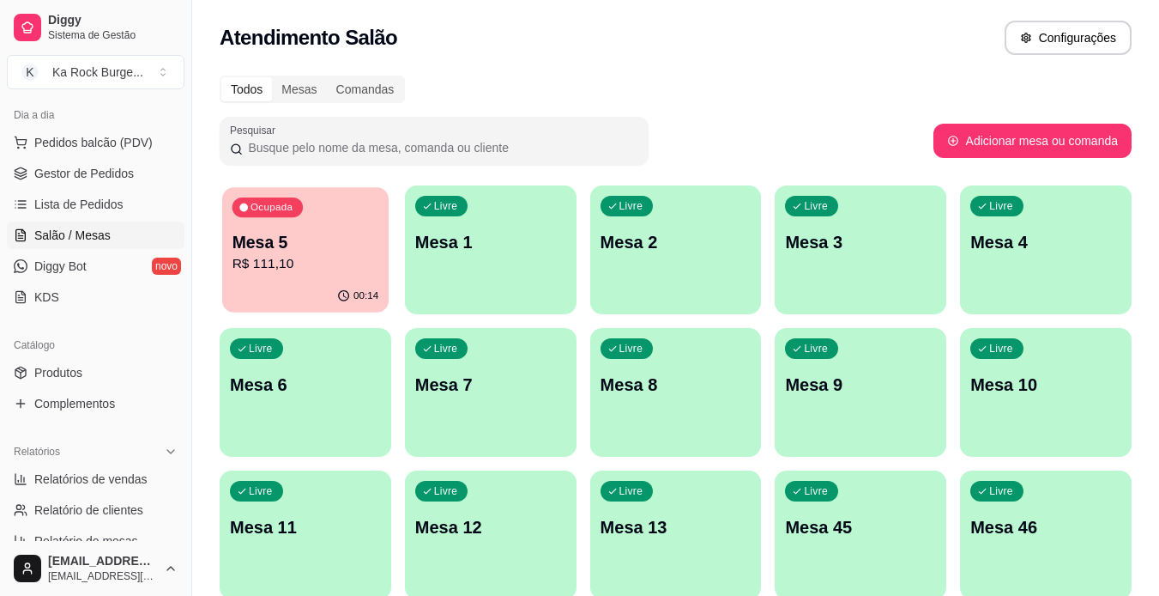
click at [328, 269] on p "R$ 111,10" at bounding box center [306, 264] width 147 height 20
click at [111, 477] on span "Relatórios de vendas" at bounding box center [90, 478] width 113 height 17
select select "ALL"
select select "0"
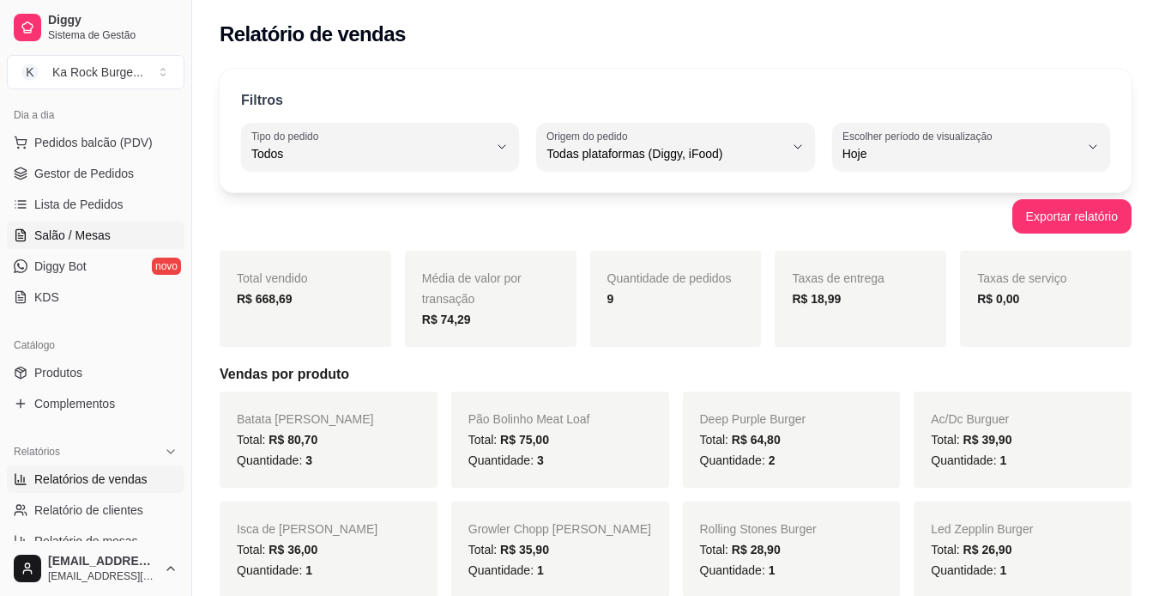
click at [94, 240] on span "Salão / Mesas" at bounding box center [72, 235] width 76 height 17
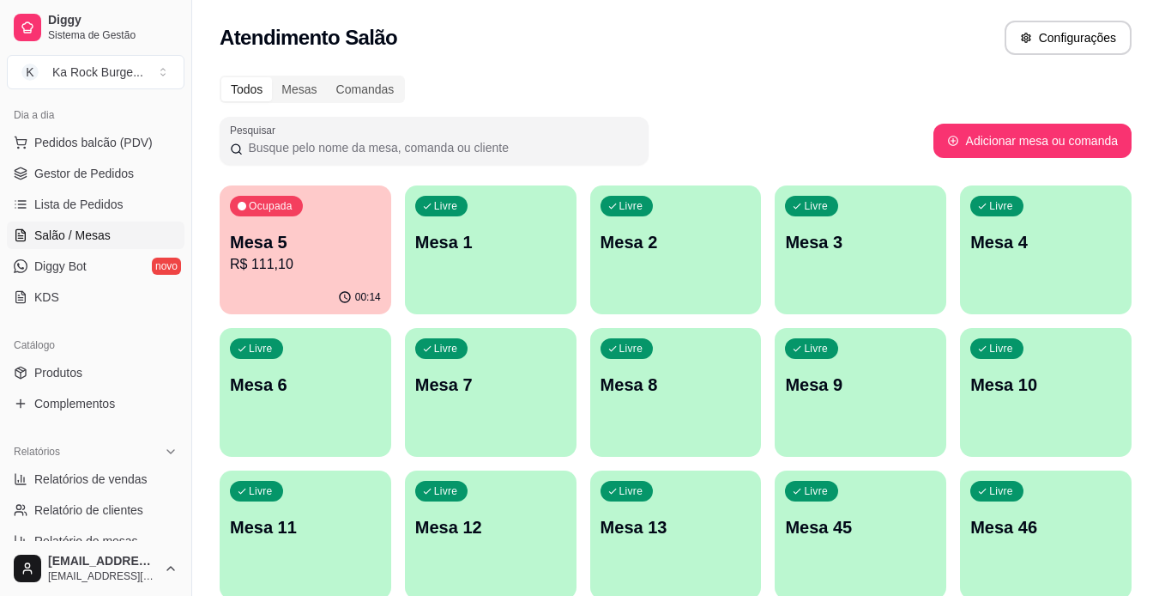
click at [288, 269] on p "R$ 111,10" at bounding box center [305, 264] width 151 height 21
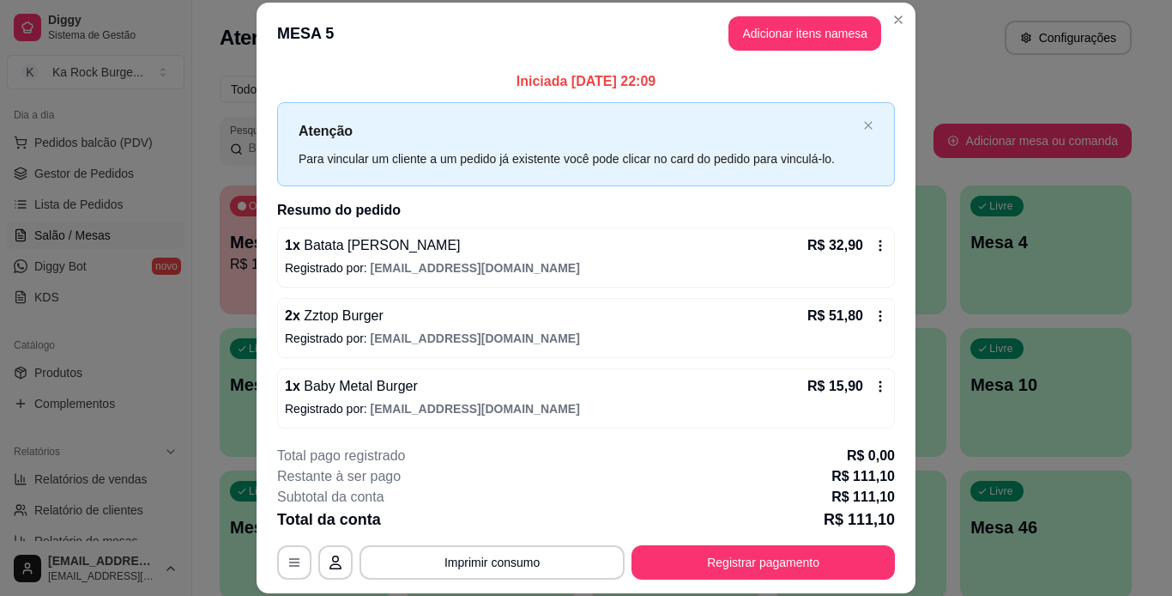
click at [908, 403] on div "**********" at bounding box center [586, 298] width 1172 height 596
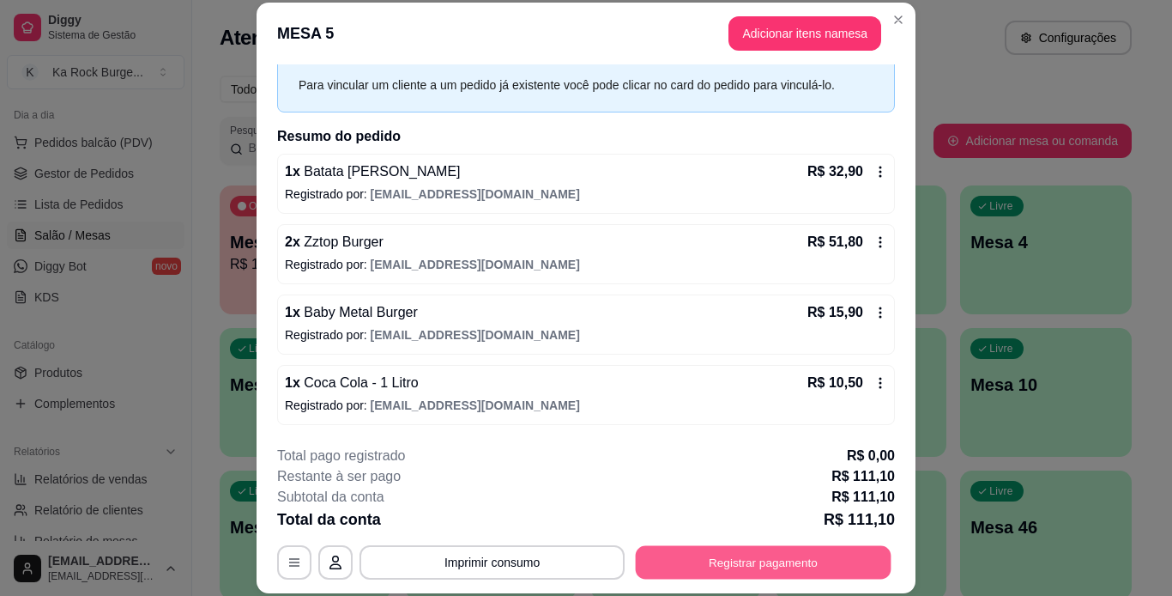
click at [756, 574] on button "Registrar pagamento" at bounding box center [764, 561] width 256 height 33
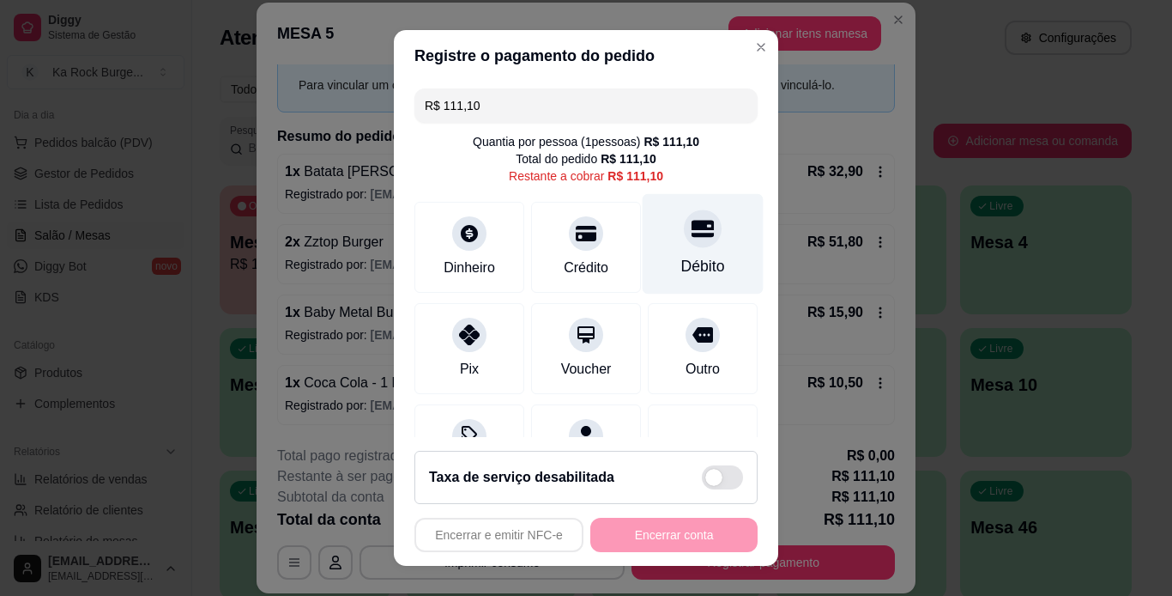
click at [681, 263] on div "Débito" at bounding box center [703, 266] width 44 height 22
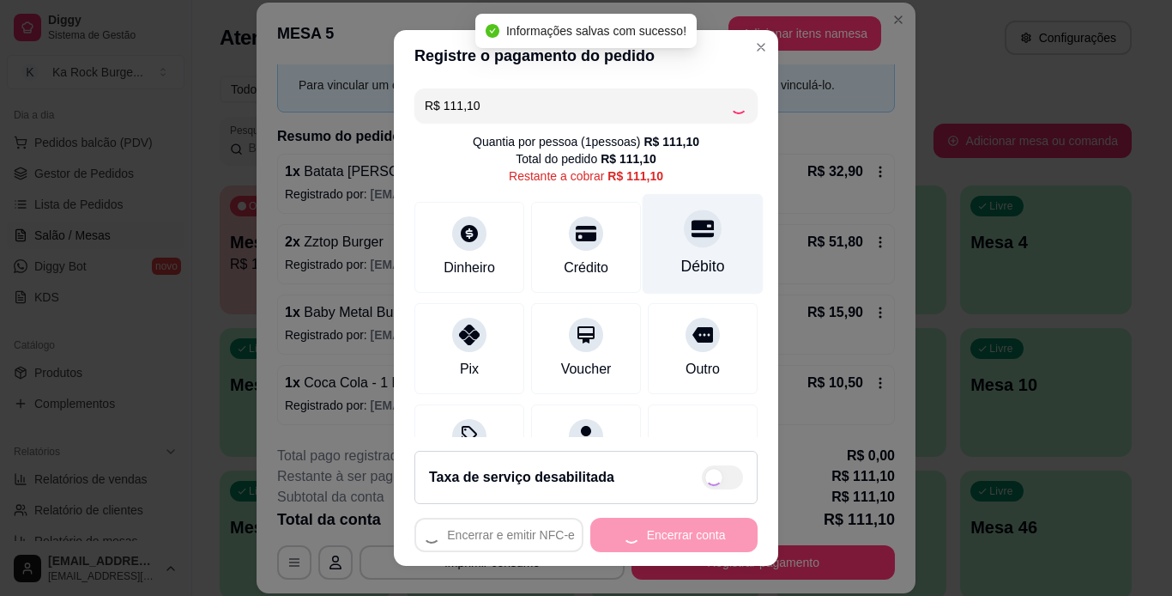
type input "R$ 0,00"
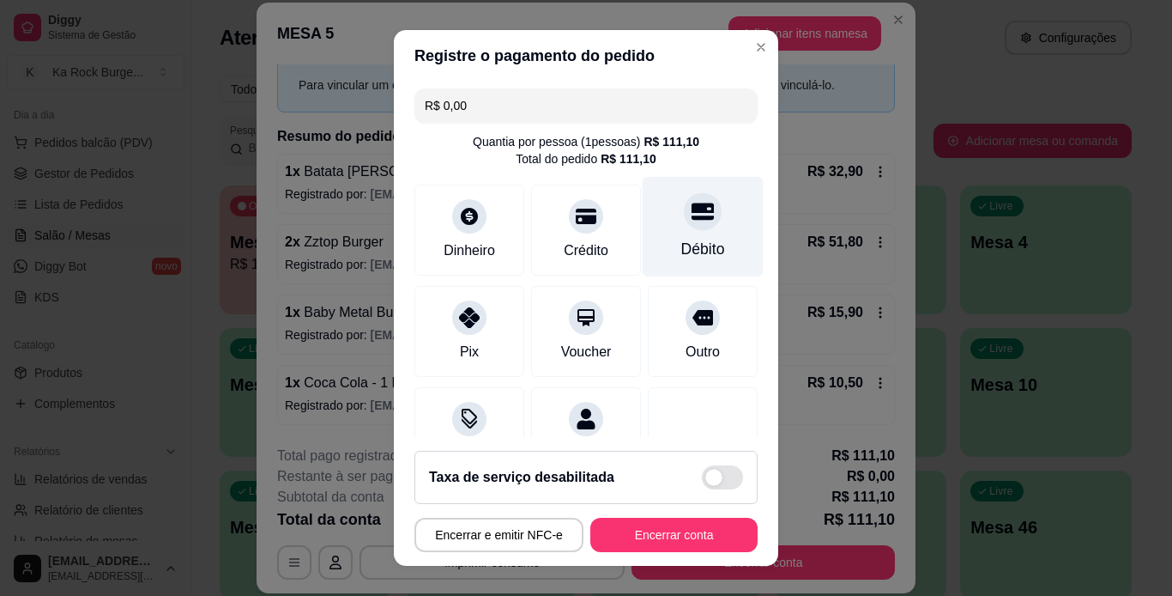
click at [644, 214] on div "Débito" at bounding box center [703, 226] width 121 height 100
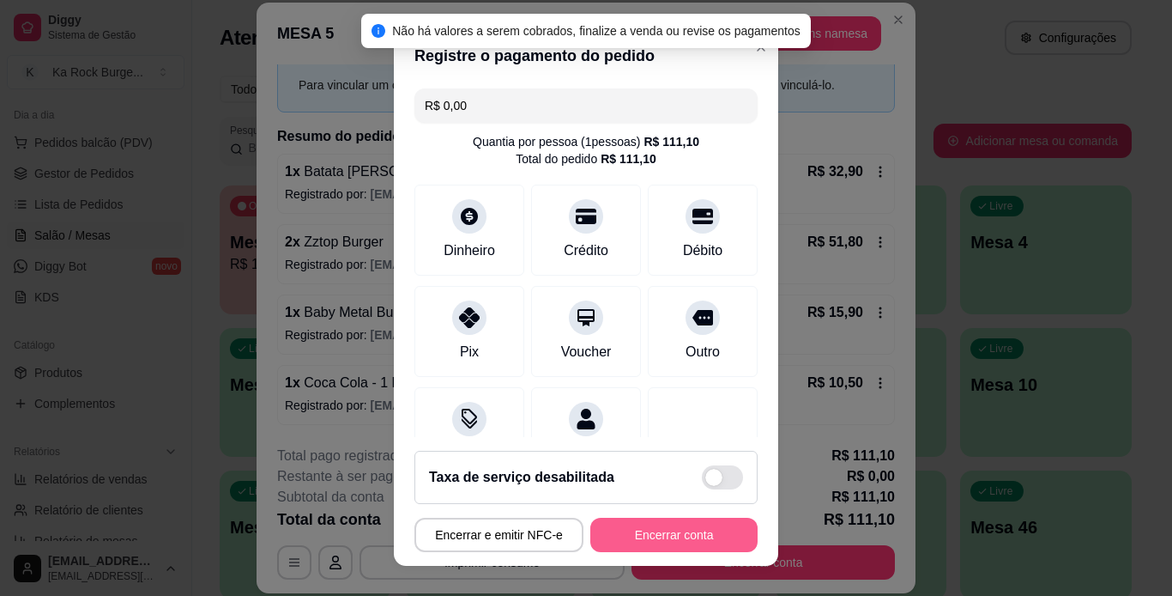
click at [681, 551] on button "Encerrar conta" at bounding box center [673, 534] width 167 height 34
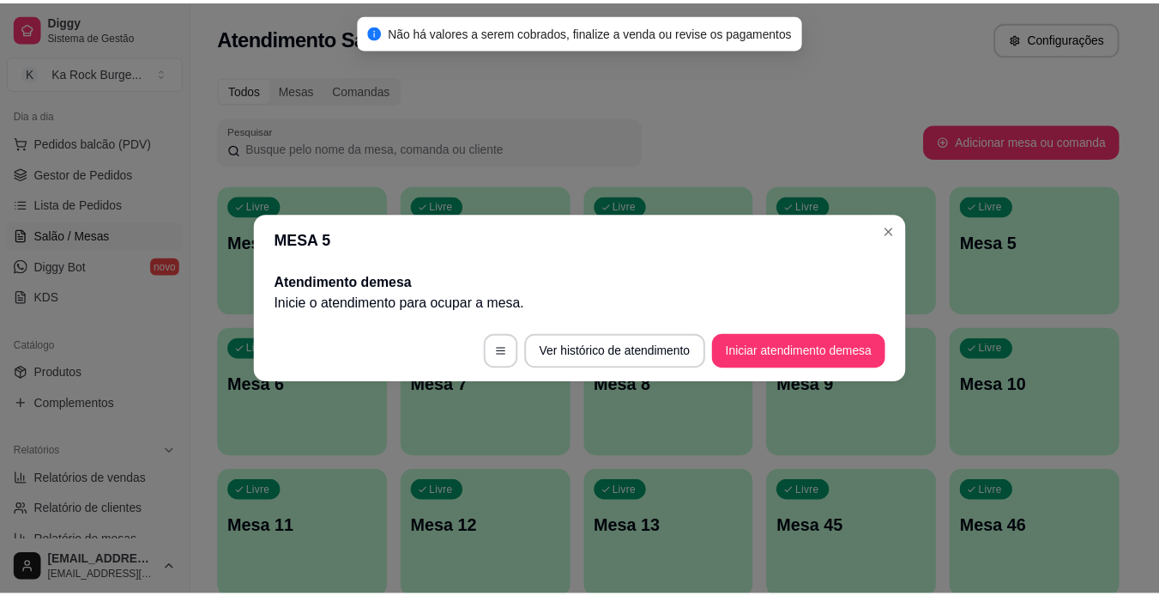
scroll to position [0, 0]
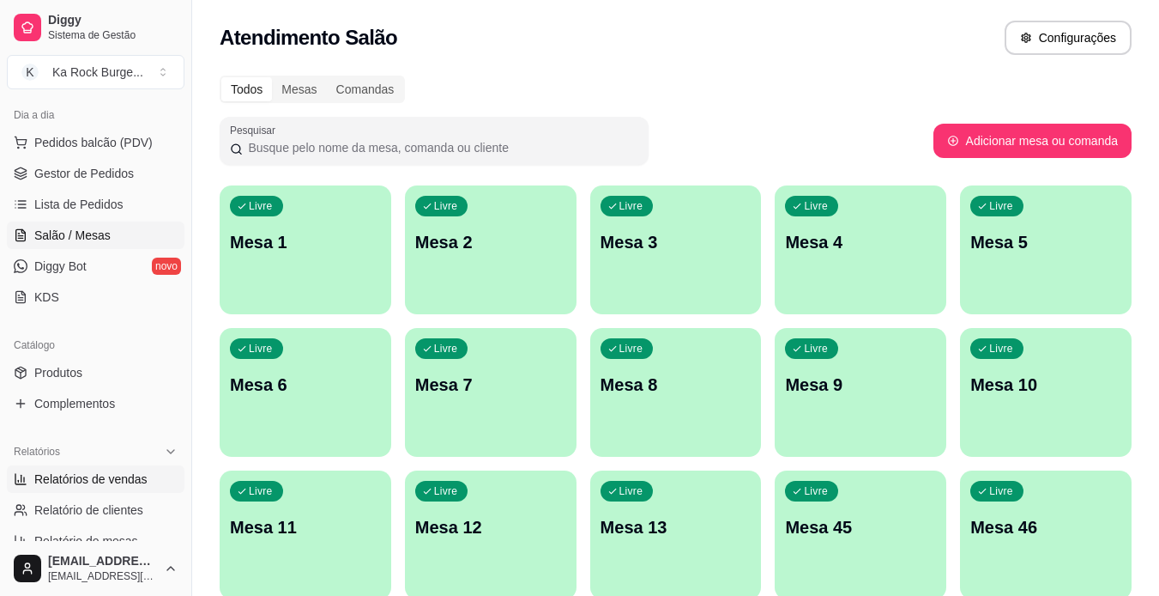
click at [90, 475] on span "Relatórios de vendas" at bounding box center [90, 478] width 113 height 17
select select "ALL"
select select "0"
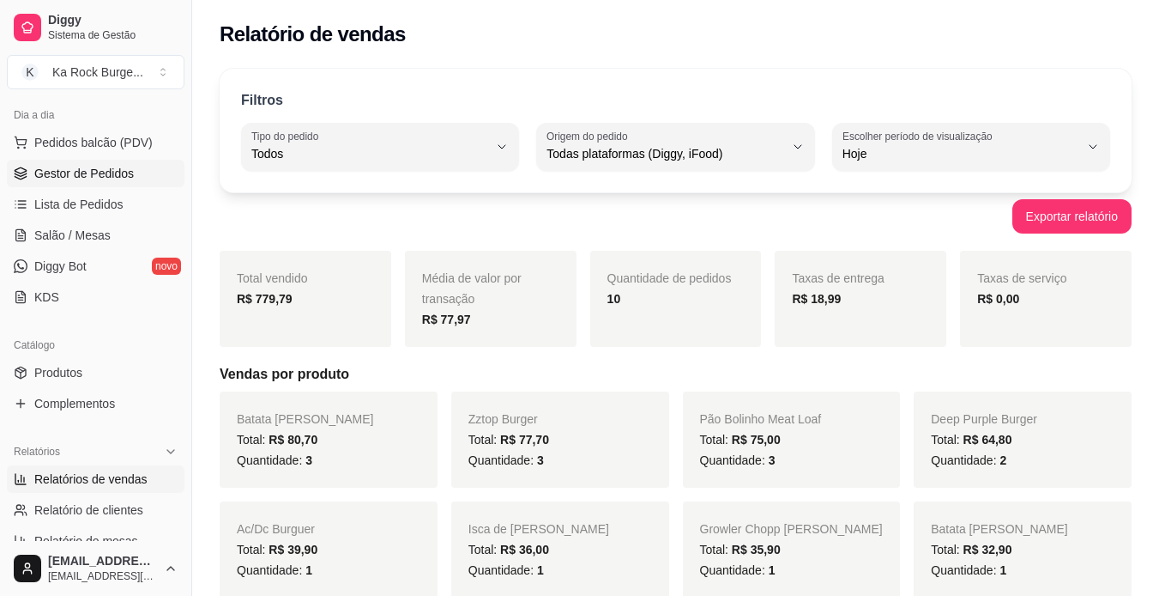
click at [168, 162] on link "Gestor de Pedidos" at bounding box center [96, 173] width 178 height 27
